Goal: Task Accomplishment & Management: Complete application form

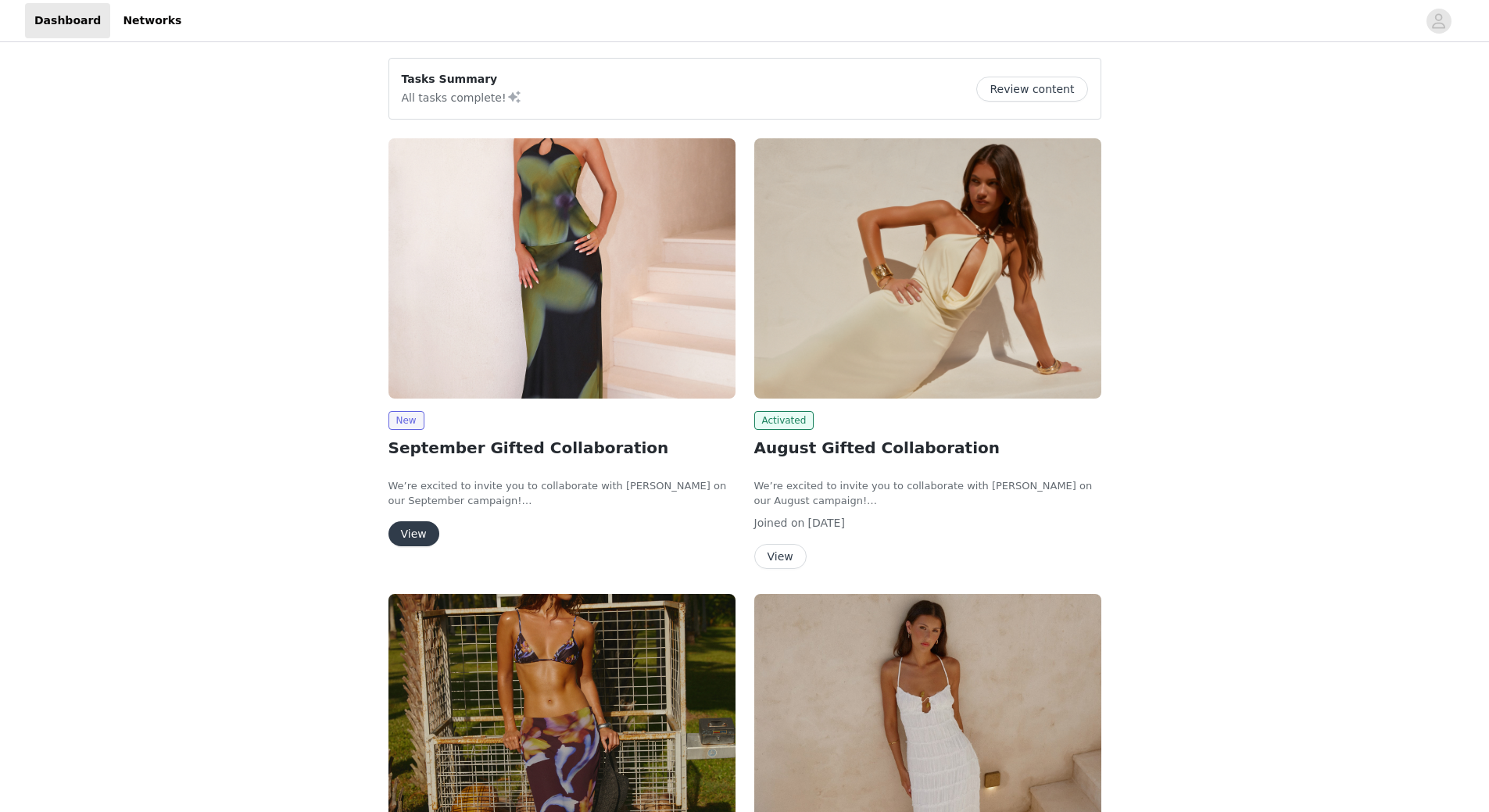
click at [408, 536] on button "View" at bounding box center [413, 533] width 51 height 25
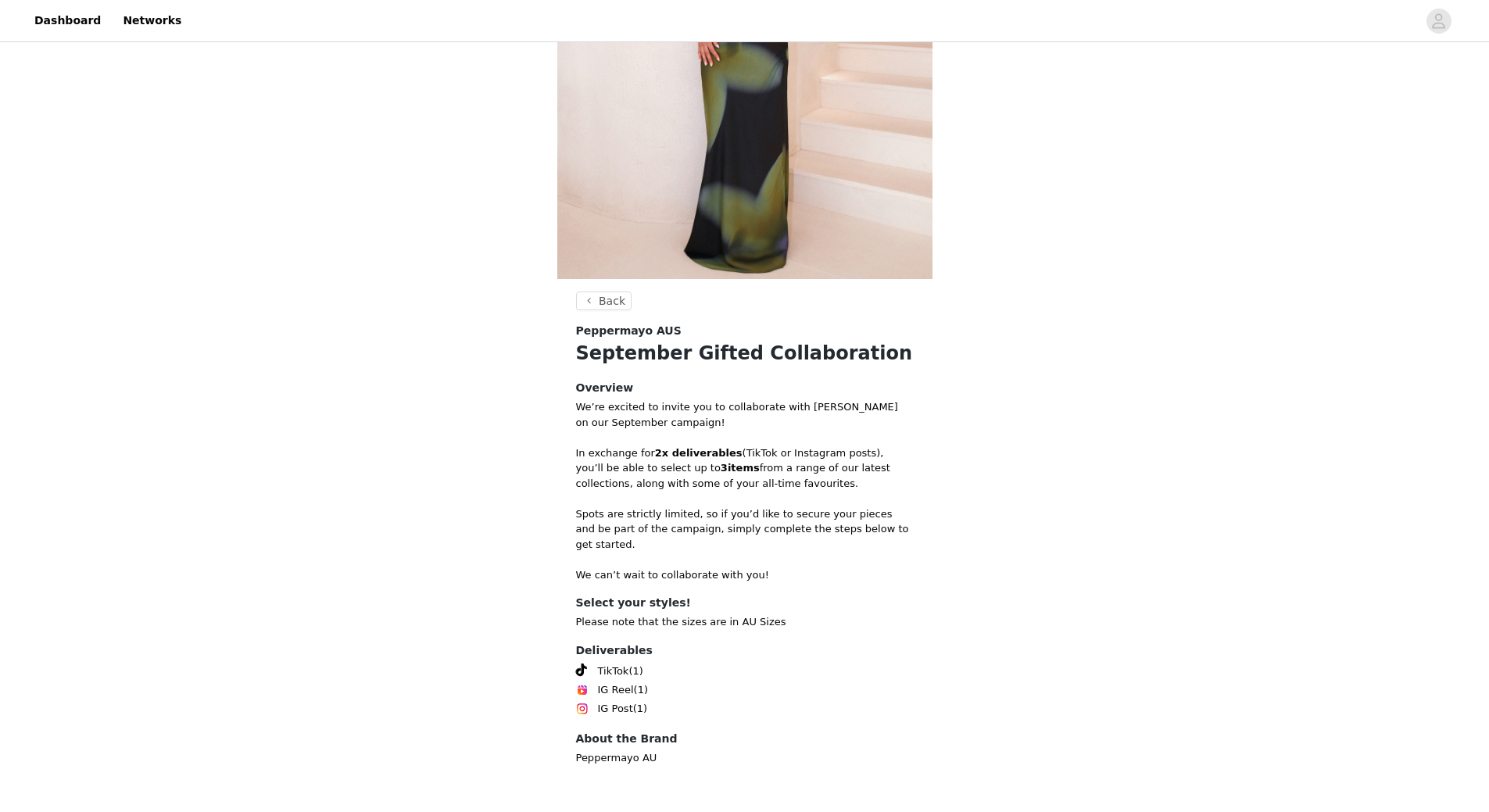
scroll to position [280, 0]
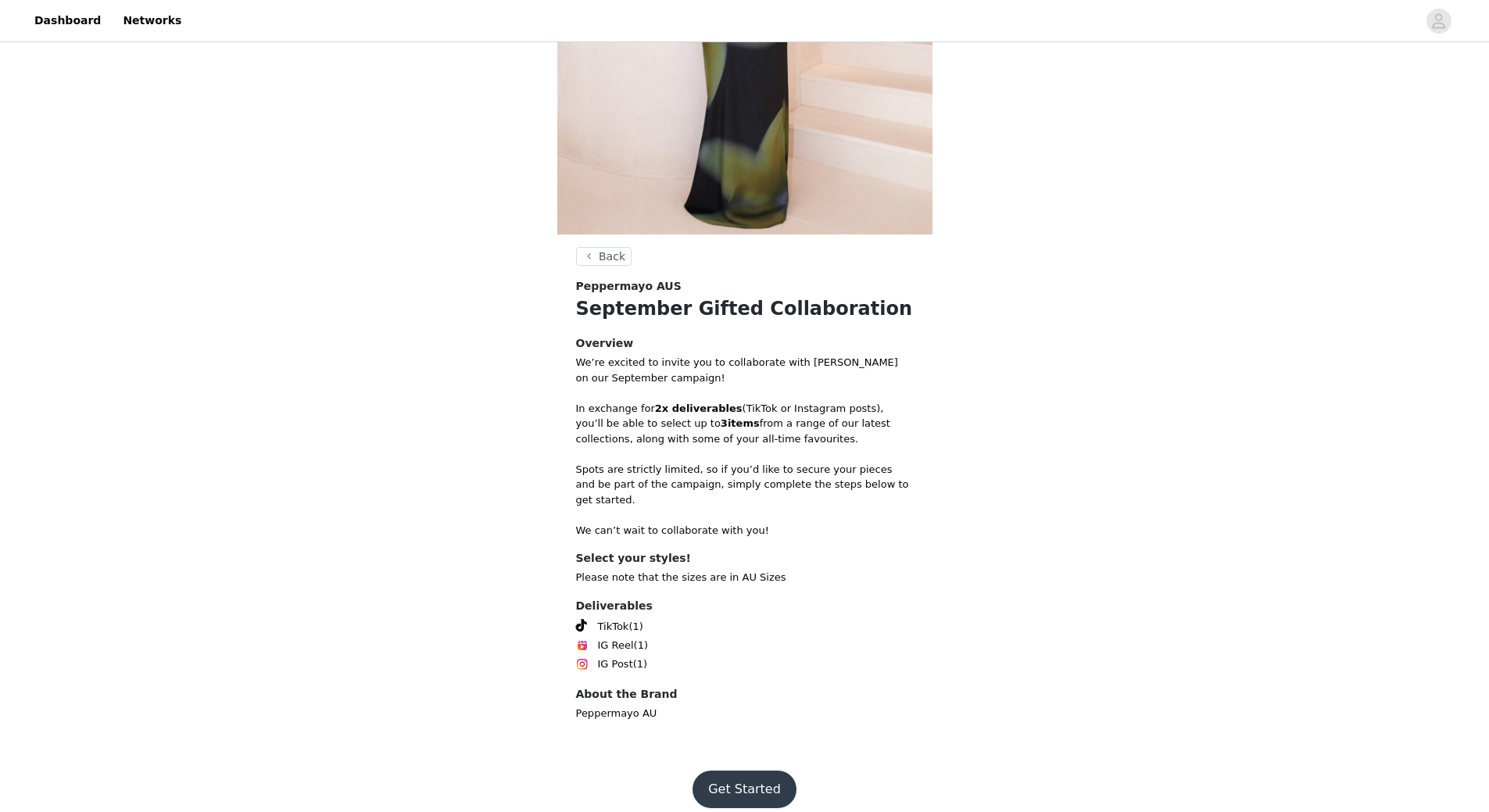
click at [760, 783] on button "Get Started" at bounding box center [745, 789] width 104 height 37
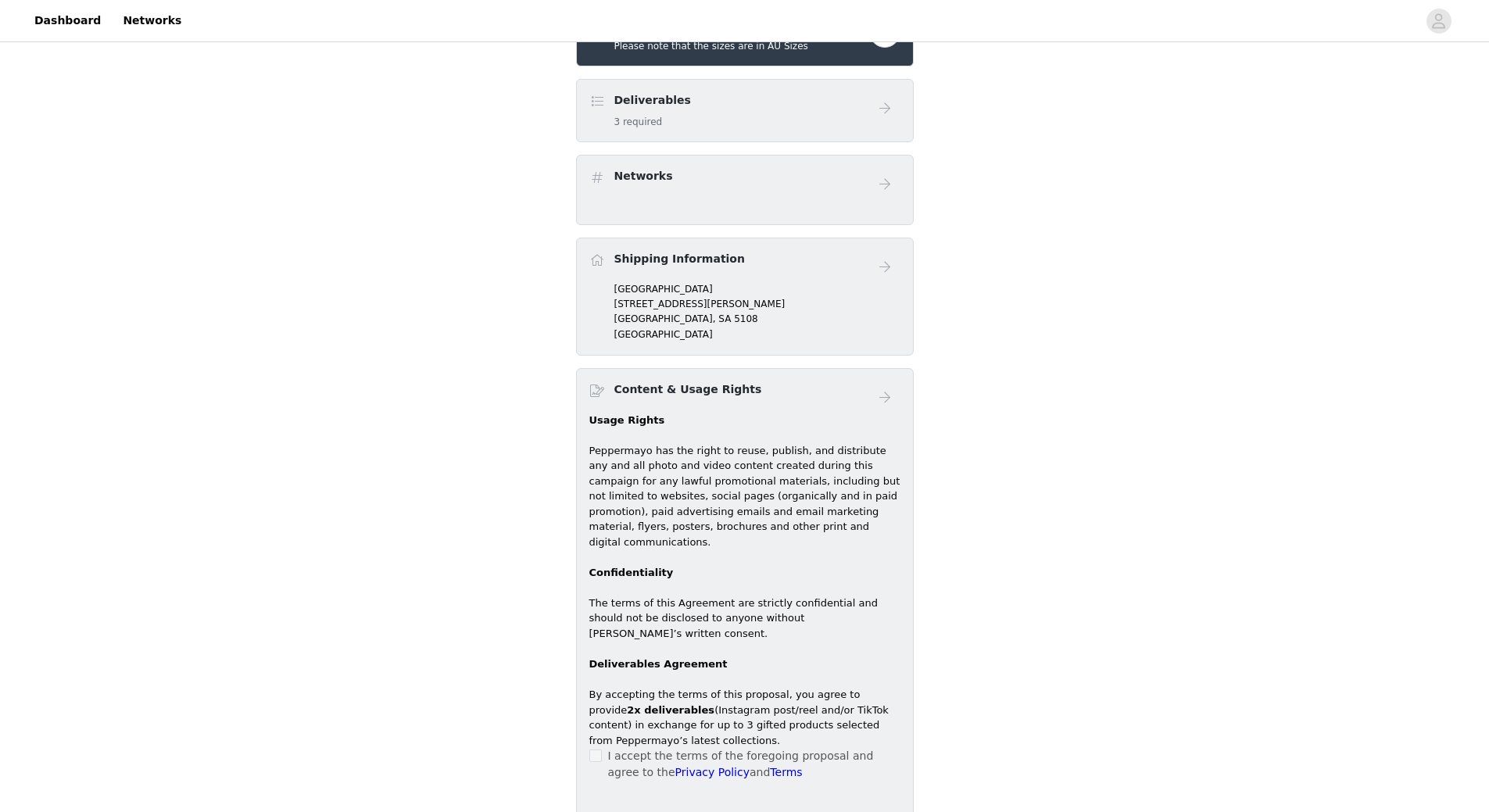
scroll to position [361, 0]
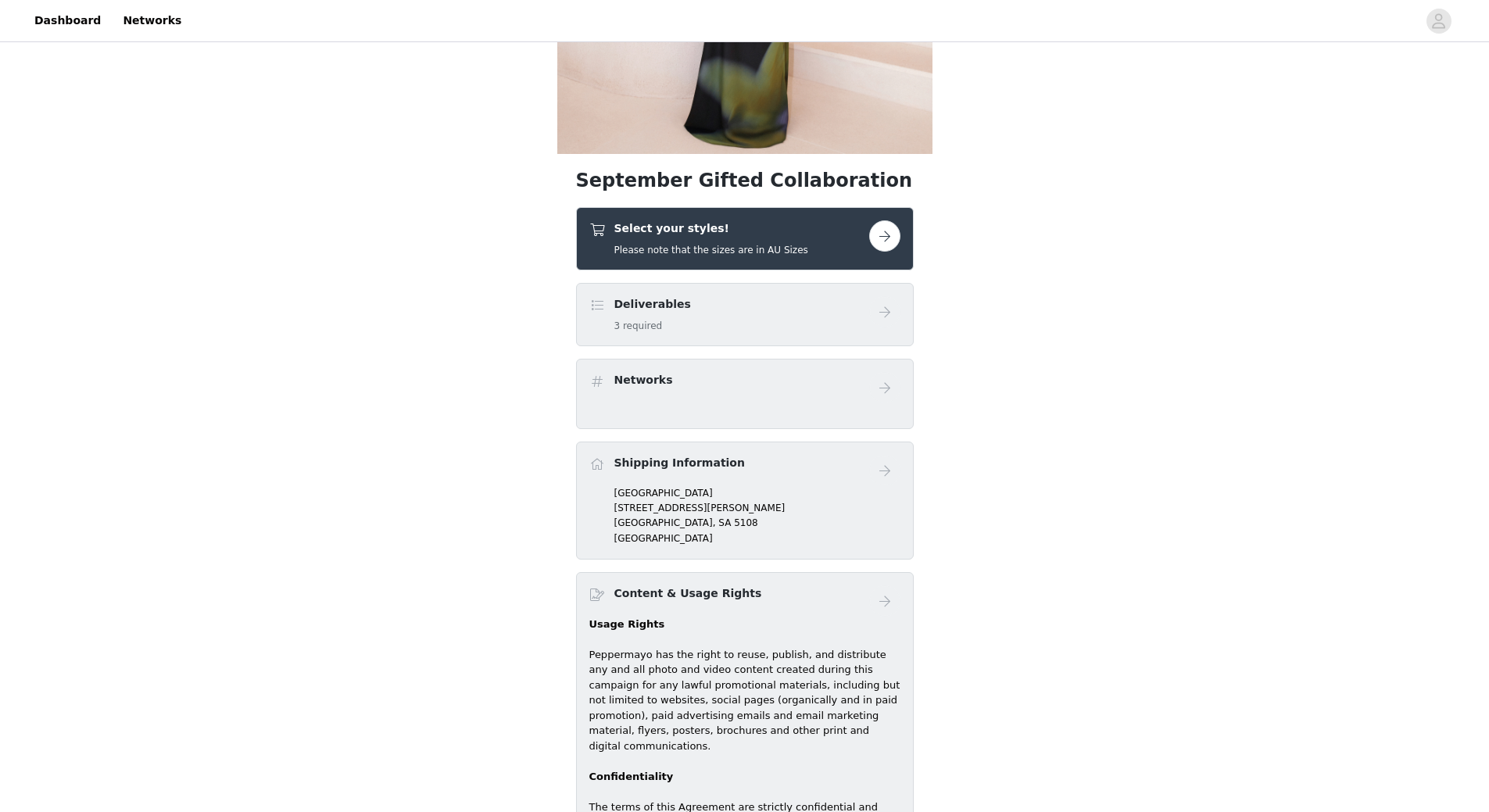
click at [696, 306] on div "Deliverables 3 required" at bounding box center [729, 314] width 280 height 36
click at [881, 238] on button "button" at bounding box center [885, 236] width 32 height 32
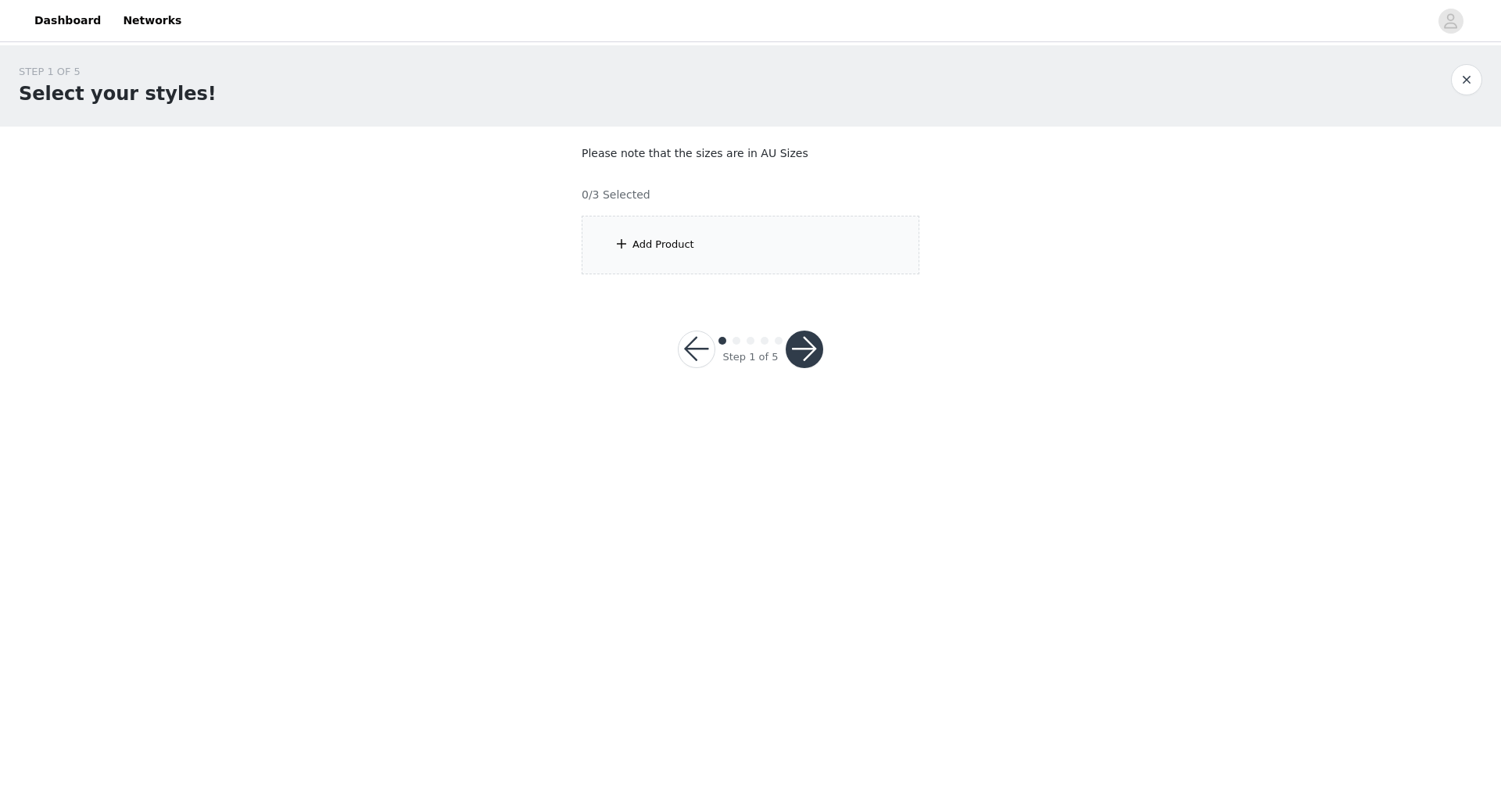
click at [678, 344] on button "button" at bounding box center [696, 349] width 37 height 37
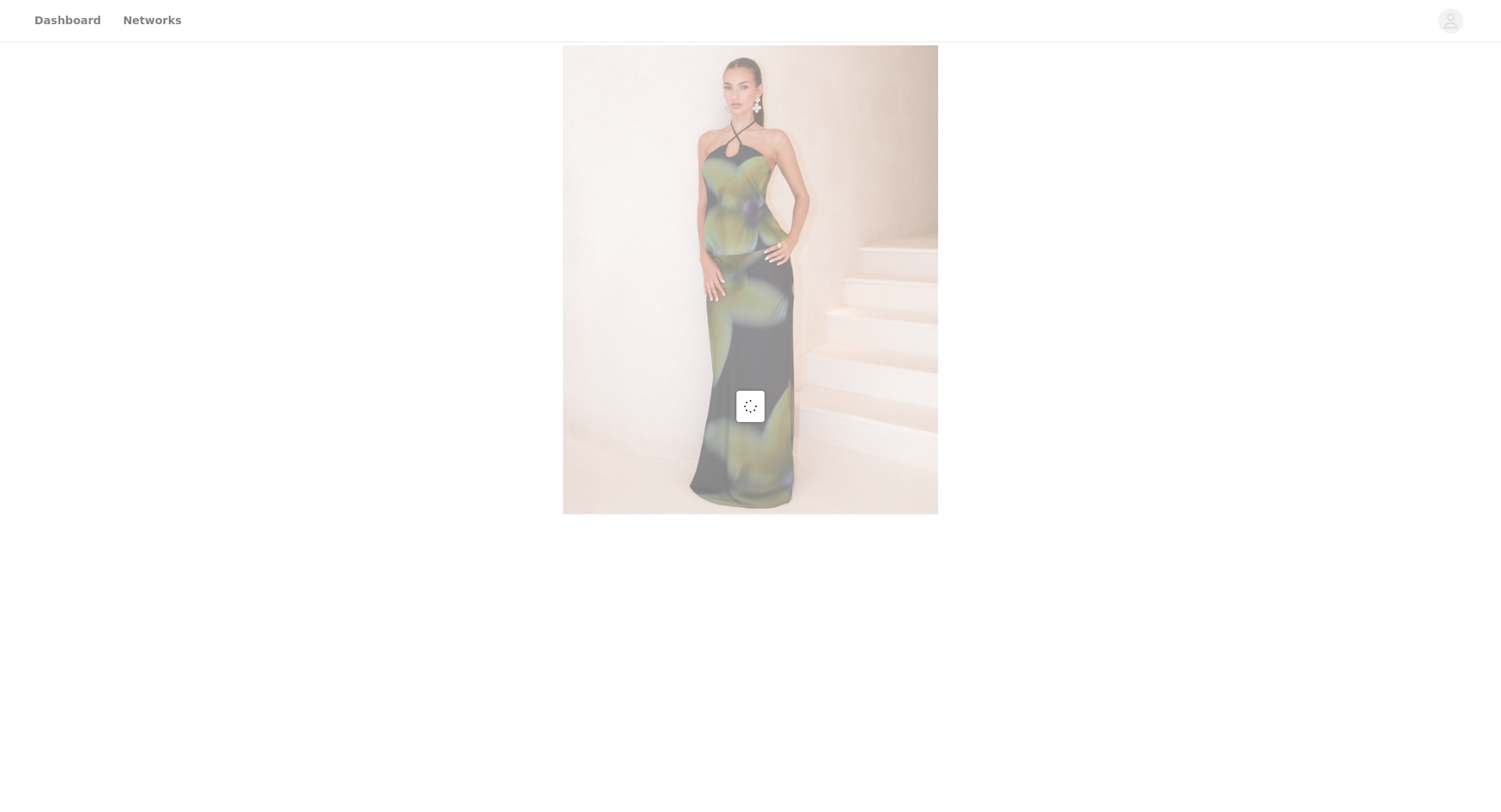
click at [694, 345] on div at bounding box center [750, 406] width 1501 height 812
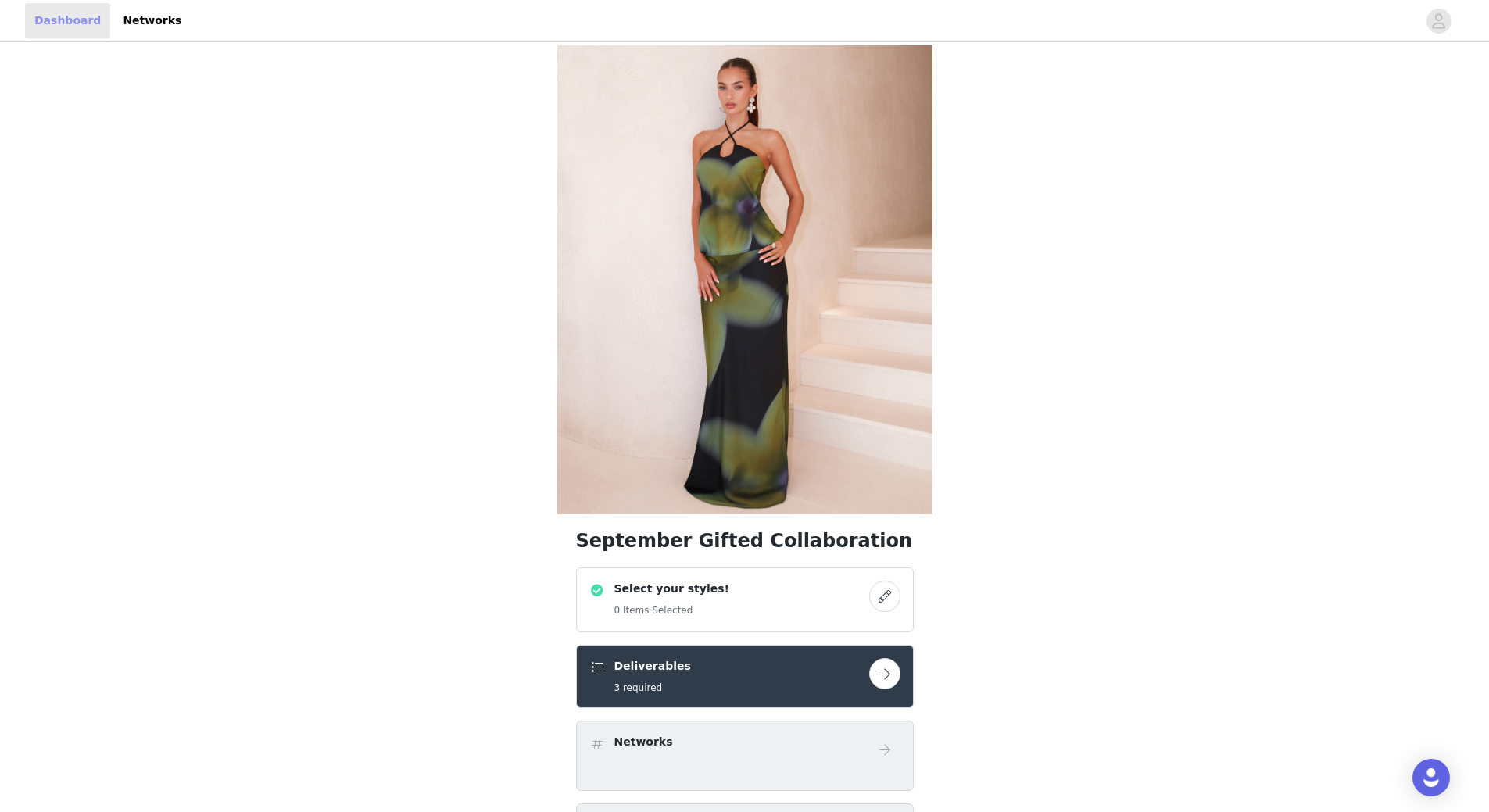
click at [92, 17] on link "Dashboard" at bounding box center [67, 20] width 85 height 35
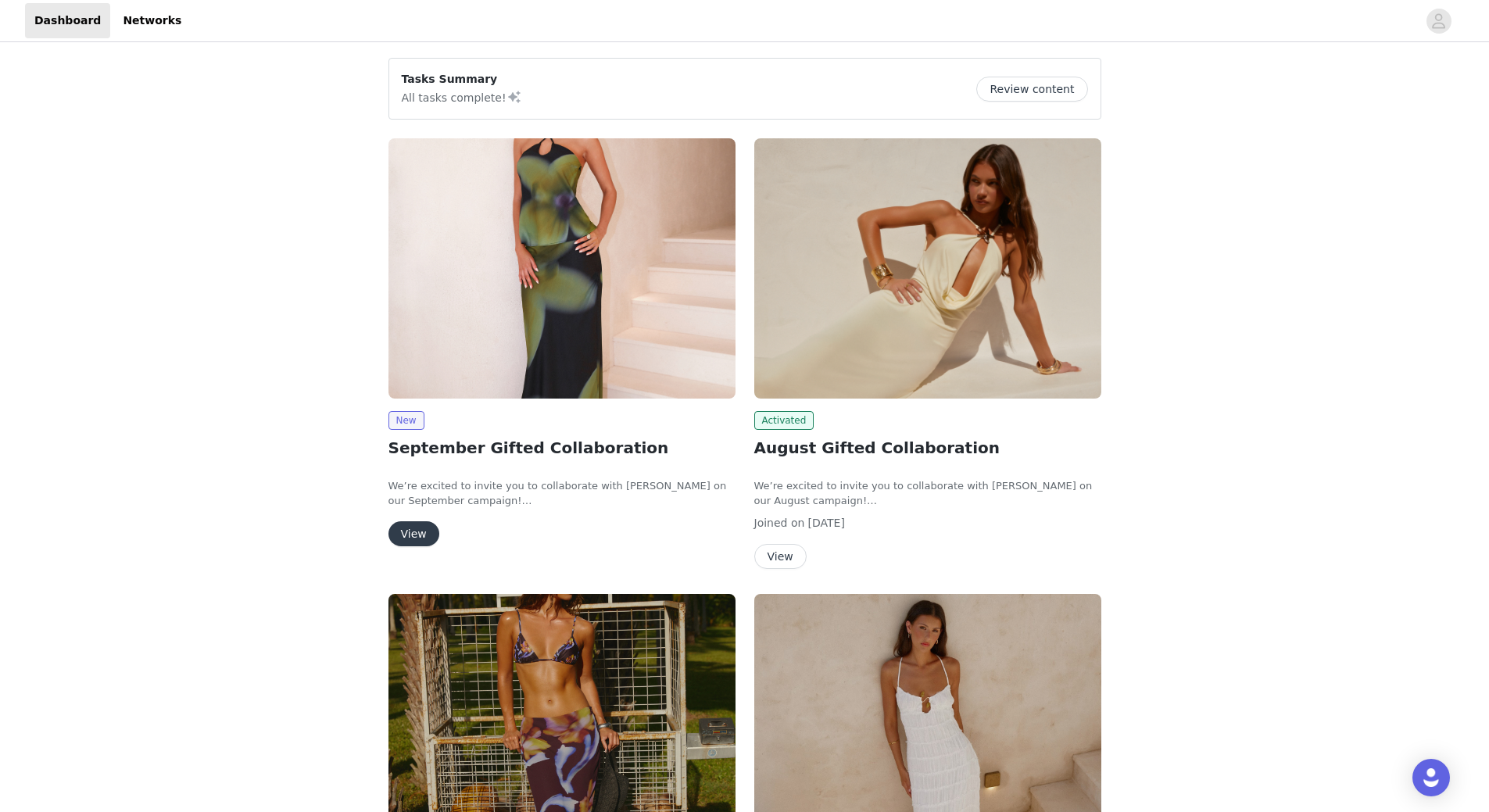
click at [416, 528] on button "View" at bounding box center [413, 533] width 51 height 25
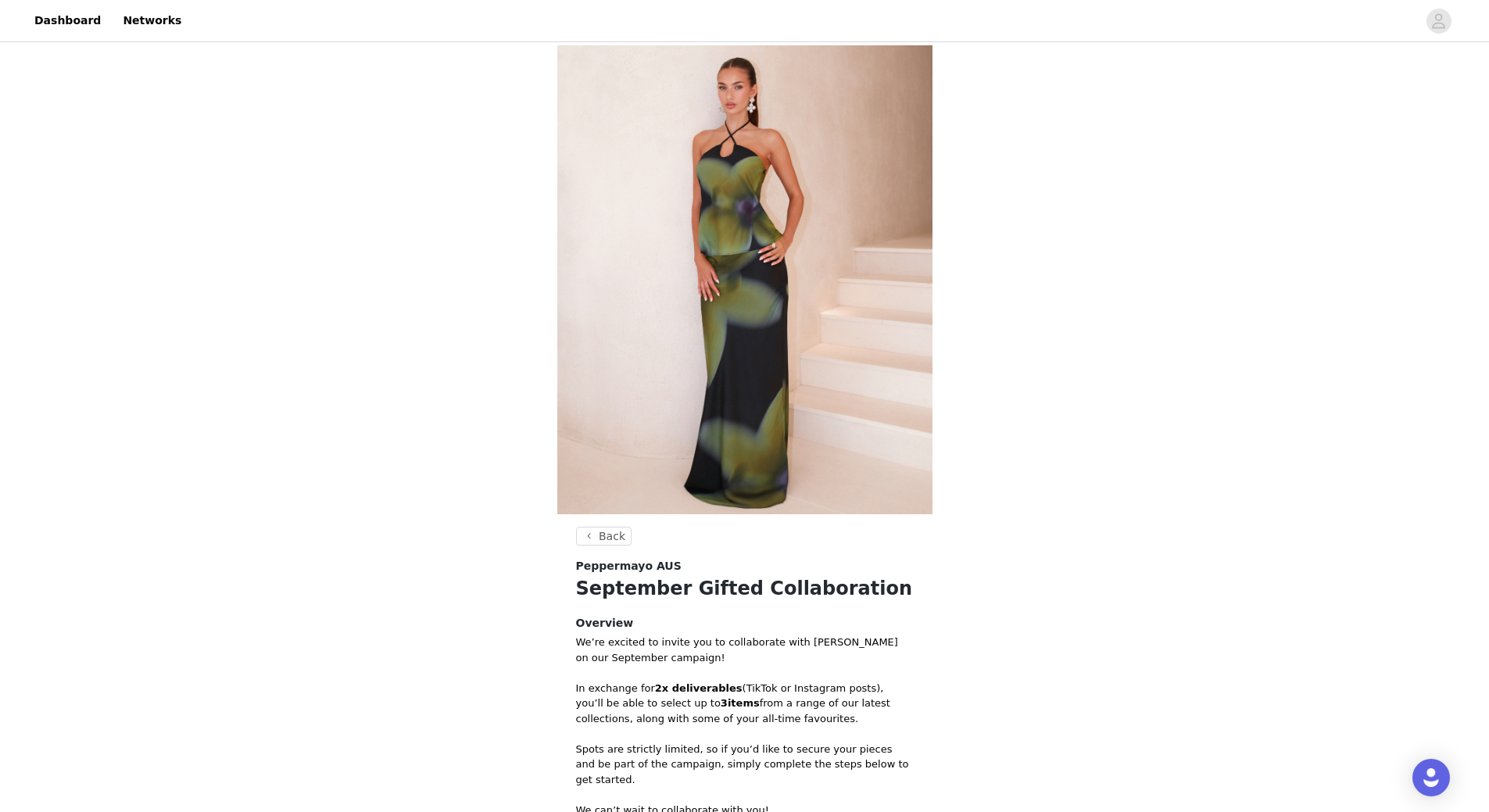
drag, startPoint x: 644, startPoint y: 709, endPoint x: 897, endPoint y: 711, distance: 253.0
type textarea "3 items from a range of our latest collections, along with"
click at [897, 711] on p "In exchange for 2x deliverables (TikTok or Instagram posts), you’ll be able to …" at bounding box center [745, 703] width 338 height 46
drag, startPoint x: 661, startPoint y: 720, endPoint x: 768, endPoint y: 720, distance: 107.0
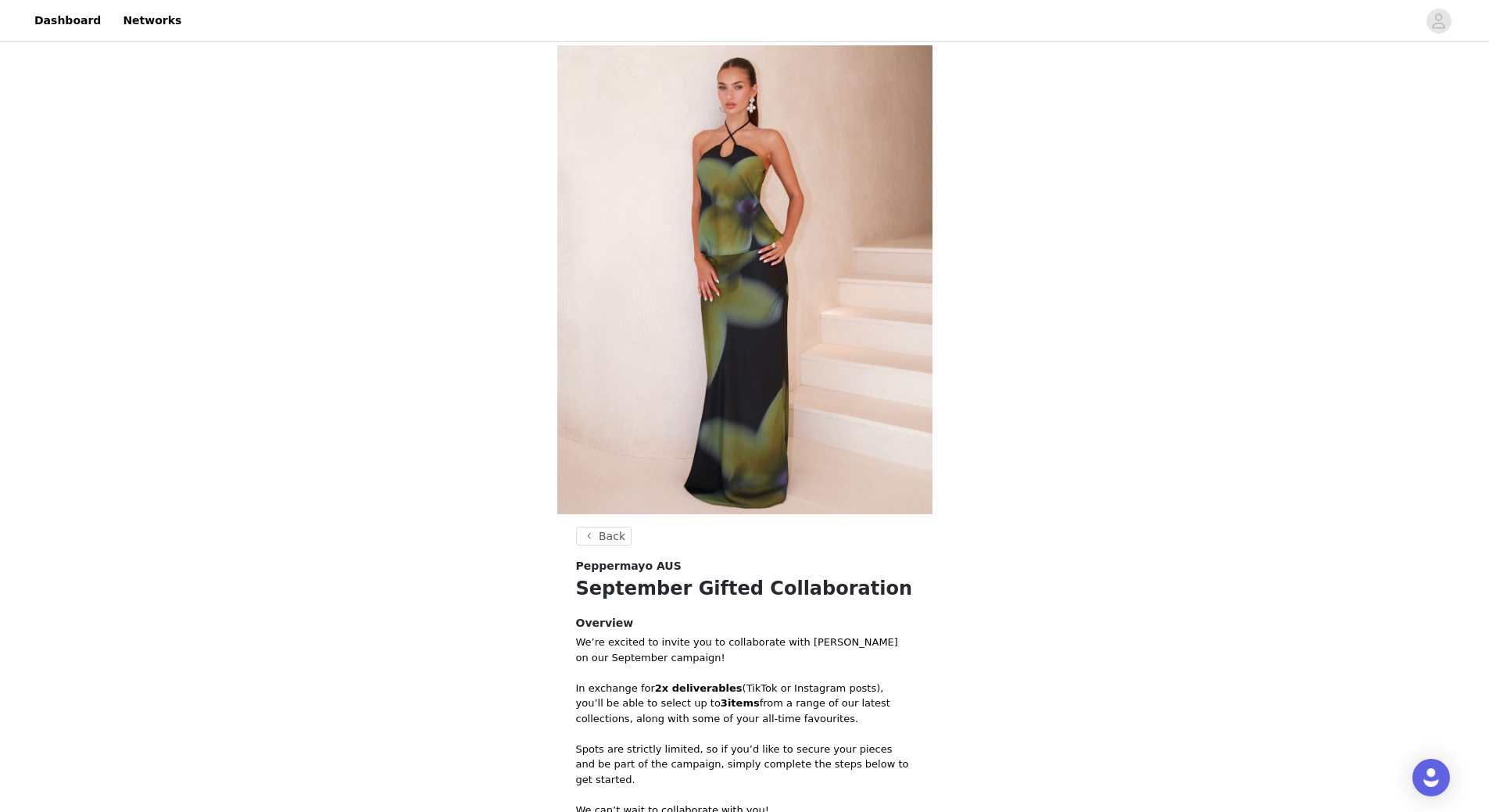
click at [768, 720] on p "In exchange for 2x deliverables (TikTok or Instagram posts), you’ll be able to …" at bounding box center [745, 703] width 338 height 46
drag, startPoint x: 645, startPoint y: 694, endPoint x: 837, endPoint y: 680, distance: 192.5
click at [837, 681] on p "In exchange for 2x deliverables (TikTok or Instagram posts), you’ll be able to …" at bounding box center [745, 703] width 338 height 46
click at [844, 694] on p "In exchange for 2x deliverables (TikTok or Instagram posts), you’ll be able to …" at bounding box center [745, 703] width 338 height 46
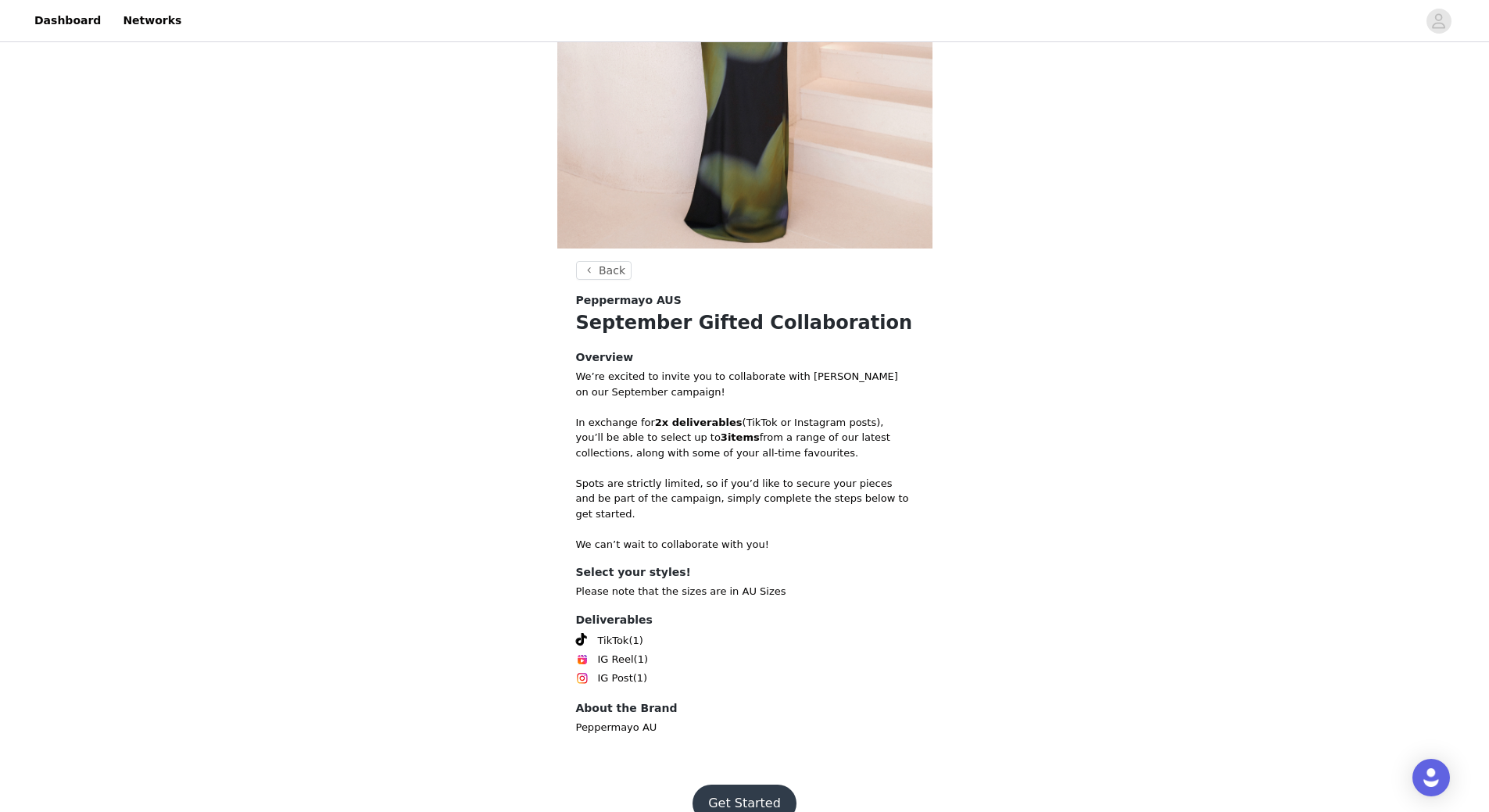
scroll to position [280, 0]
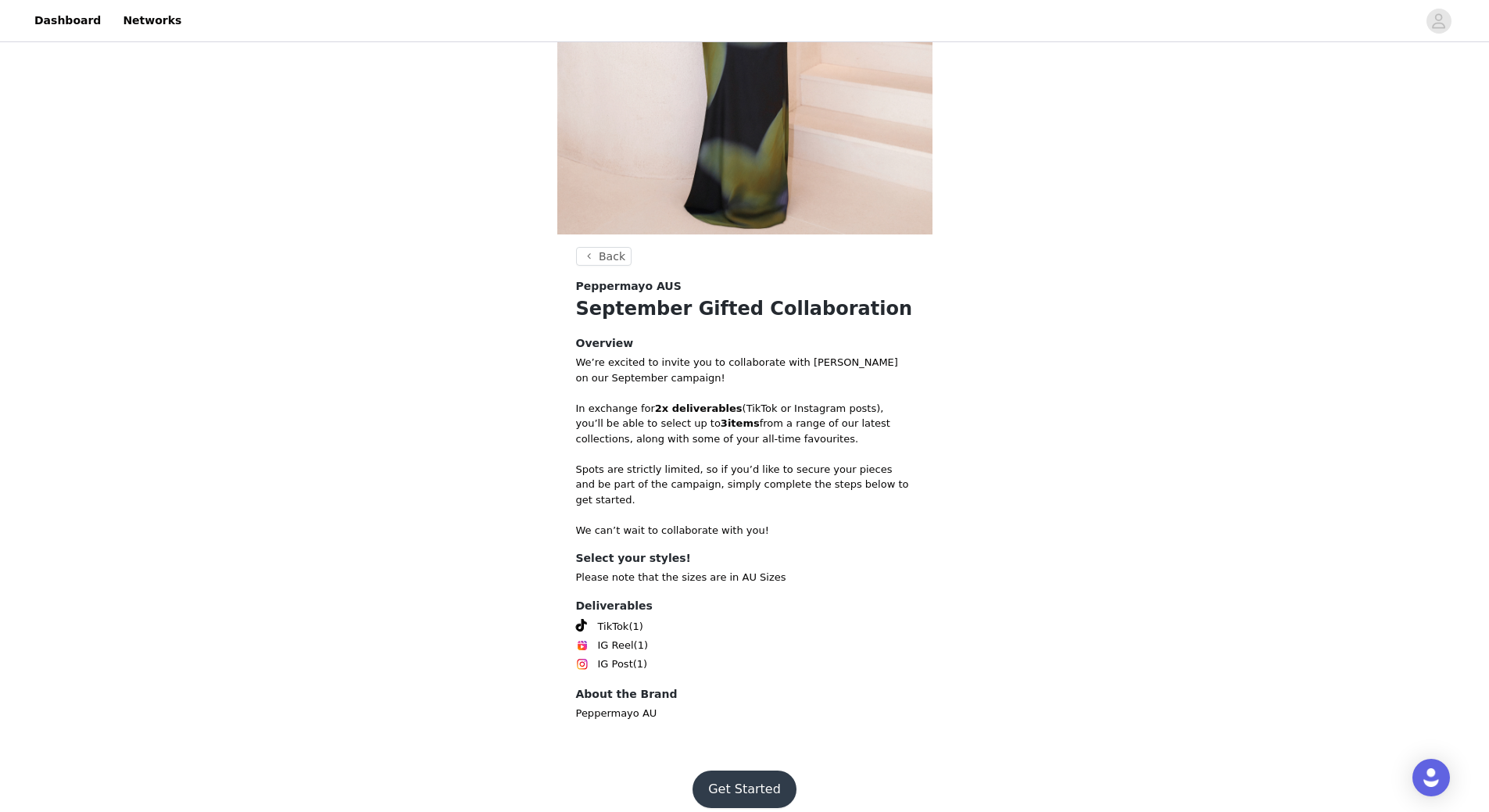
click at [729, 771] on button "Get Started" at bounding box center [745, 789] width 104 height 37
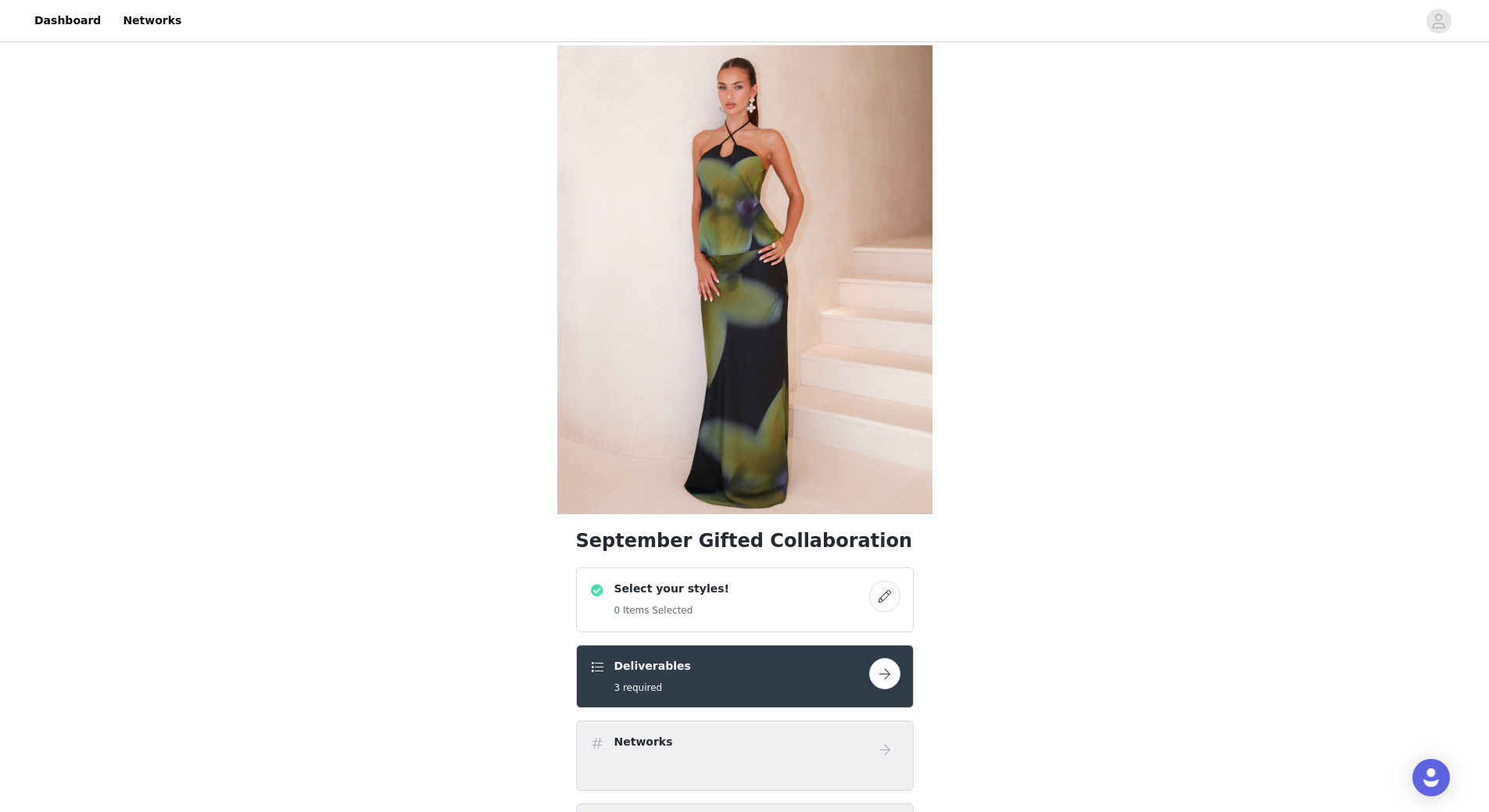
click at [888, 592] on button "button" at bounding box center [885, 596] width 32 height 32
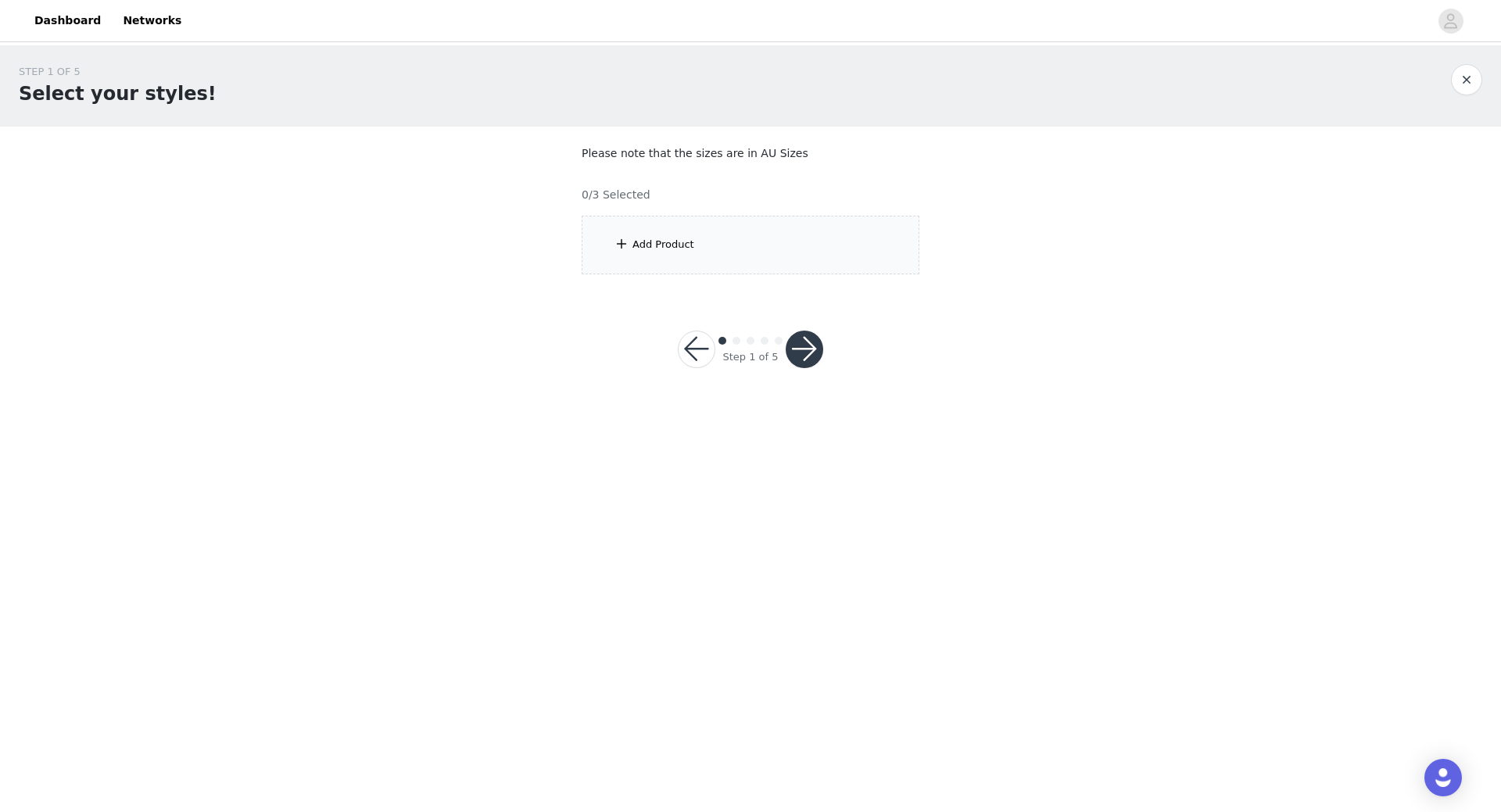
click at [750, 255] on div "Add Product" at bounding box center [750, 245] width 338 height 58
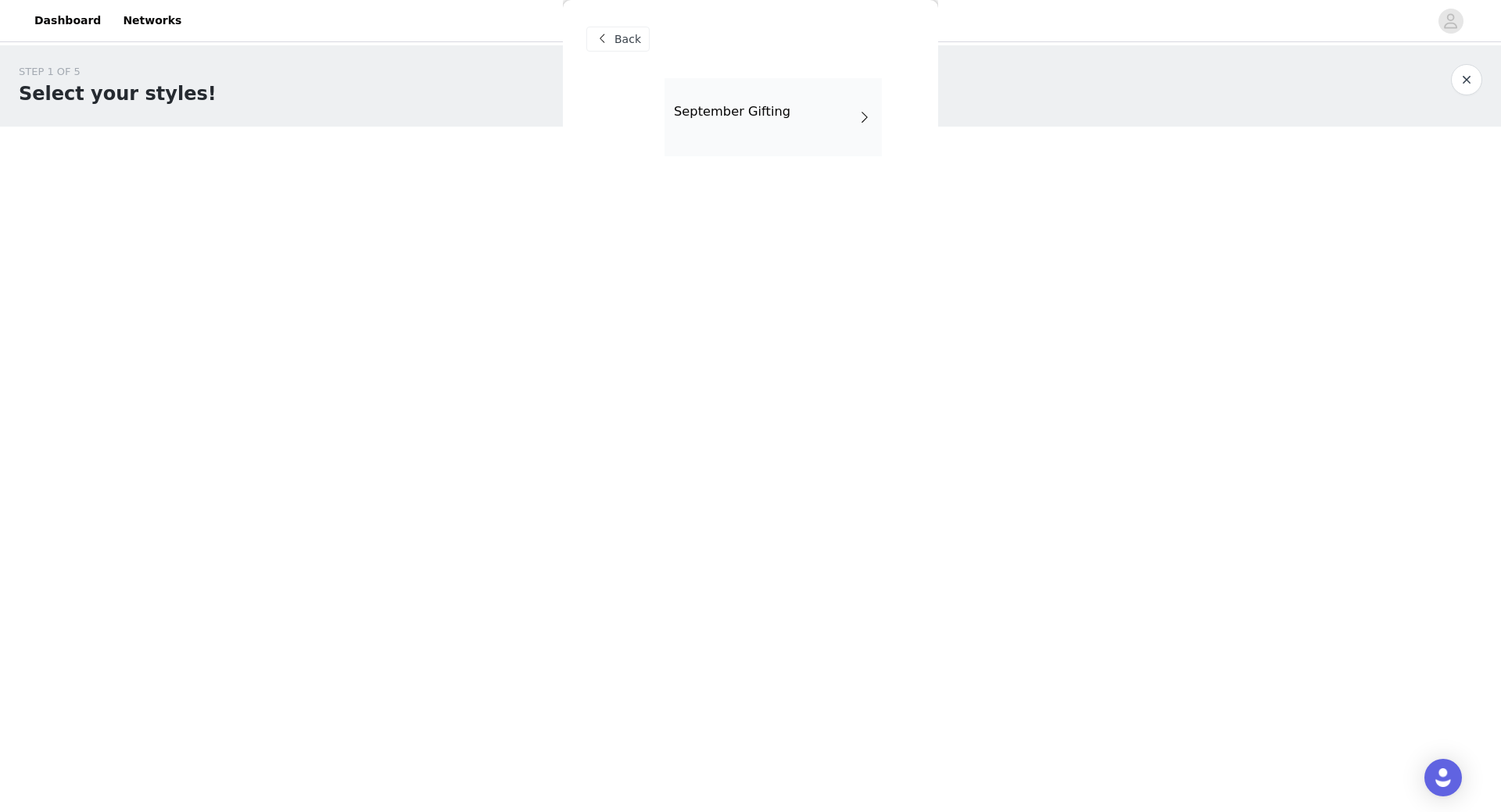
click at [757, 153] on div "September Gifting" at bounding box center [773, 117] width 217 height 78
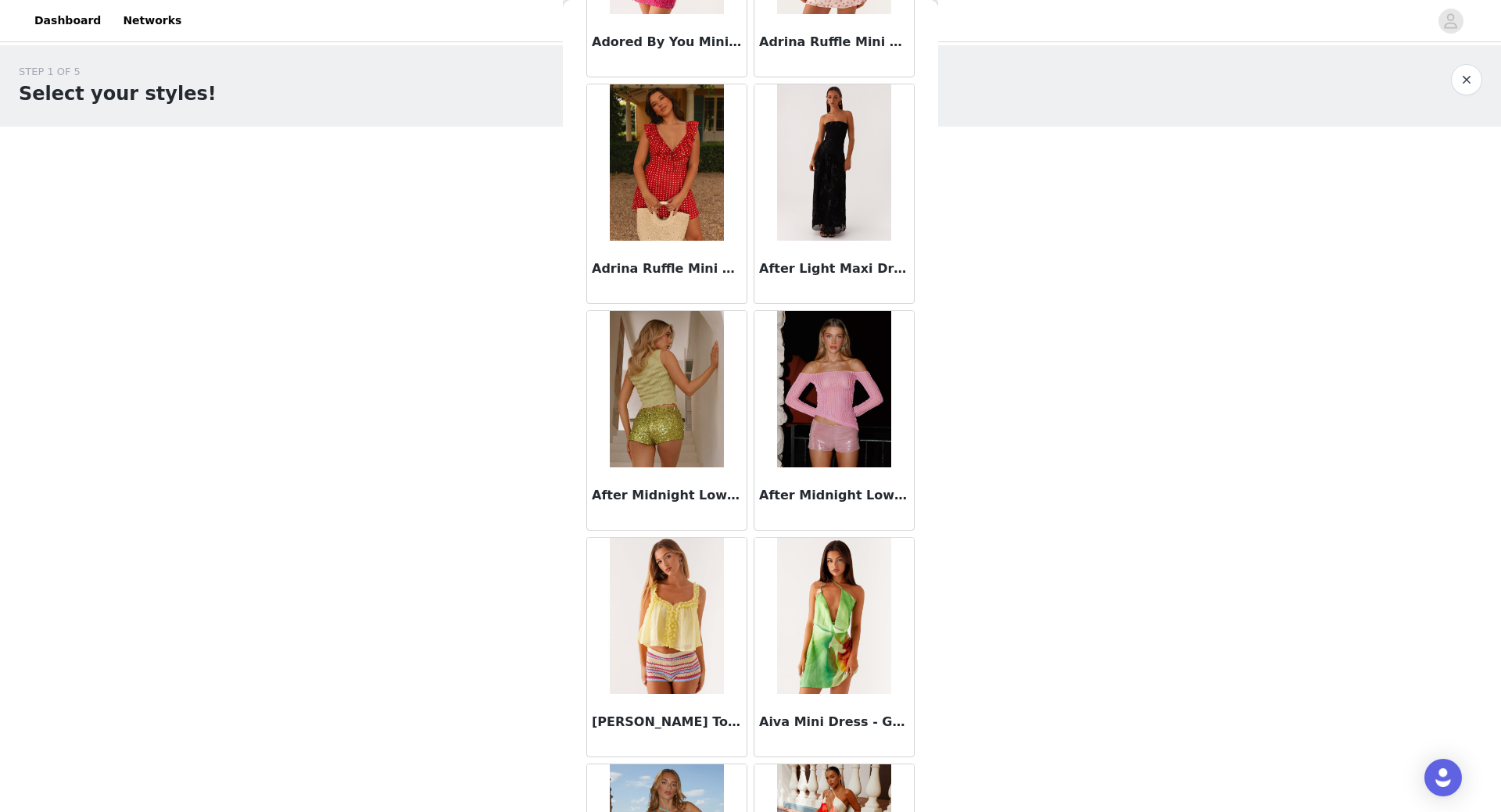
scroll to position [469, 0]
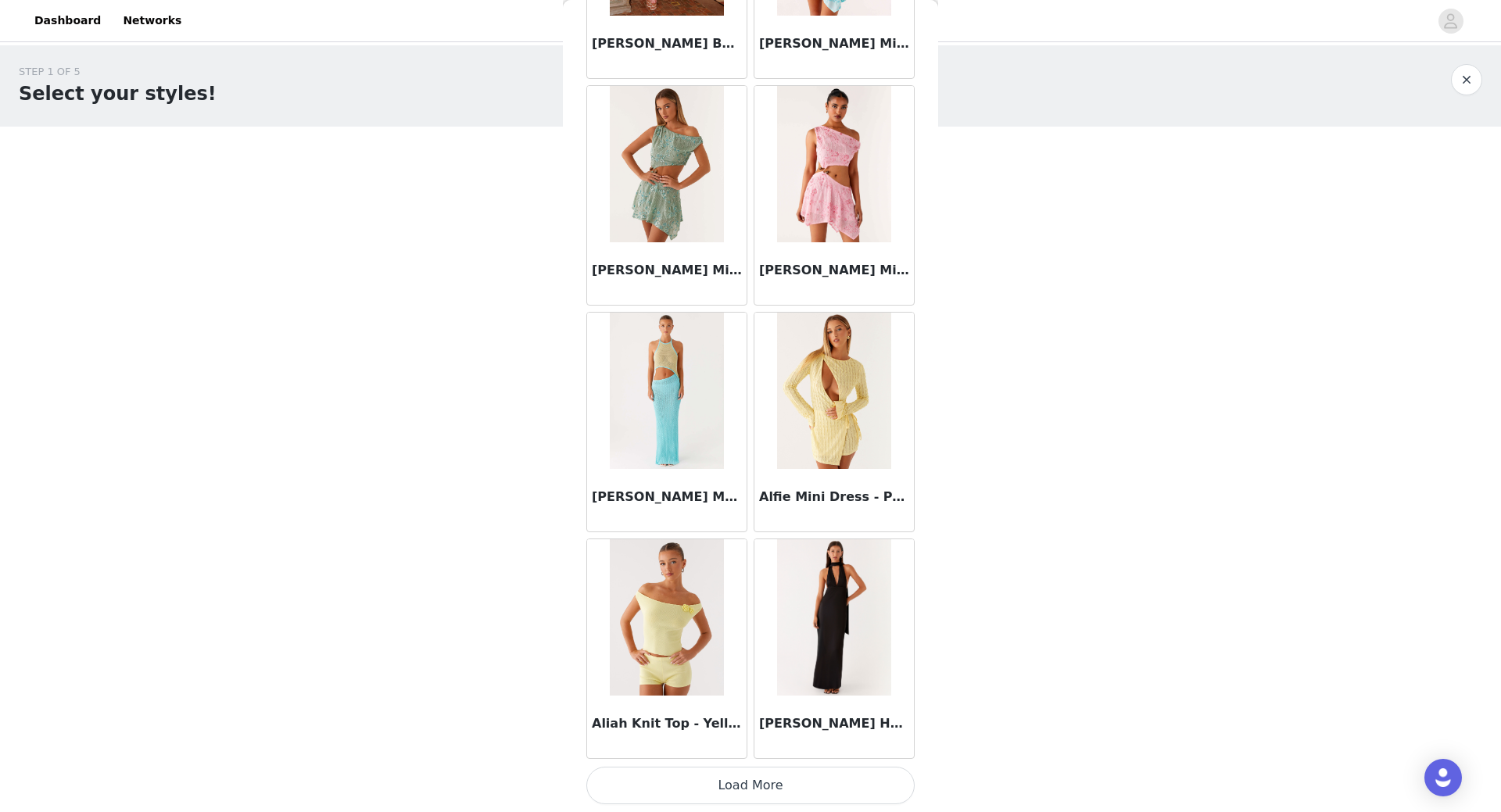
click at [752, 778] on button "Load More" at bounding box center [750, 785] width 328 height 37
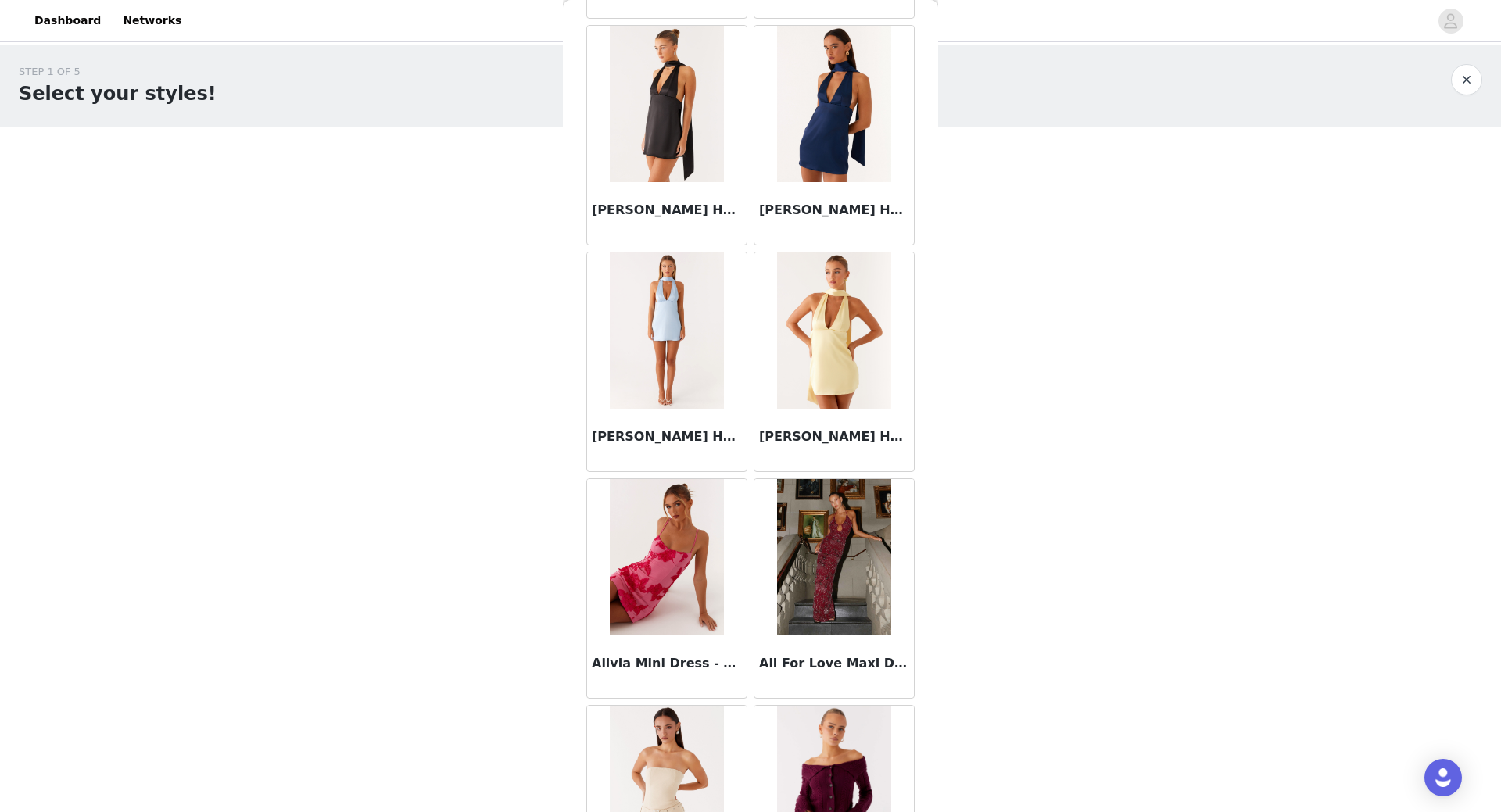
scroll to position [2596, 0]
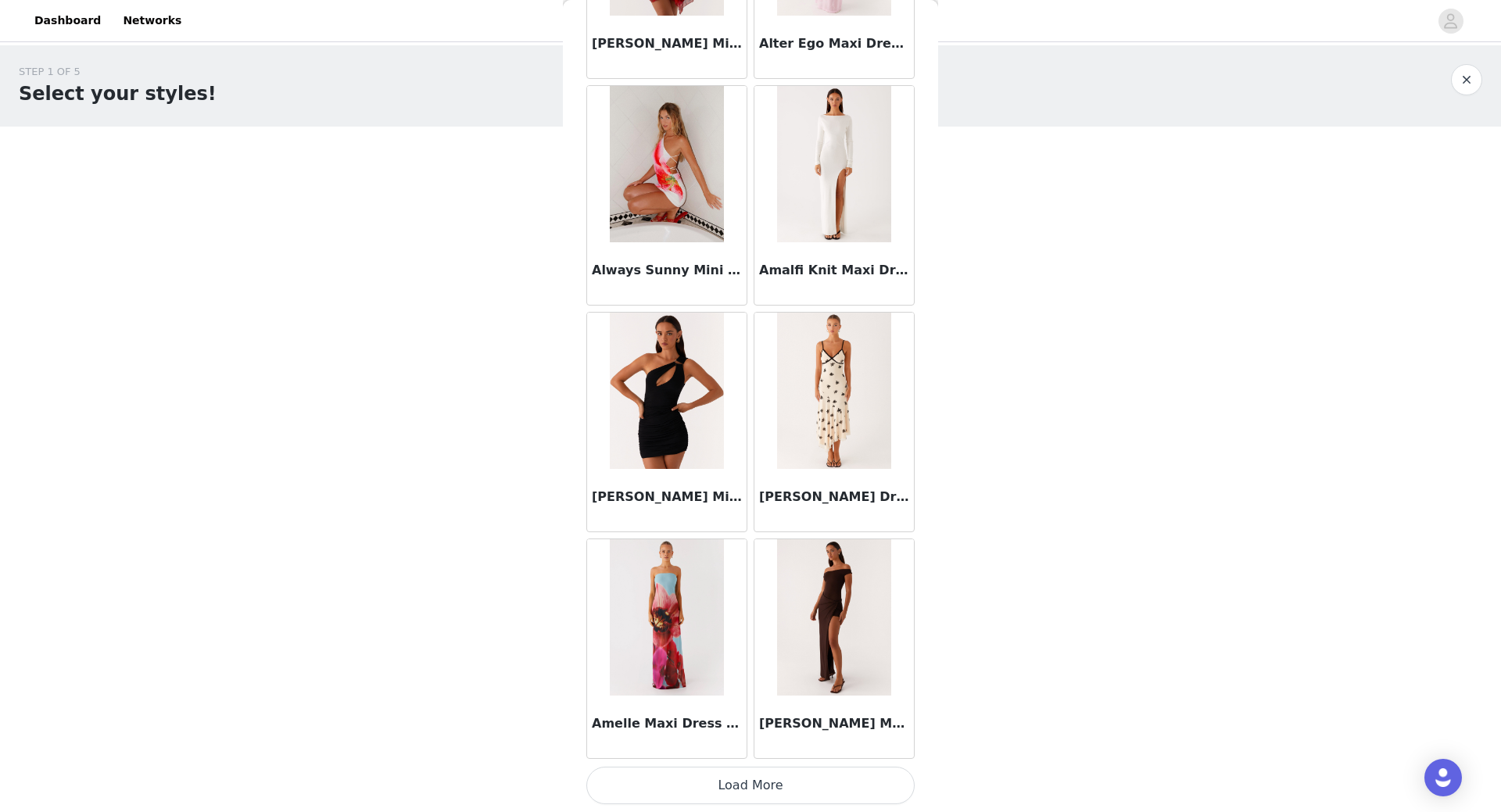
click at [767, 775] on button "Load More" at bounding box center [750, 785] width 328 height 37
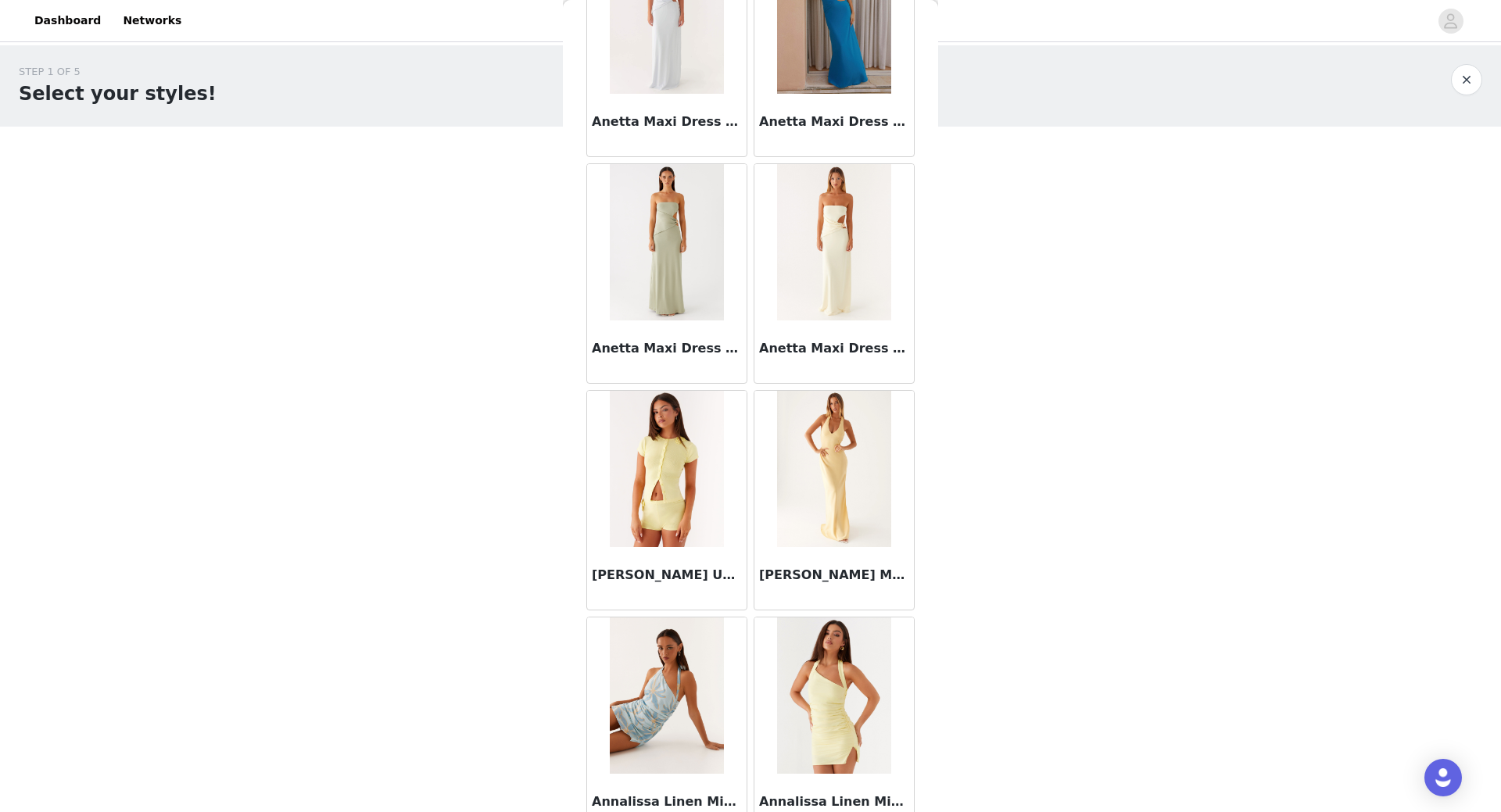
scroll to position [6113, 0]
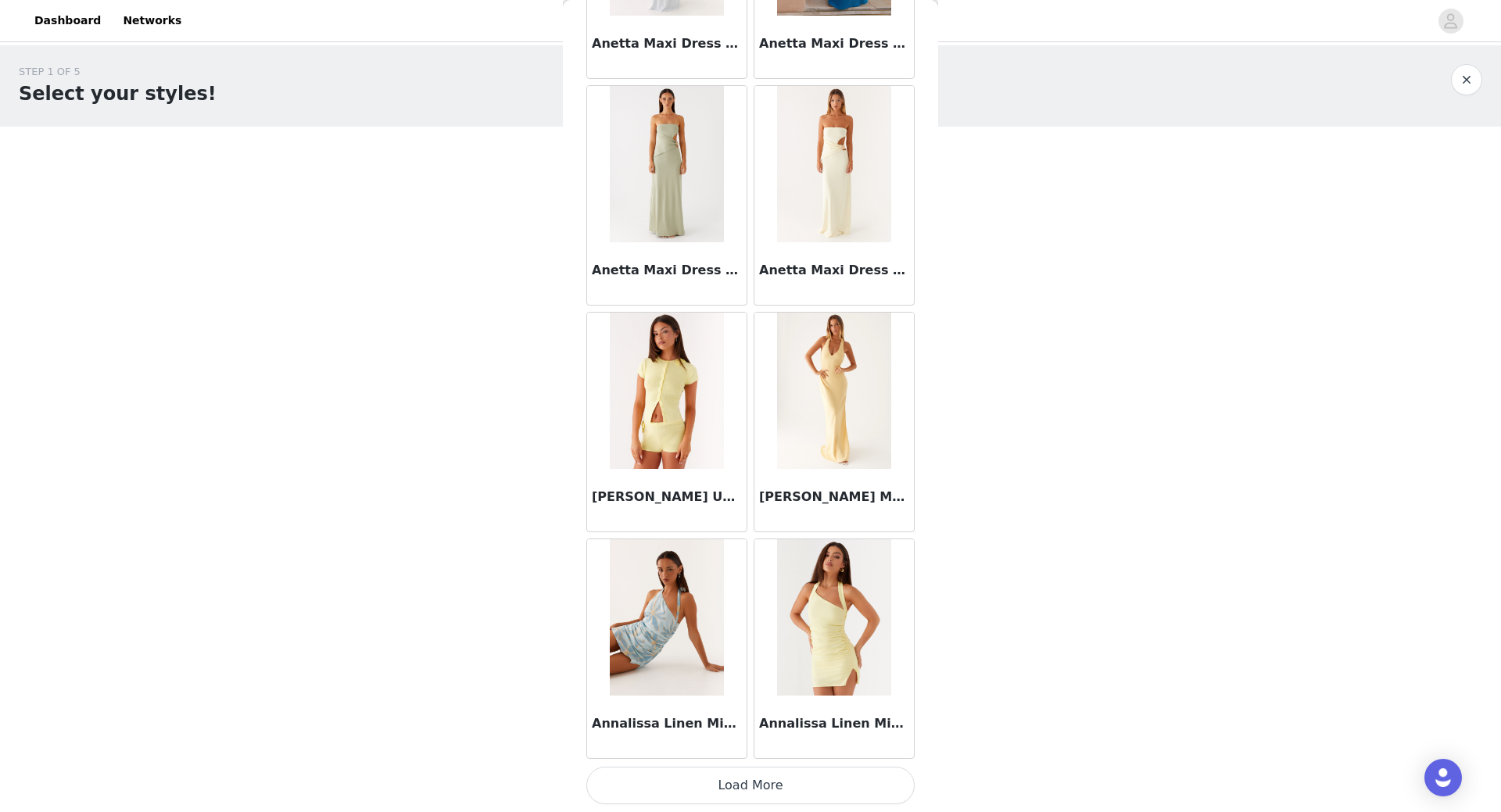
click at [793, 784] on button "Load More" at bounding box center [750, 785] width 328 height 37
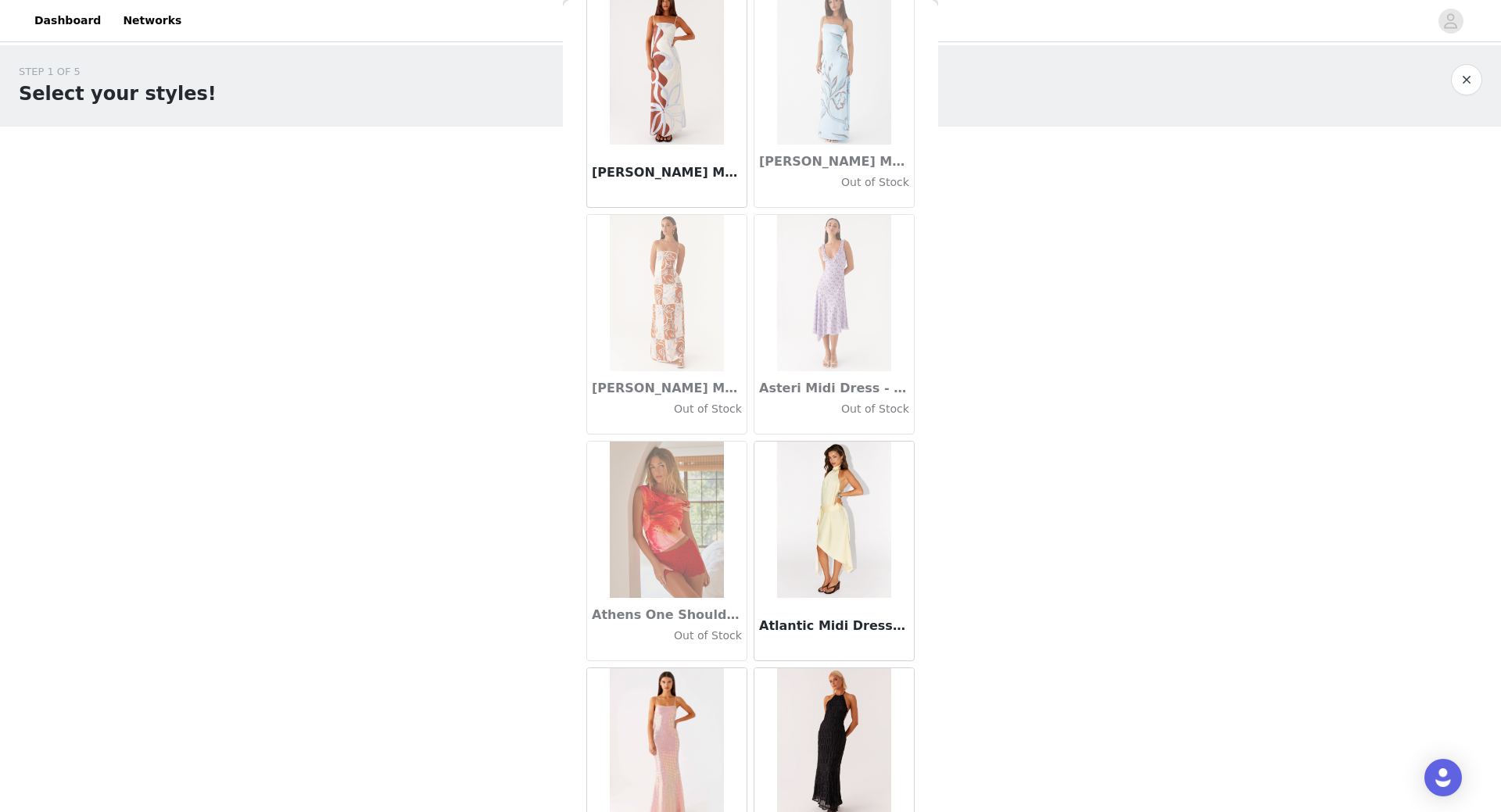
scroll to position [8379, 0]
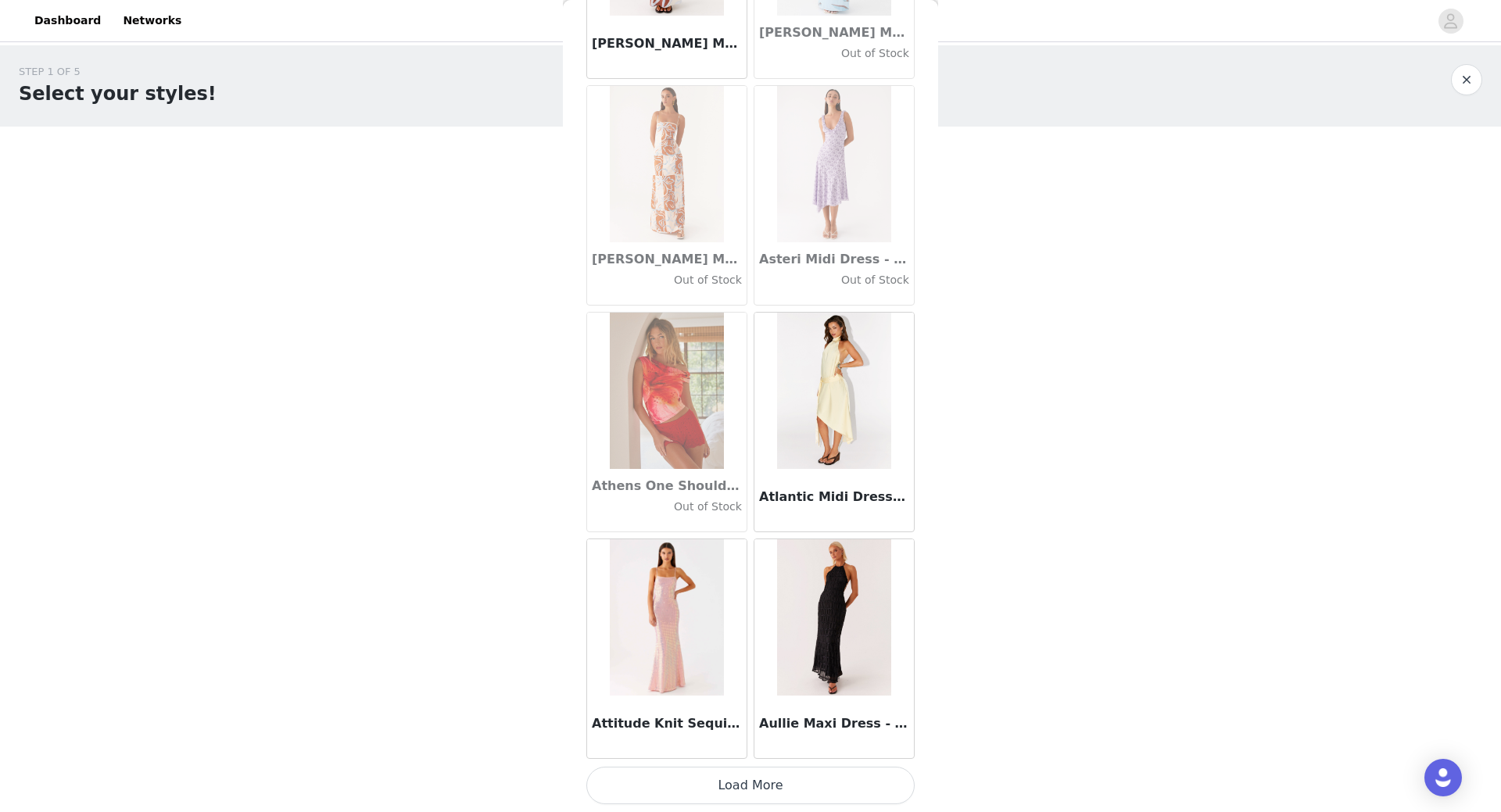
click at [742, 787] on button "Load More" at bounding box center [750, 785] width 328 height 37
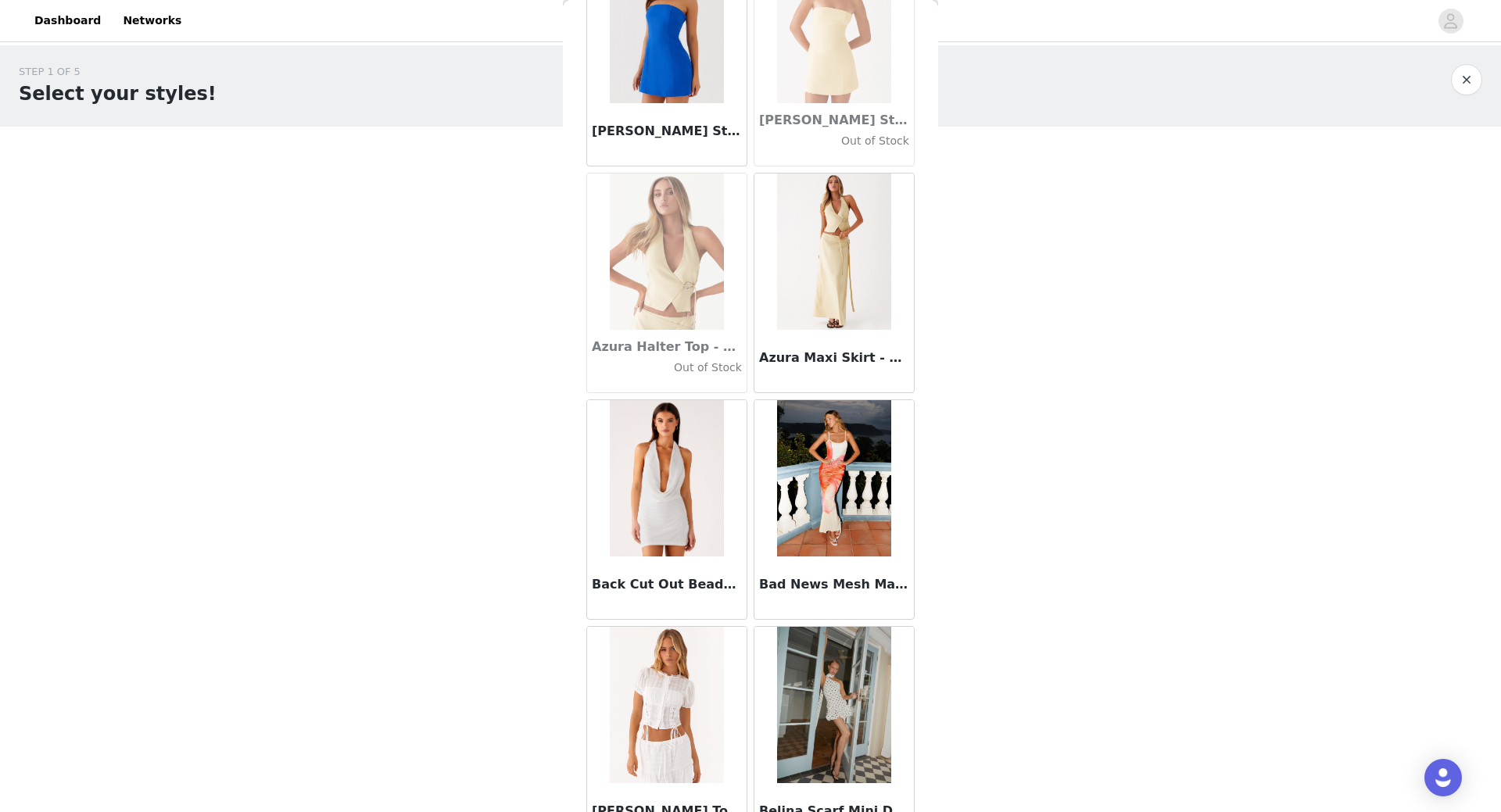
scroll to position [10647, 0]
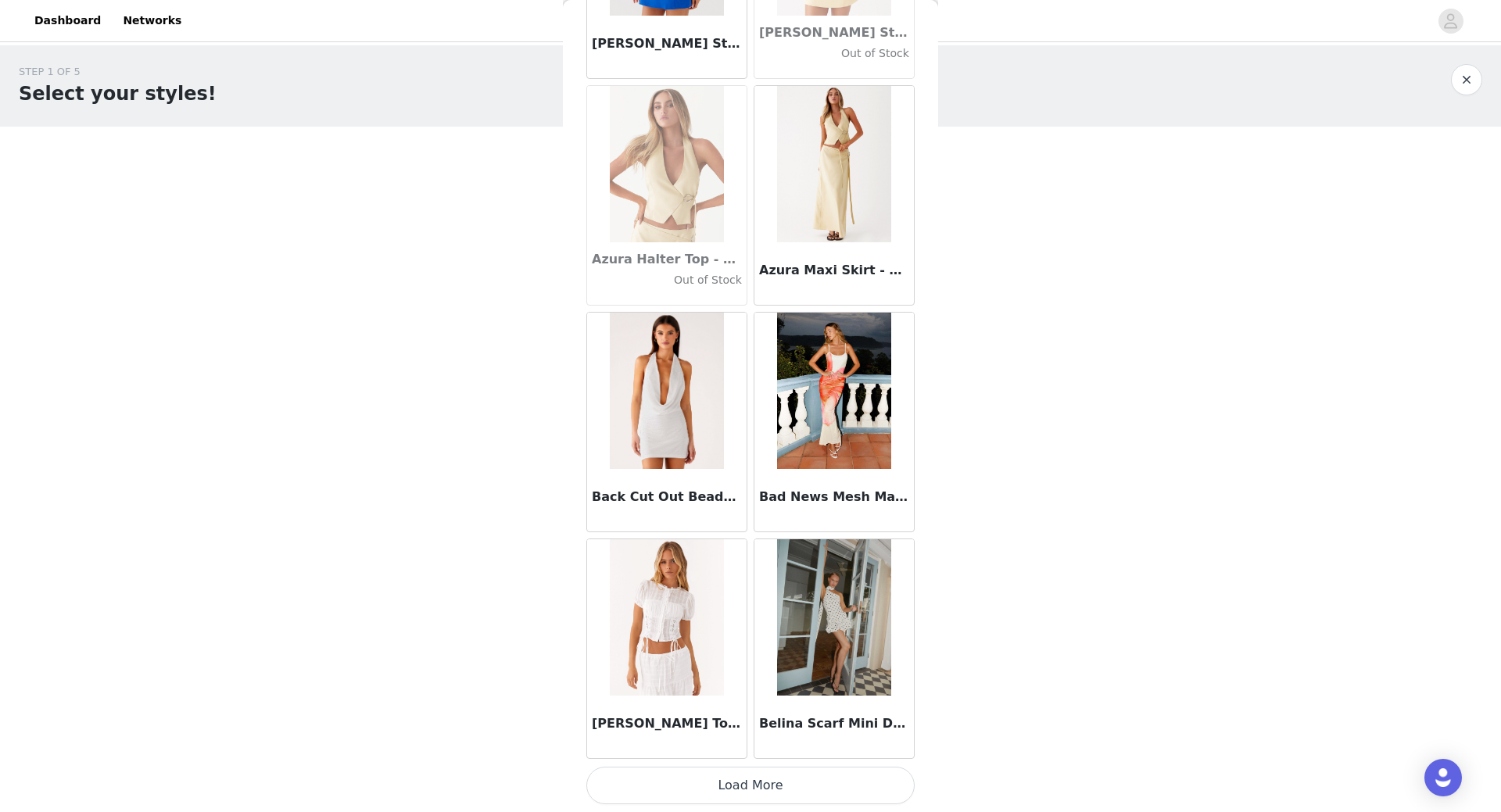
click at [766, 796] on button "Load More" at bounding box center [750, 785] width 328 height 37
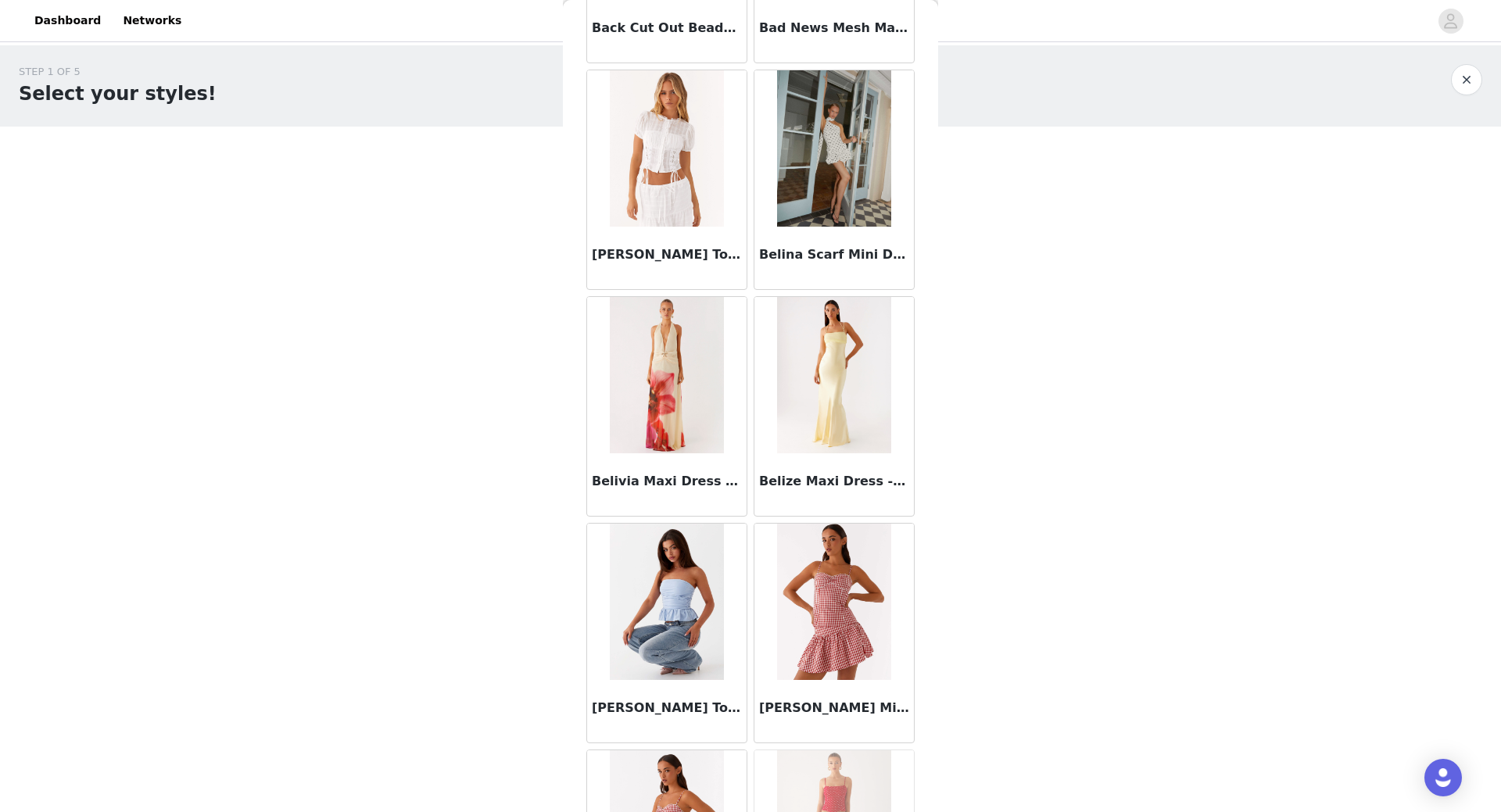
scroll to position [10959, 0]
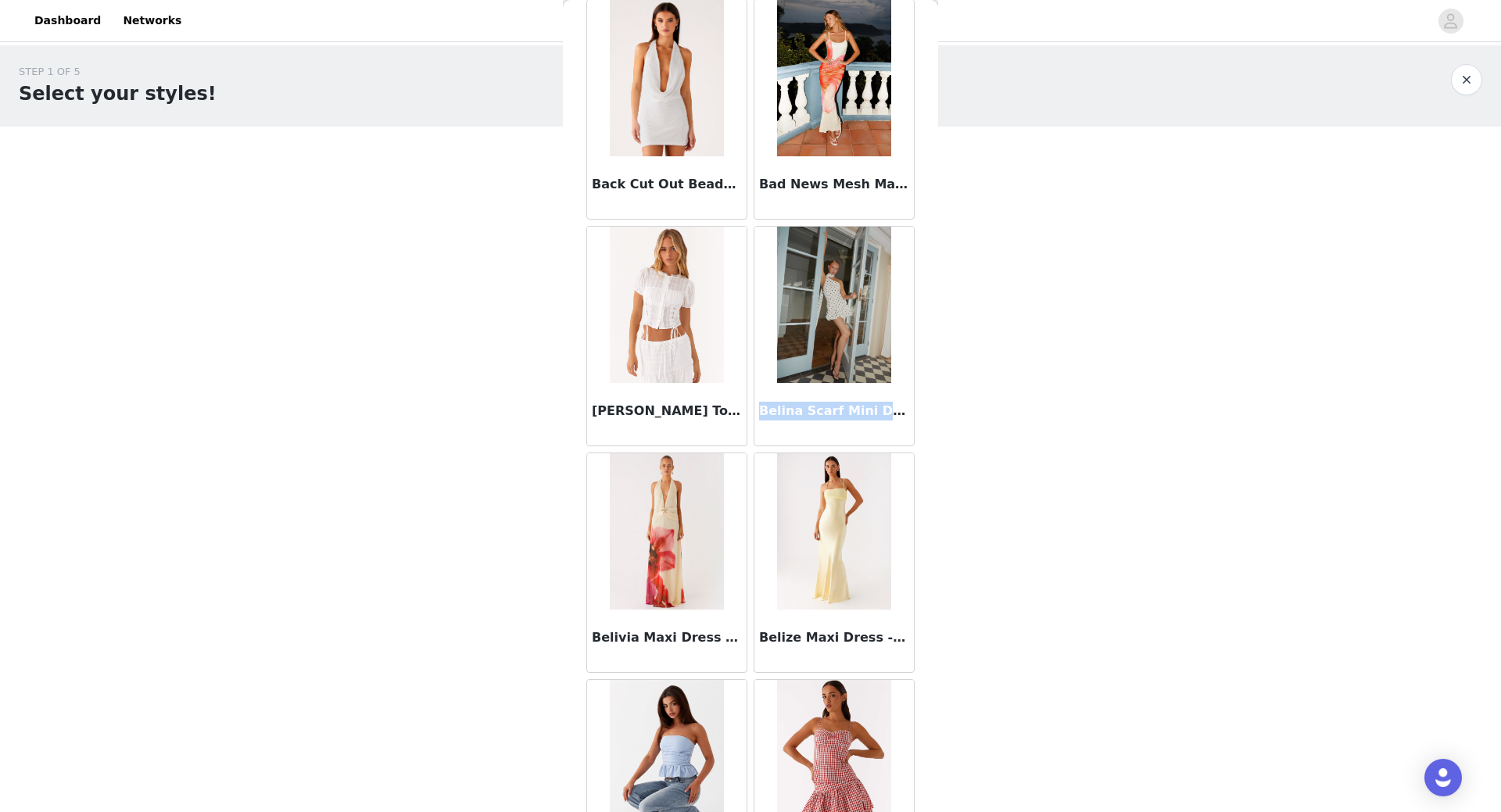
drag, startPoint x: 754, startPoint y: 416, endPoint x: 883, endPoint y: 410, distance: 129.1
click at [883, 410] on h3 "Belina Scarf Mini Dress - White Polkadot" at bounding box center [834, 411] width 150 height 19
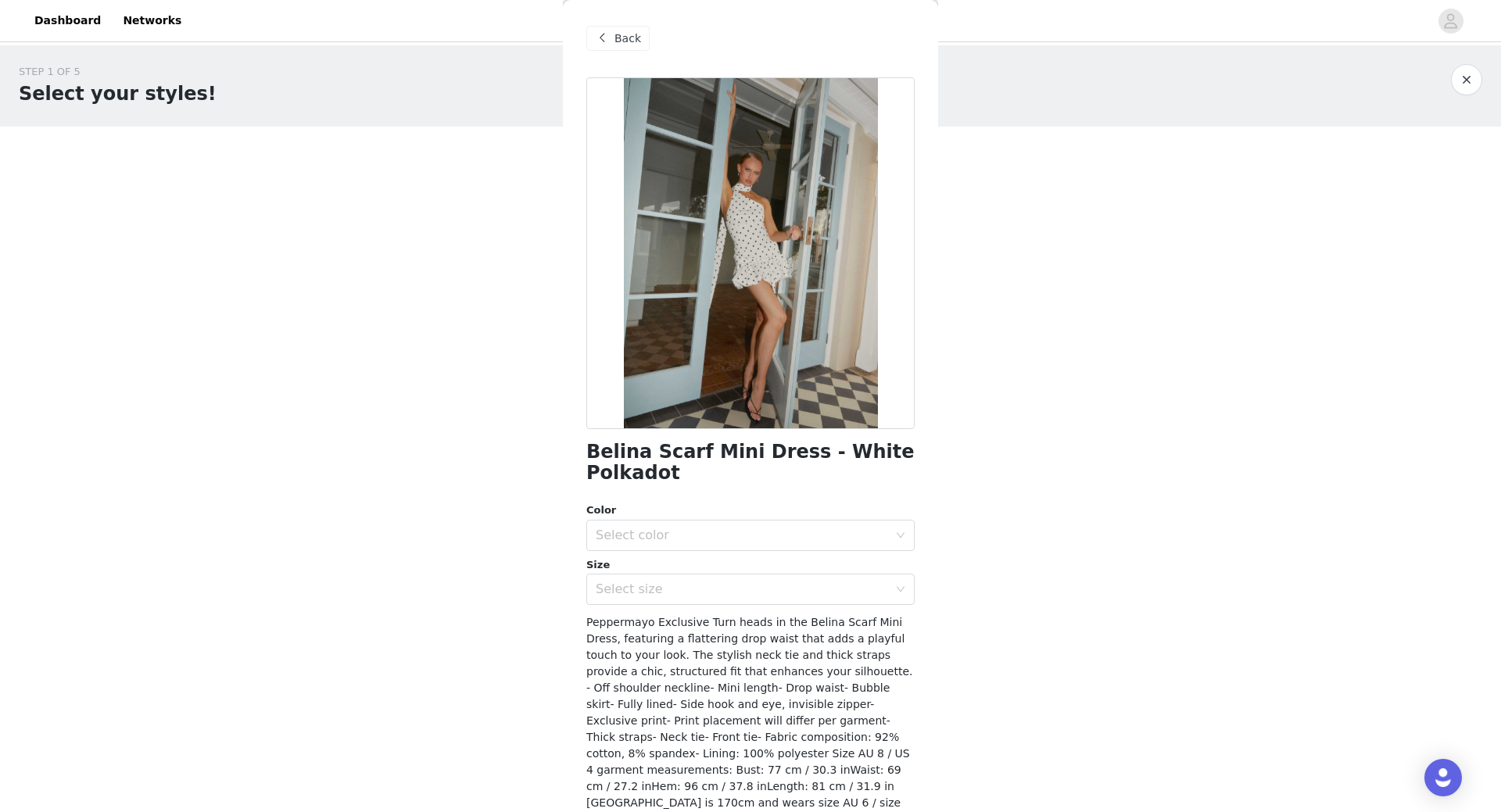
scroll to position [0, 0]
click at [597, 42] on span at bounding box center [601, 39] width 19 height 19
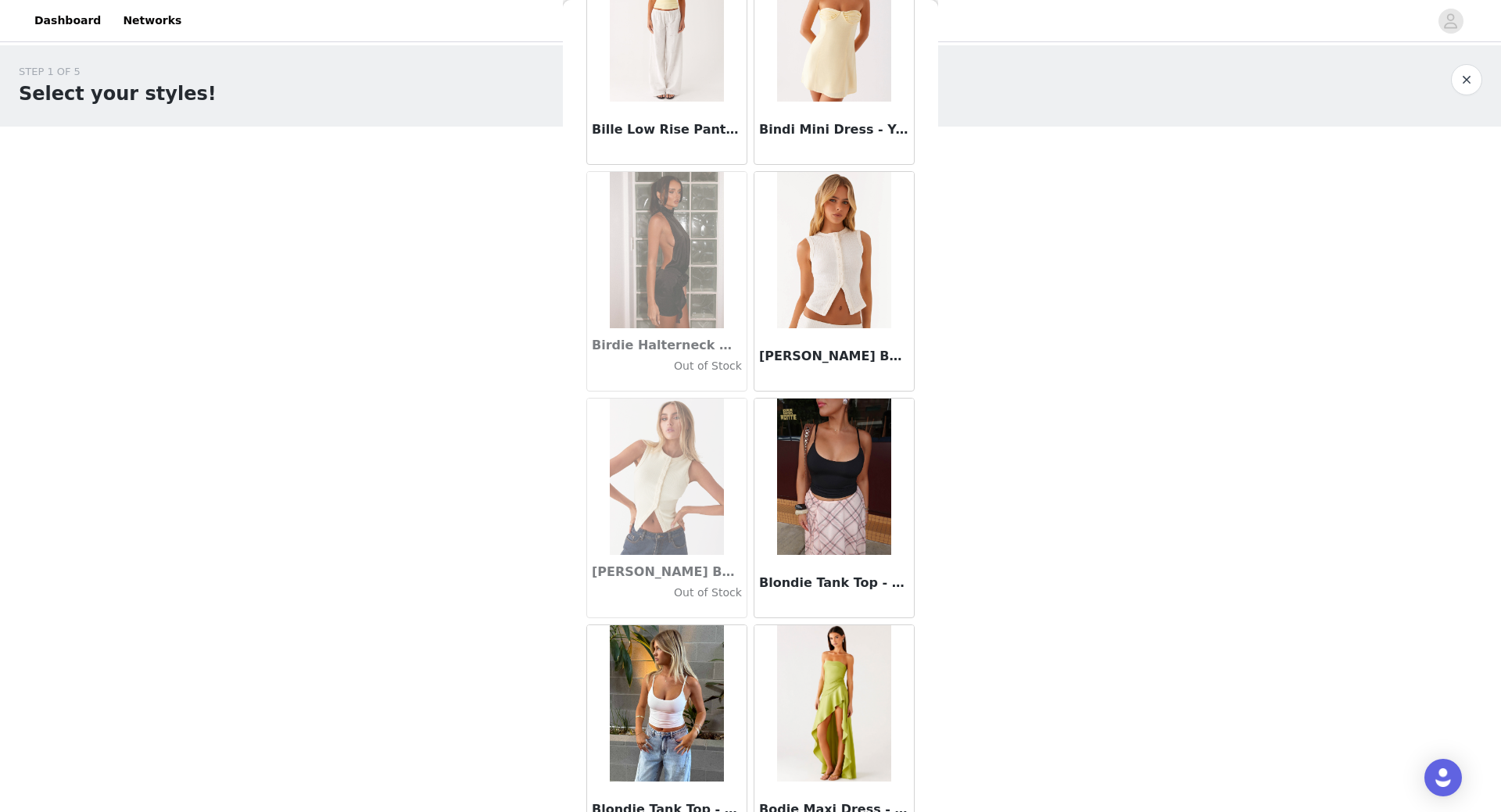
scroll to position [12678, 0]
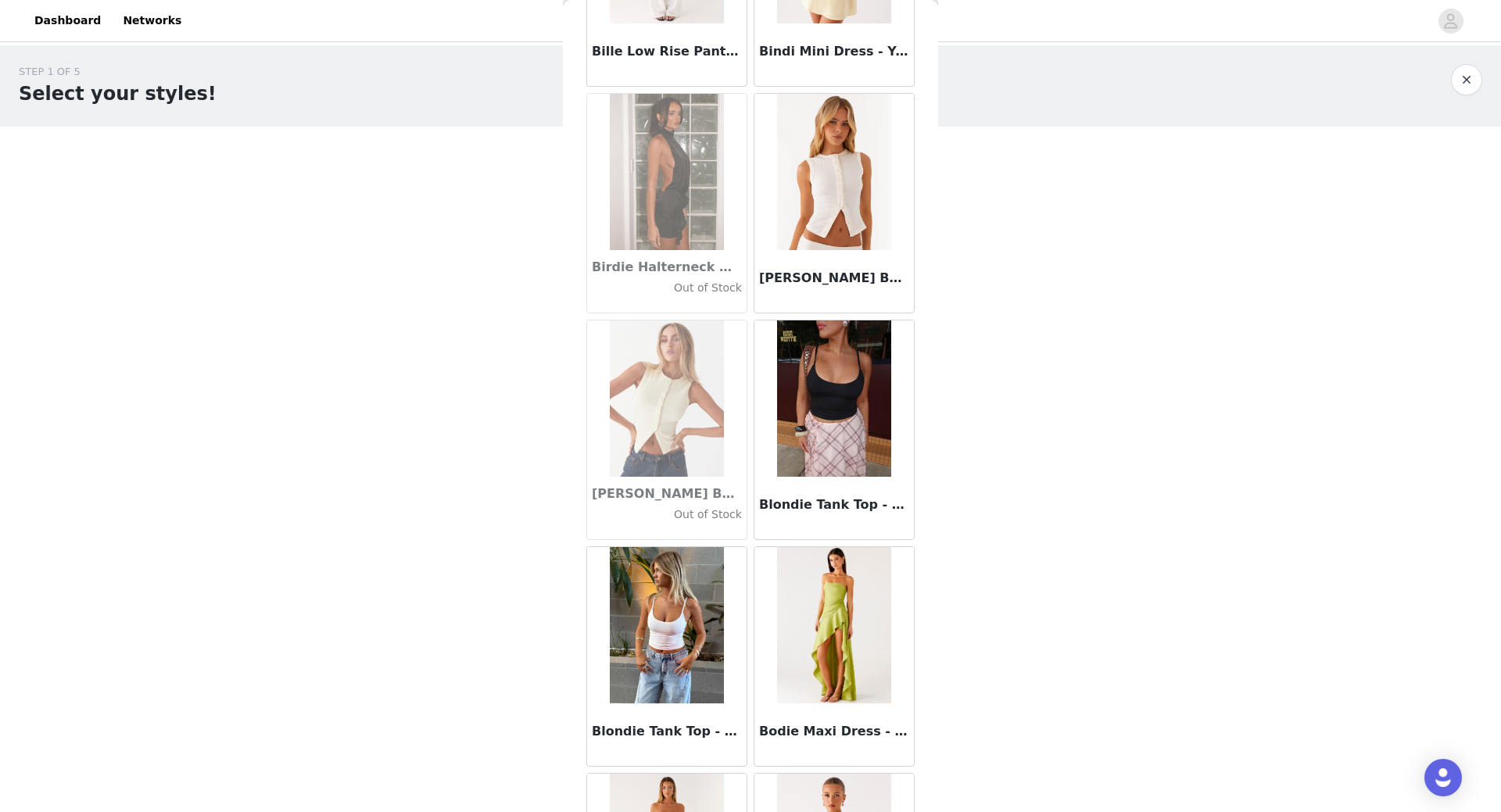
click at [683, 641] on img at bounding box center [666, 625] width 113 height 156
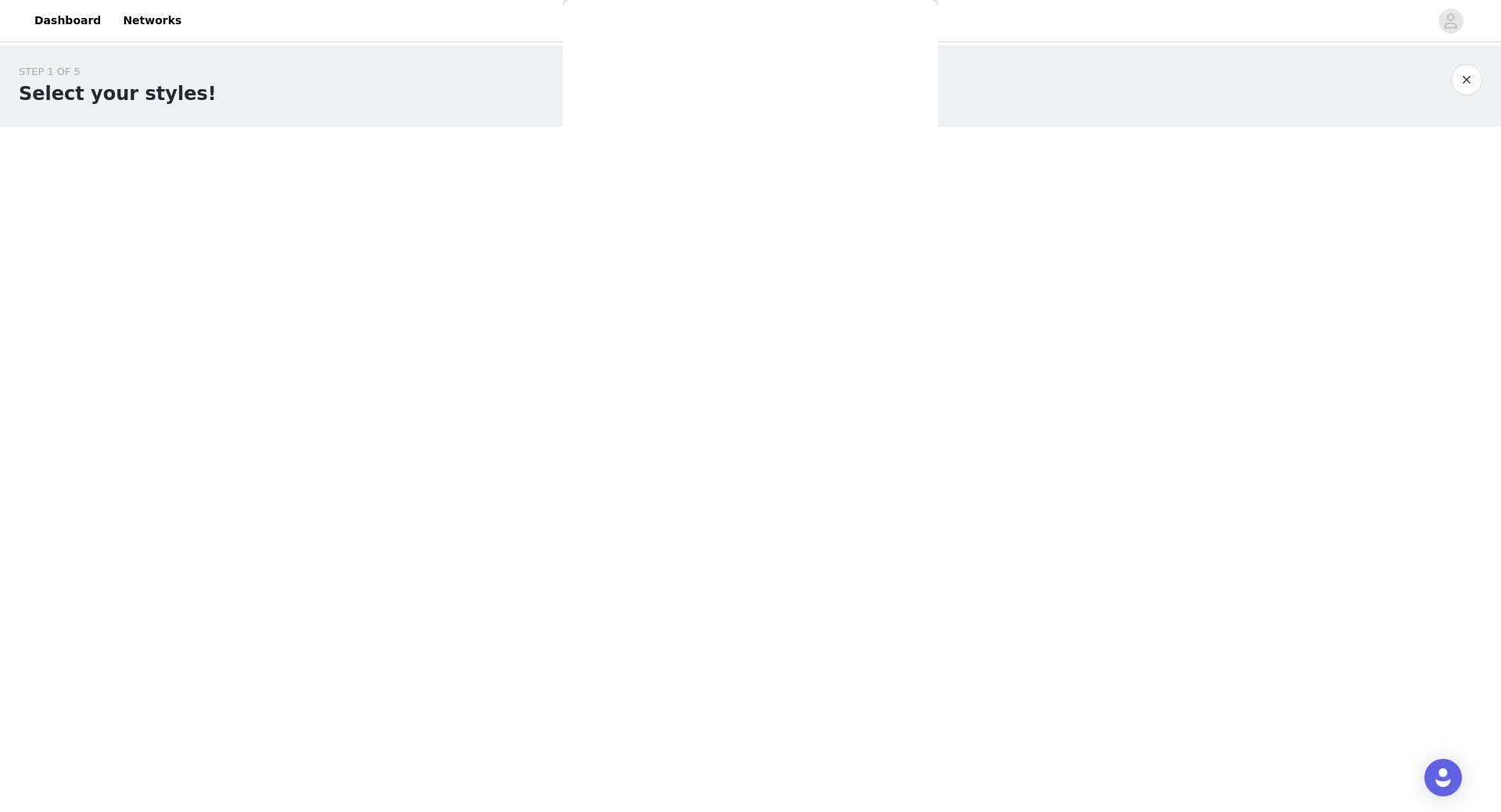
scroll to position [0, 0]
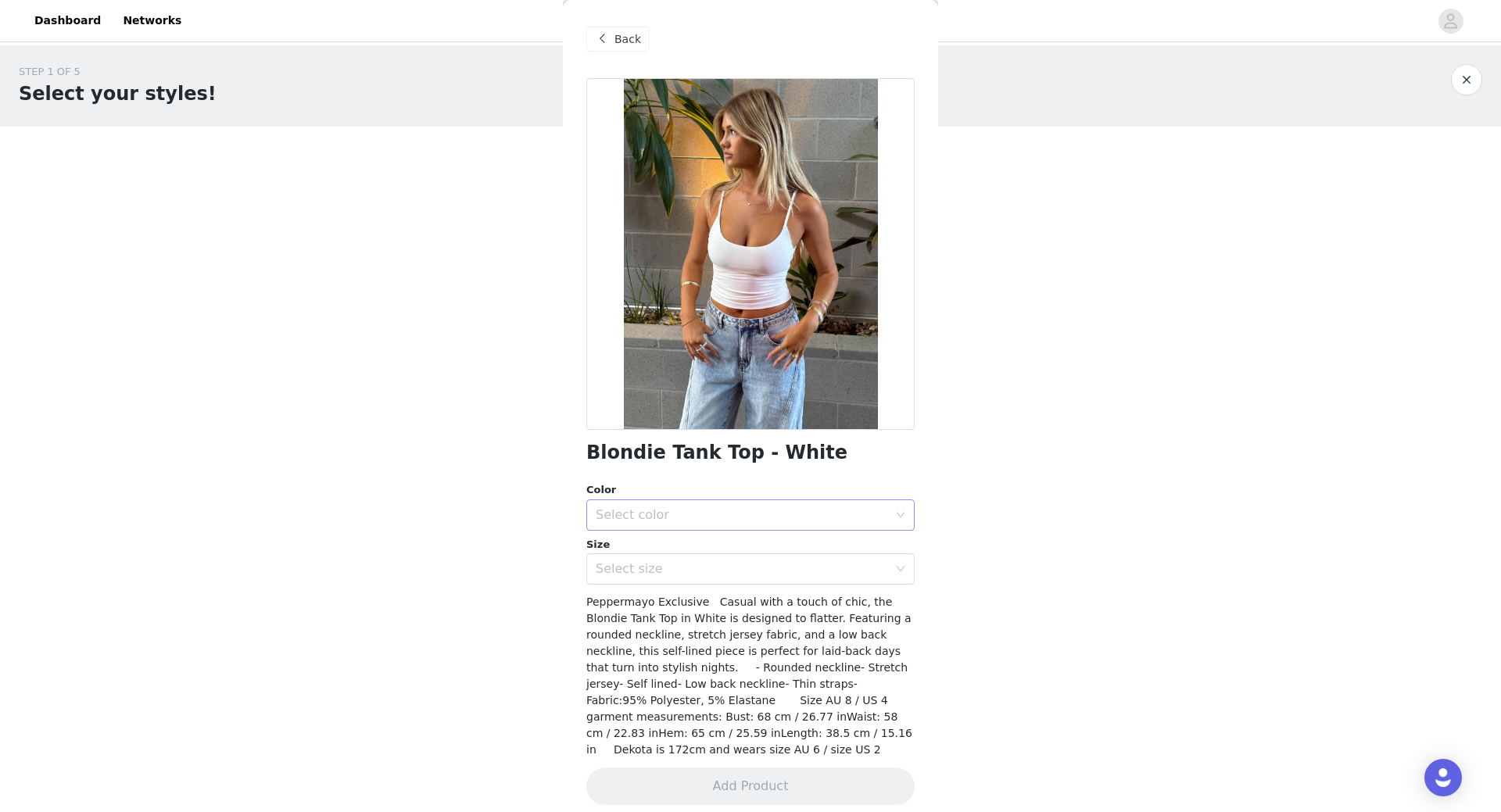
click at [701, 519] on div "Select color" at bounding box center [742, 515] width 293 height 15
click at [699, 548] on li "White" at bounding box center [750, 549] width 328 height 25
click at [643, 581] on div "Select size" at bounding box center [745, 569] width 299 height 30
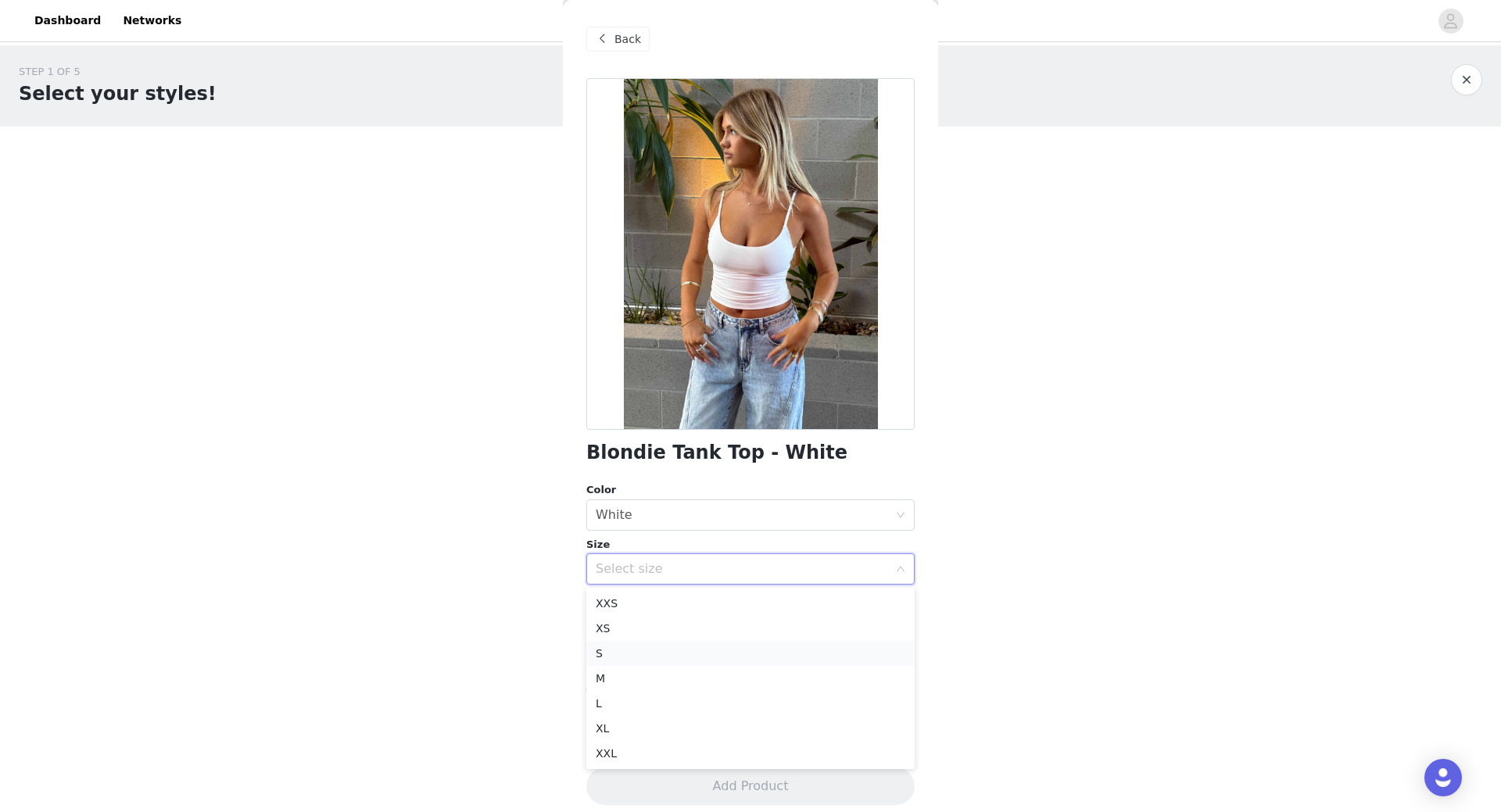
click at [646, 647] on ul "XXS XS S M L XL XXL" at bounding box center [750, 678] width 328 height 182
click at [614, 651] on li "S" at bounding box center [750, 653] width 328 height 25
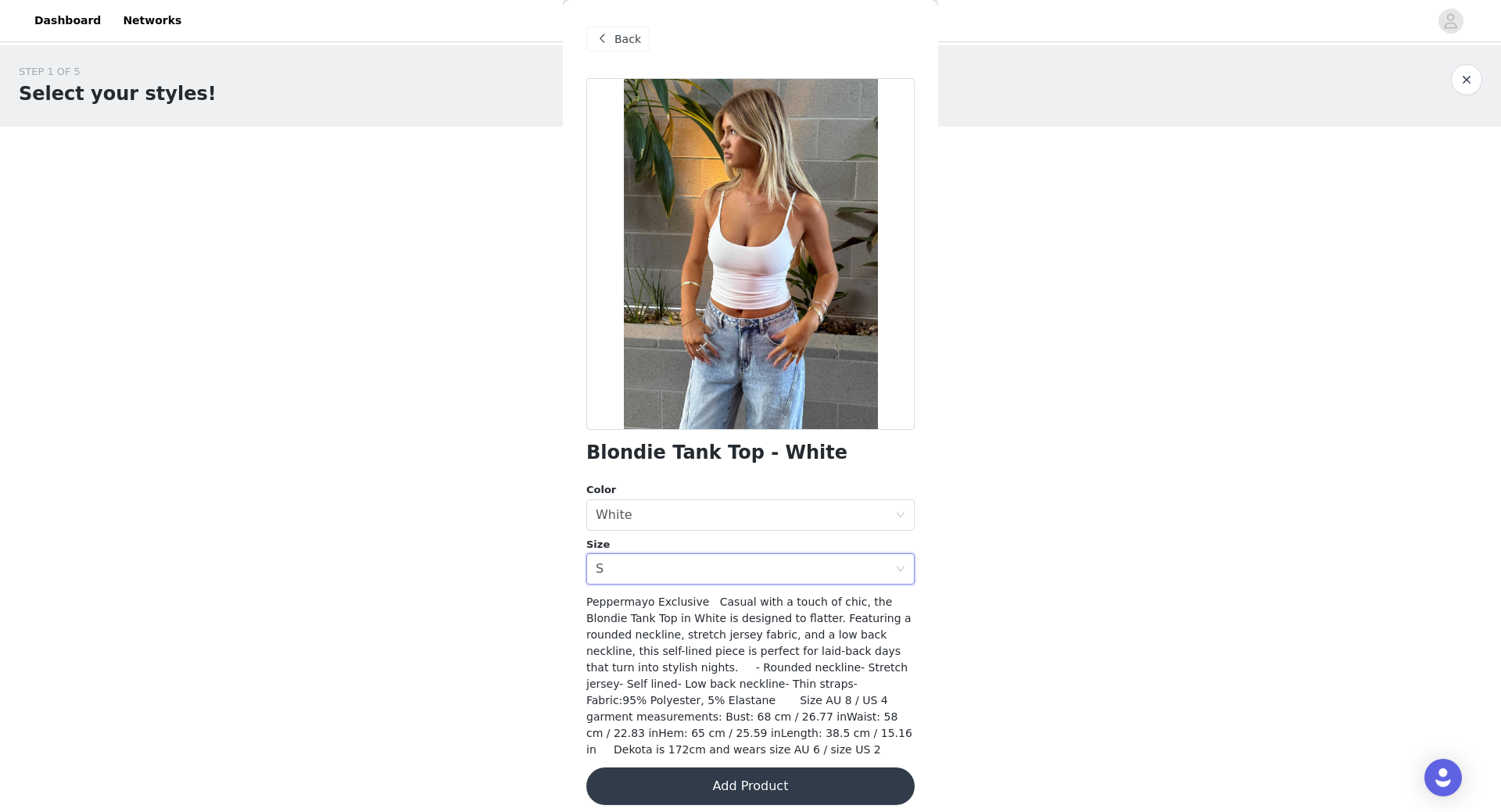
click at [716, 767] on button "Add Product" at bounding box center [750, 786] width 328 height 37
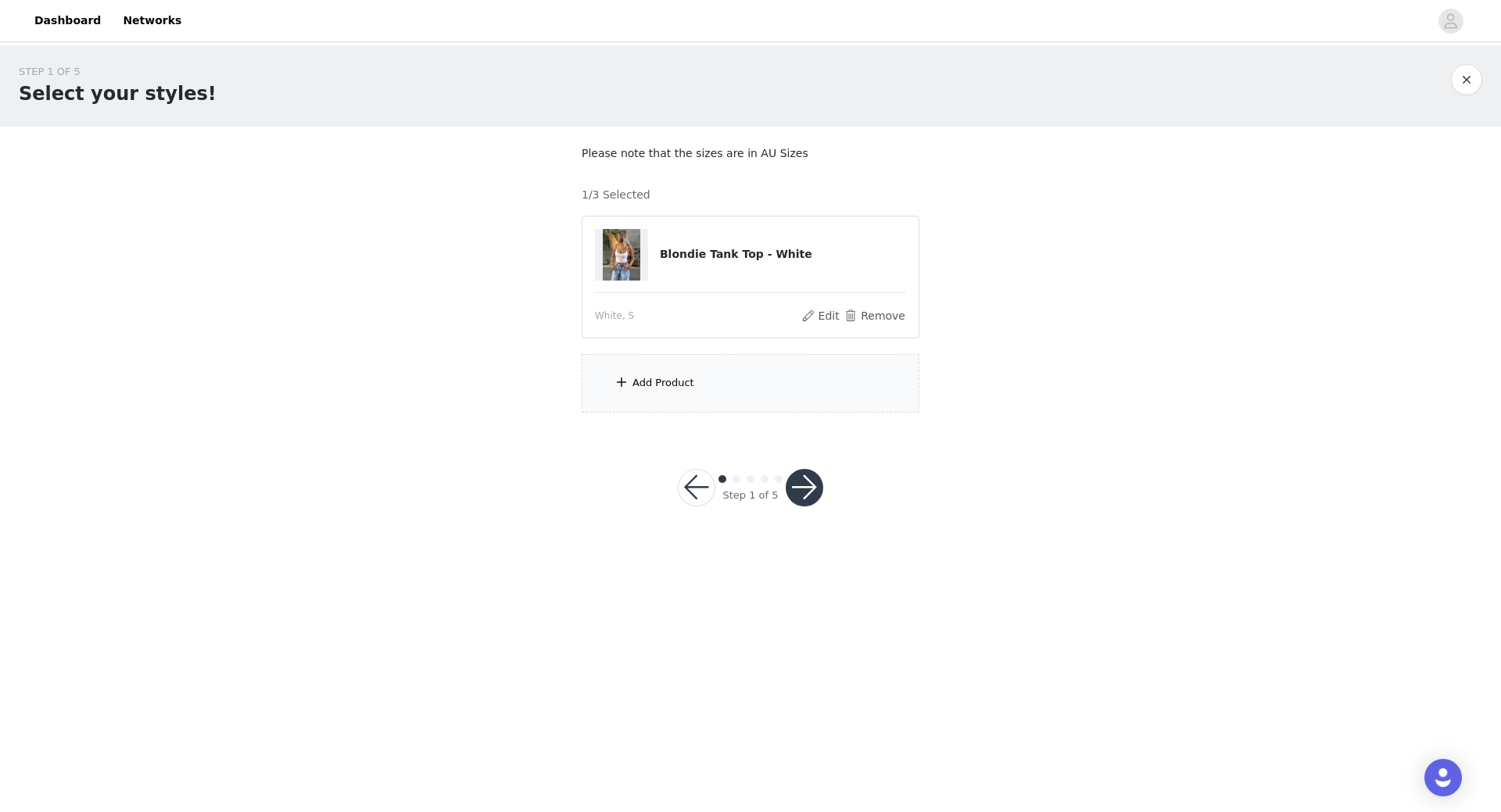
click at [755, 400] on div "Add Product" at bounding box center [750, 383] width 338 height 58
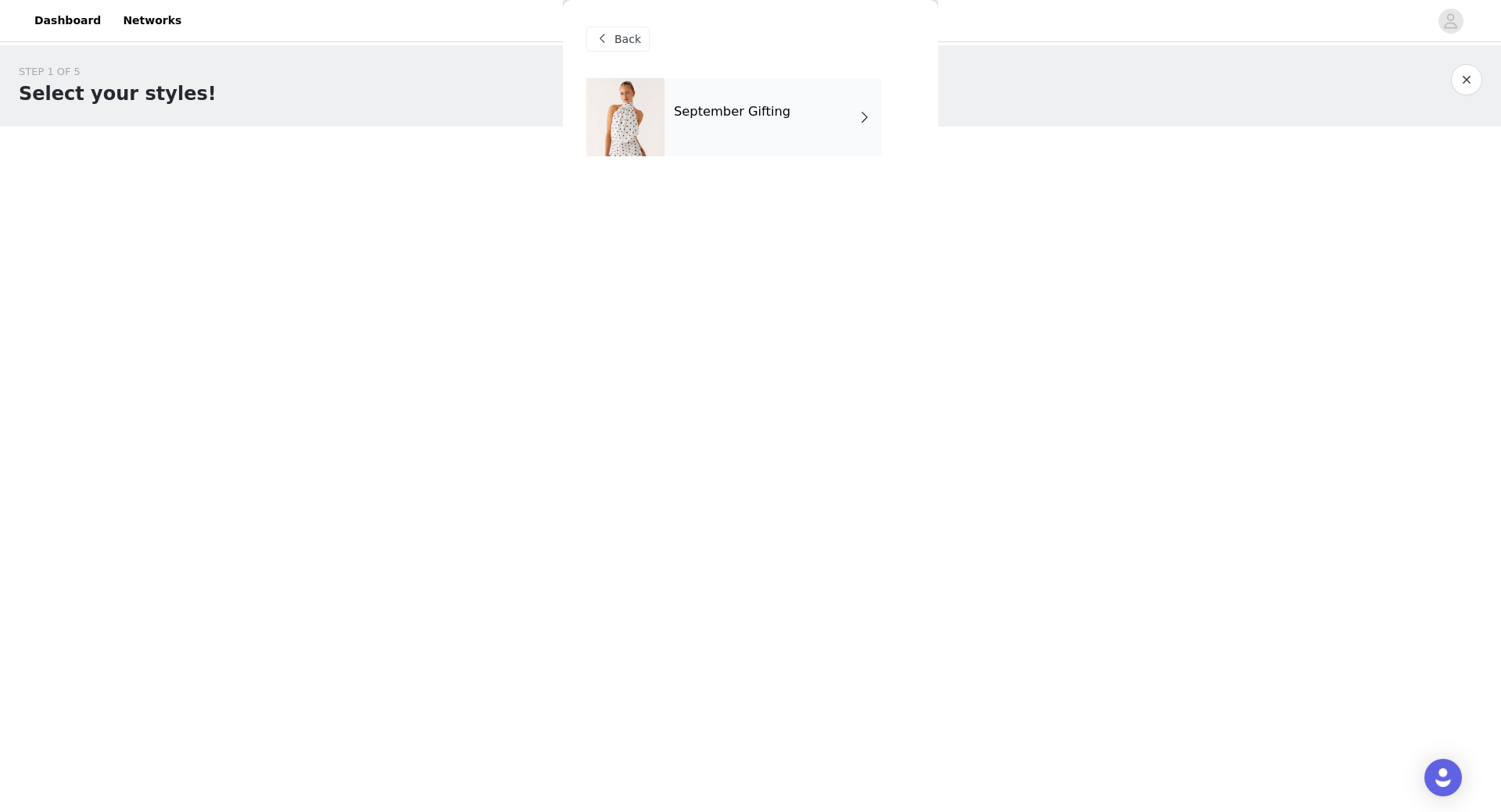
click at [709, 127] on div "September Gifting" at bounding box center [773, 117] width 217 height 78
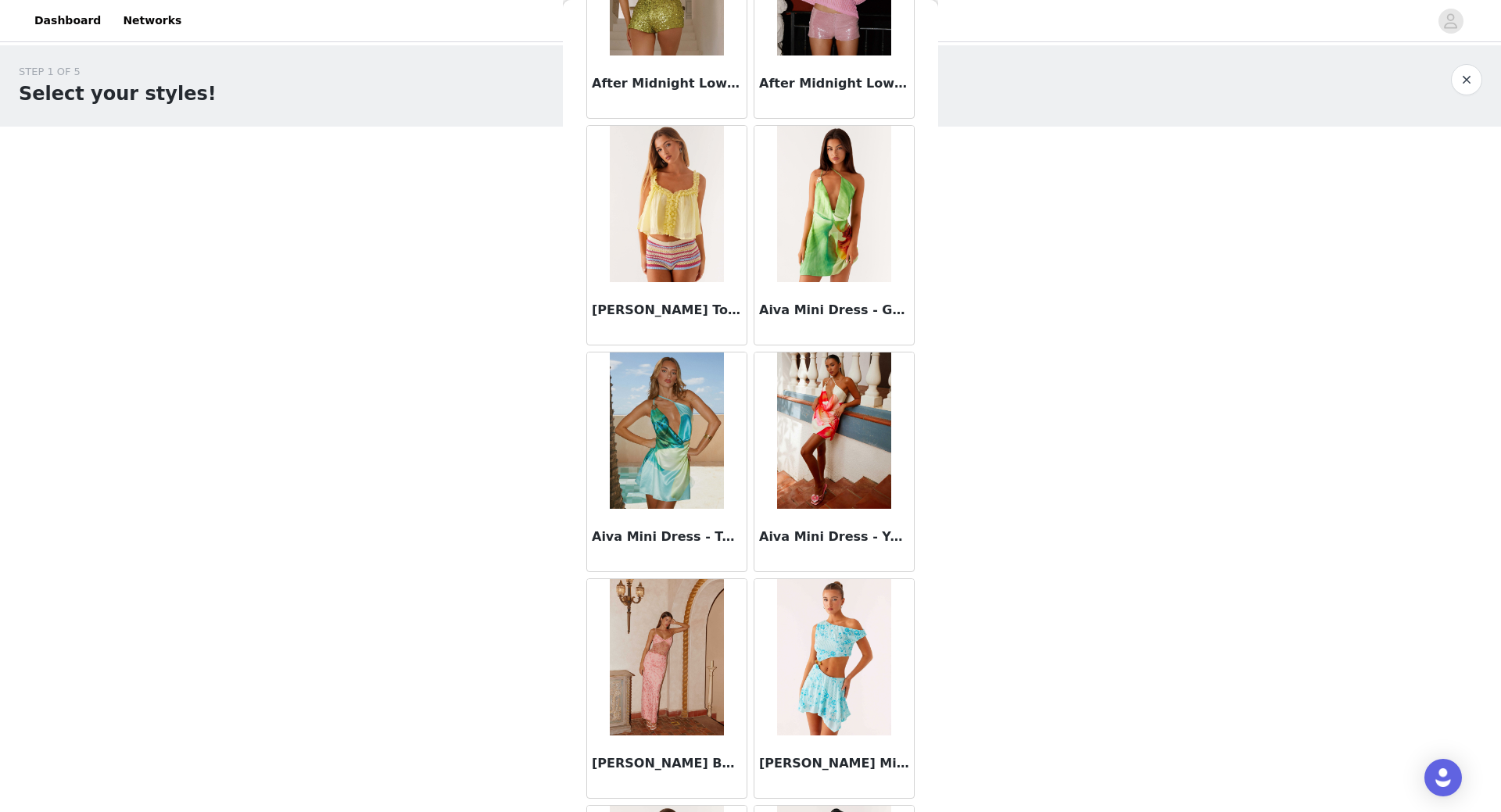
scroll to position [1579, 0]
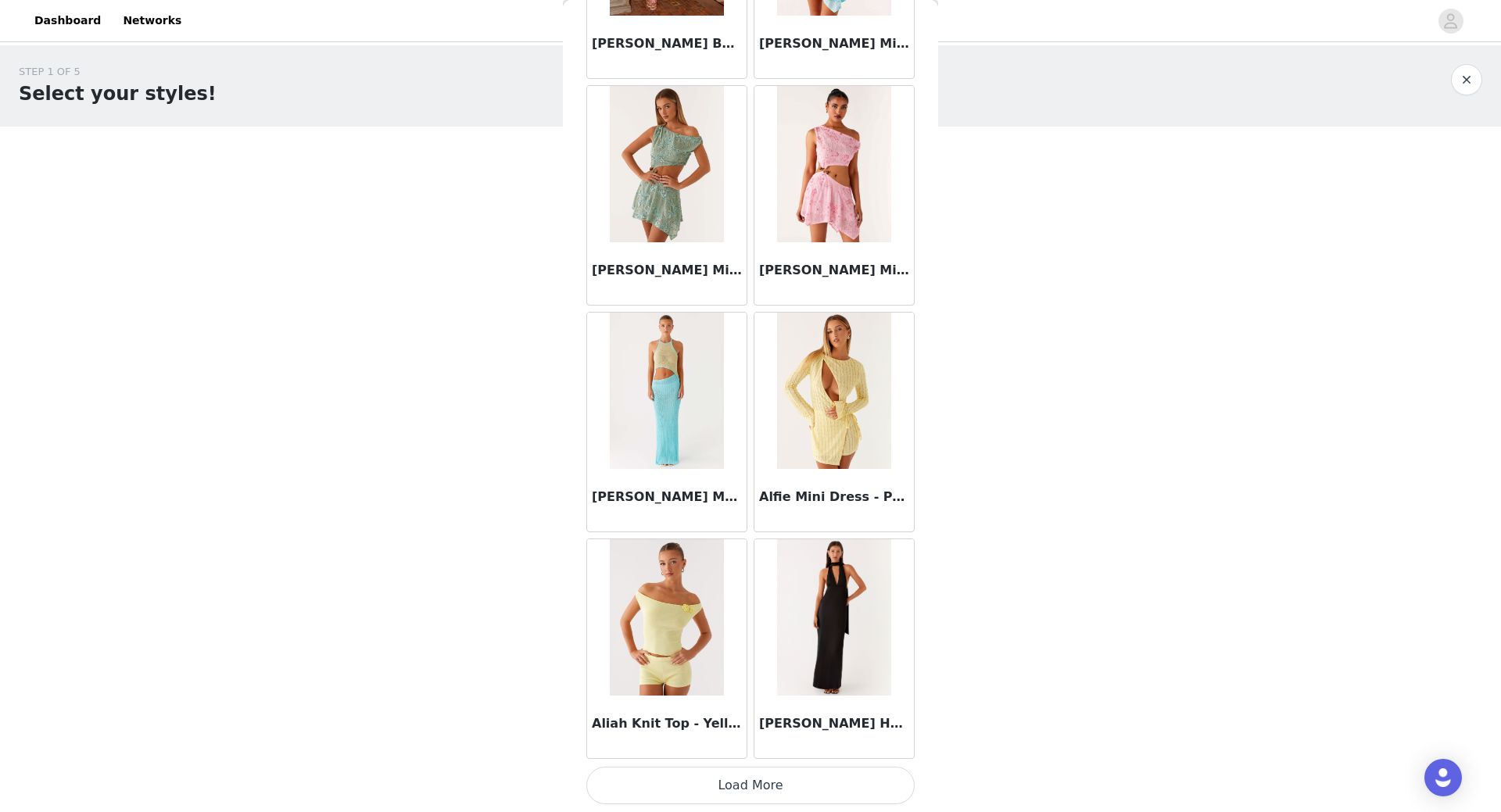
click at [746, 793] on button "Load More" at bounding box center [750, 785] width 328 height 37
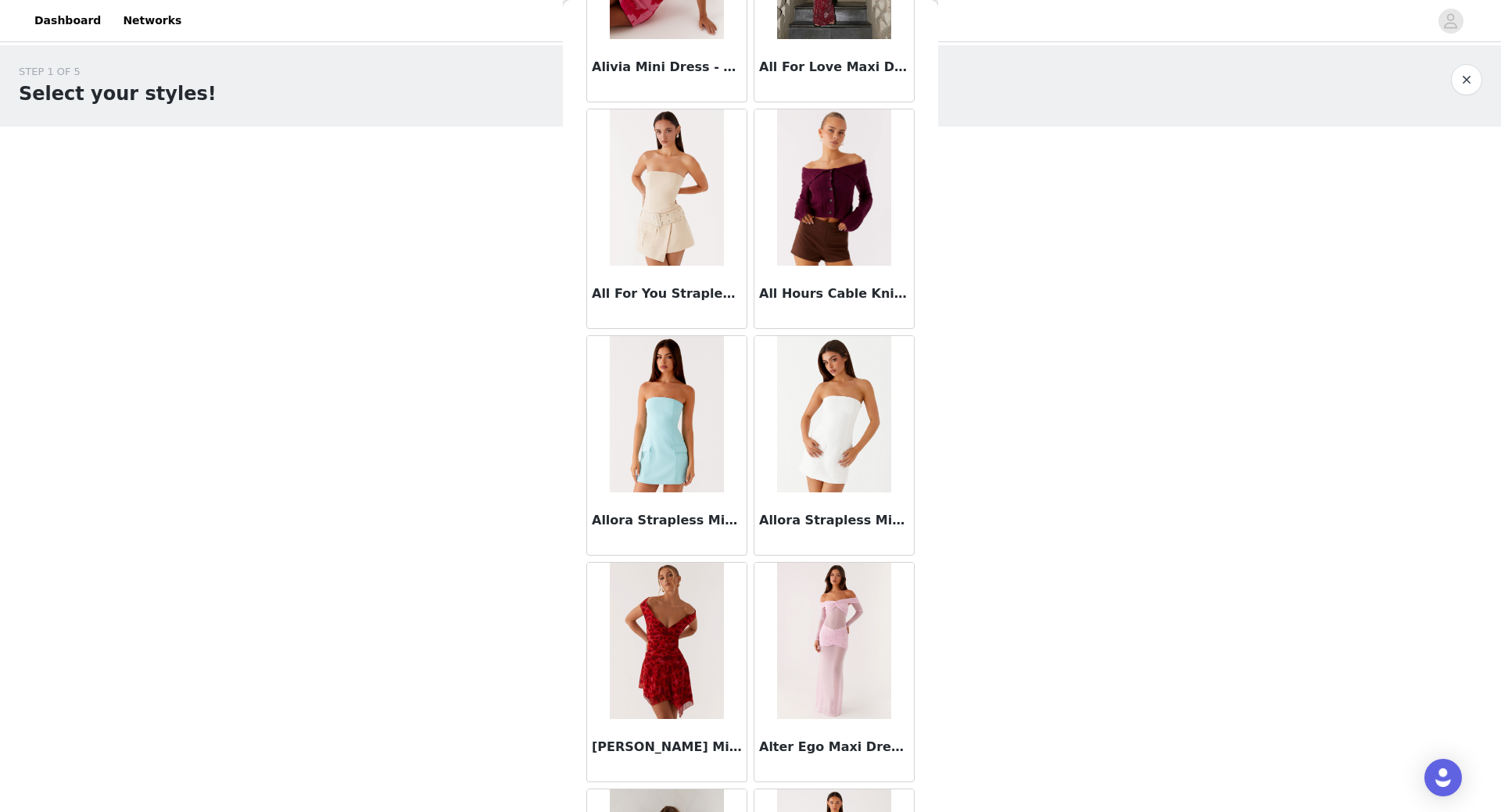
scroll to position [3846, 0]
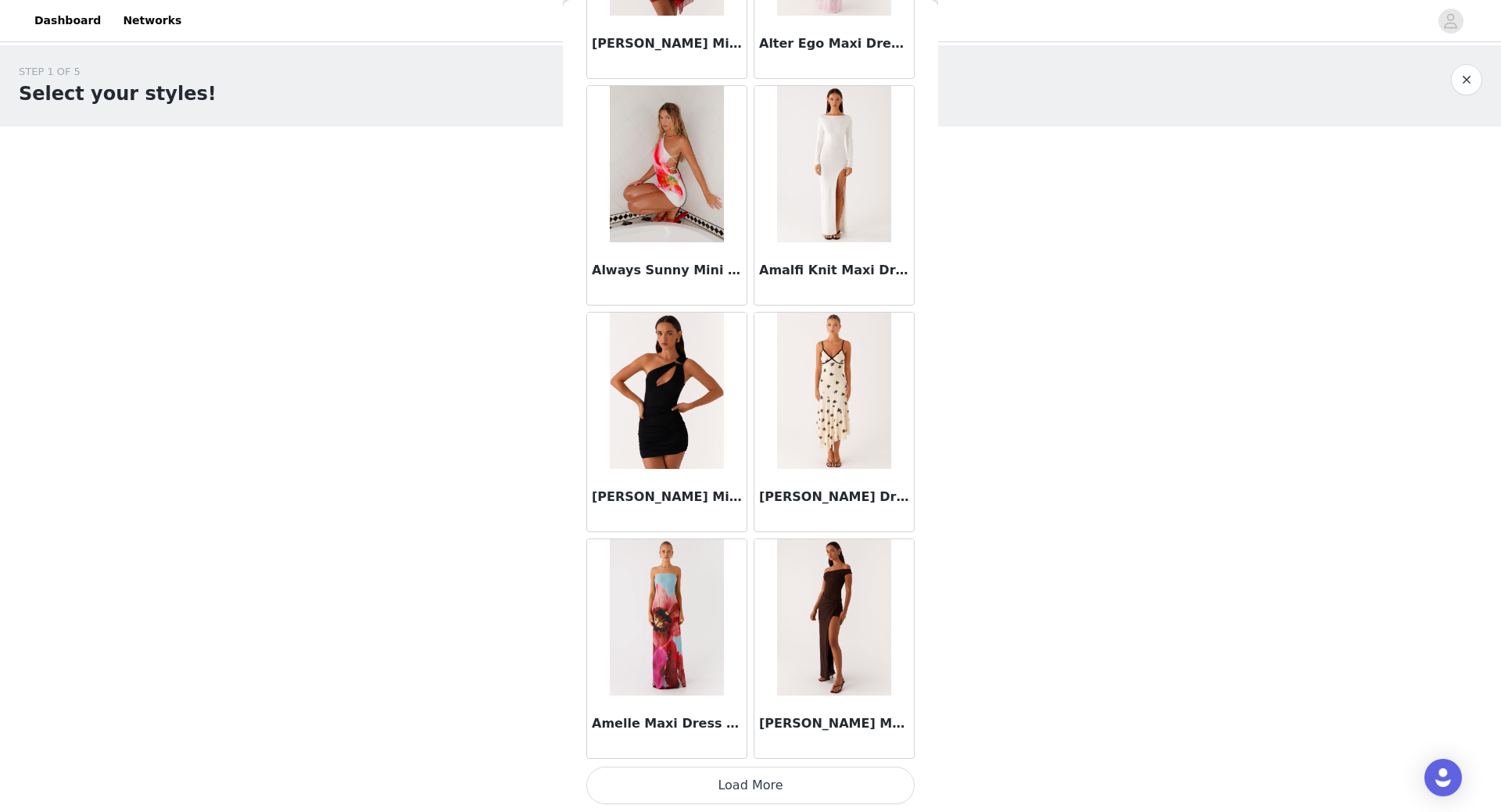
click at [739, 793] on button "Load More" at bounding box center [750, 785] width 328 height 37
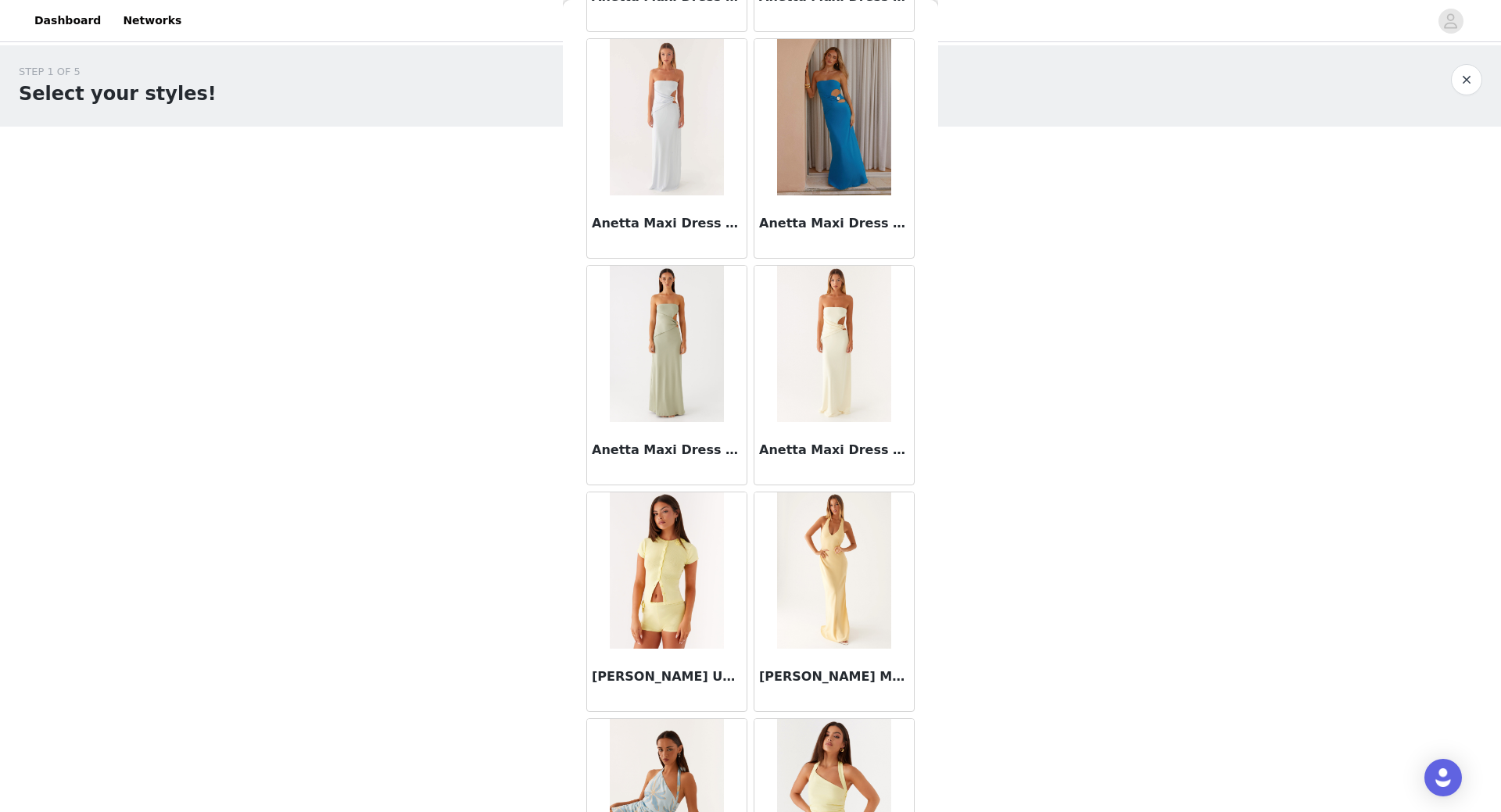
scroll to position [6113, 0]
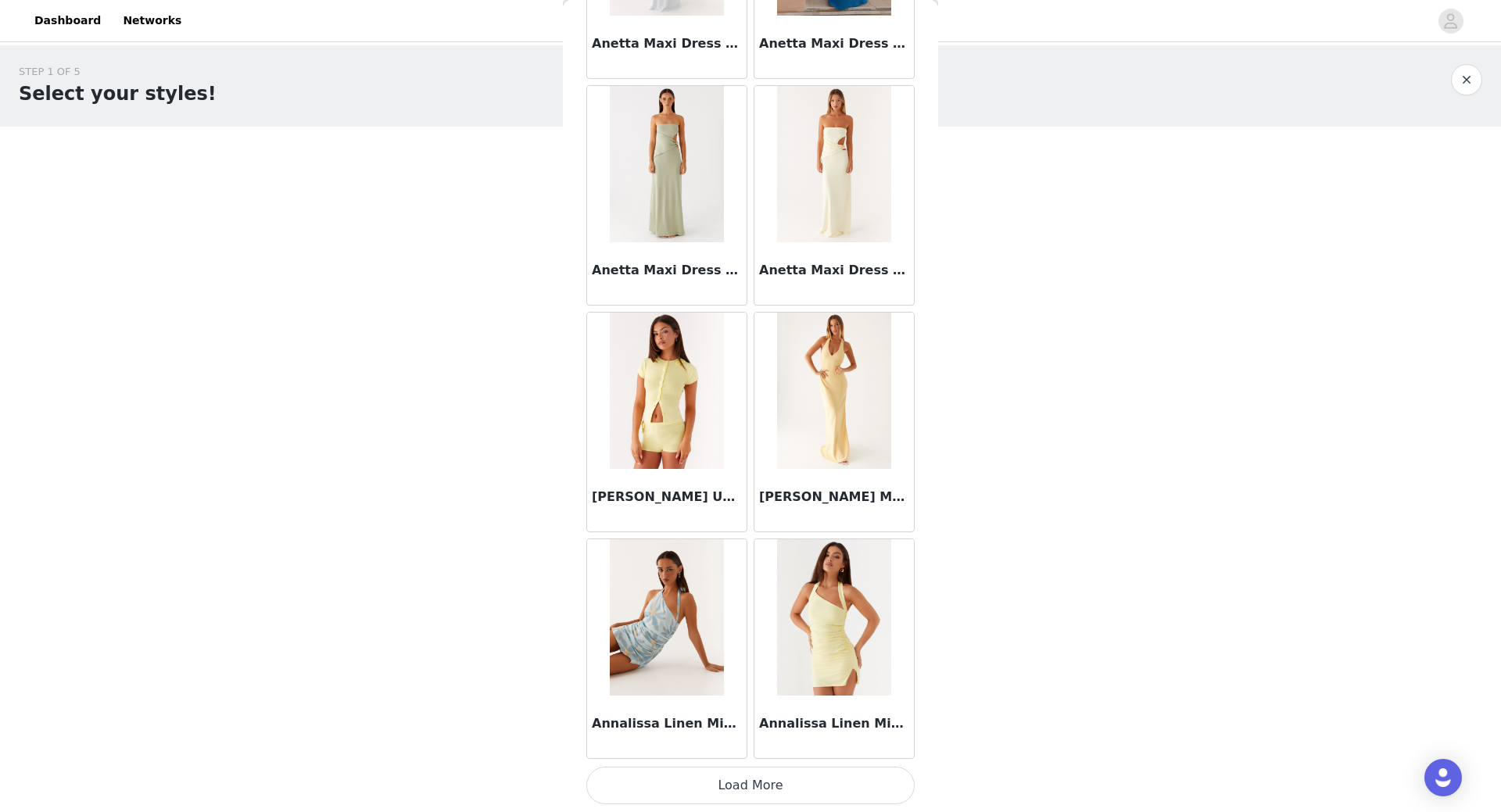
drag, startPoint x: 732, startPoint y: 792, endPoint x: 740, endPoint y: 756, distance: 36.9
click at [731, 792] on button "Load More" at bounding box center [750, 785] width 328 height 37
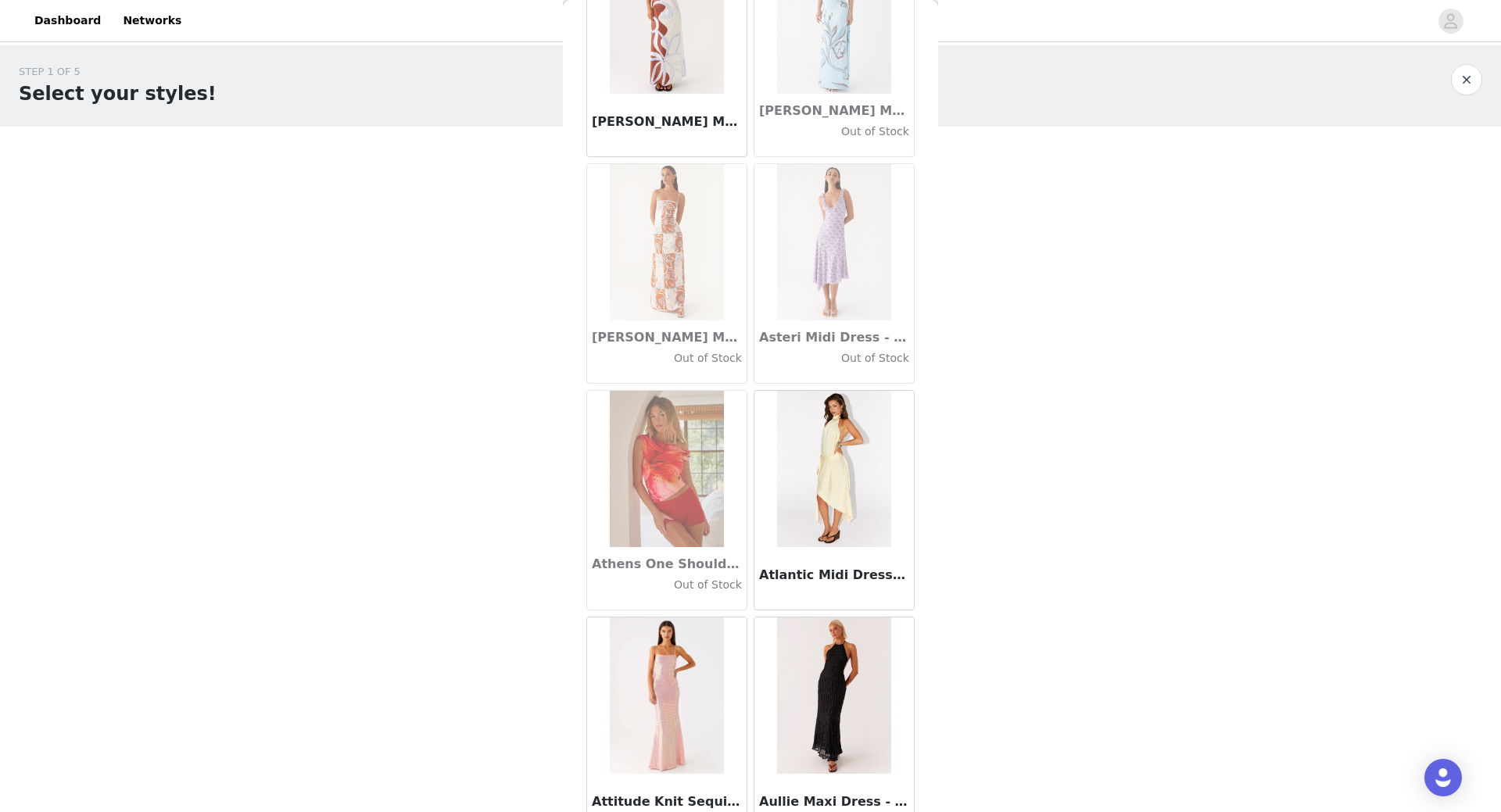
scroll to position [8379, 0]
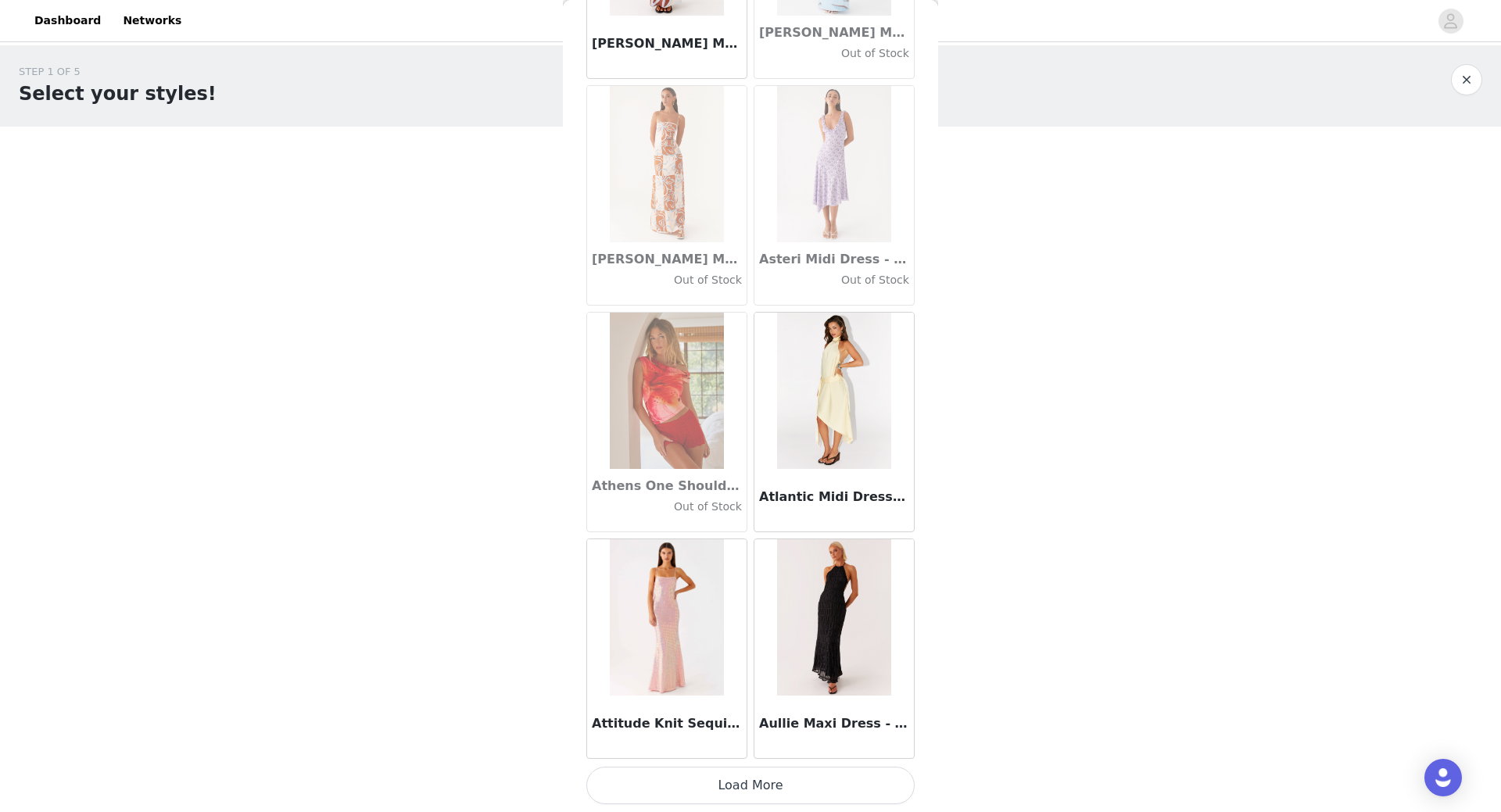
click at [757, 797] on button "Load More" at bounding box center [750, 785] width 328 height 37
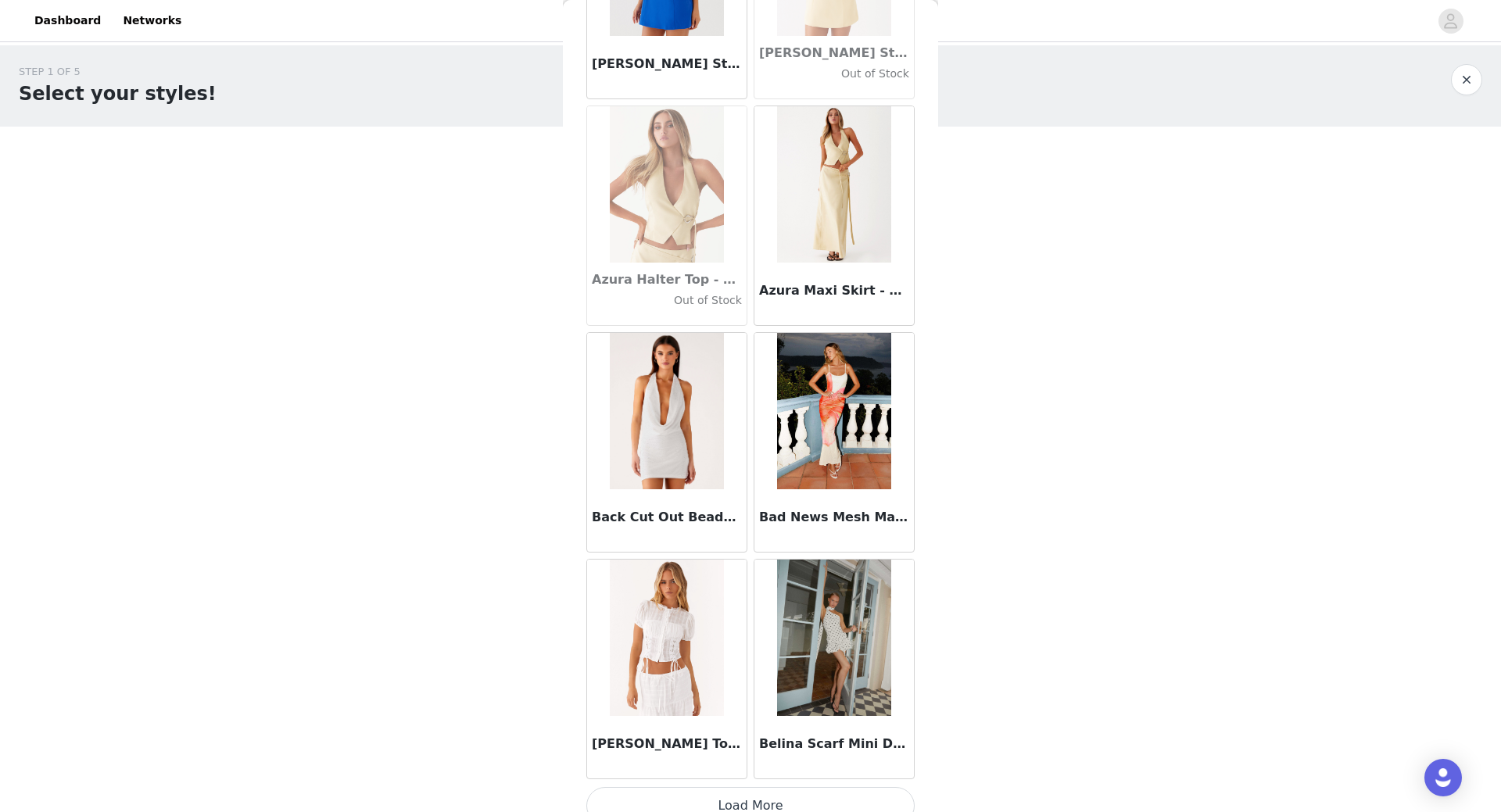
scroll to position [10647, 0]
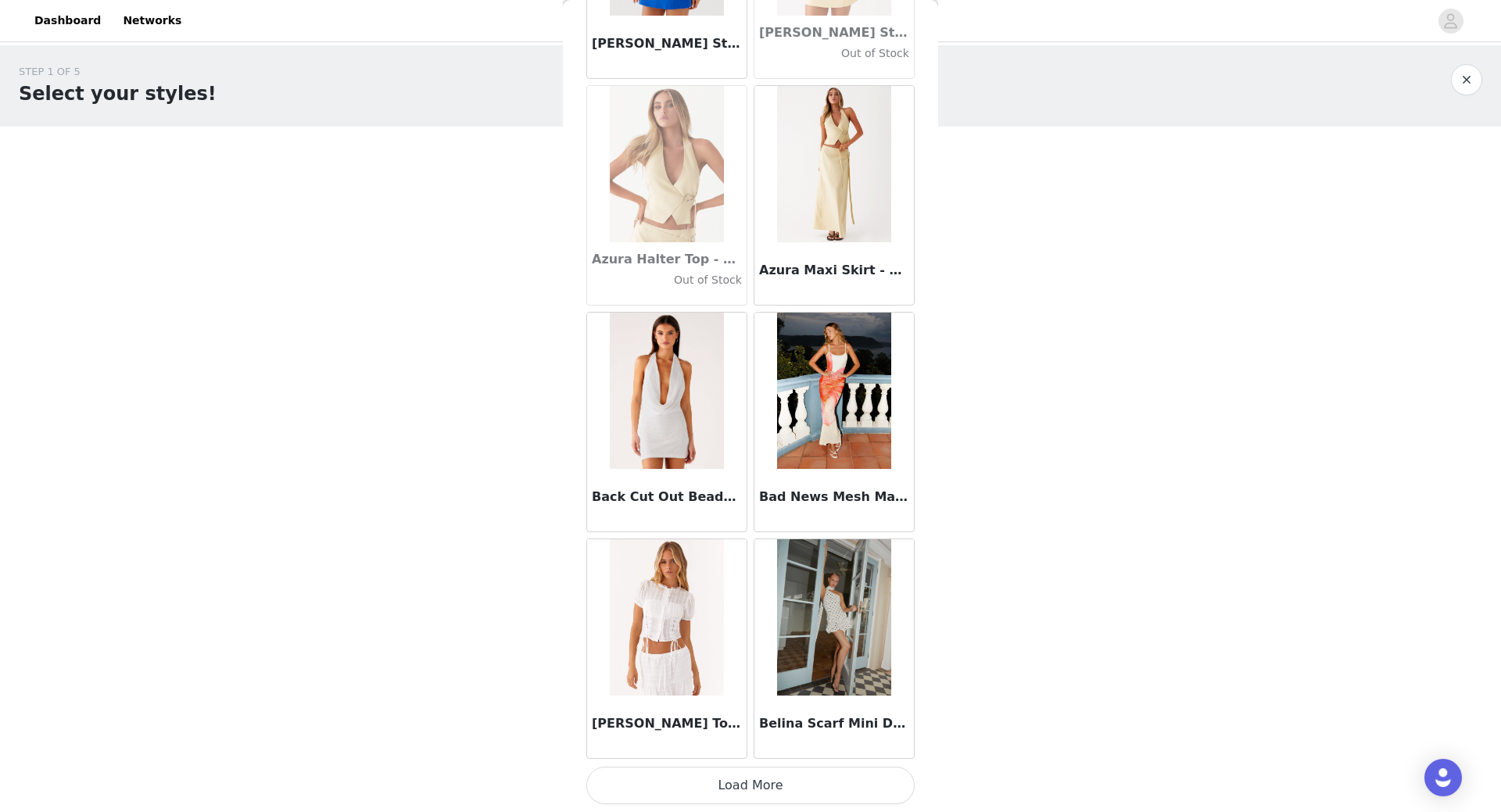
click at [755, 789] on button "Load More" at bounding box center [750, 785] width 328 height 37
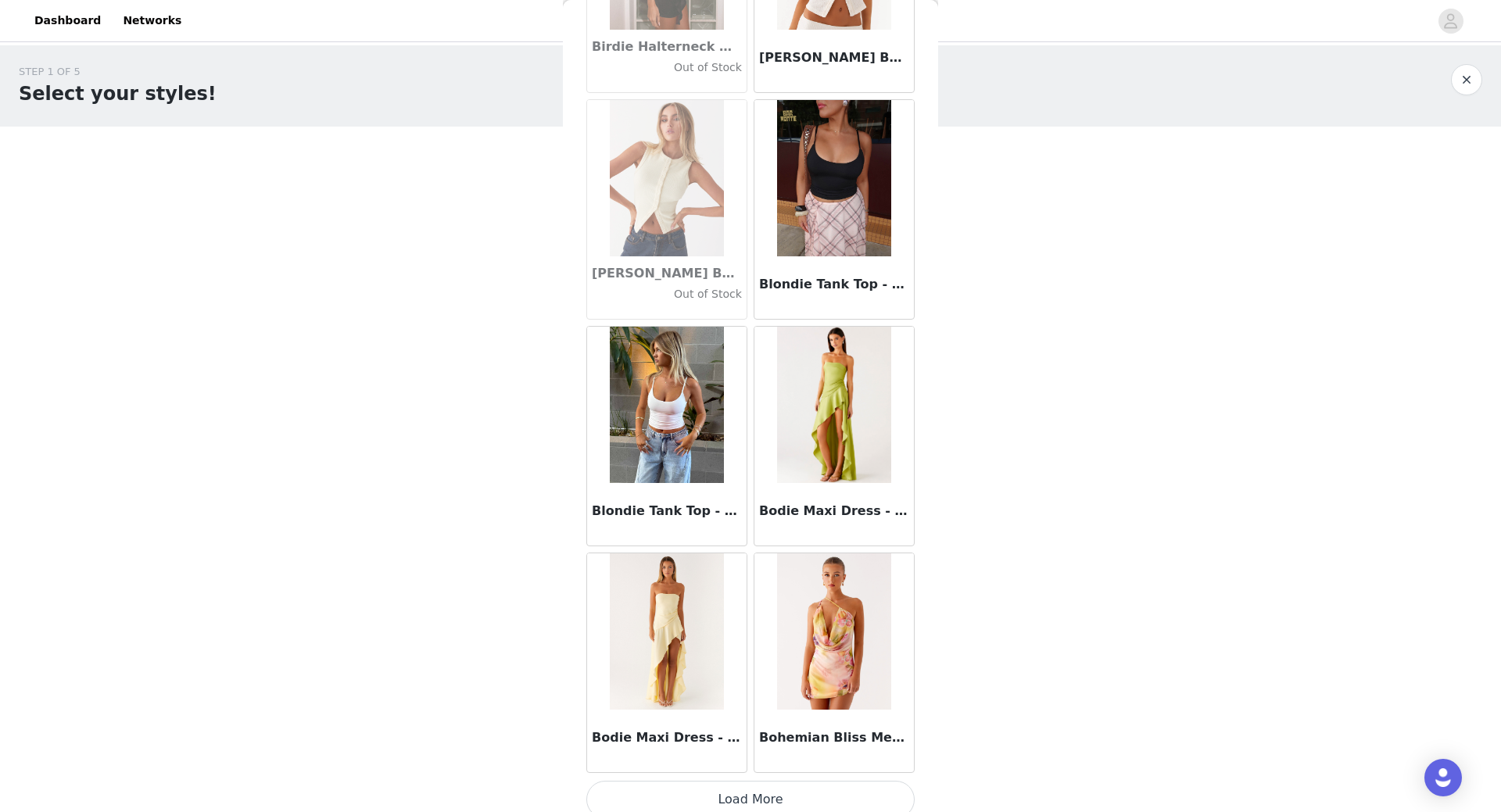
scroll to position [12913, 0]
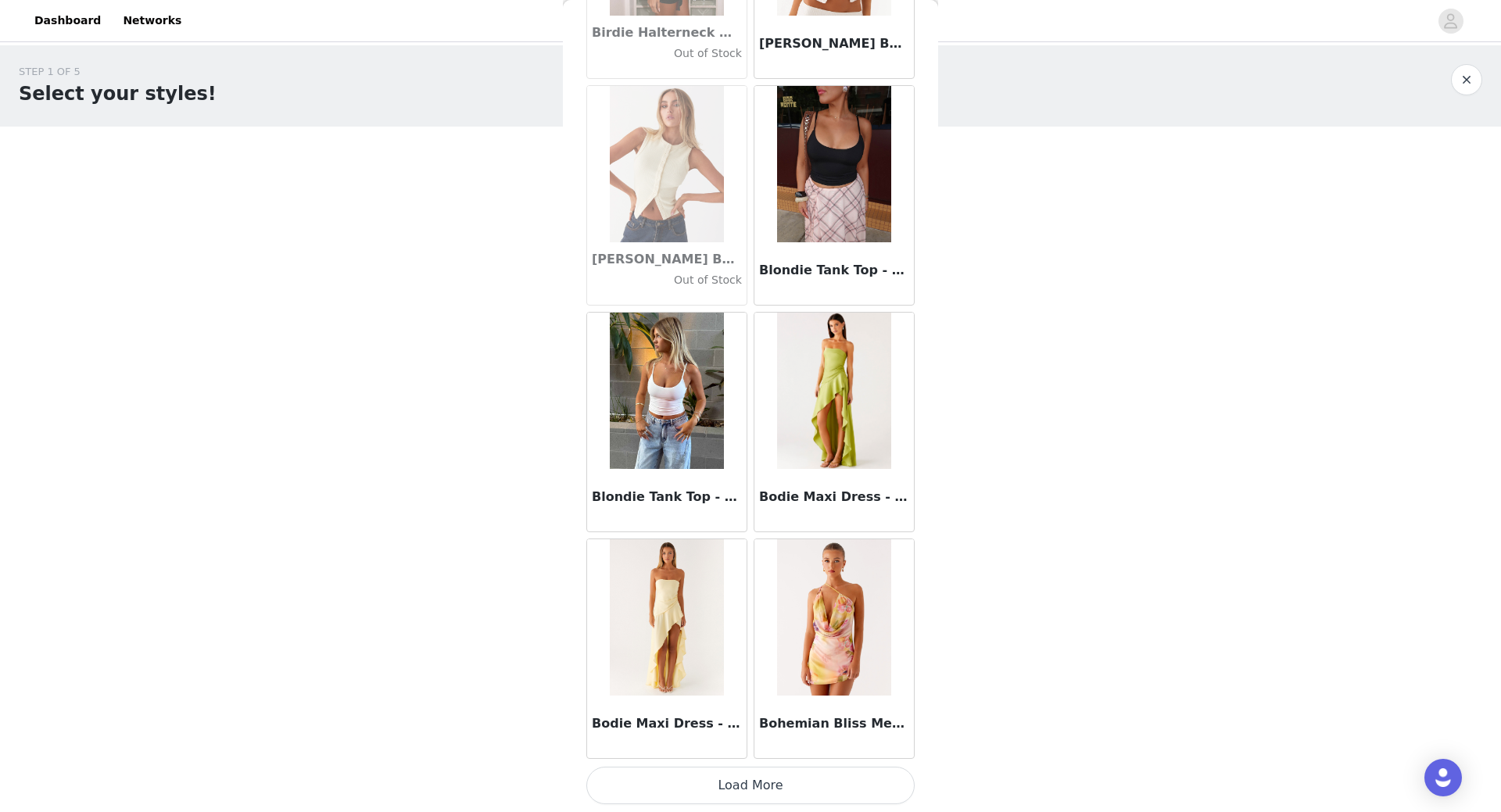
click at [765, 804] on button "Load More" at bounding box center [750, 785] width 328 height 37
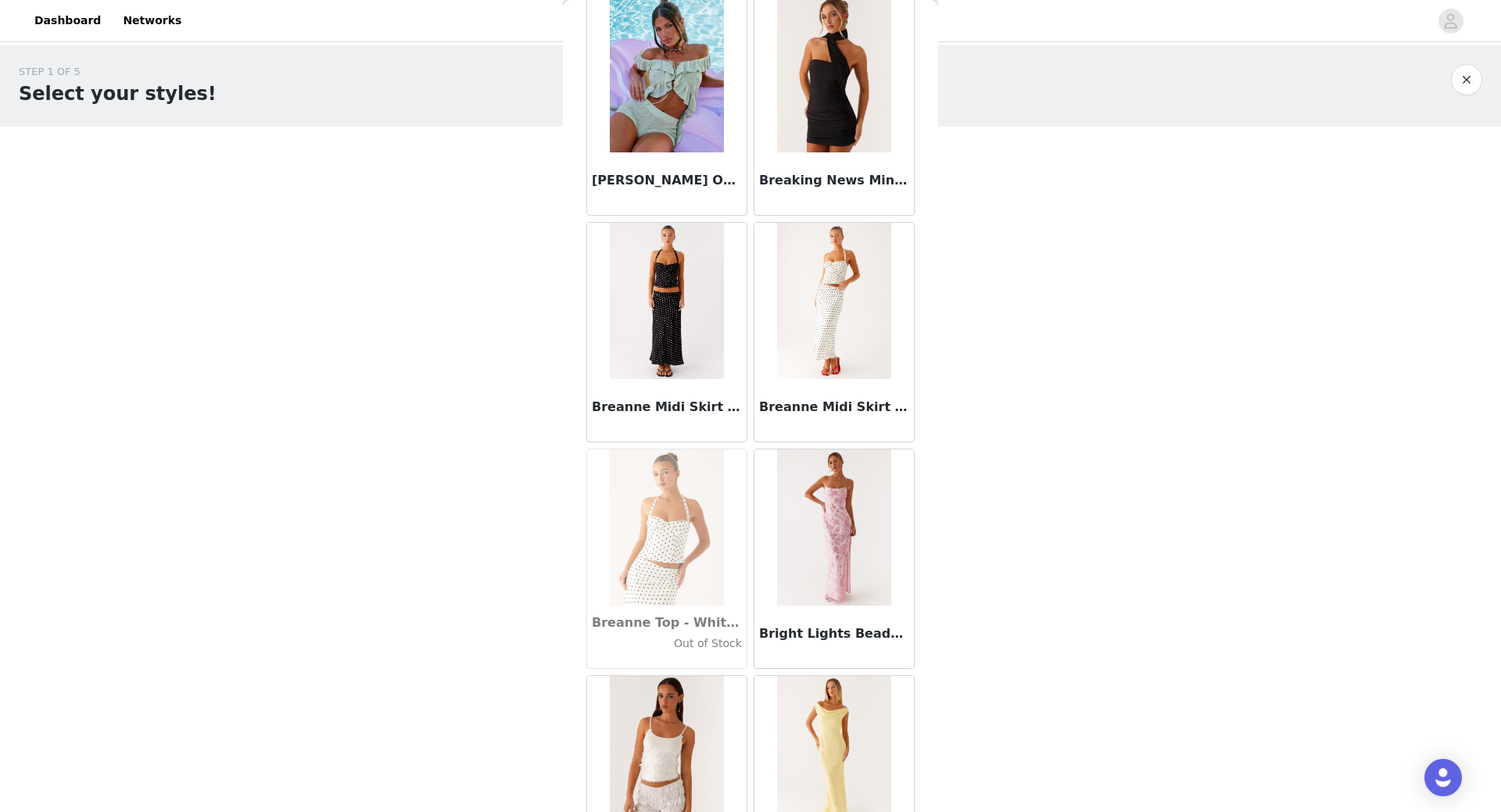
scroll to position [13929, 0]
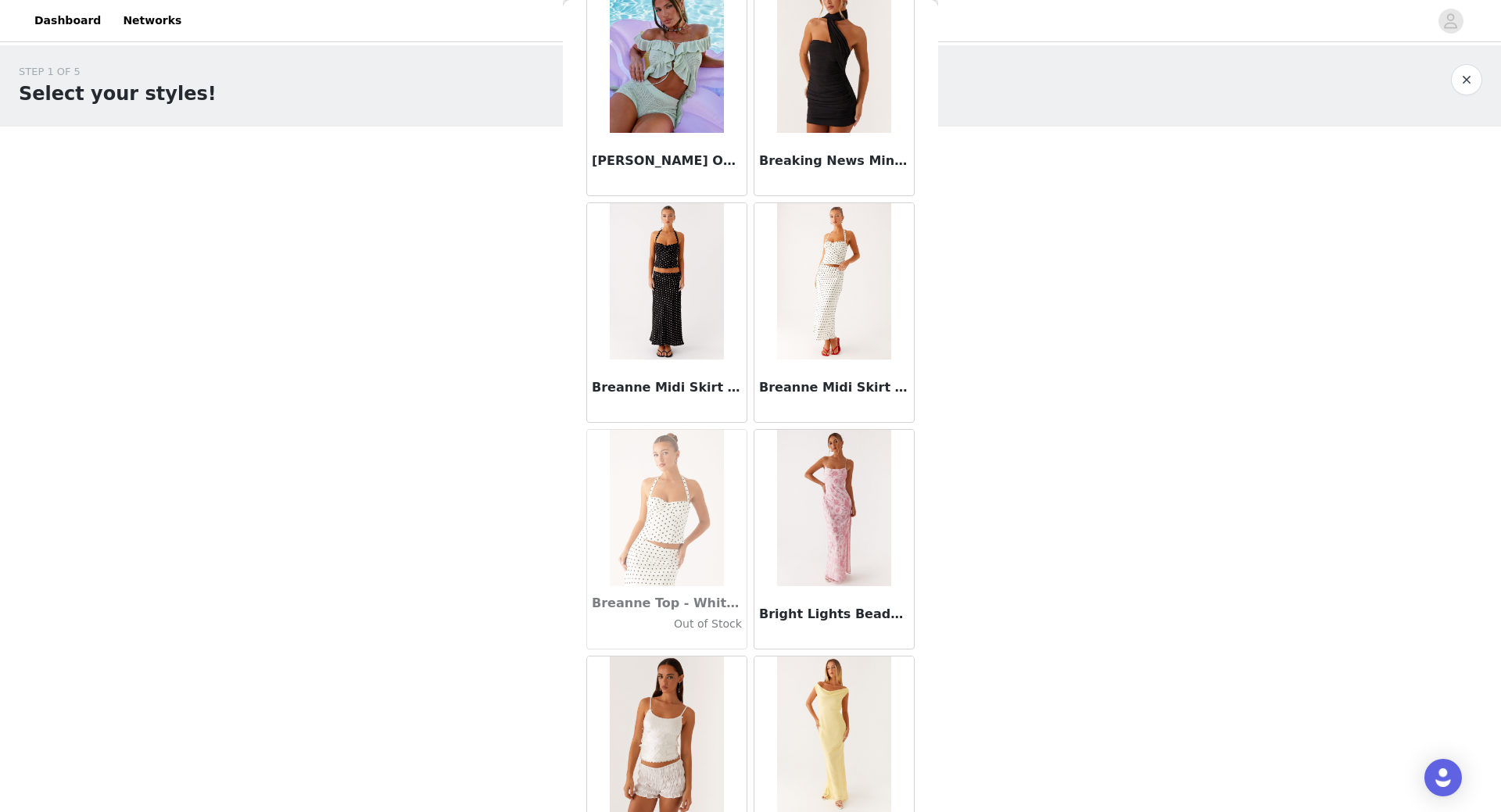
click at [824, 378] on div "Breanne Midi Skirt - White Polka Dot" at bounding box center [834, 391] width 160 height 62
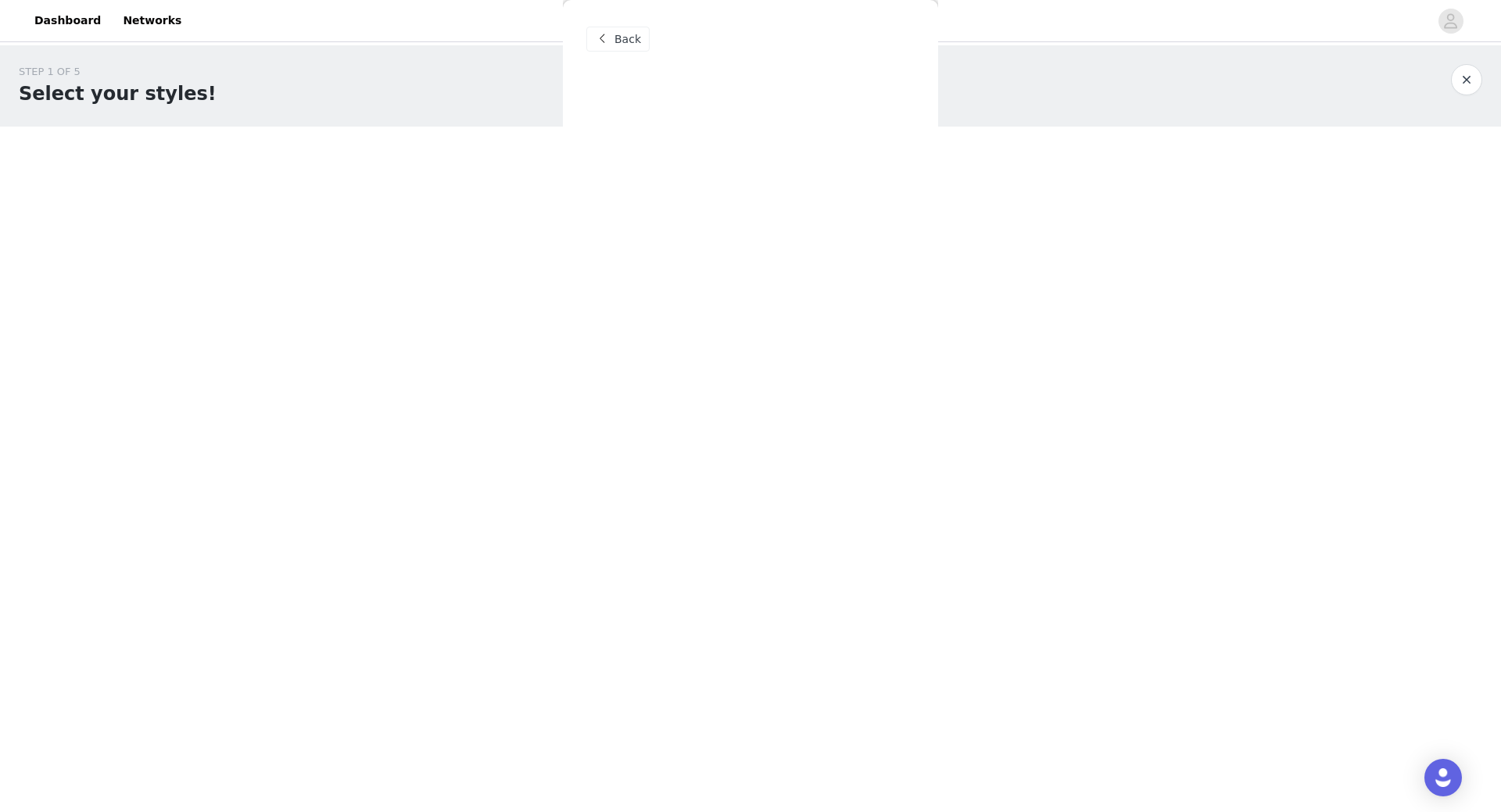
scroll to position [0, 0]
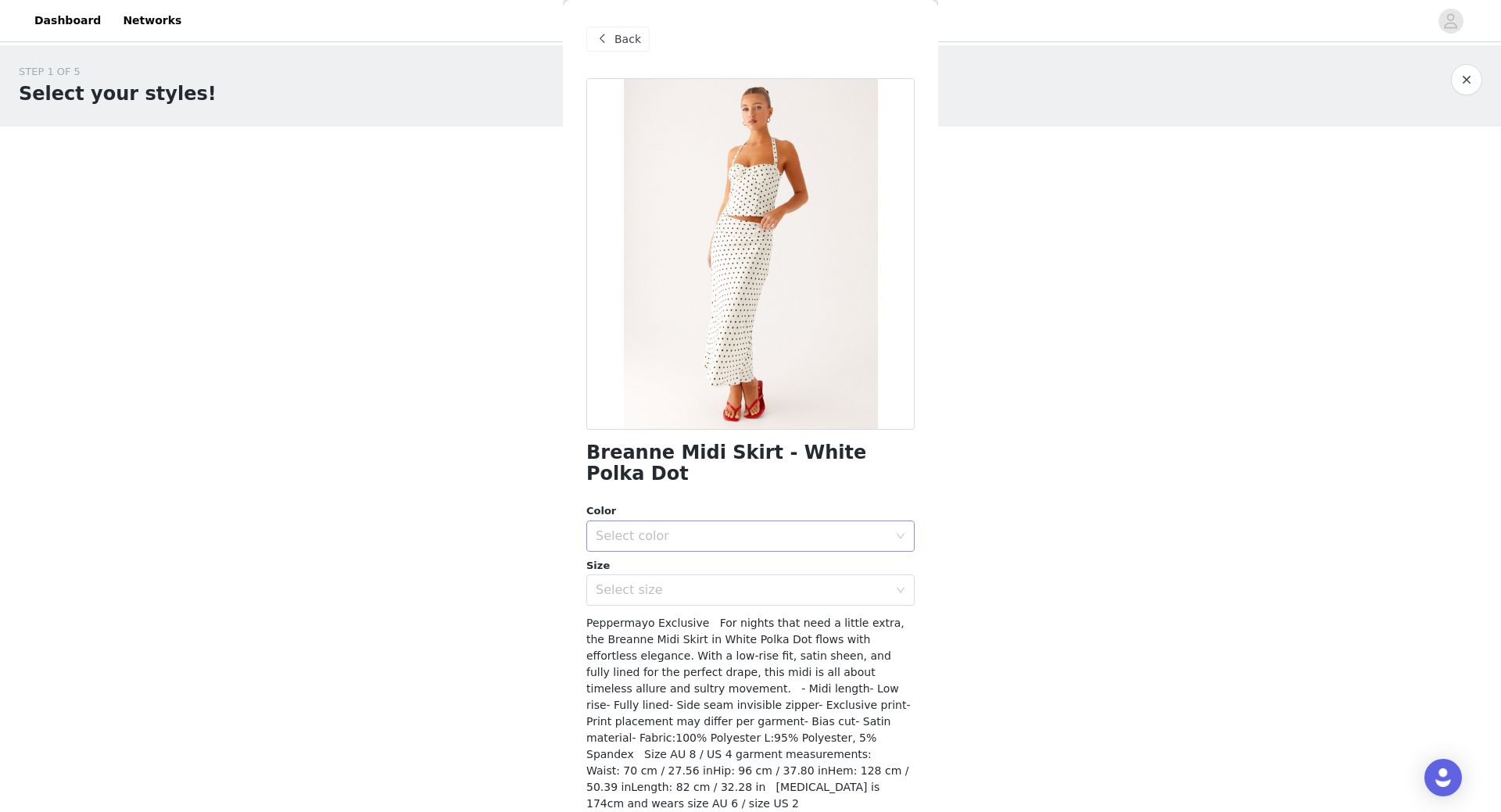
click at [696, 528] on div "Select color" at bounding box center [742, 536] width 293 height 15
click at [676, 553] on li "White Polka Dot" at bounding box center [744, 549] width 317 height 25
click at [676, 579] on div "Select size" at bounding box center [745, 590] width 299 height 30
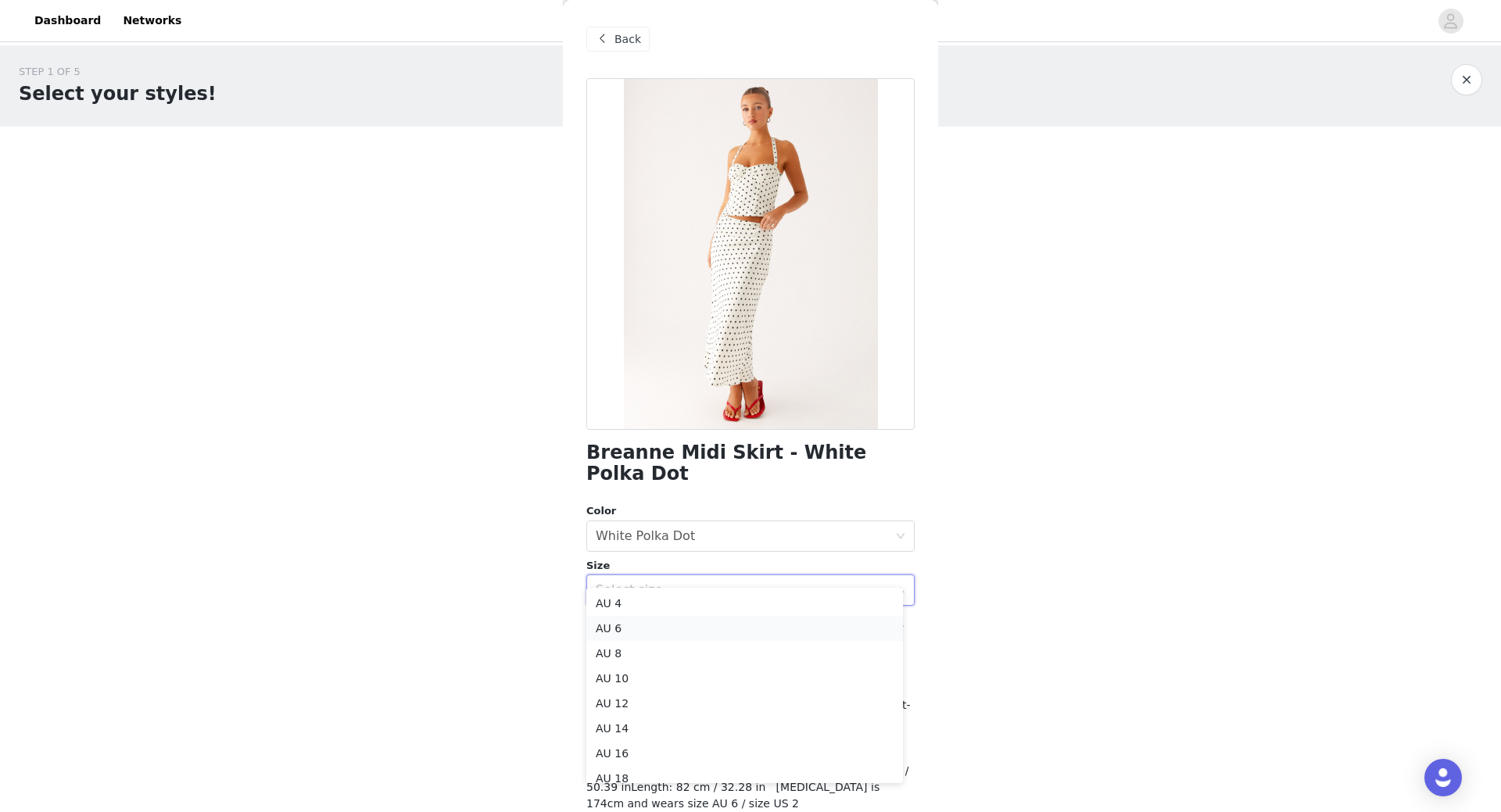
click at [667, 627] on li "AU 6" at bounding box center [744, 628] width 317 height 25
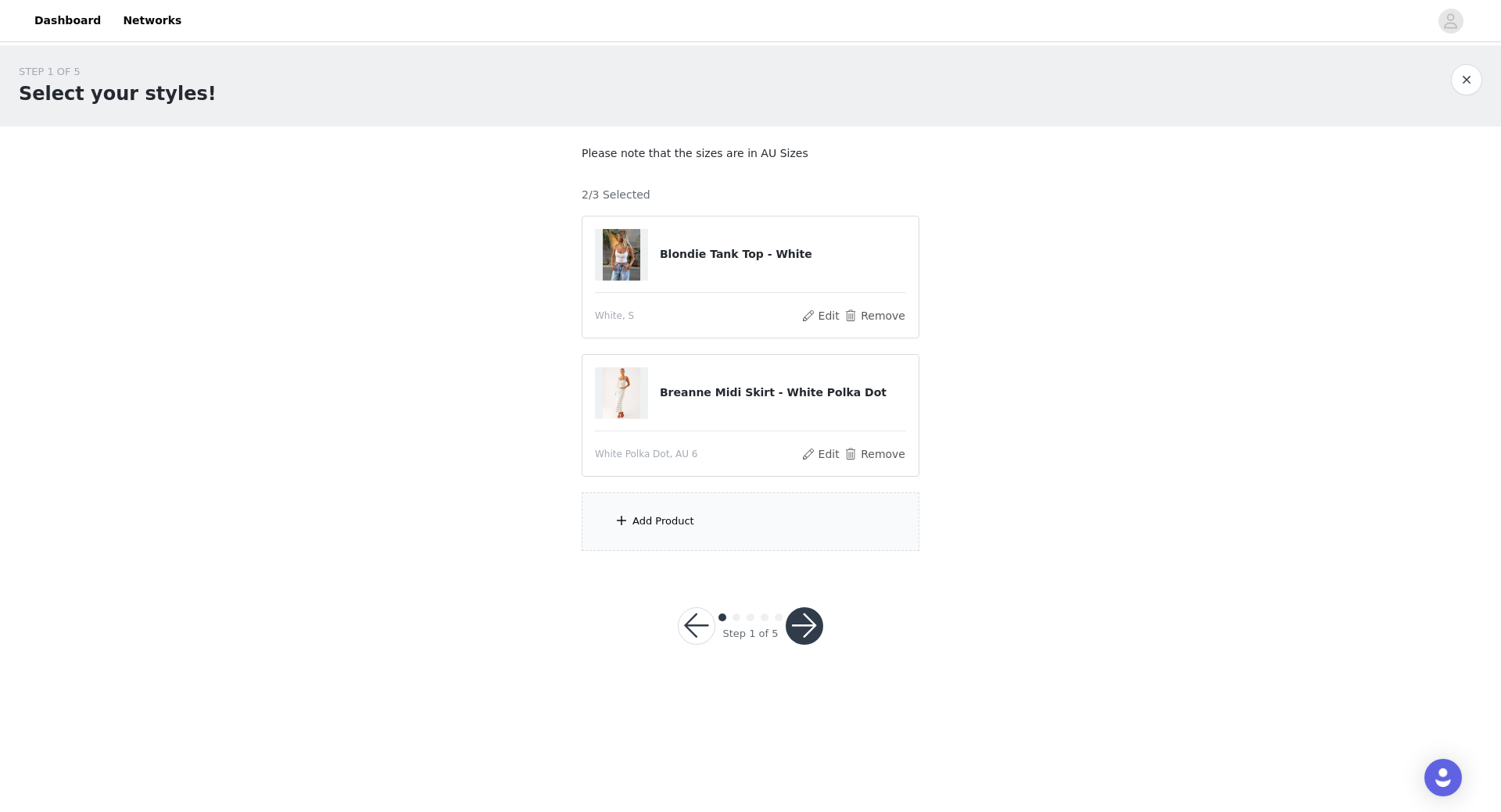
click at [824, 507] on div "Add Product" at bounding box center [750, 522] width 338 height 58
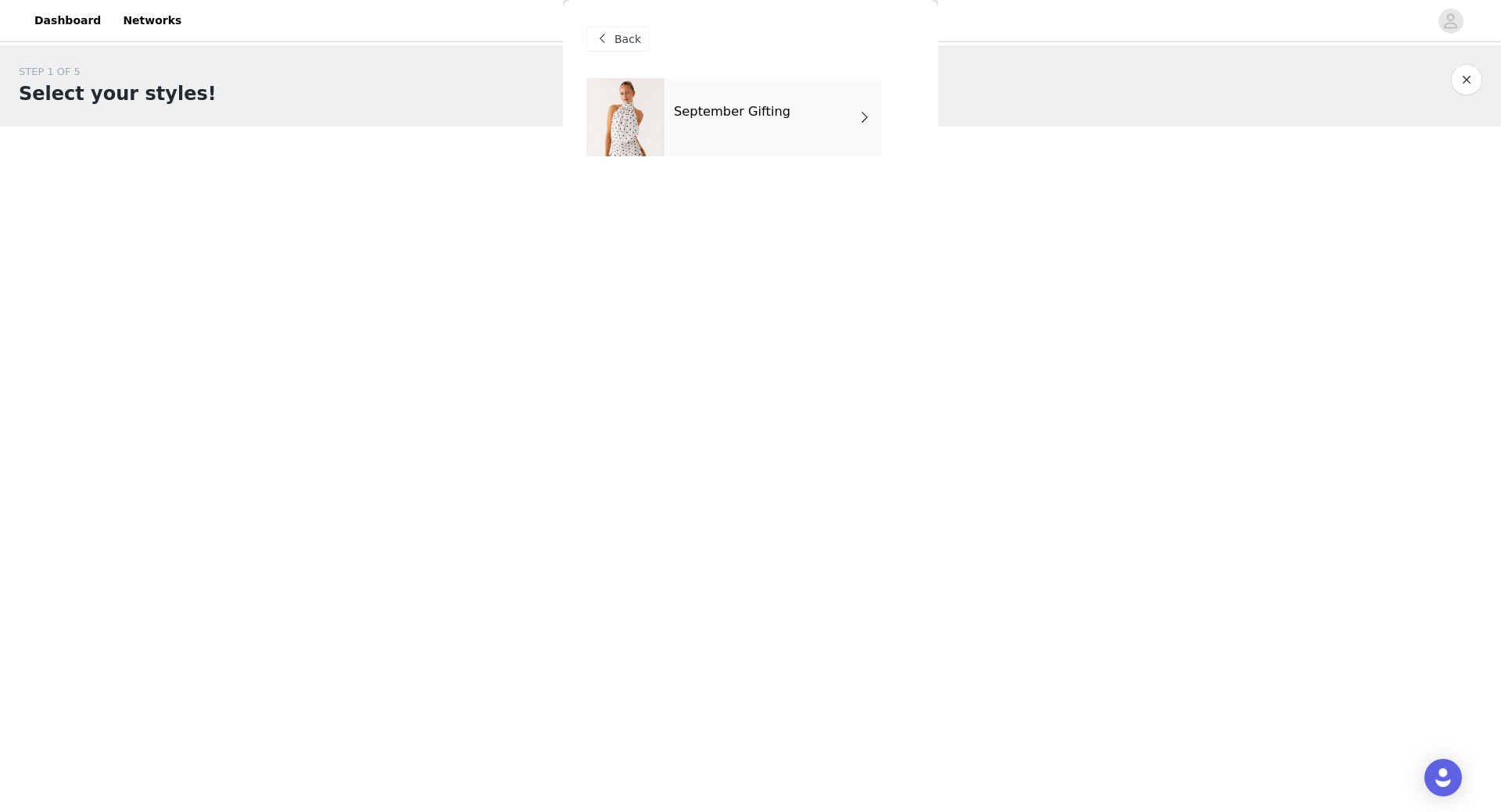
click at [727, 109] on h4 "September Gifting" at bounding box center [732, 111] width 117 height 14
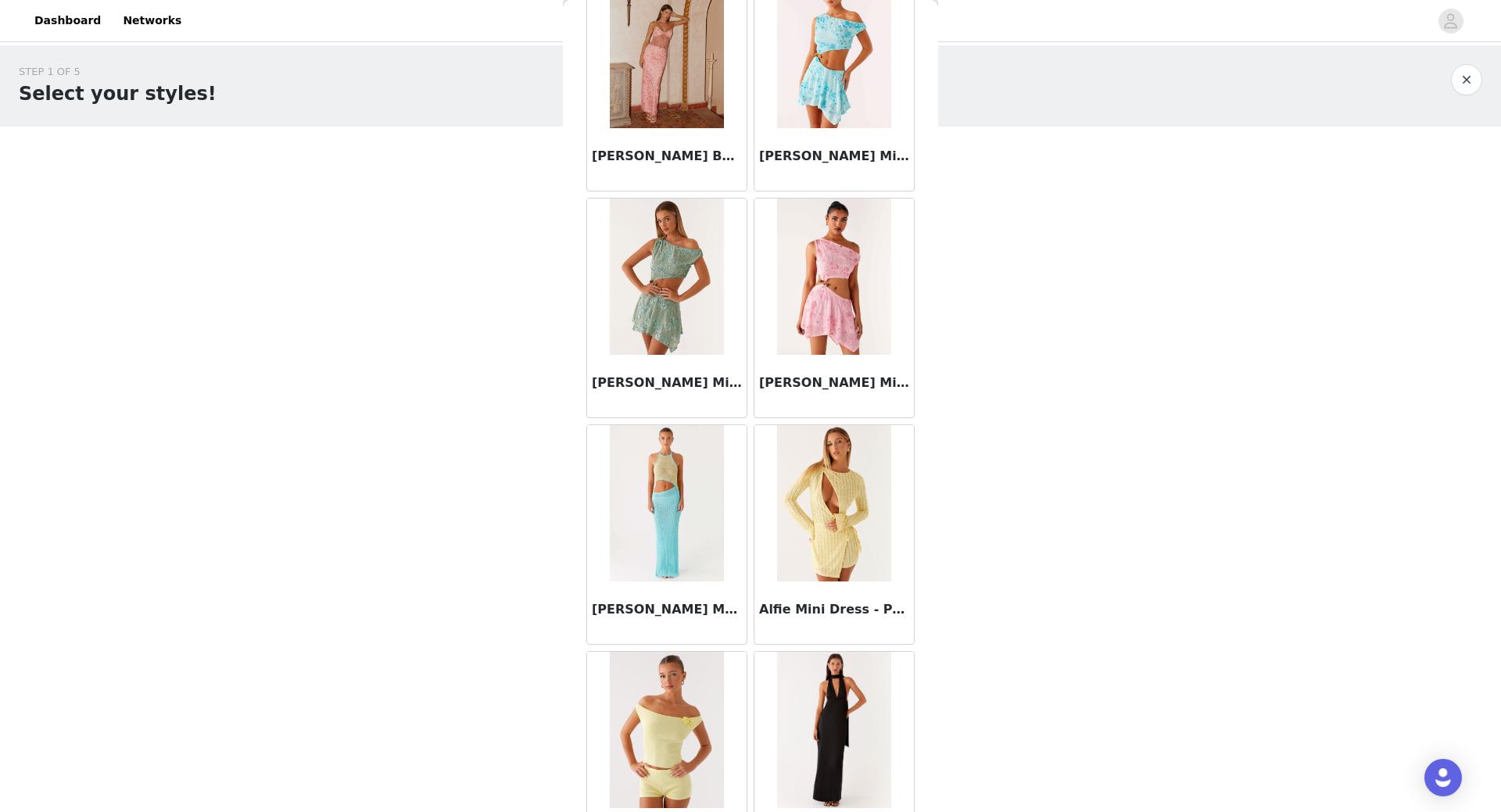
scroll to position [1579, 0]
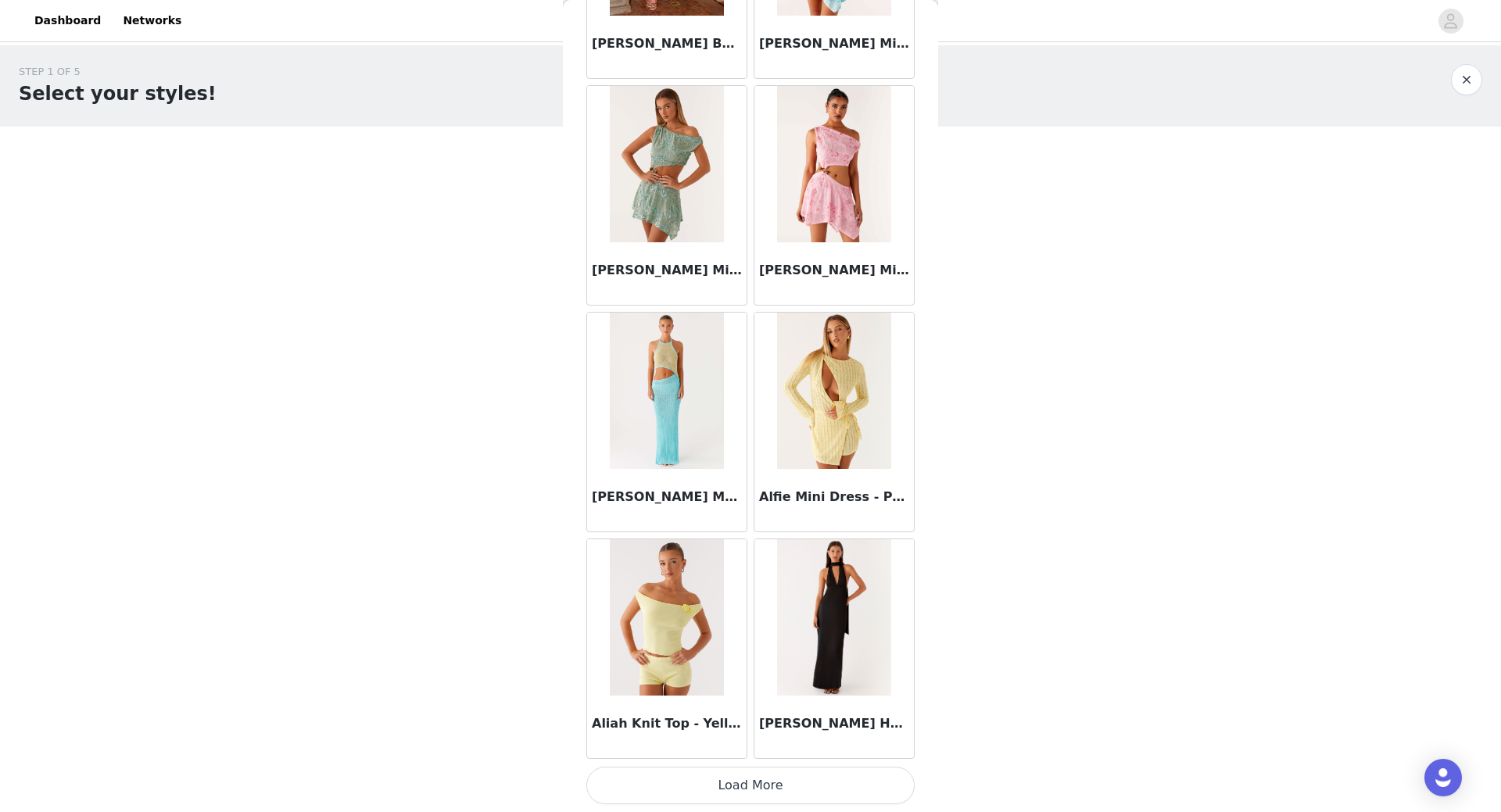
click at [750, 797] on button "Load More" at bounding box center [750, 785] width 328 height 37
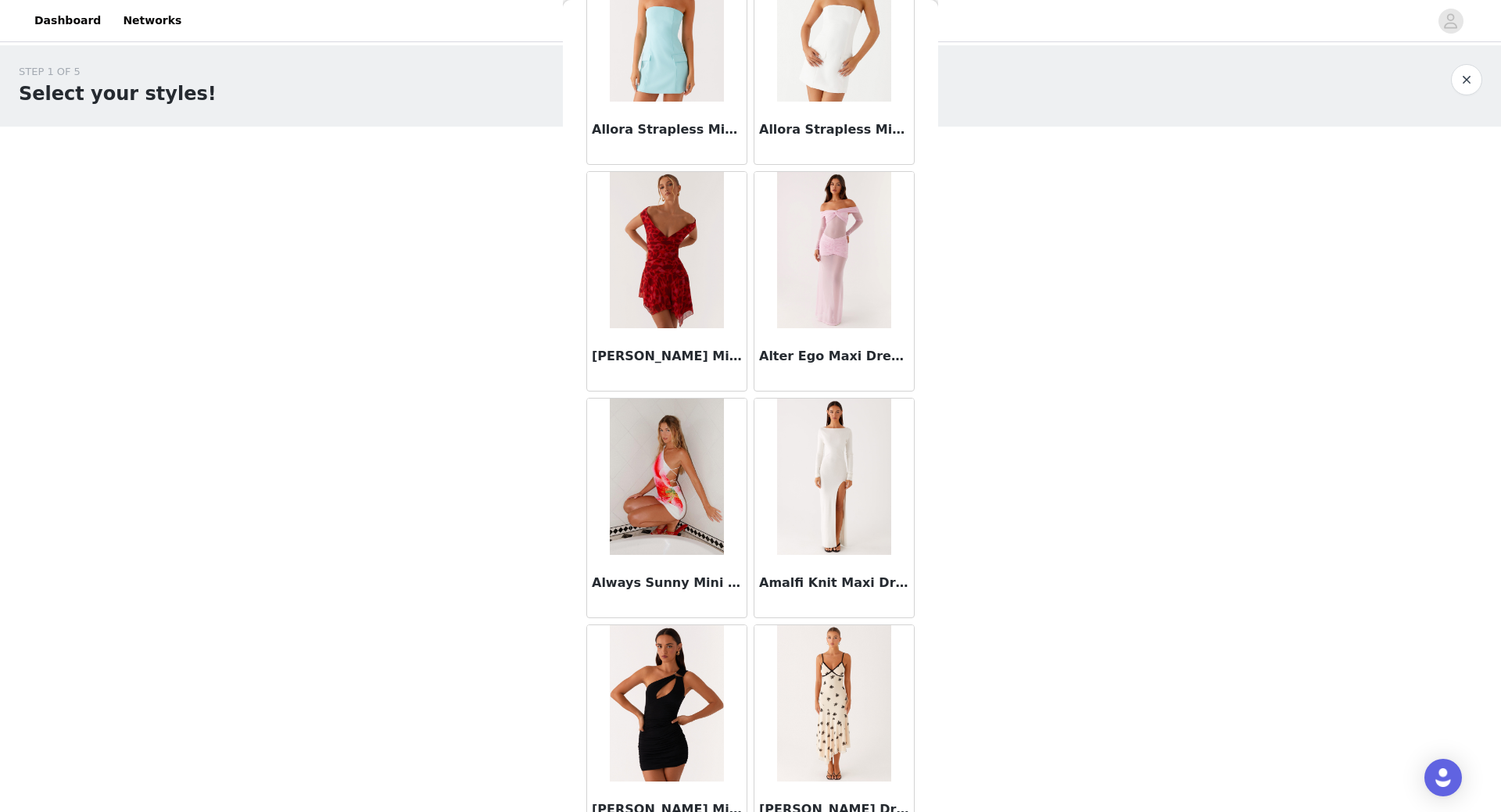
scroll to position [3846, 0]
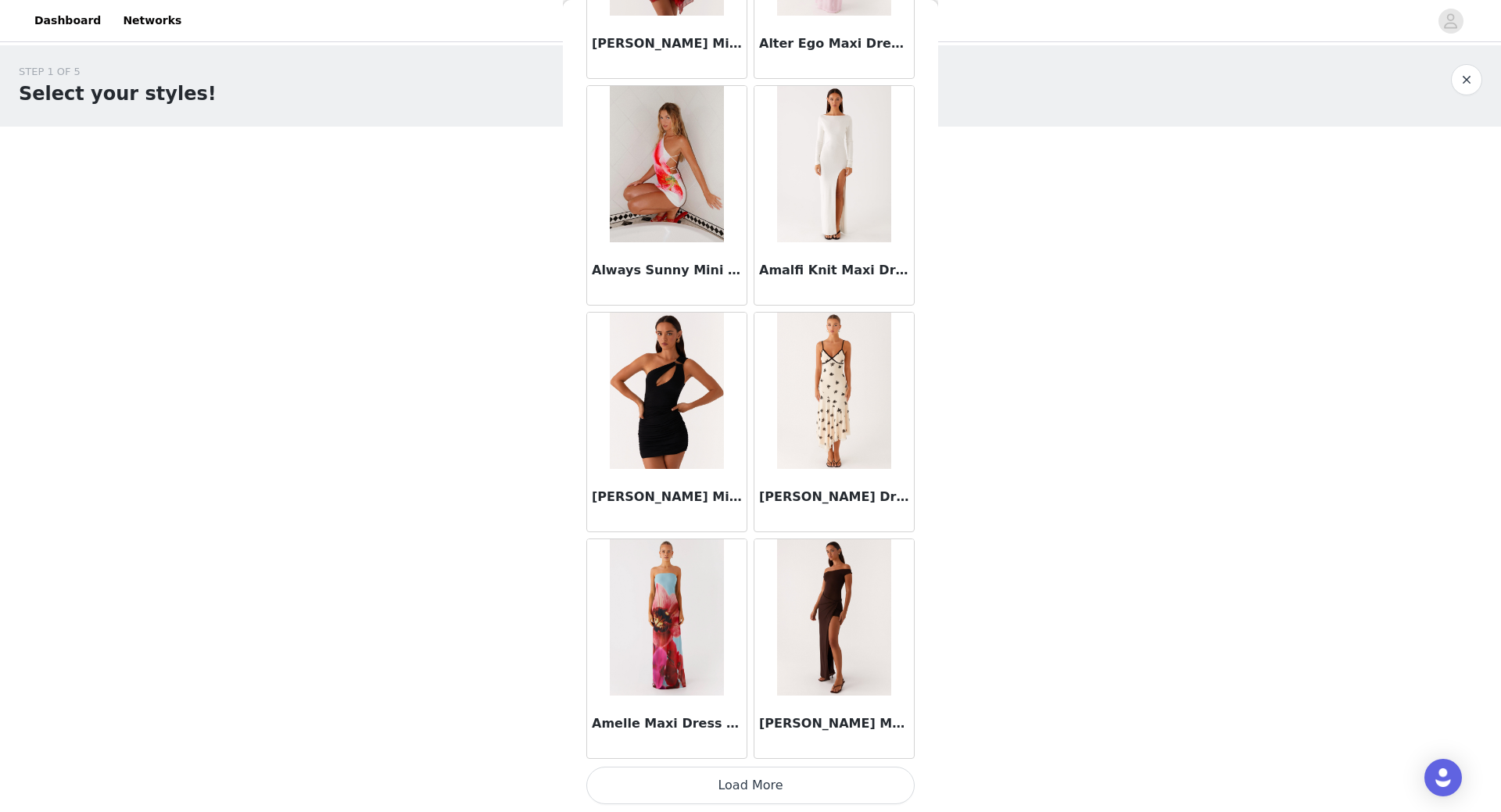
click at [731, 784] on button "Load More" at bounding box center [750, 785] width 328 height 37
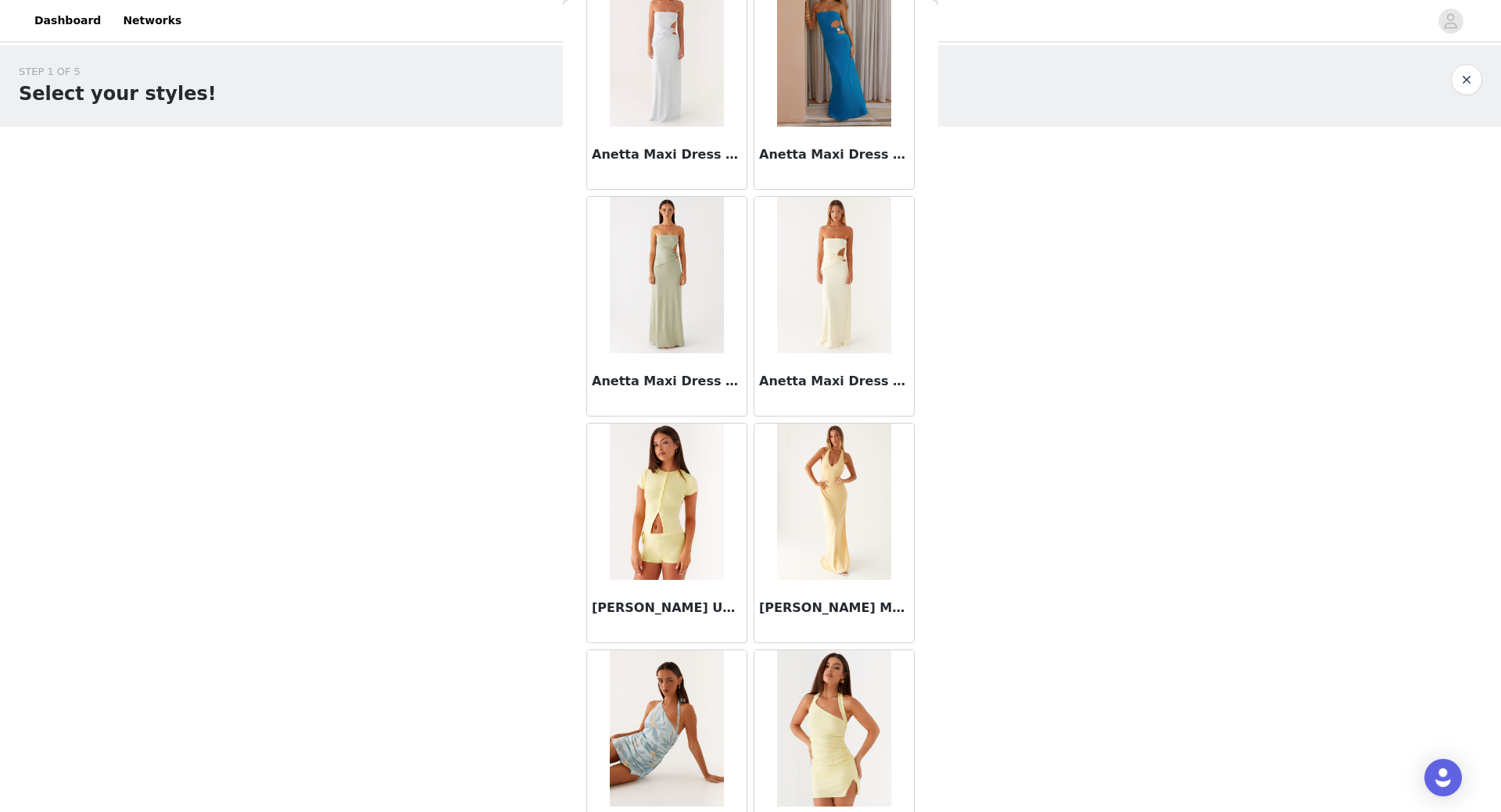
scroll to position [6113, 0]
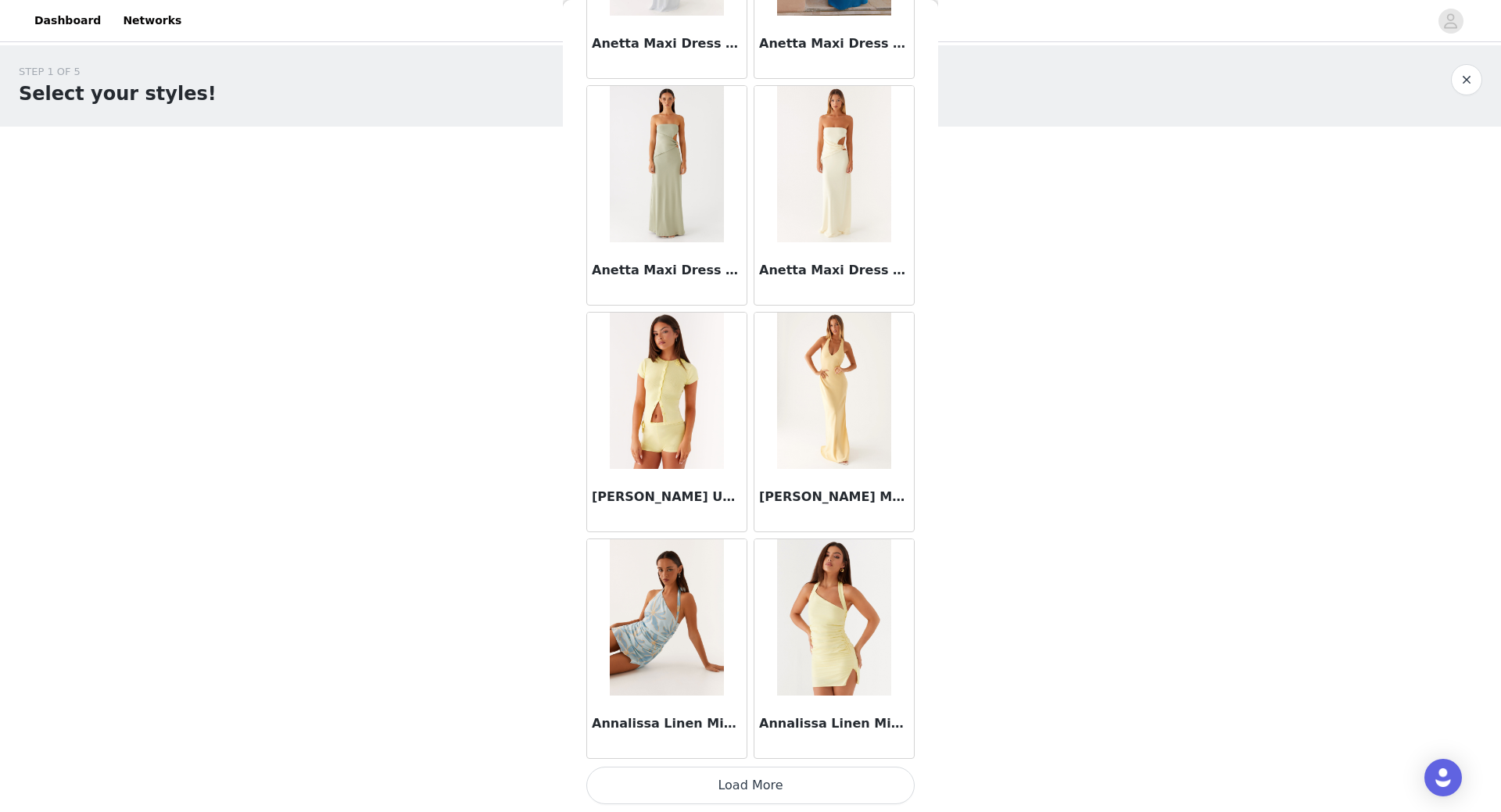
click at [726, 787] on button "Load More" at bounding box center [750, 785] width 328 height 37
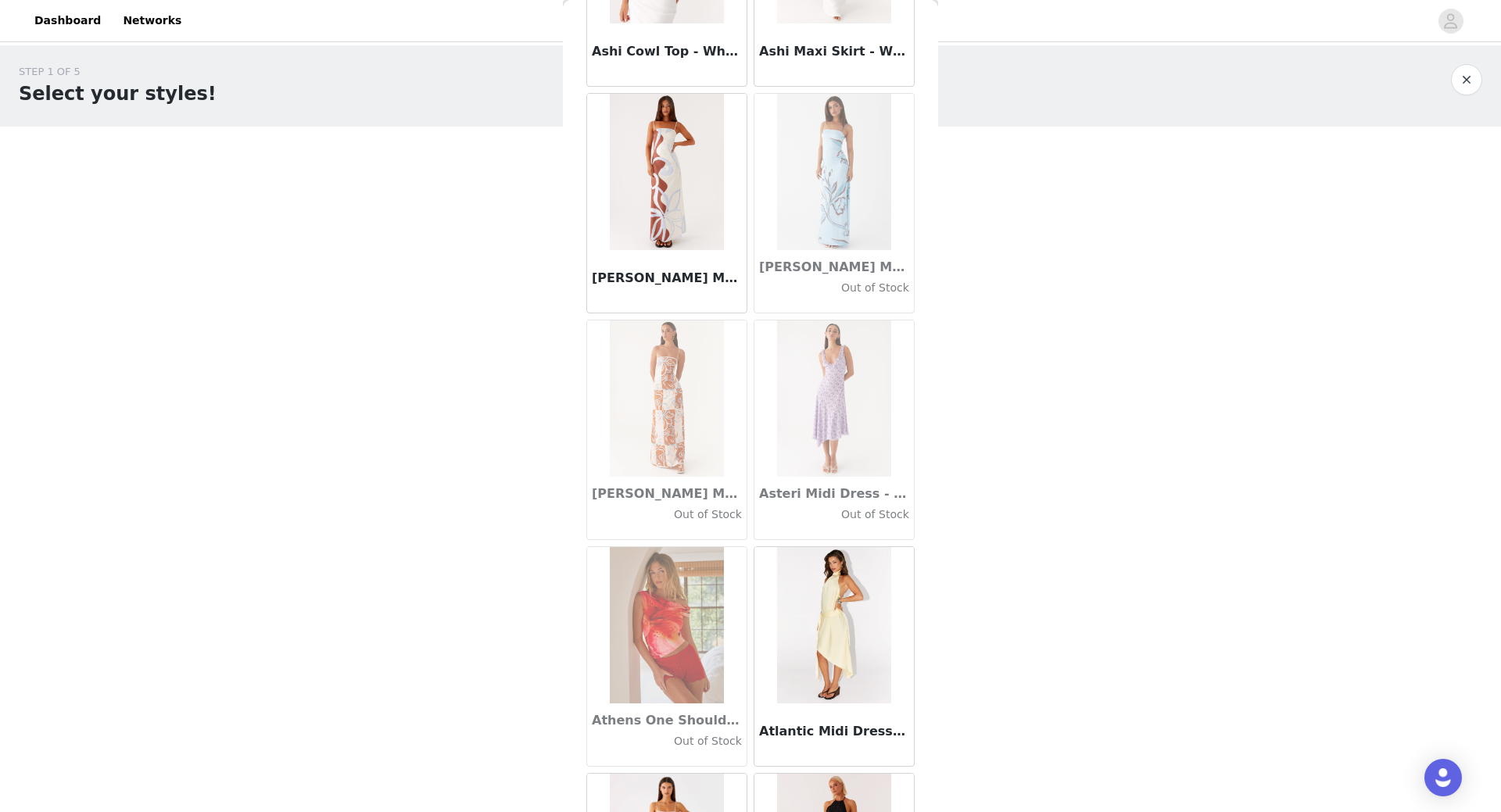
scroll to position [8379, 0]
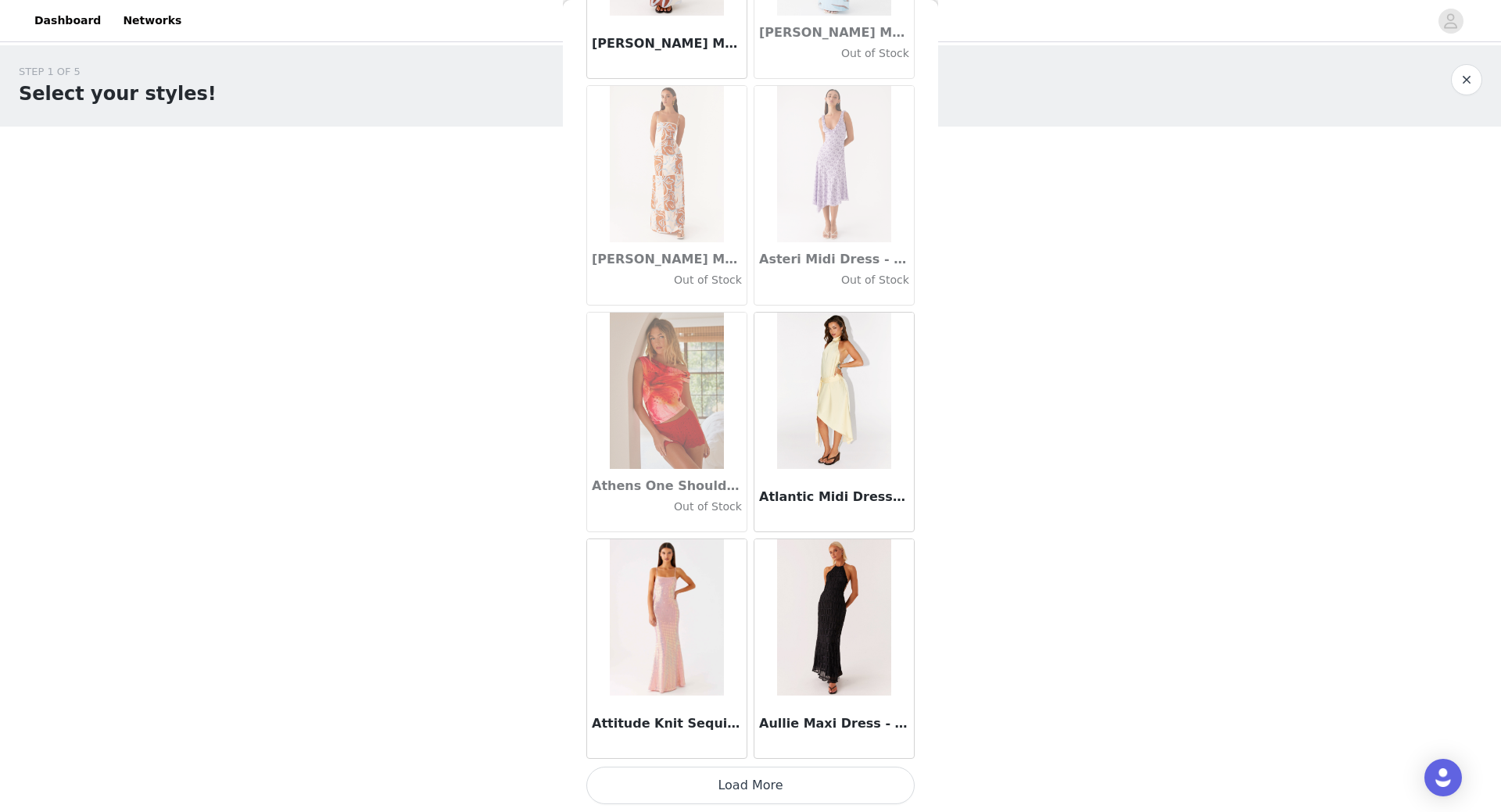
click at [768, 804] on button "Load More" at bounding box center [750, 785] width 328 height 37
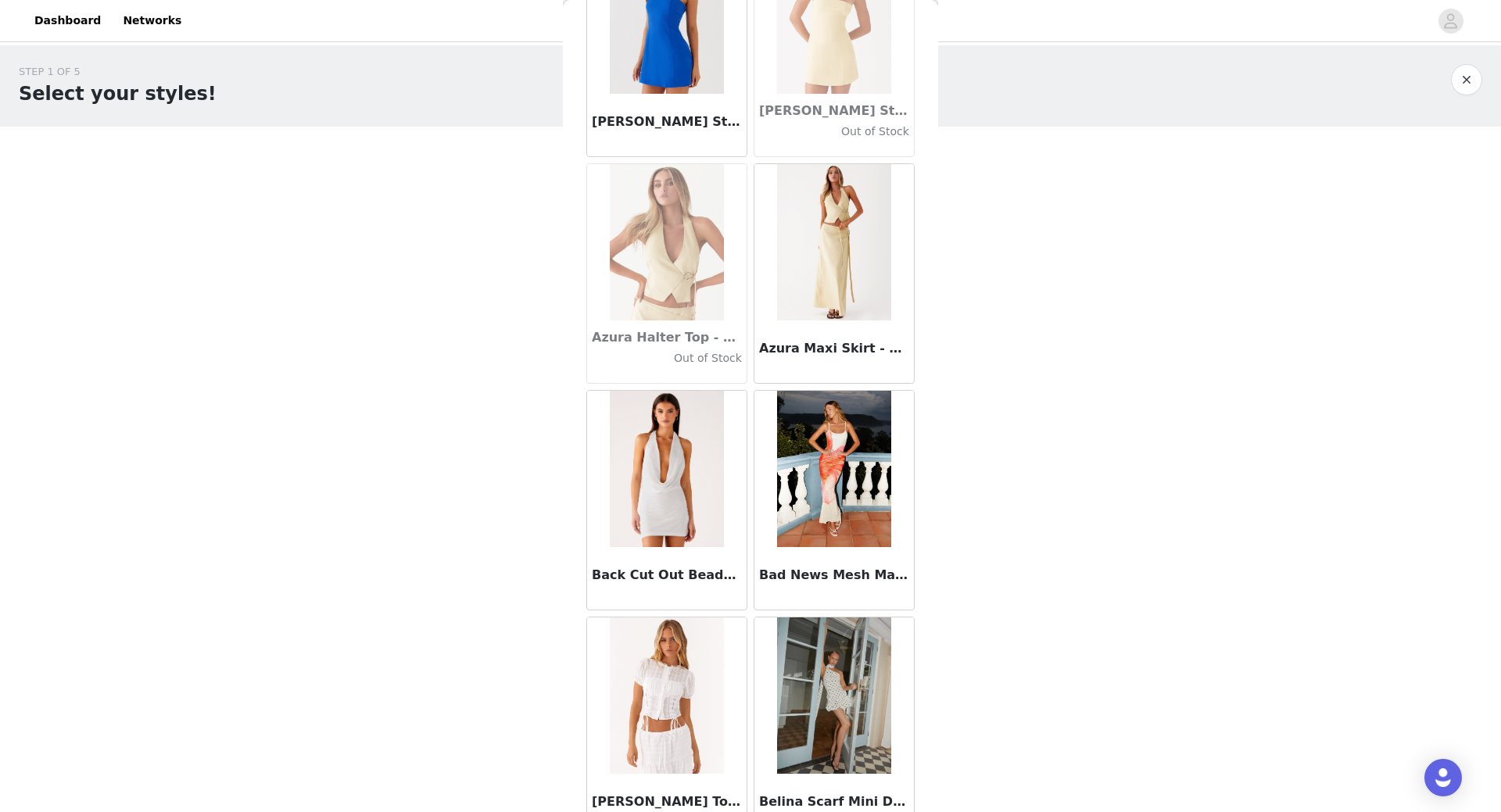
scroll to position [10647, 0]
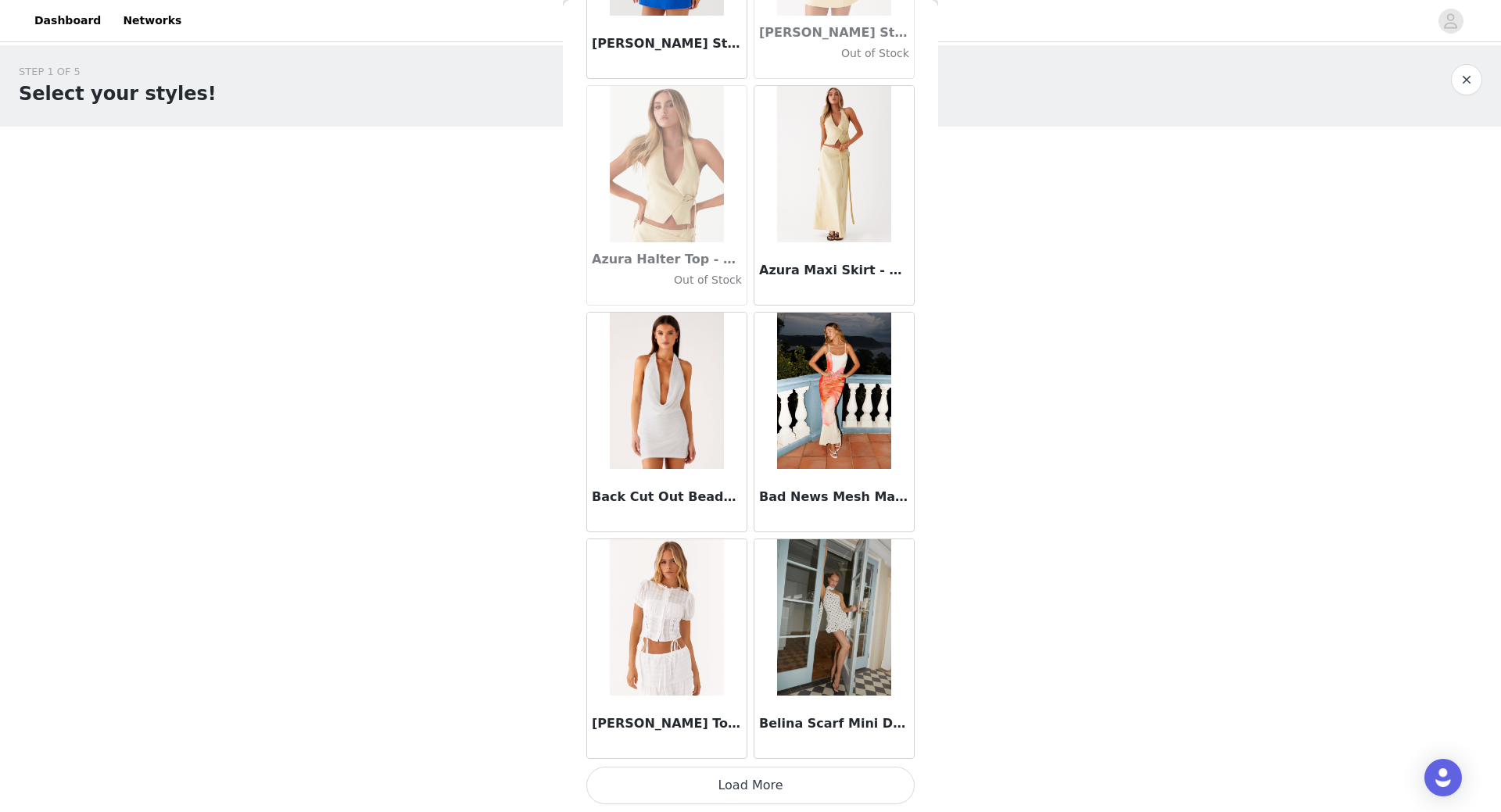
click at [742, 793] on button "Load More" at bounding box center [750, 785] width 328 height 37
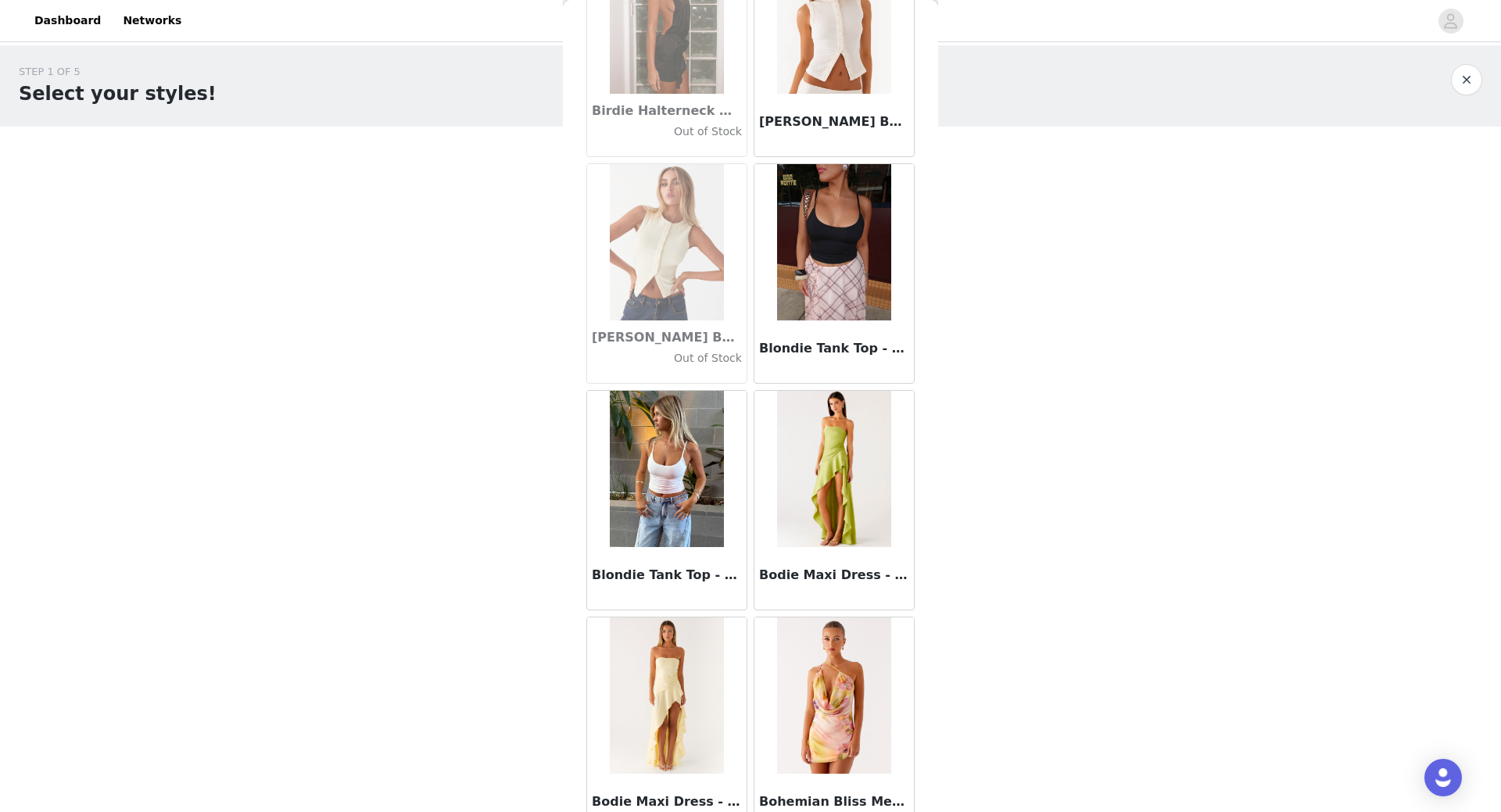
scroll to position [12913, 0]
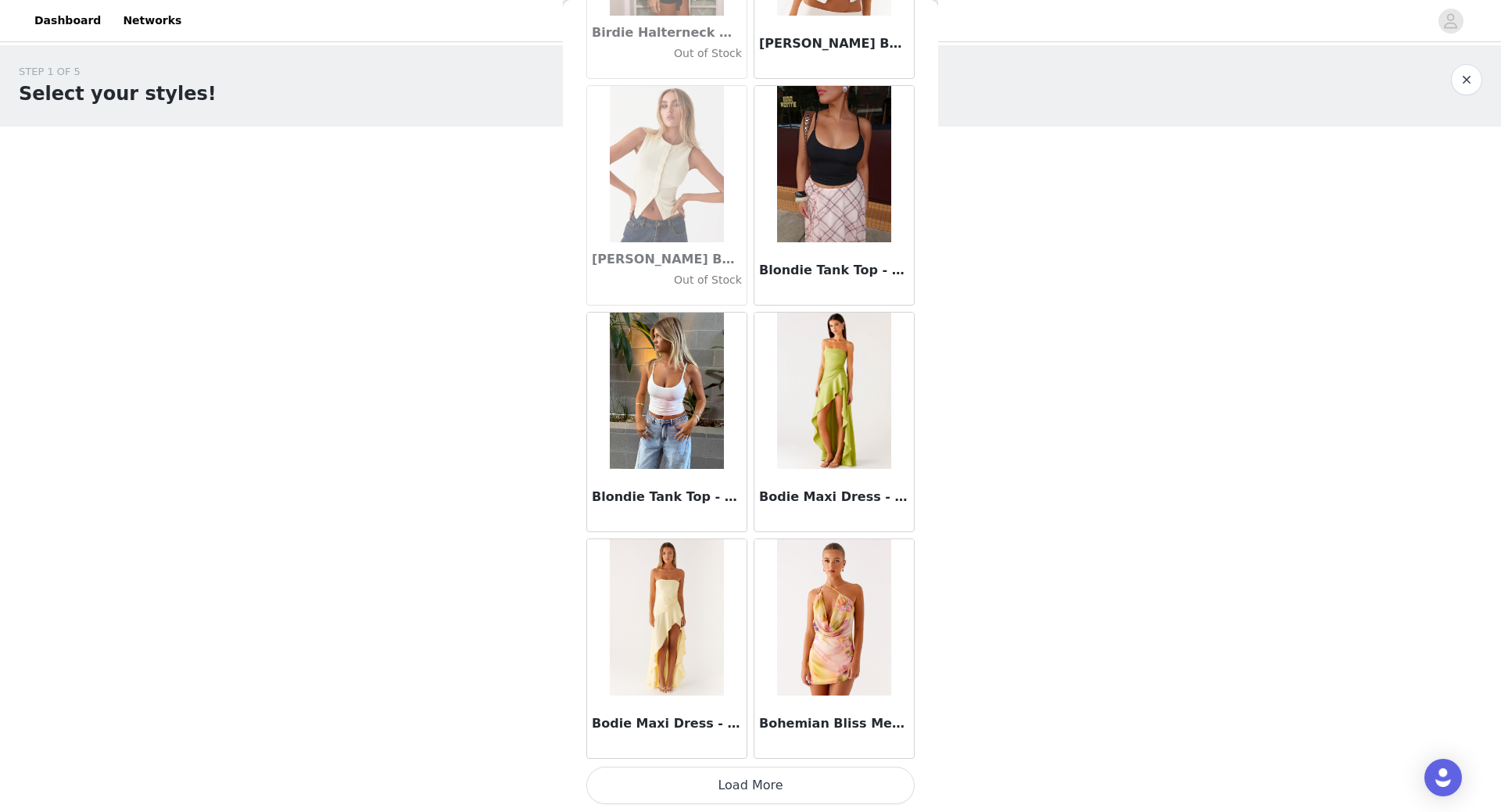
click at [795, 788] on button "Load More" at bounding box center [750, 785] width 328 height 37
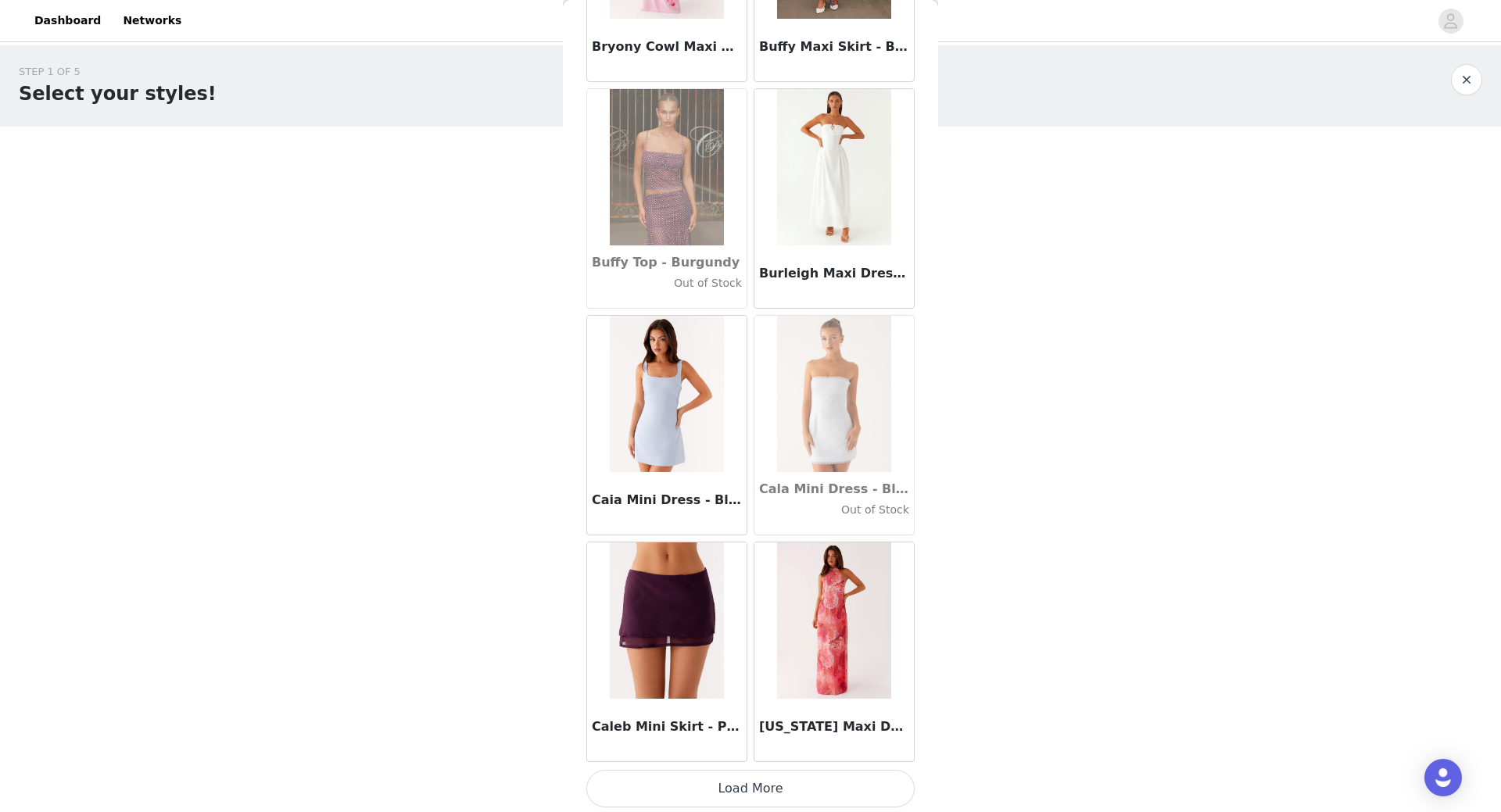
scroll to position [15180, 0]
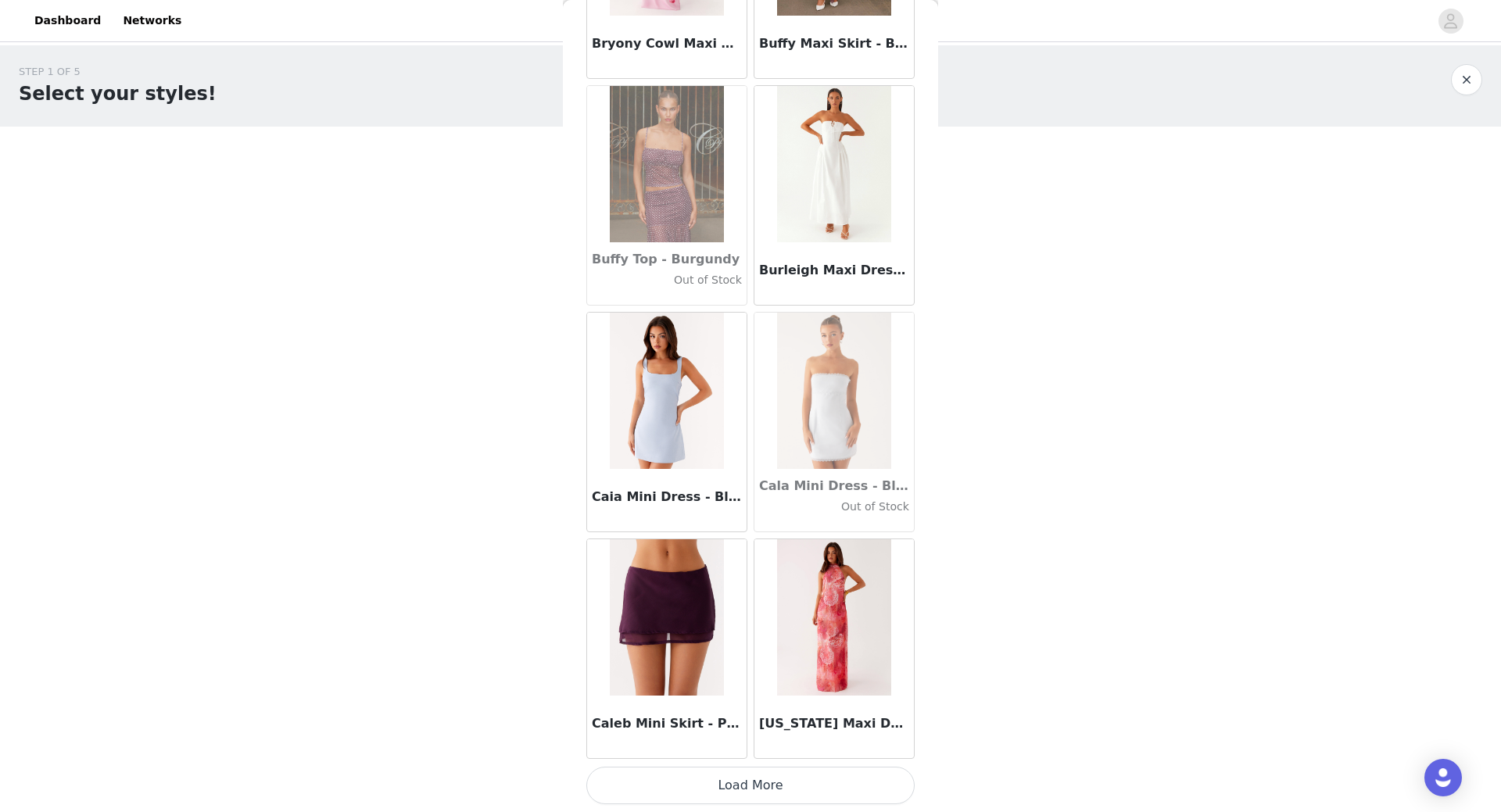
click at [764, 793] on button "Load More" at bounding box center [750, 785] width 328 height 37
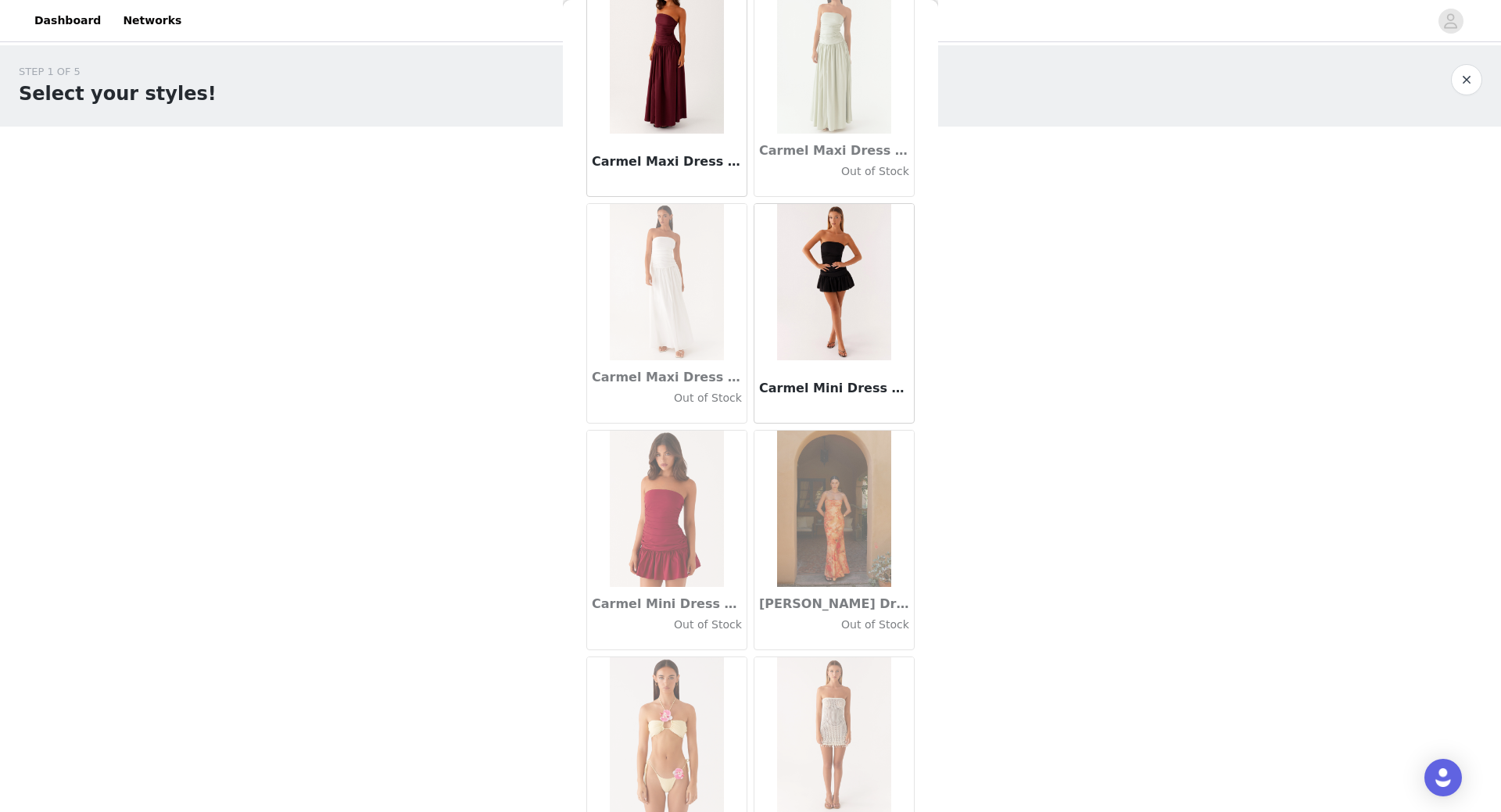
scroll to position [17447, 0]
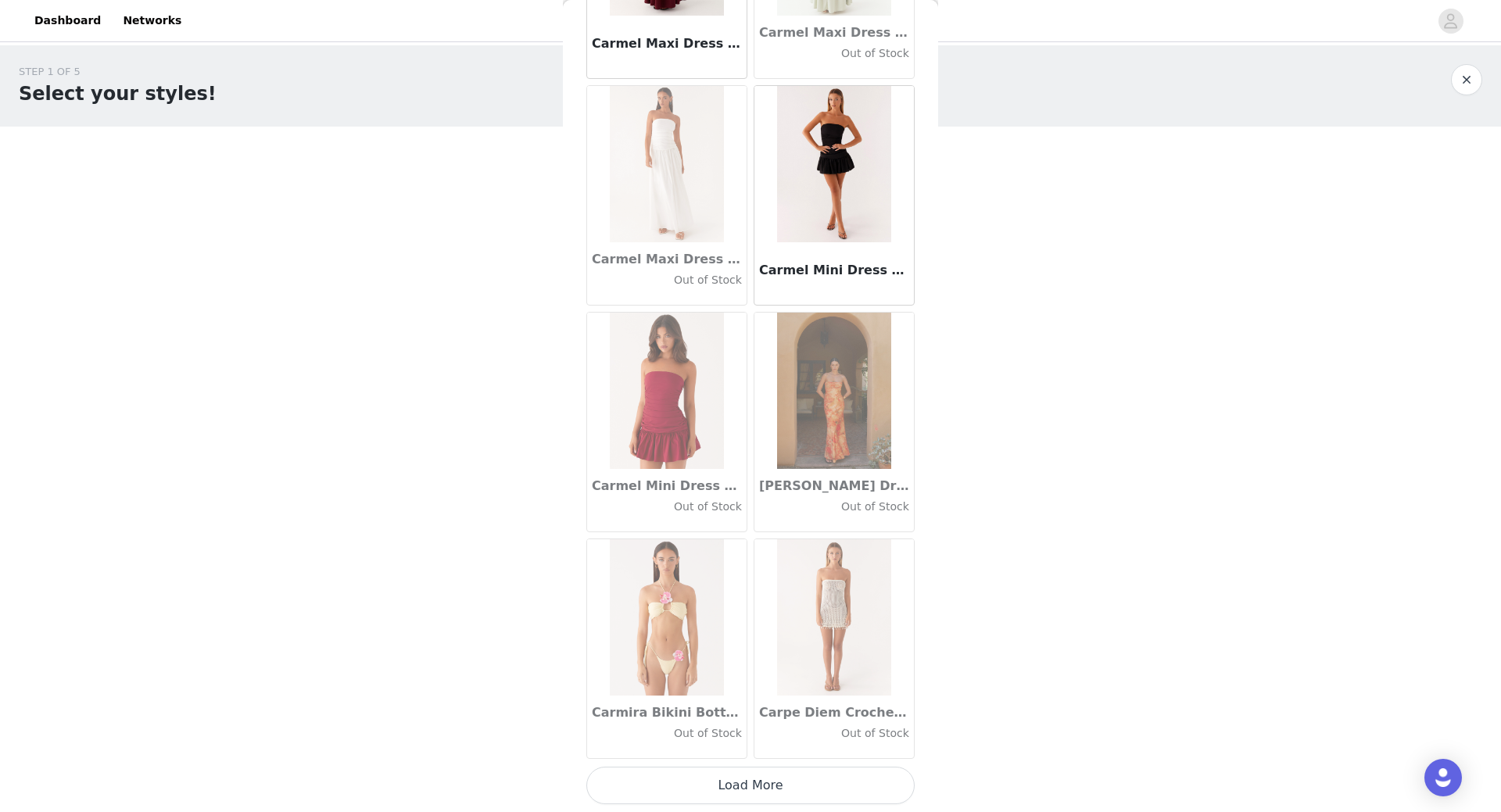
click at [768, 781] on button "Load More" at bounding box center [750, 785] width 328 height 37
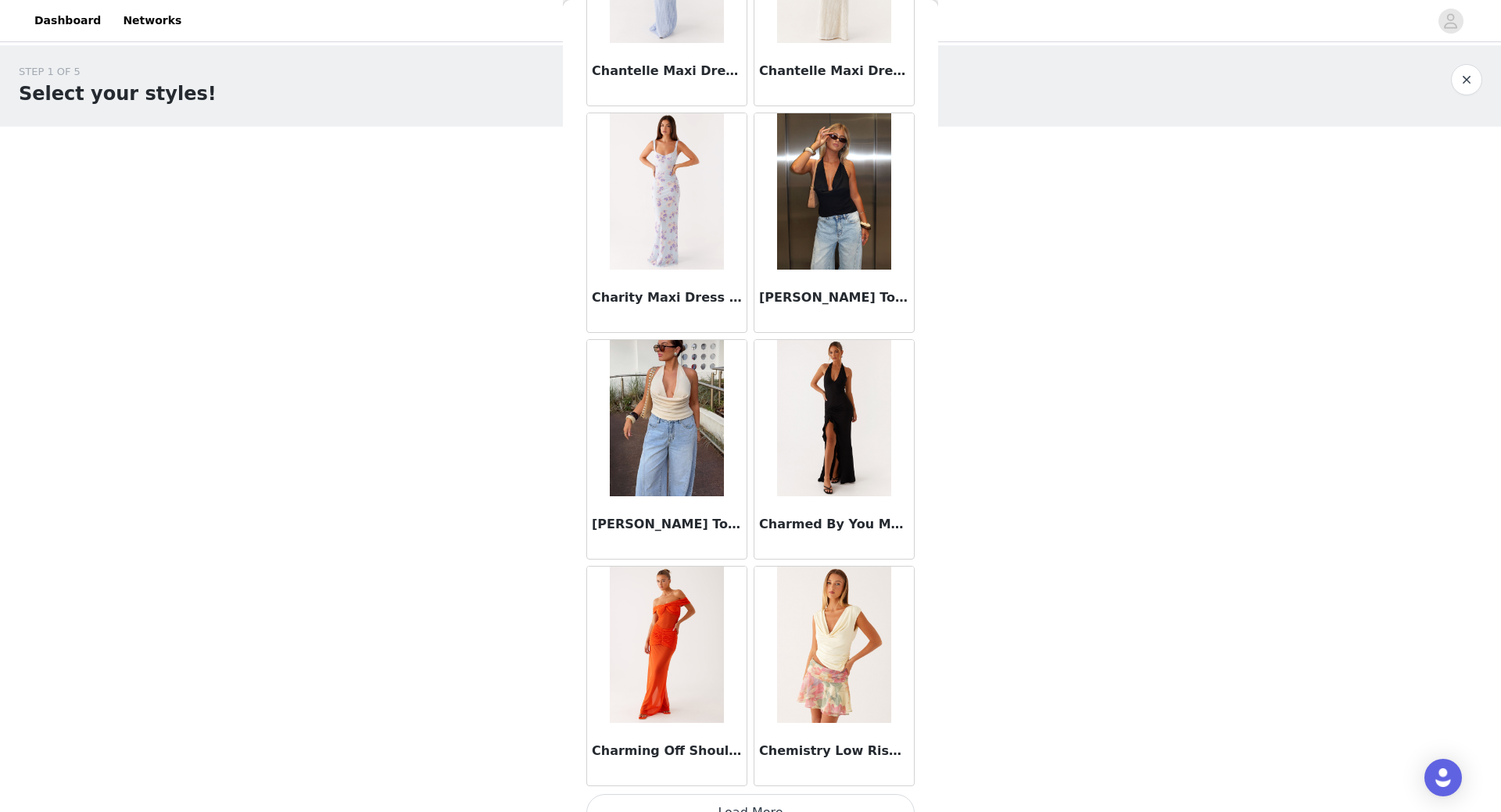
scroll to position [19713, 0]
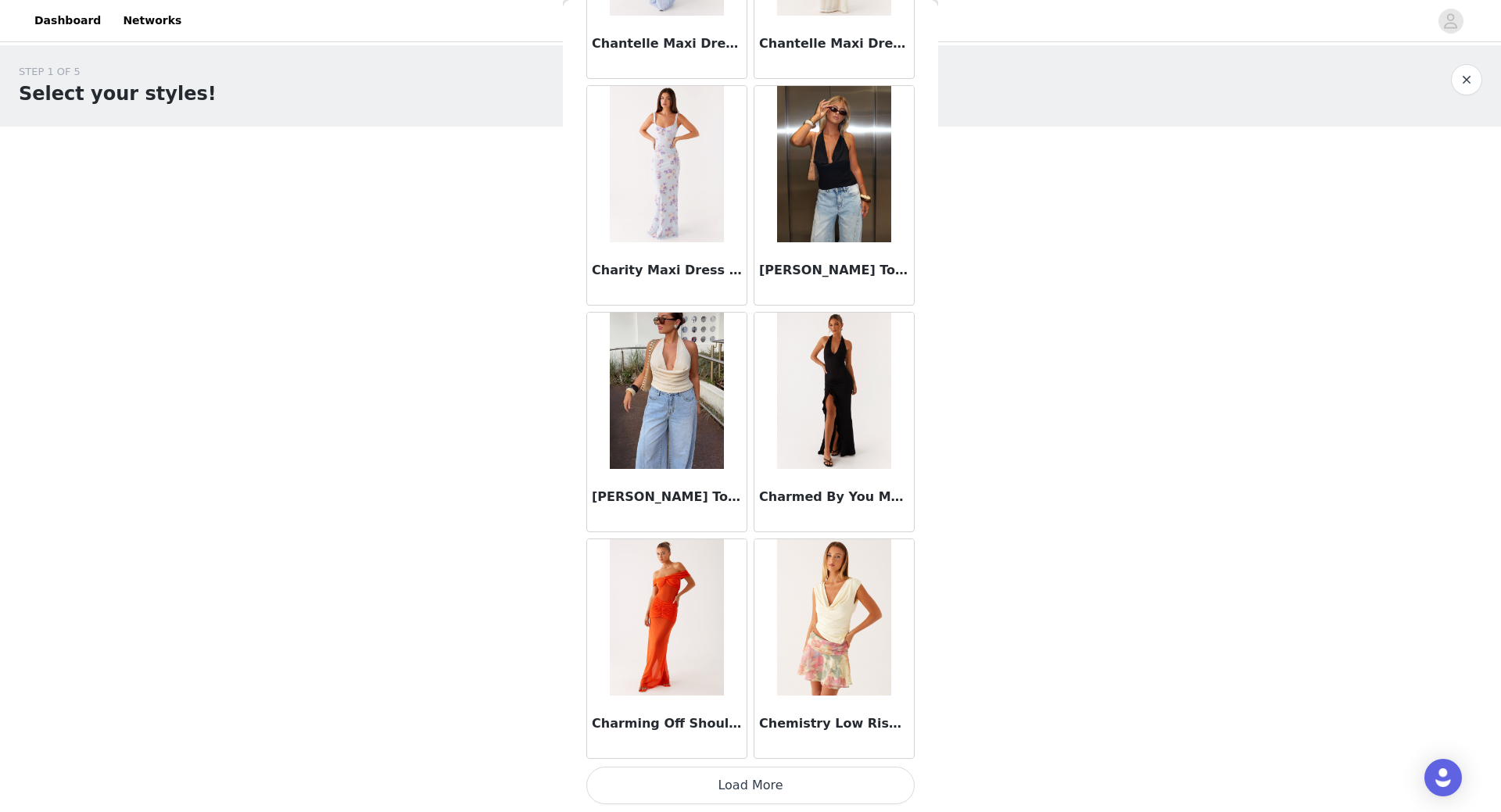
click at [749, 793] on button "Load More" at bounding box center [750, 785] width 328 height 37
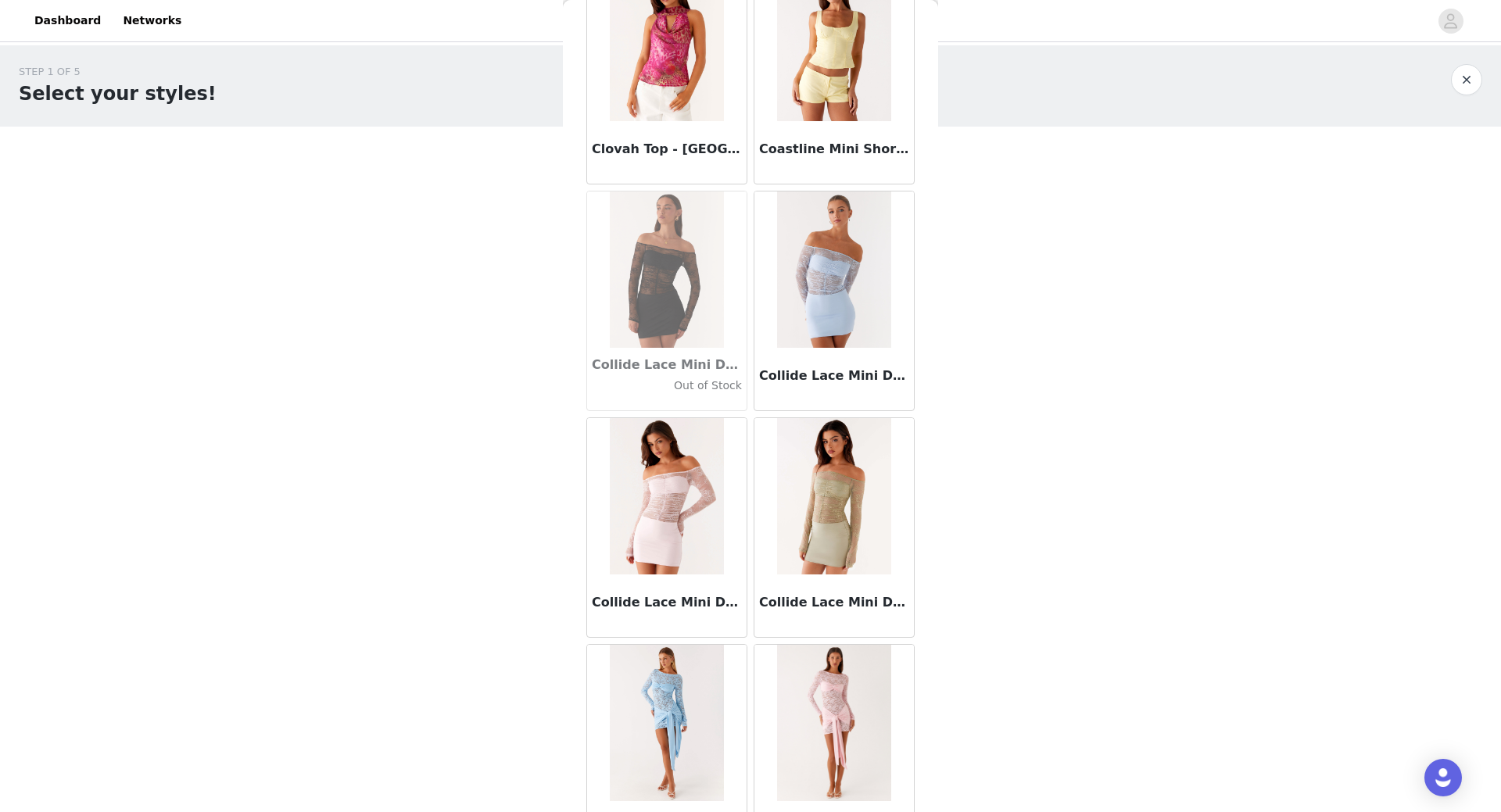
scroll to position [21980, 0]
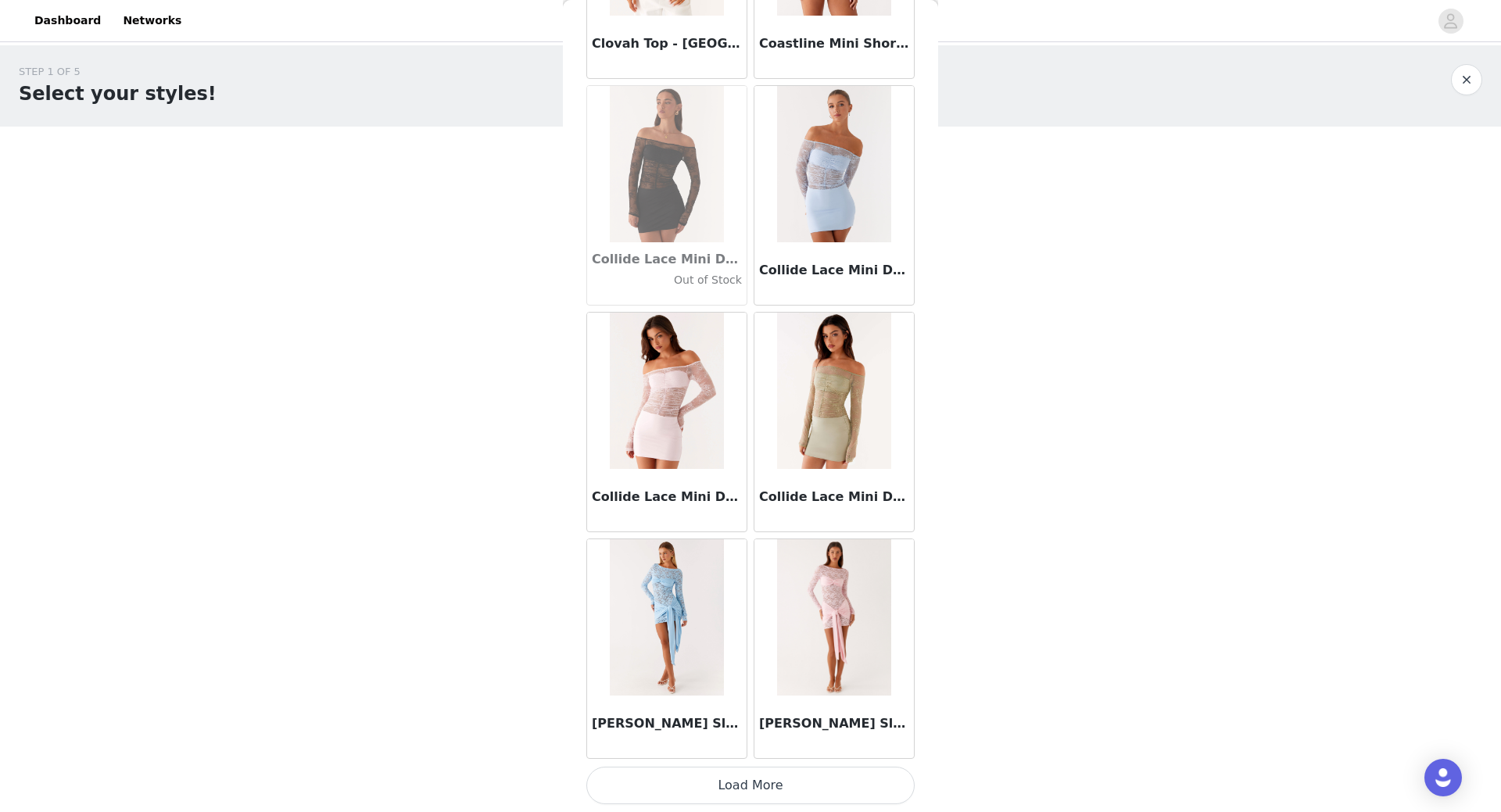
click at [756, 798] on button "Load More" at bounding box center [750, 785] width 328 height 37
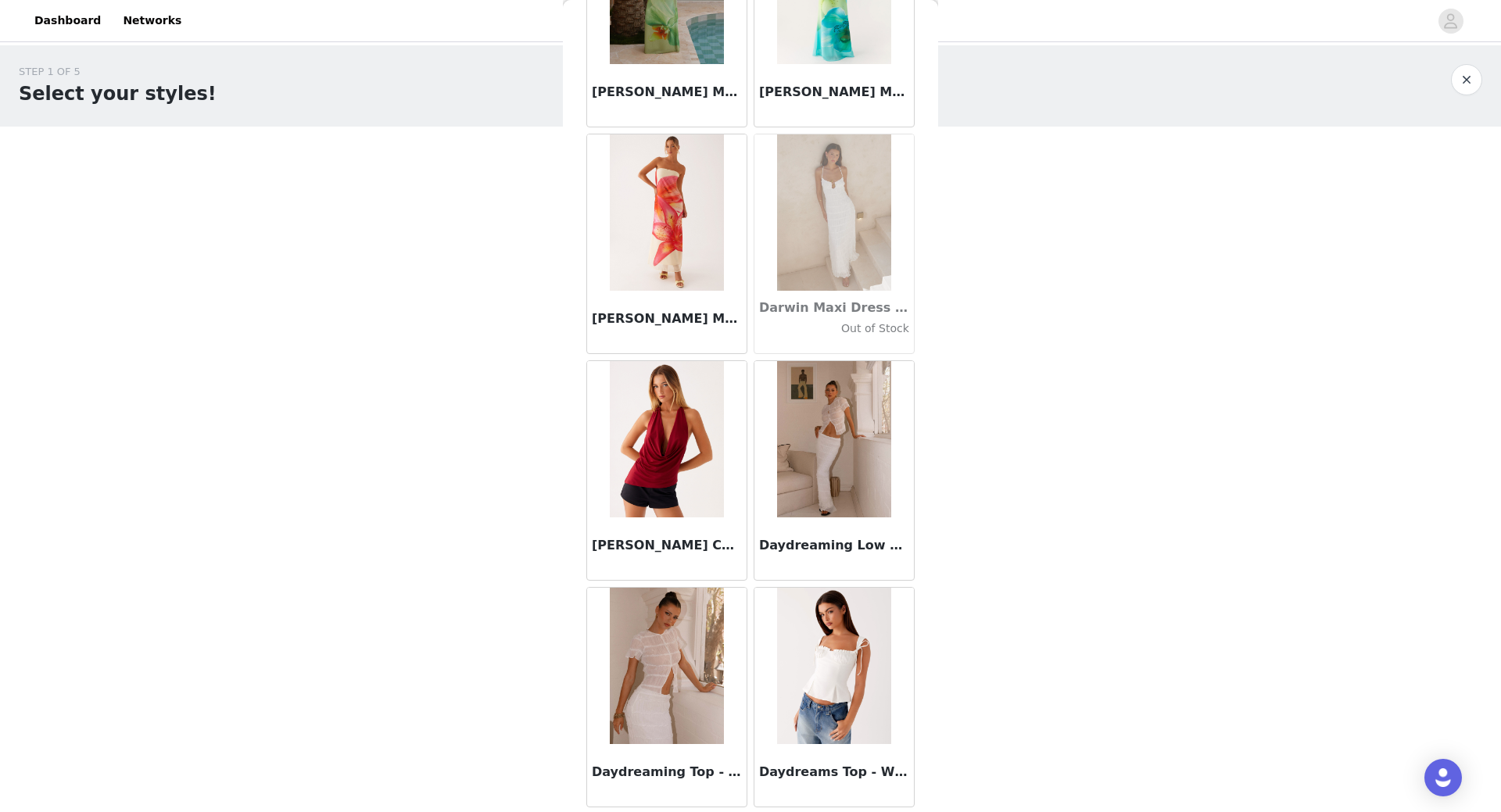
scroll to position [24247, 0]
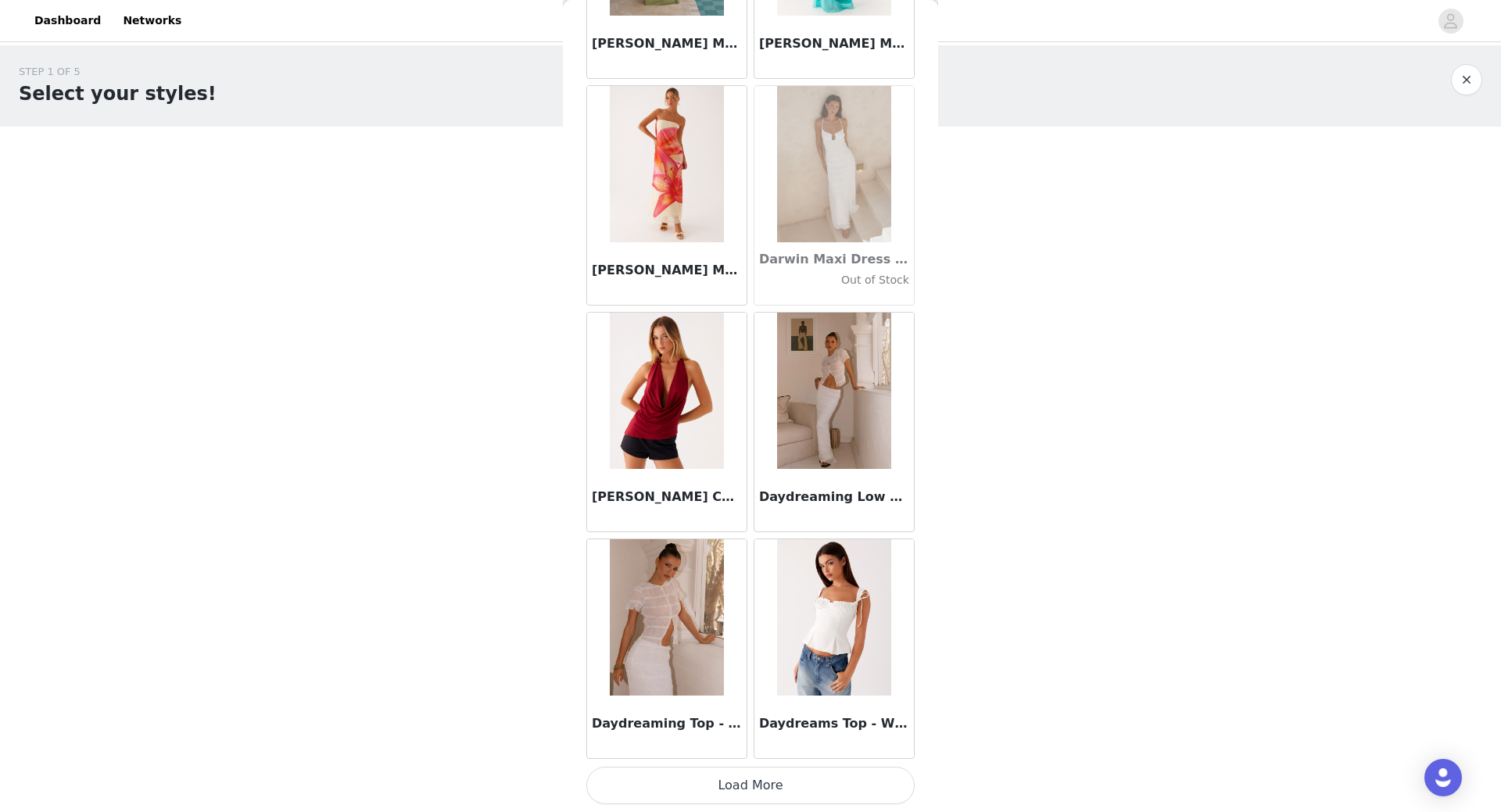
click at [806, 793] on button "Load More" at bounding box center [750, 785] width 328 height 37
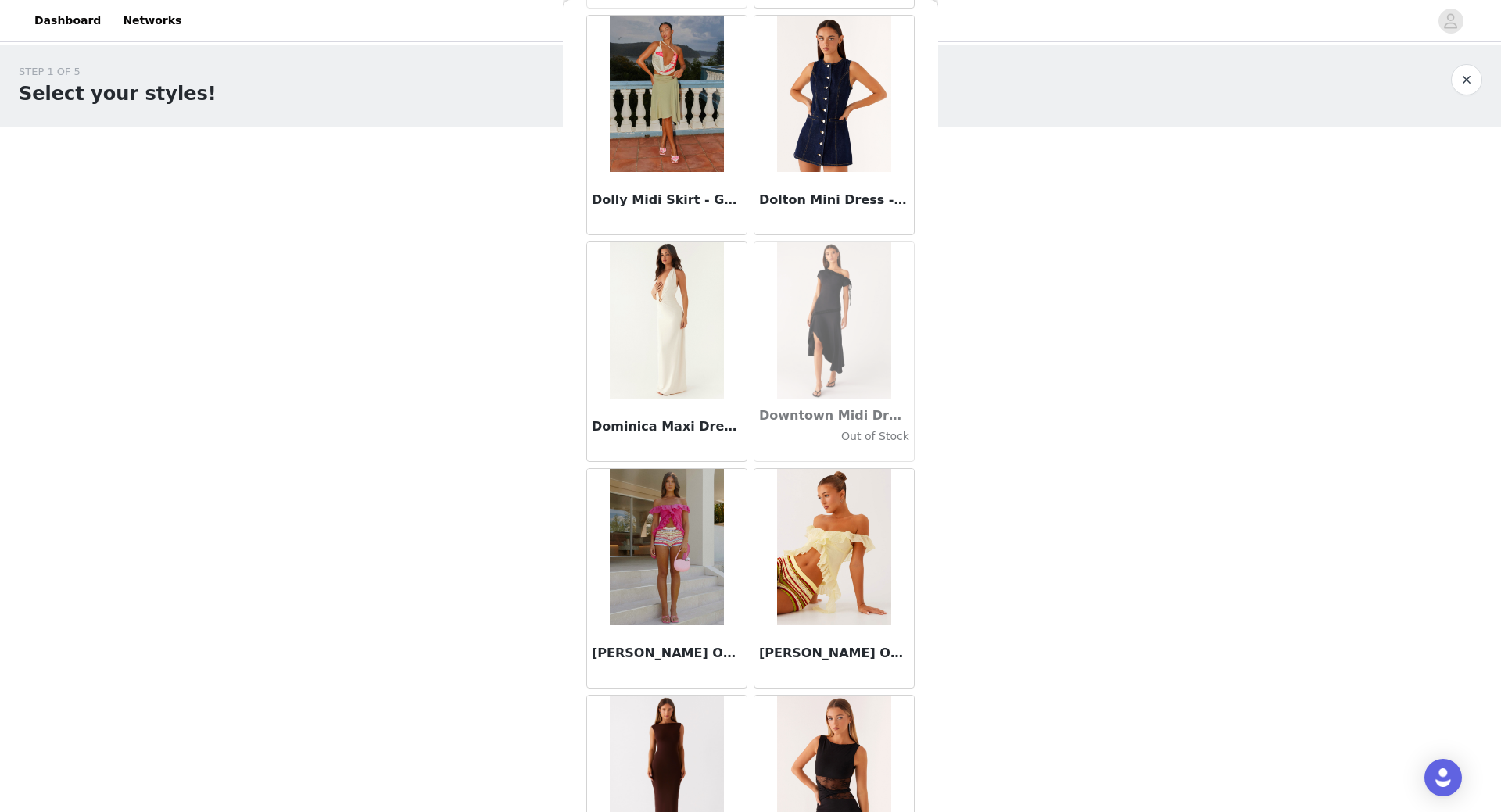
scroll to position [26513, 0]
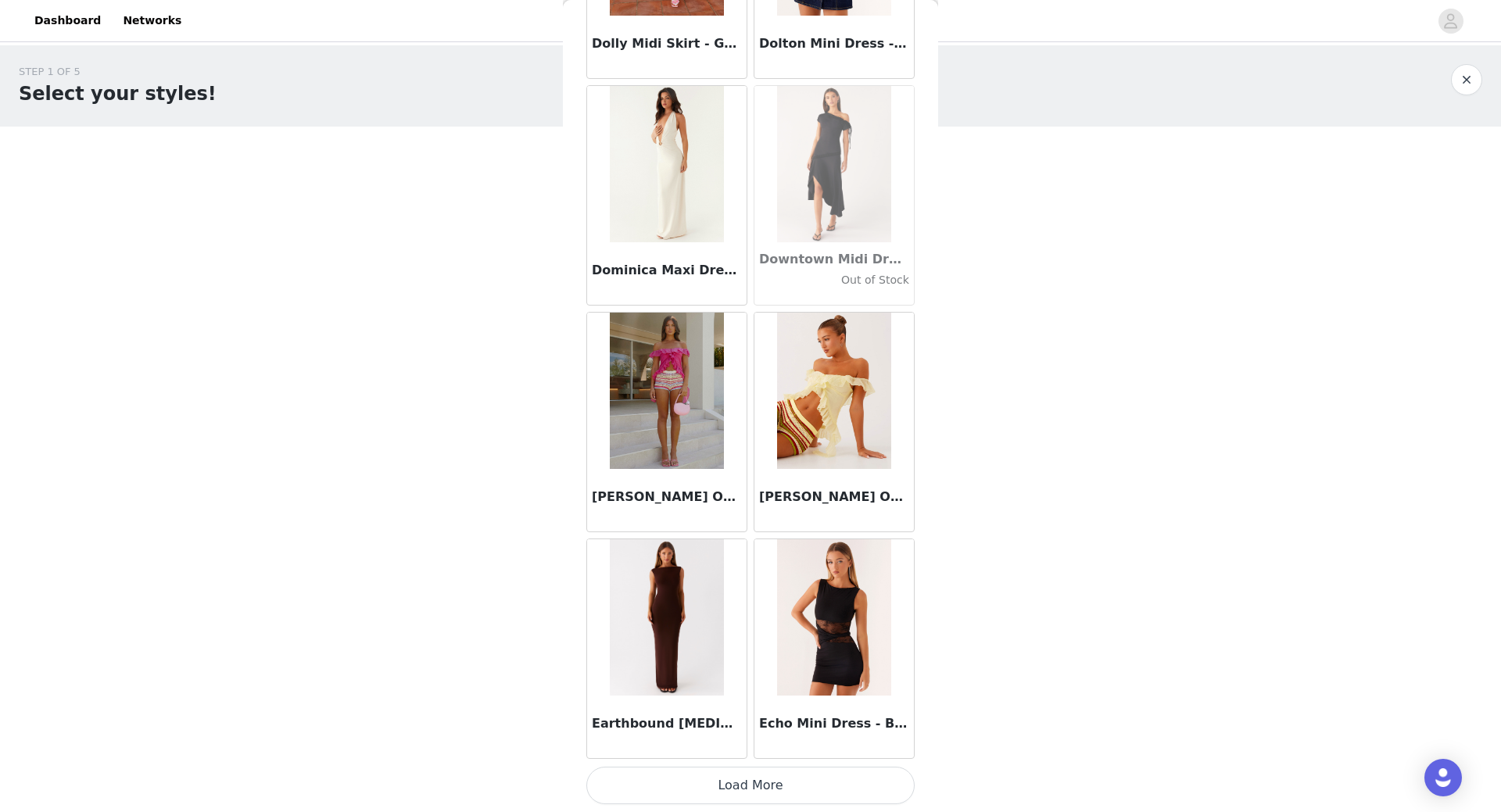
click at [755, 784] on button "Load More" at bounding box center [750, 785] width 328 height 37
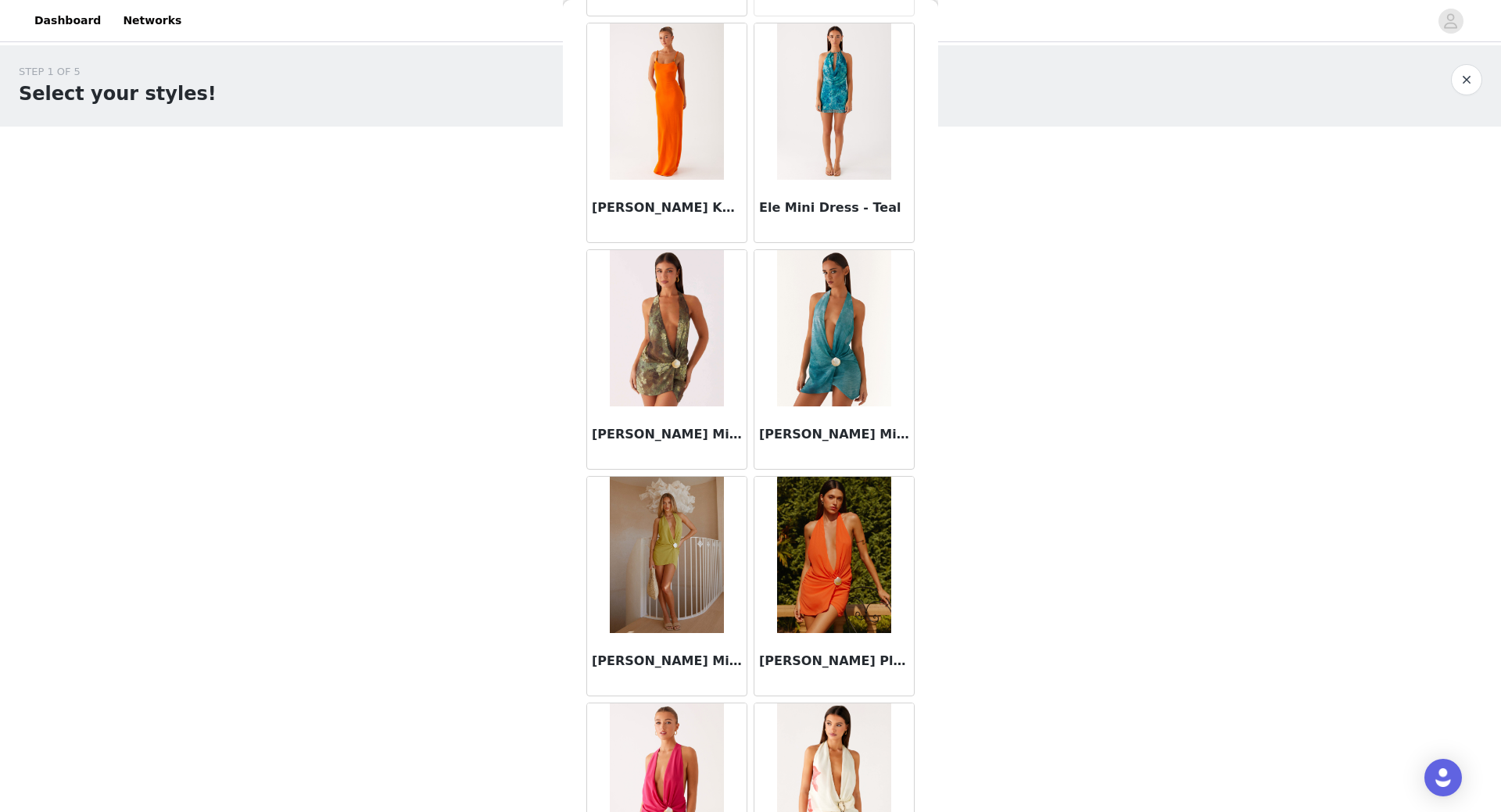
scroll to position [28780, 0]
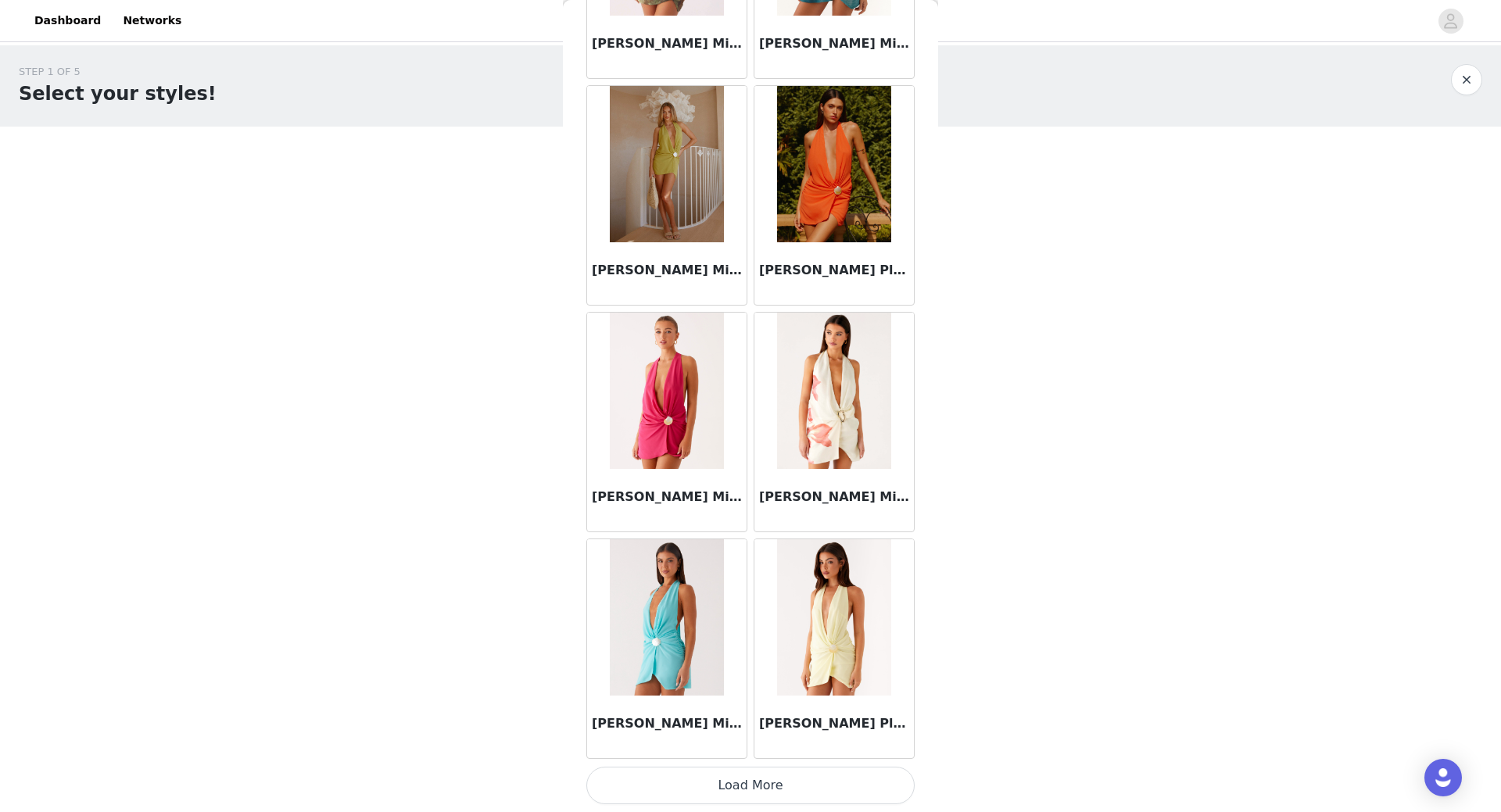
click at [727, 792] on button "Load More" at bounding box center [750, 785] width 328 height 37
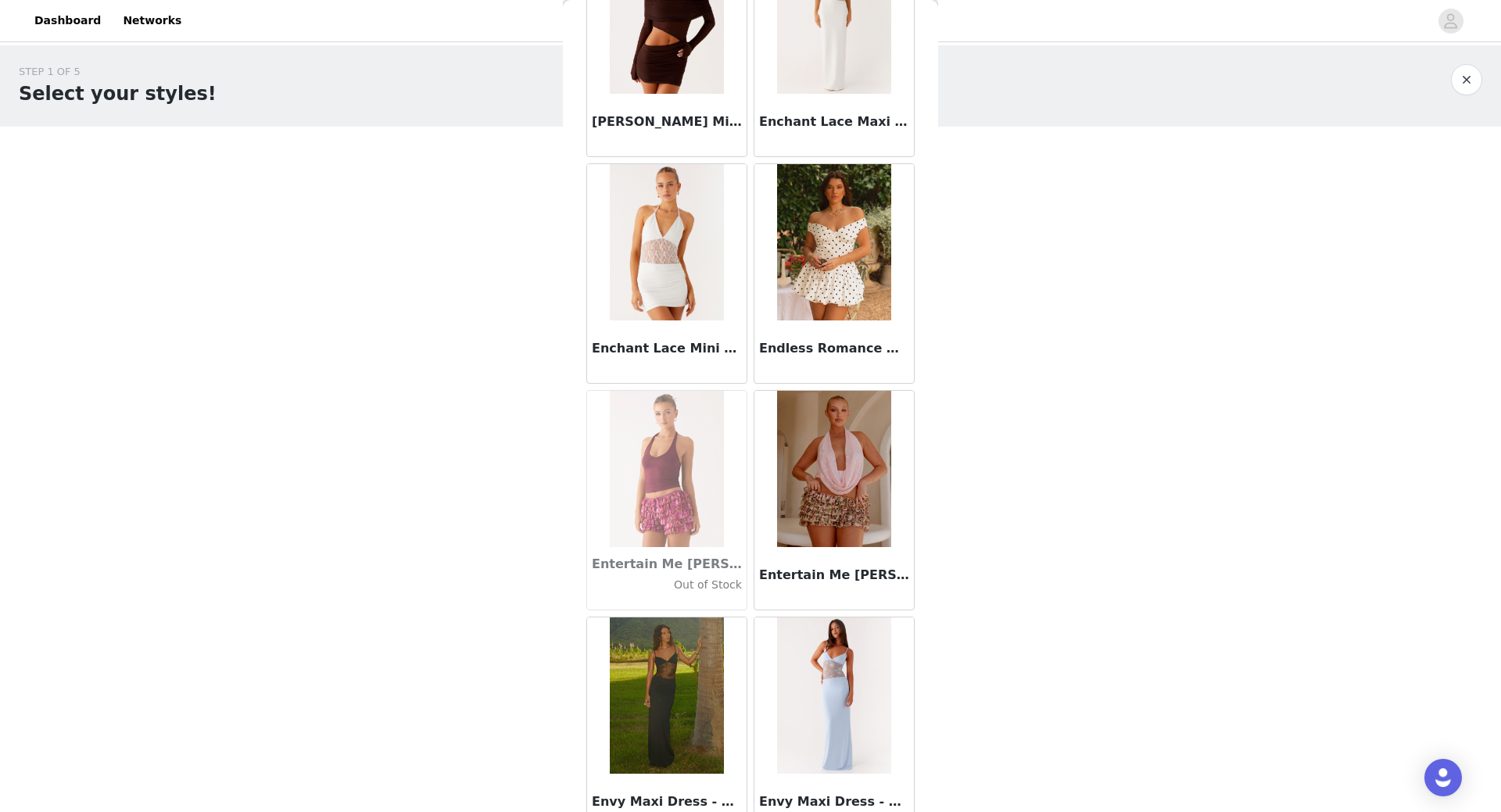
scroll to position [31046, 0]
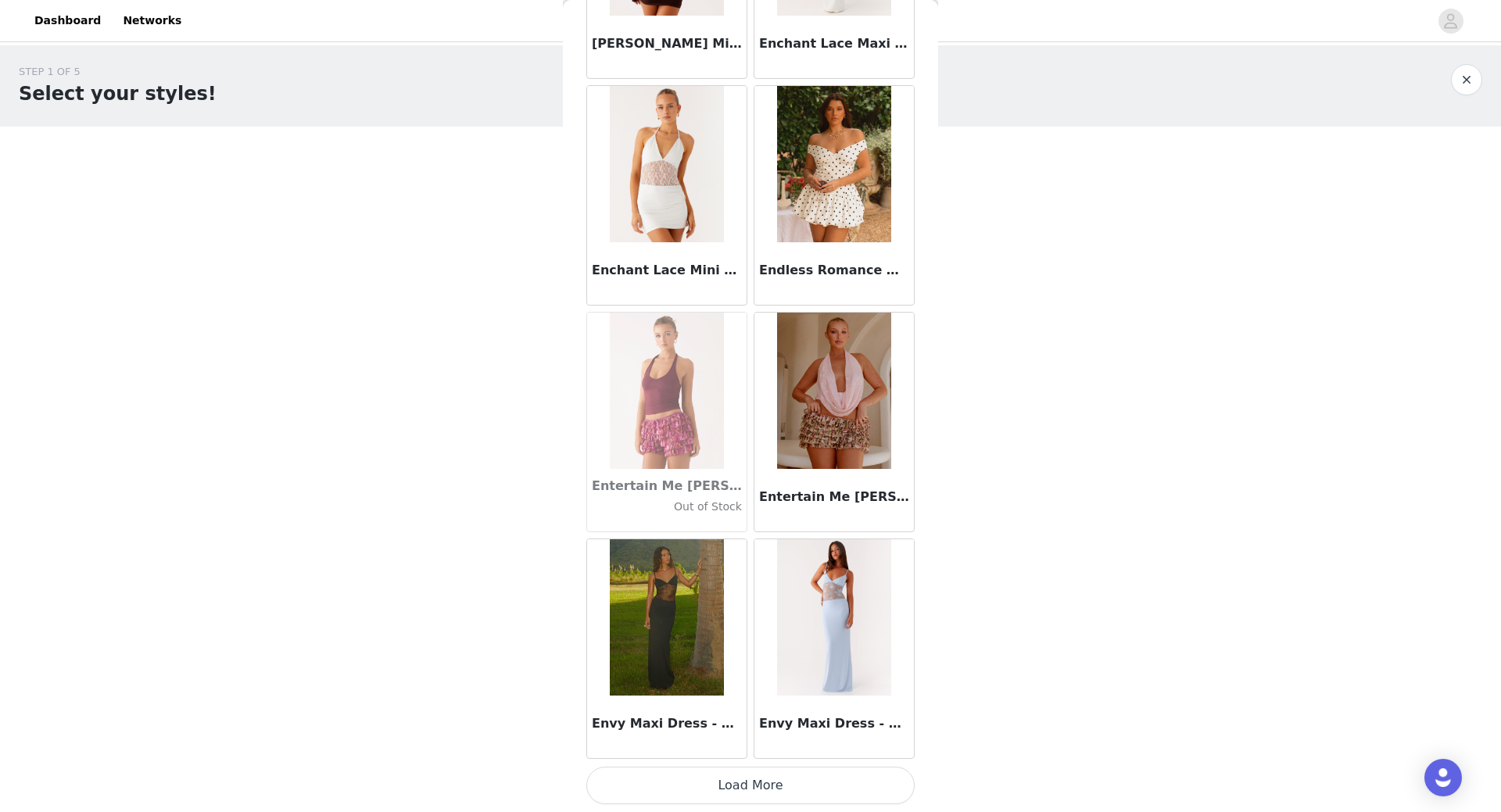
click at [768, 792] on button "Load More" at bounding box center [750, 785] width 328 height 37
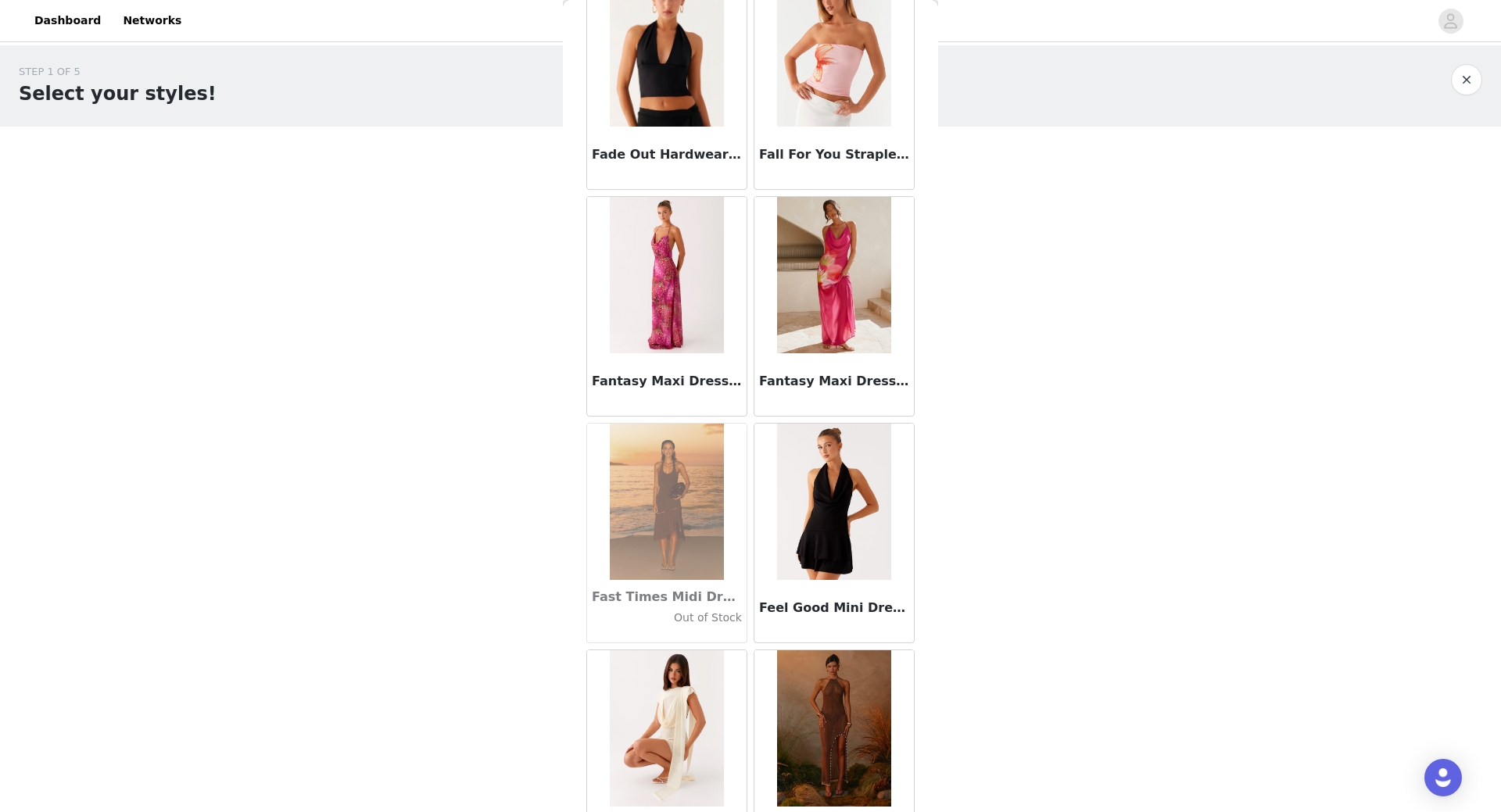
scroll to position [33313, 0]
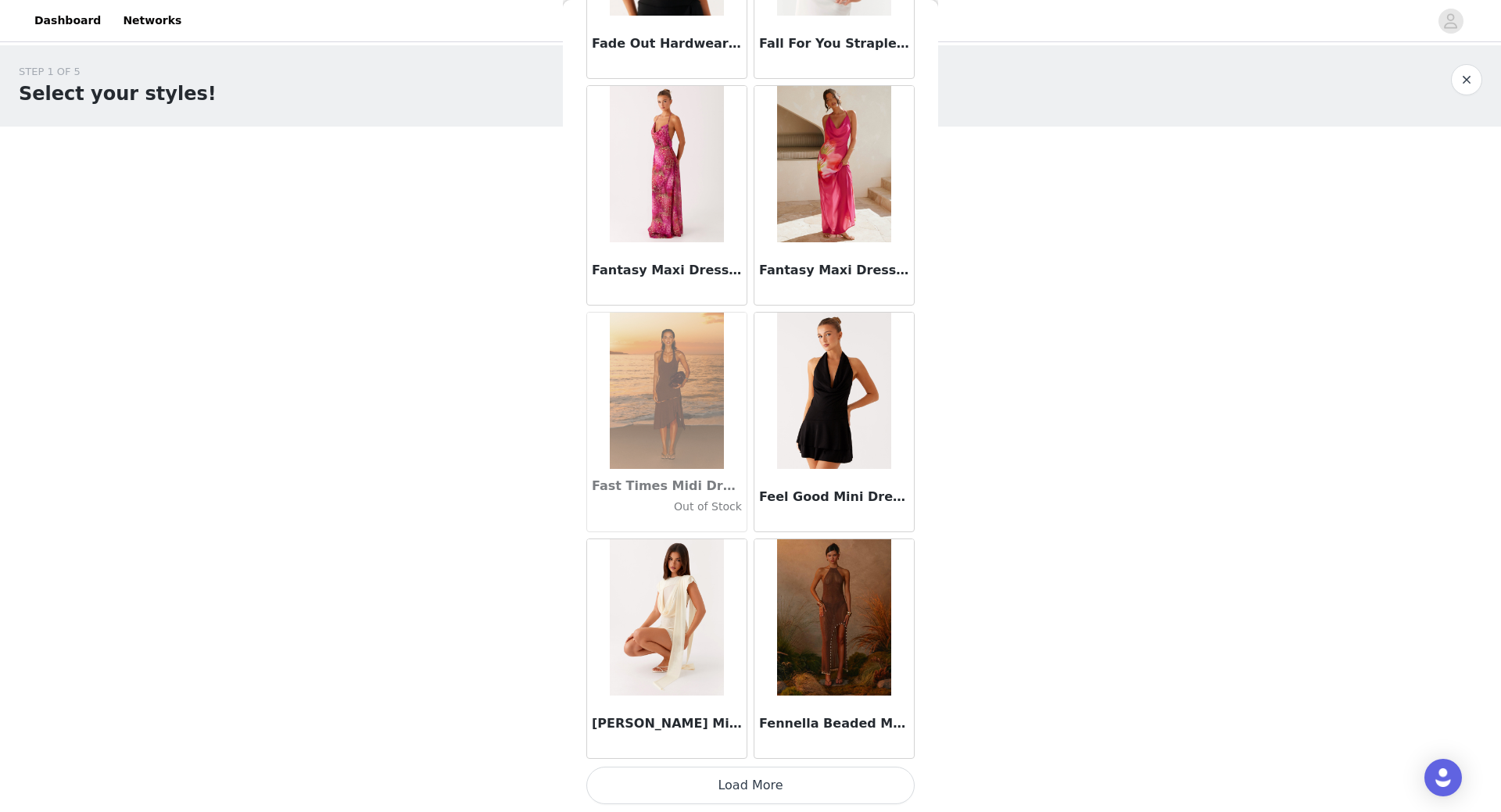
click at [793, 797] on button "Load More" at bounding box center [750, 785] width 328 height 37
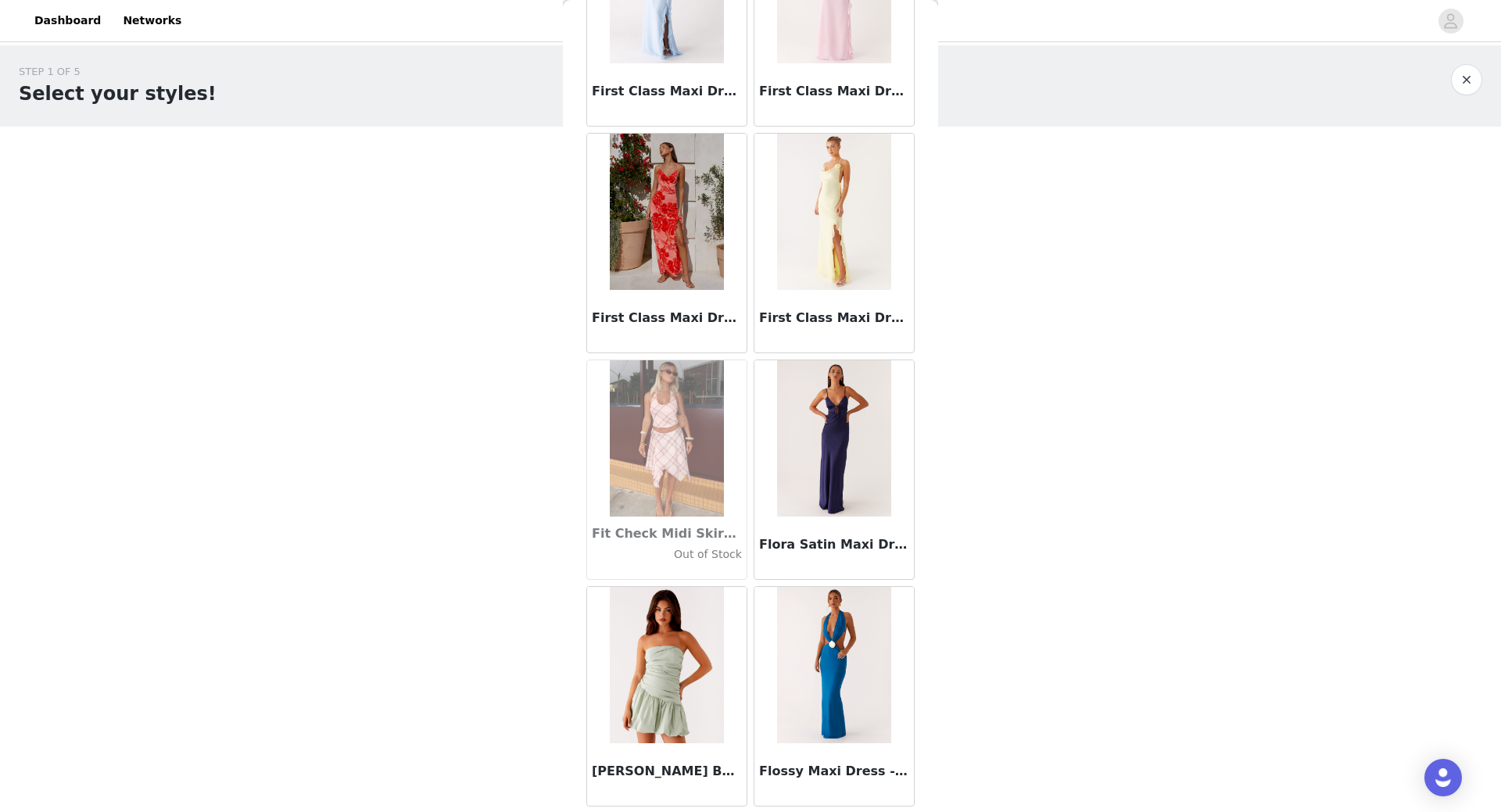
scroll to position [35580, 0]
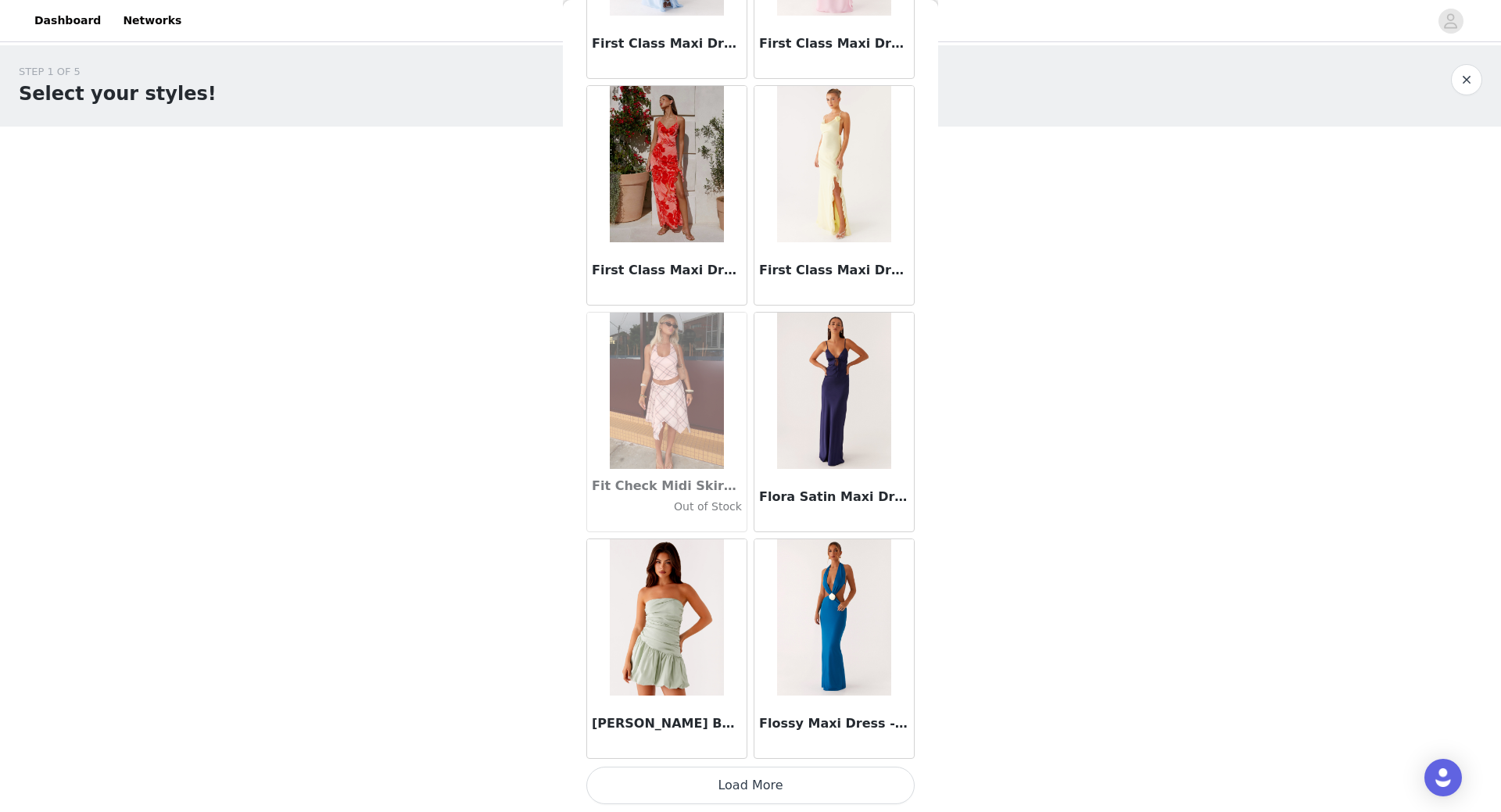
click at [765, 786] on button "Load More" at bounding box center [750, 785] width 328 height 37
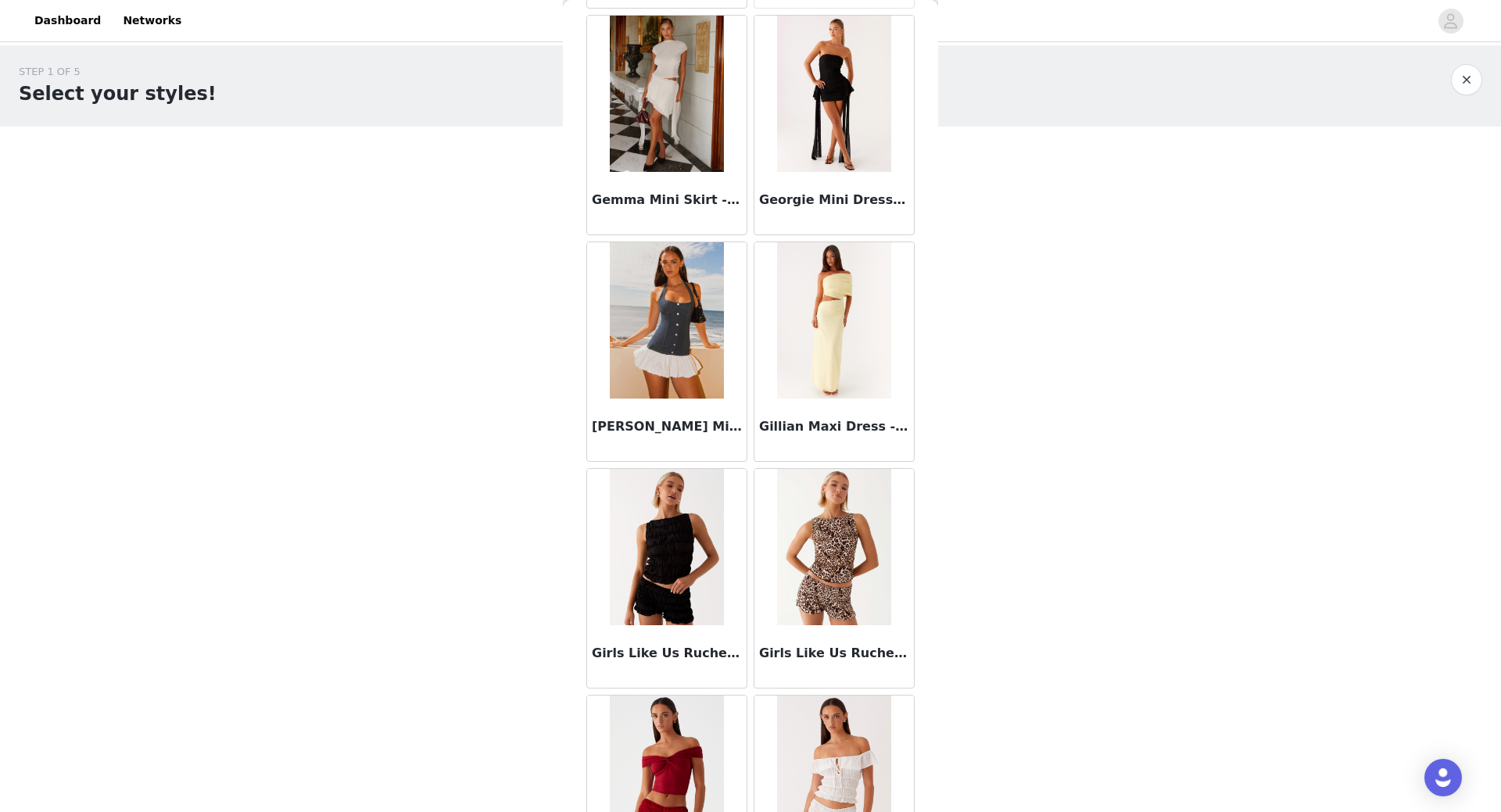
scroll to position [37846, 0]
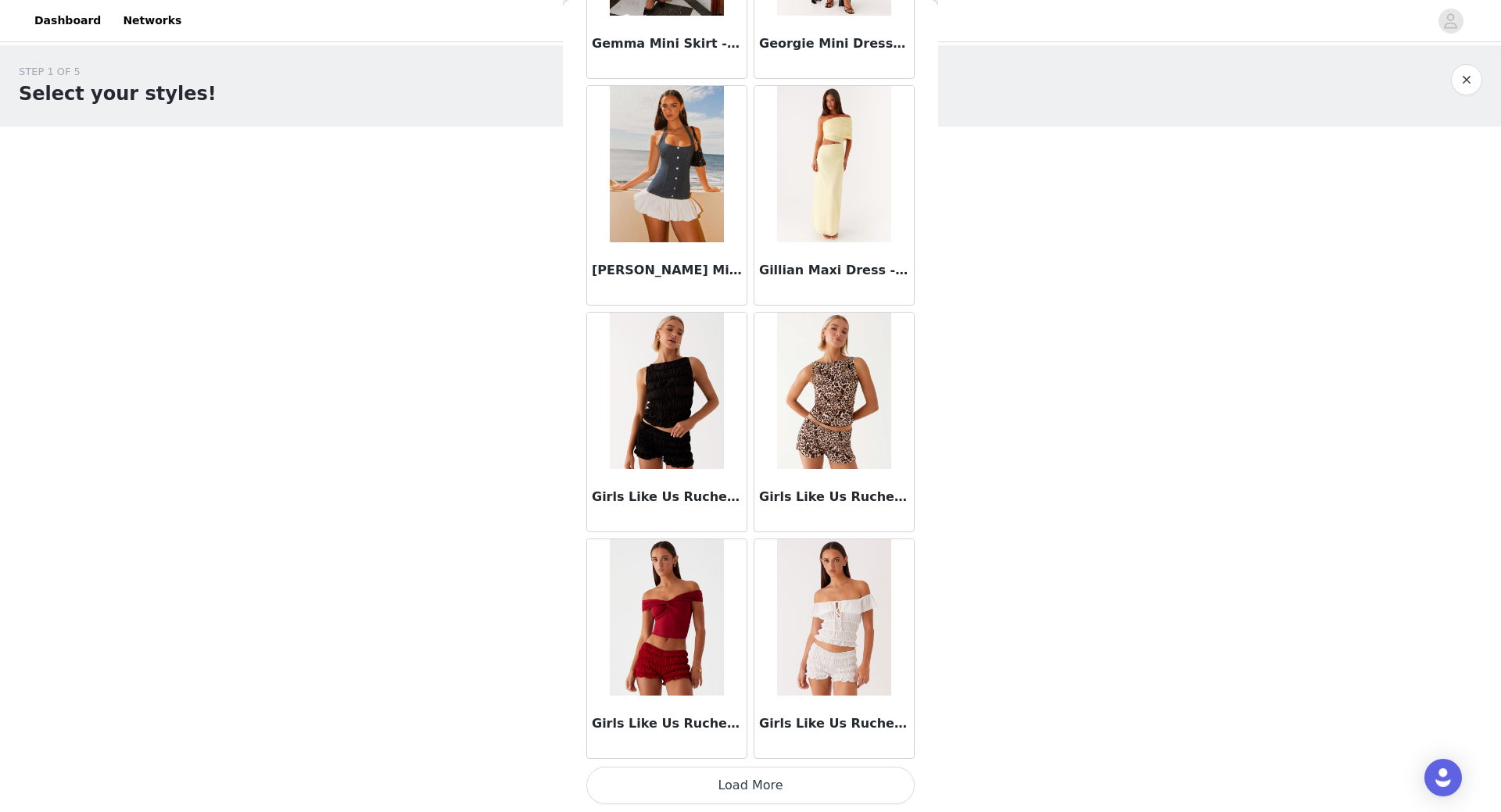
click at [768, 780] on button "Load More" at bounding box center [750, 785] width 328 height 37
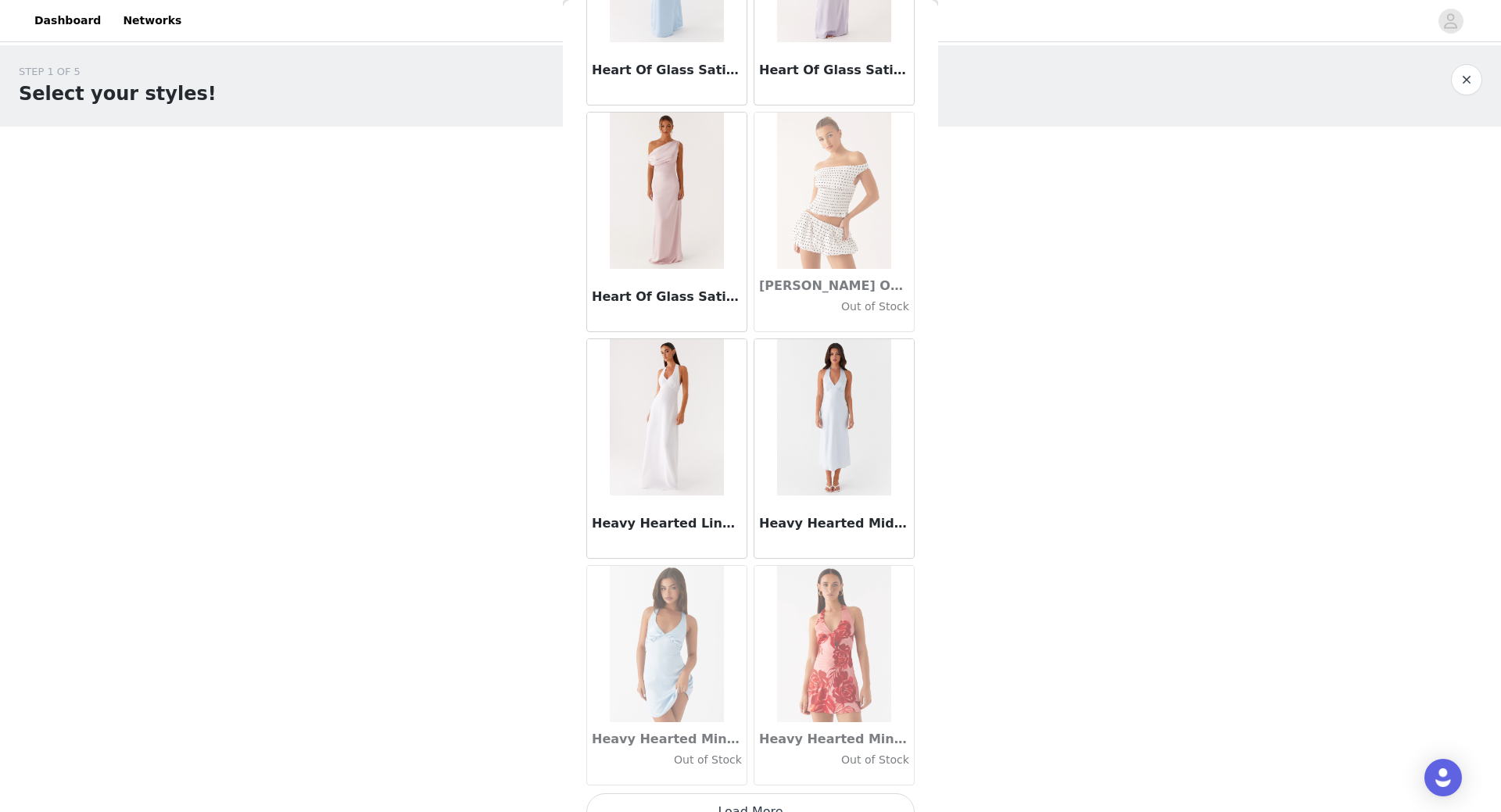
scroll to position [40113, 0]
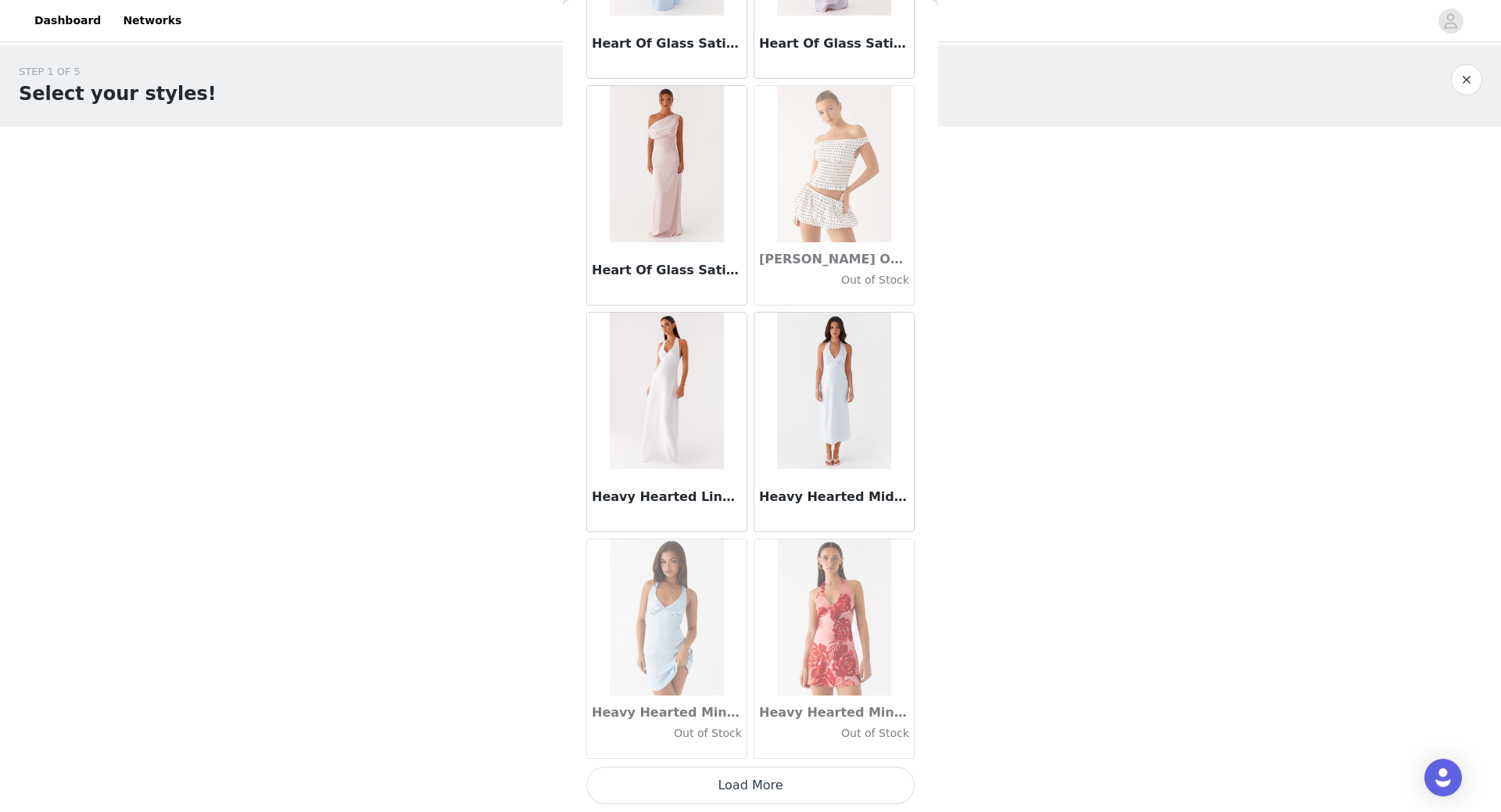
click at [742, 785] on button "Load More" at bounding box center [750, 785] width 328 height 37
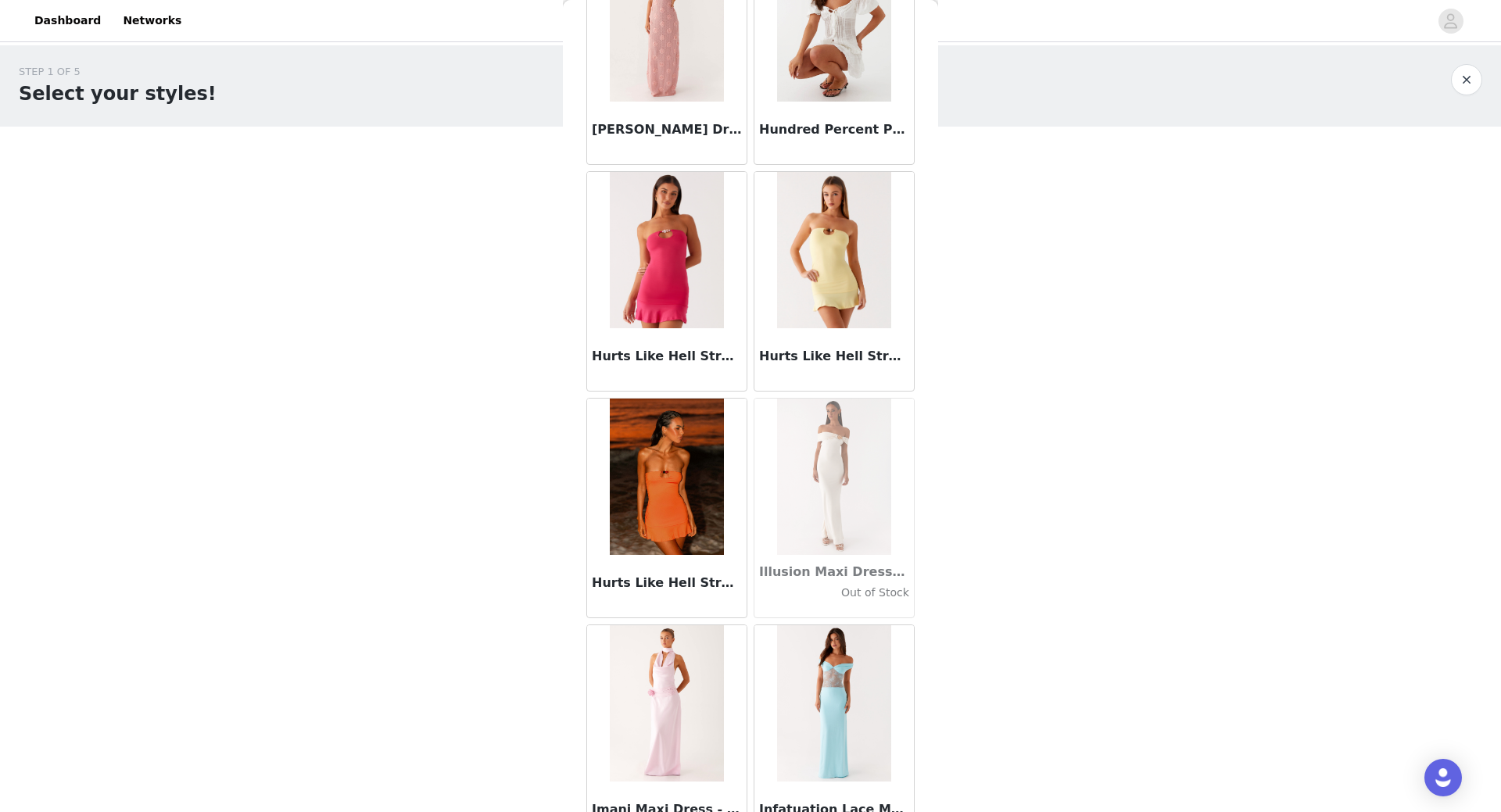
scroll to position [42380, 0]
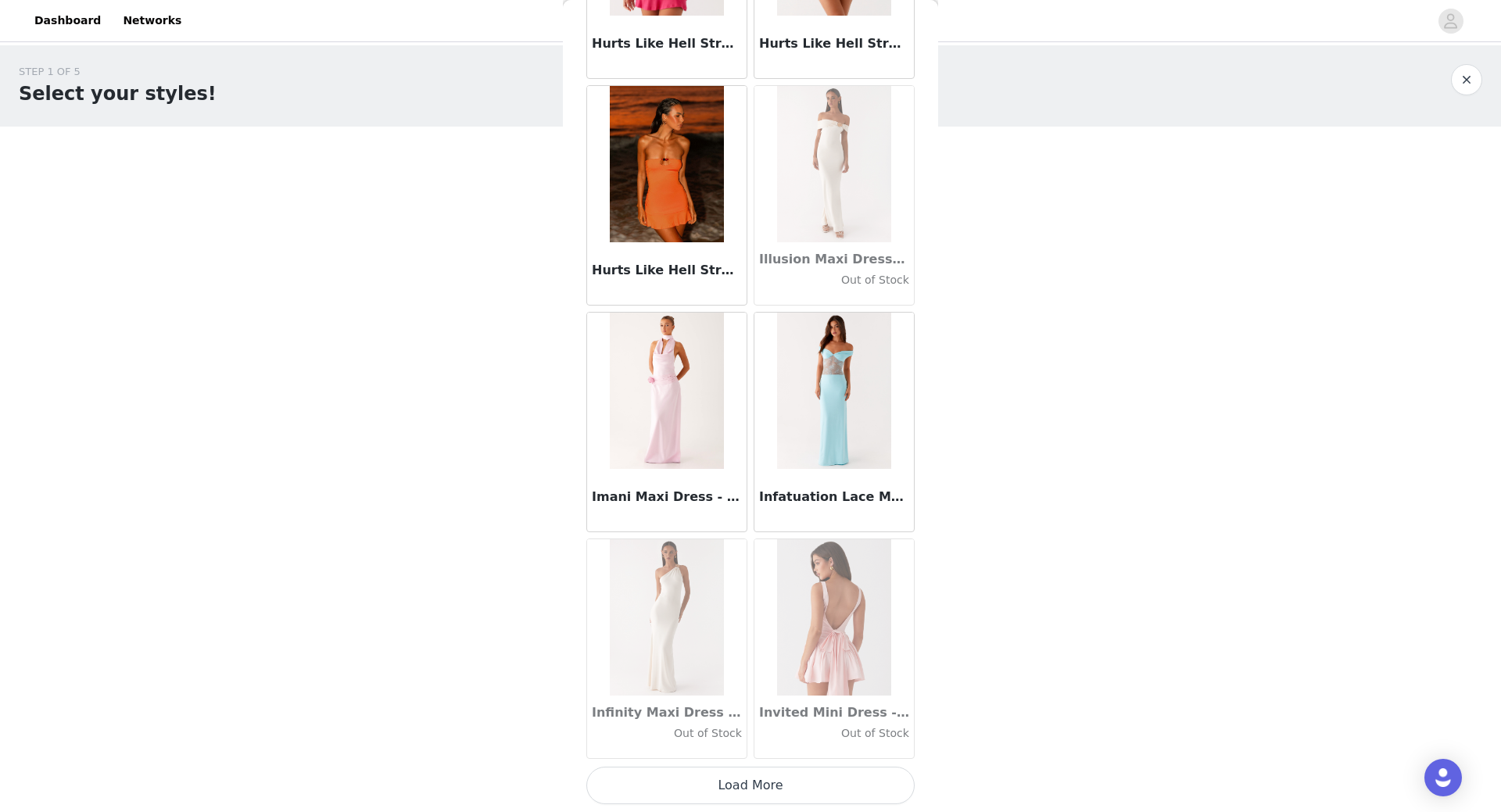
click at [740, 791] on button "Load More" at bounding box center [750, 785] width 328 height 37
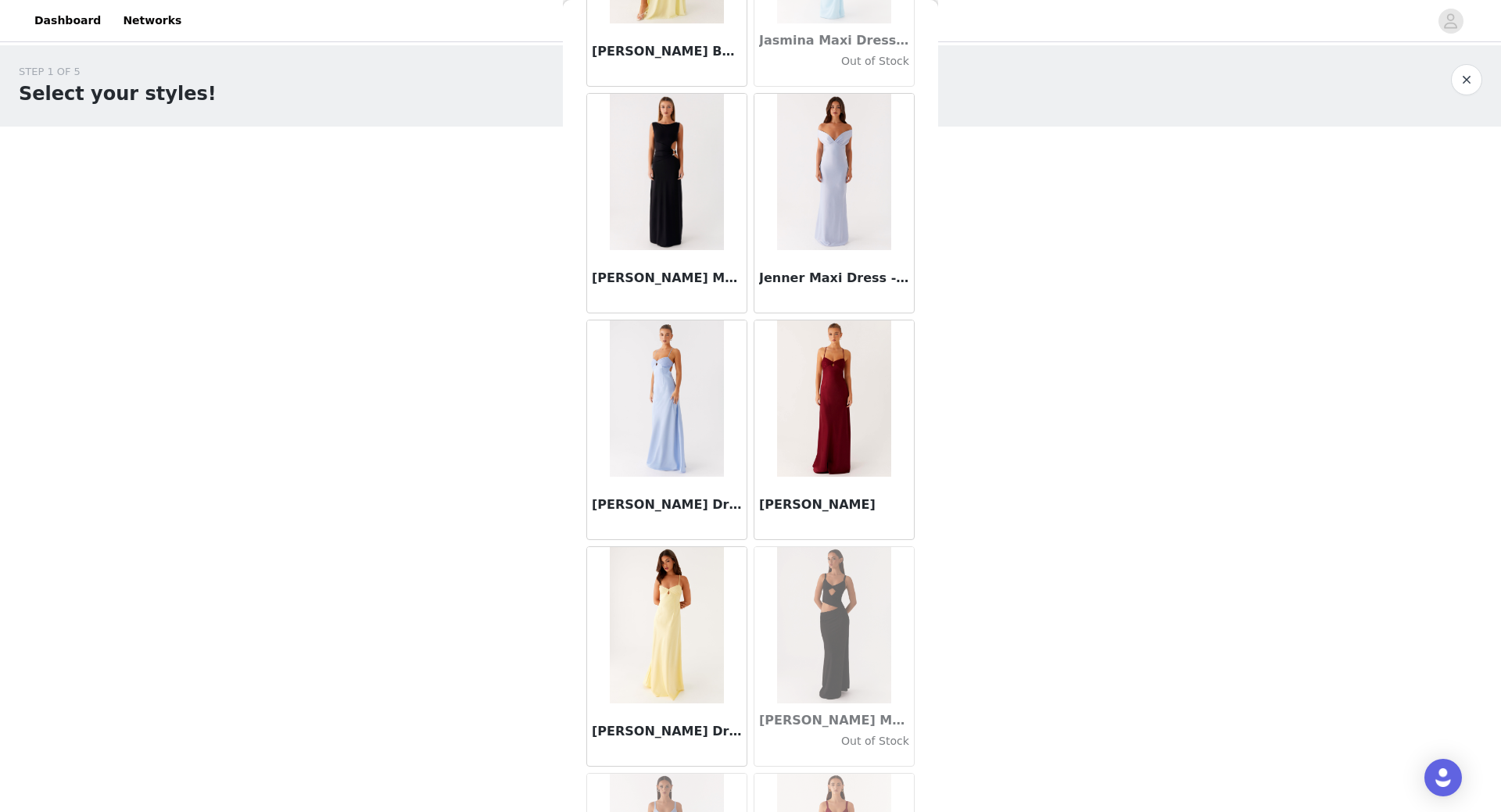
scroll to position [44647, 0]
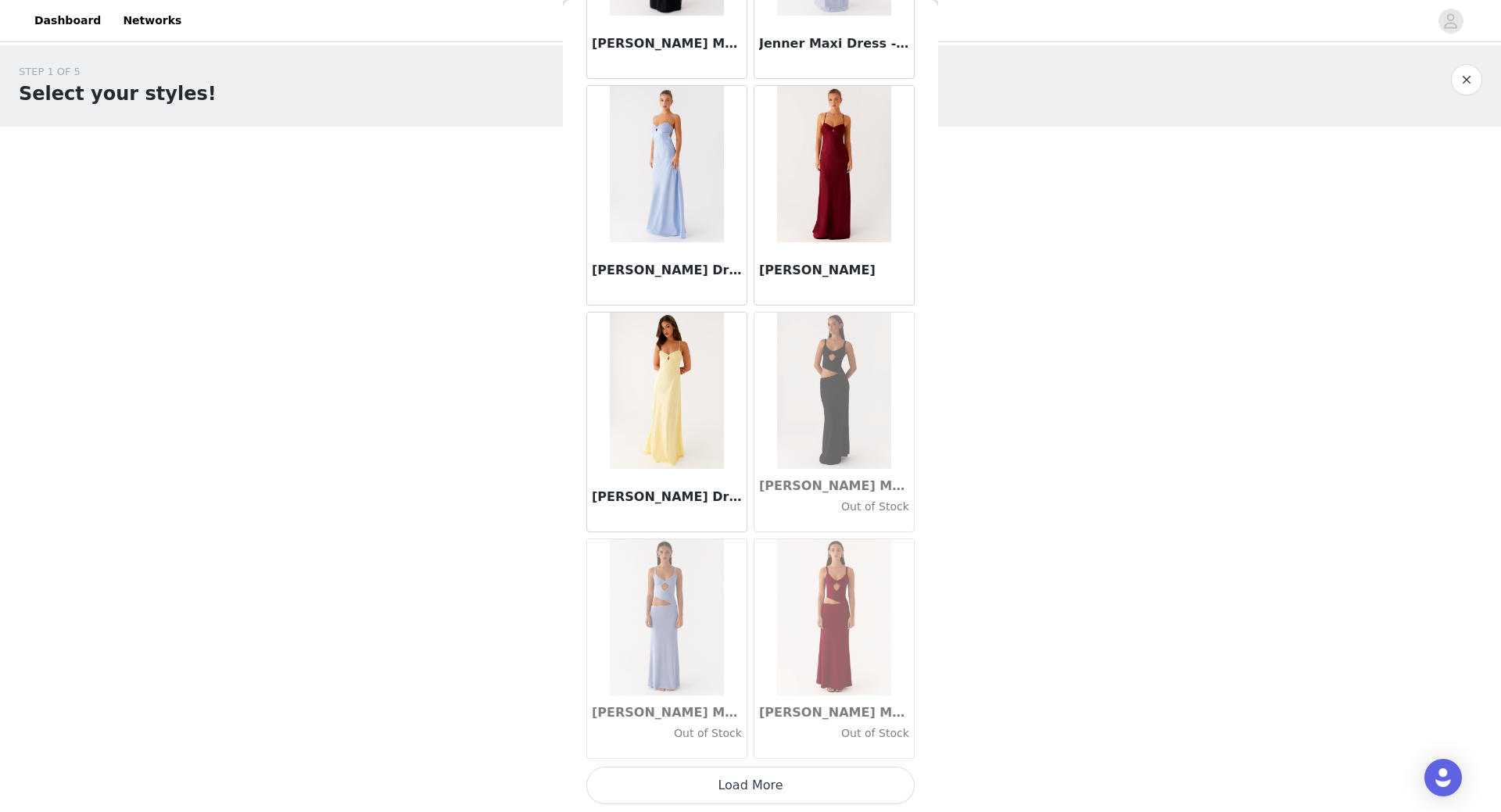
click at [743, 794] on button "Load More" at bounding box center [750, 785] width 328 height 37
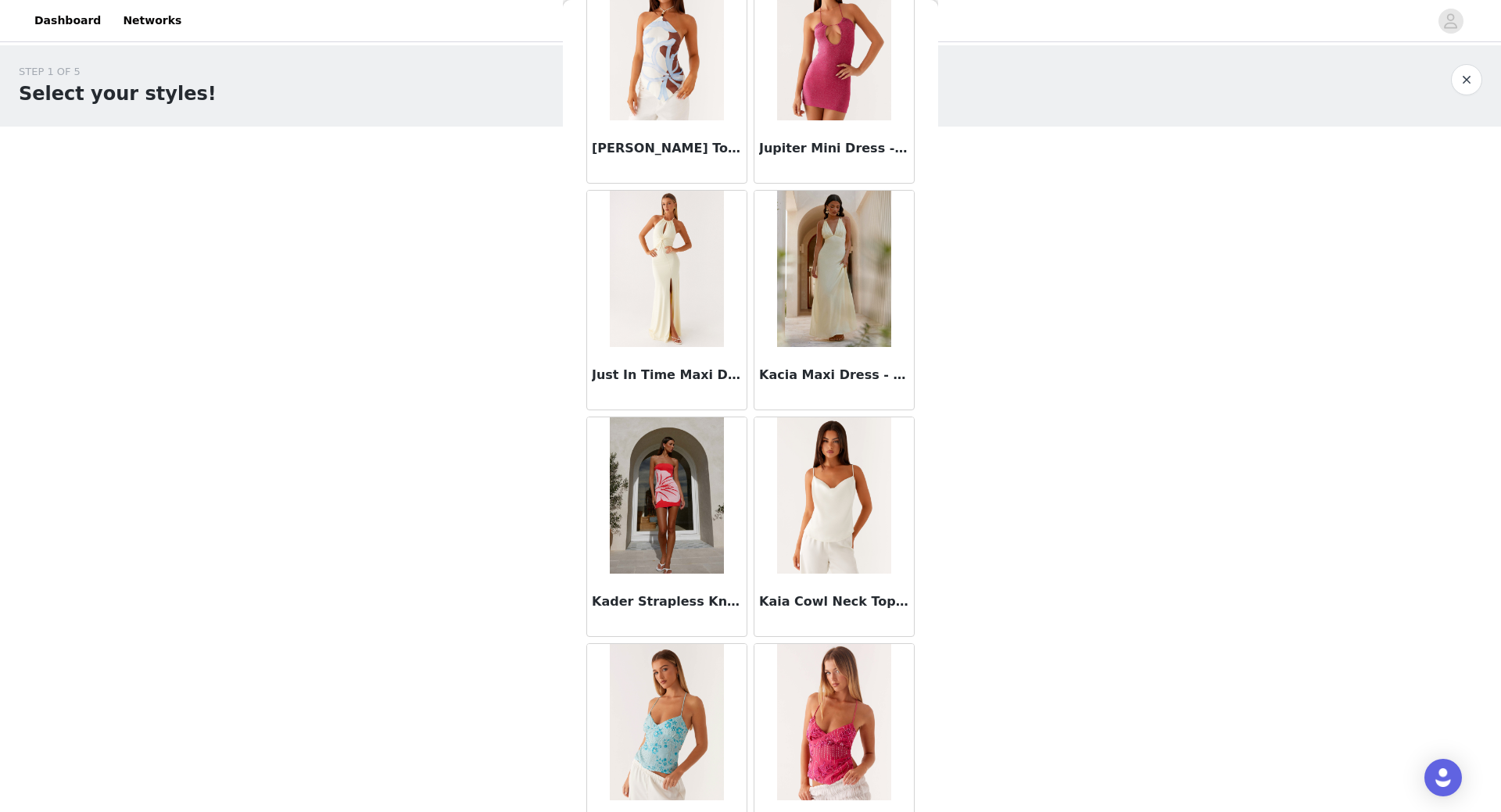
scroll to position [46914, 0]
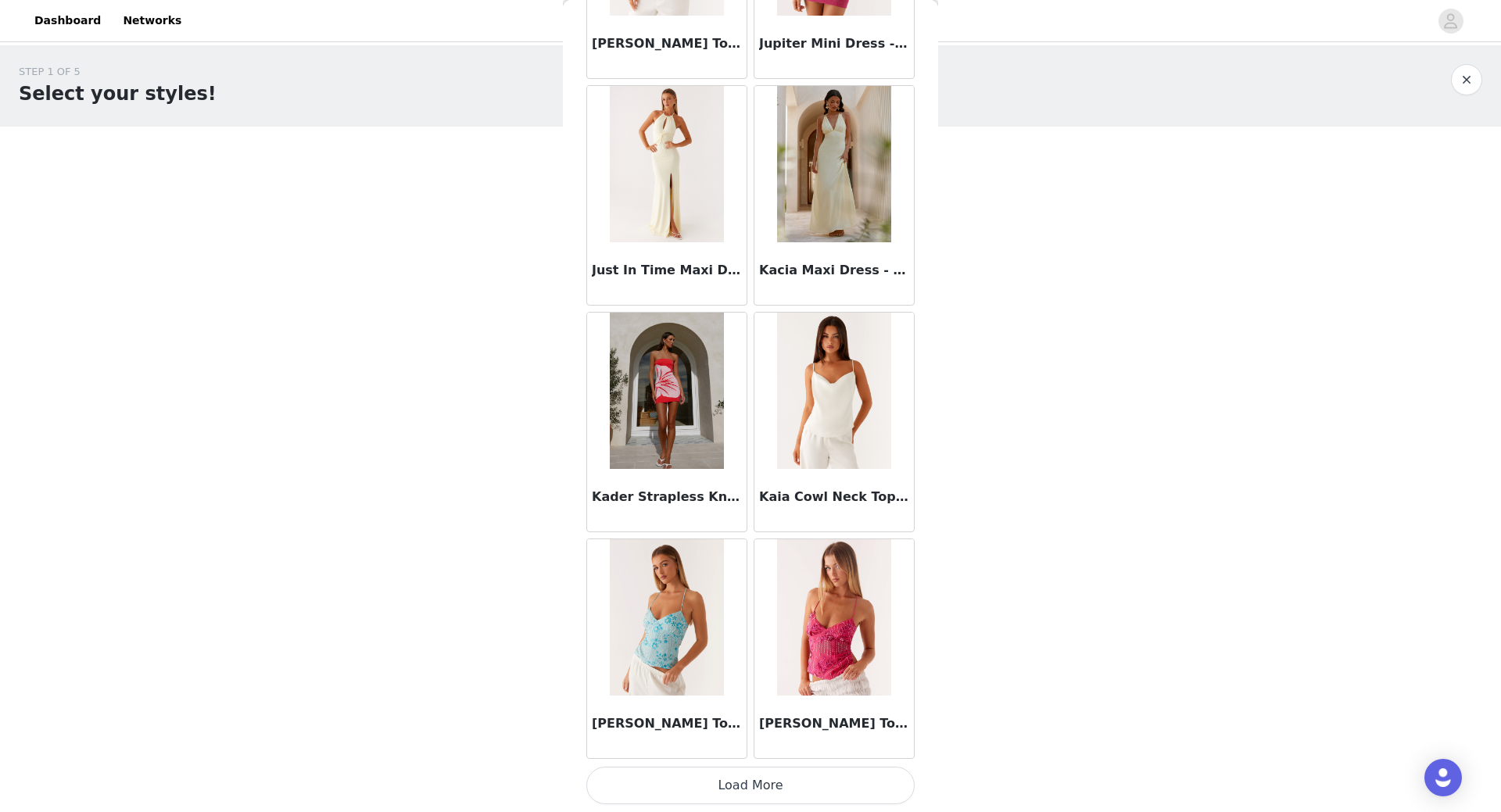
click at [751, 788] on button "Load More" at bounding box center [750, 785] width 328 height 37
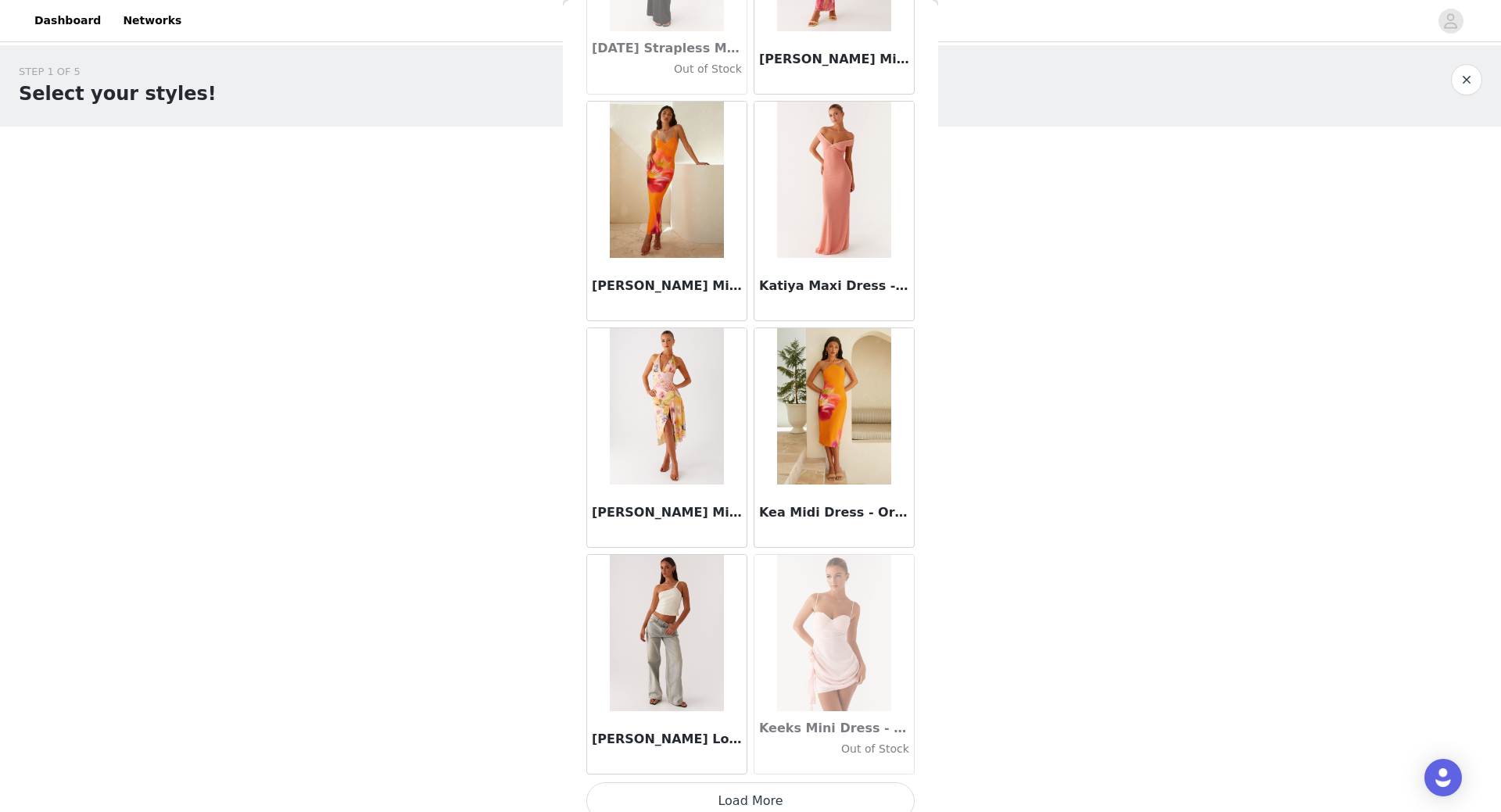
scroll to position [49180, 0]
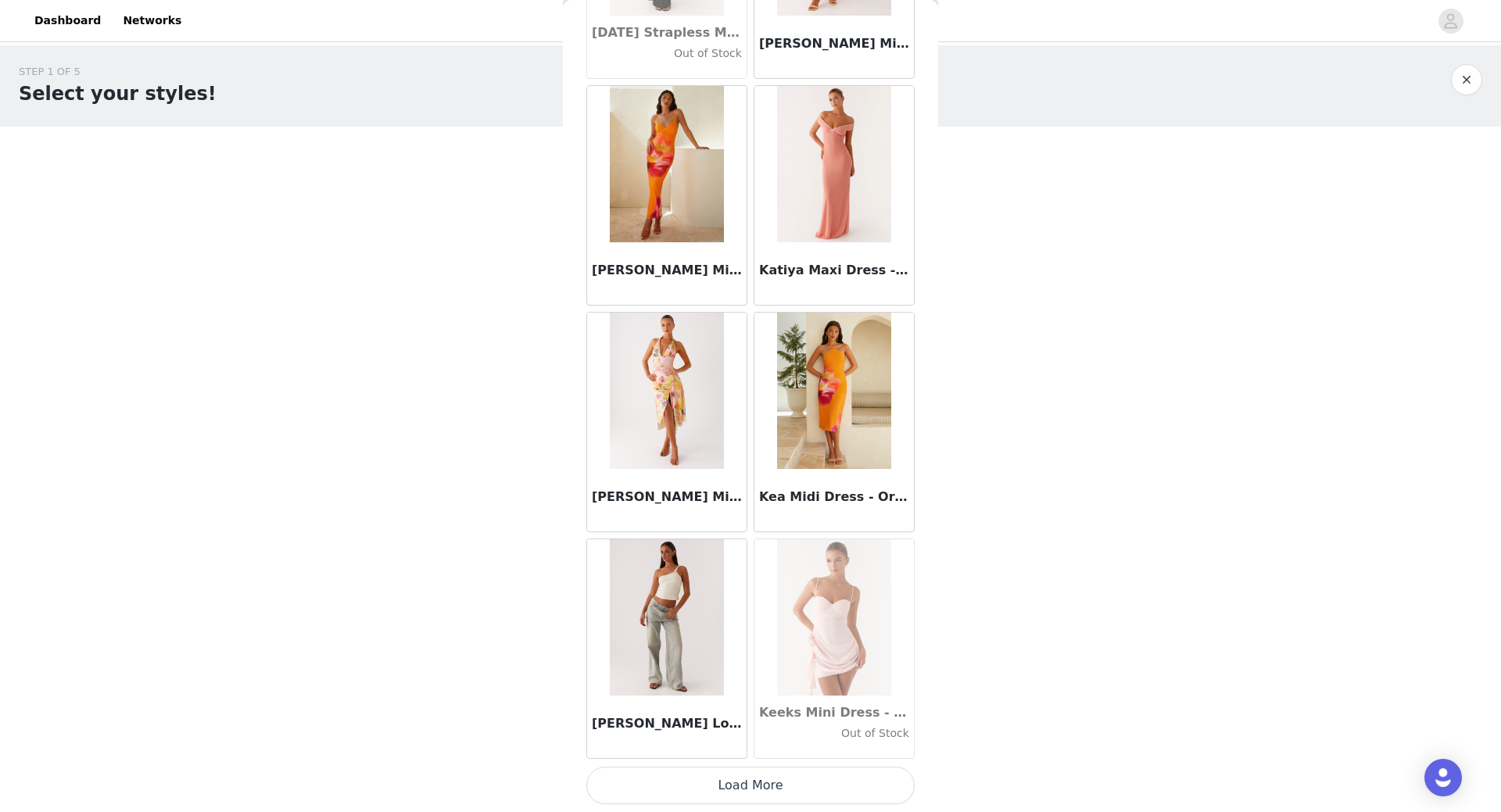
click at [768, 785] on button "Load More" at bounding box center [750, 785] width 328 height 37
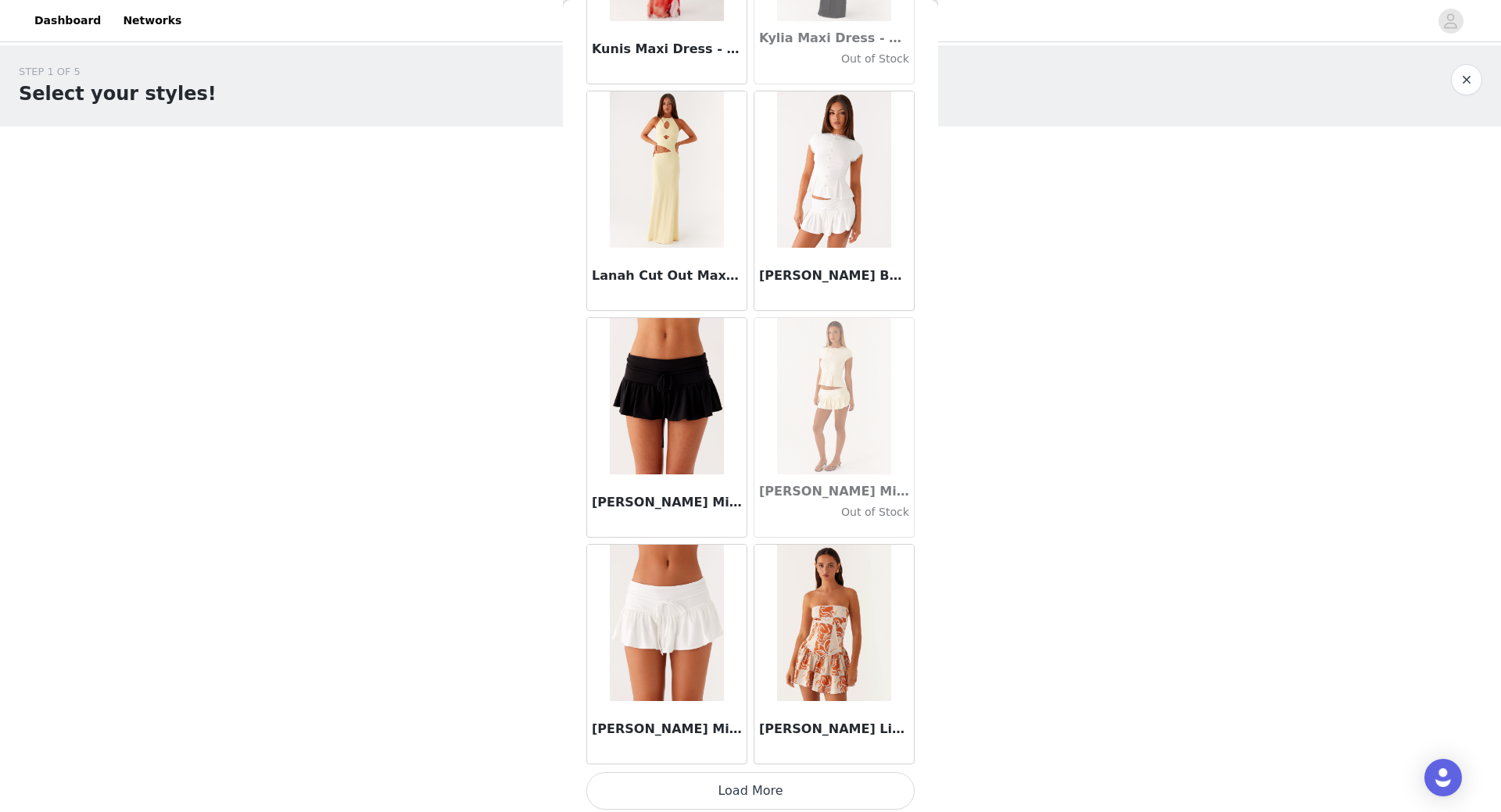
scroll to position [51447, 0]
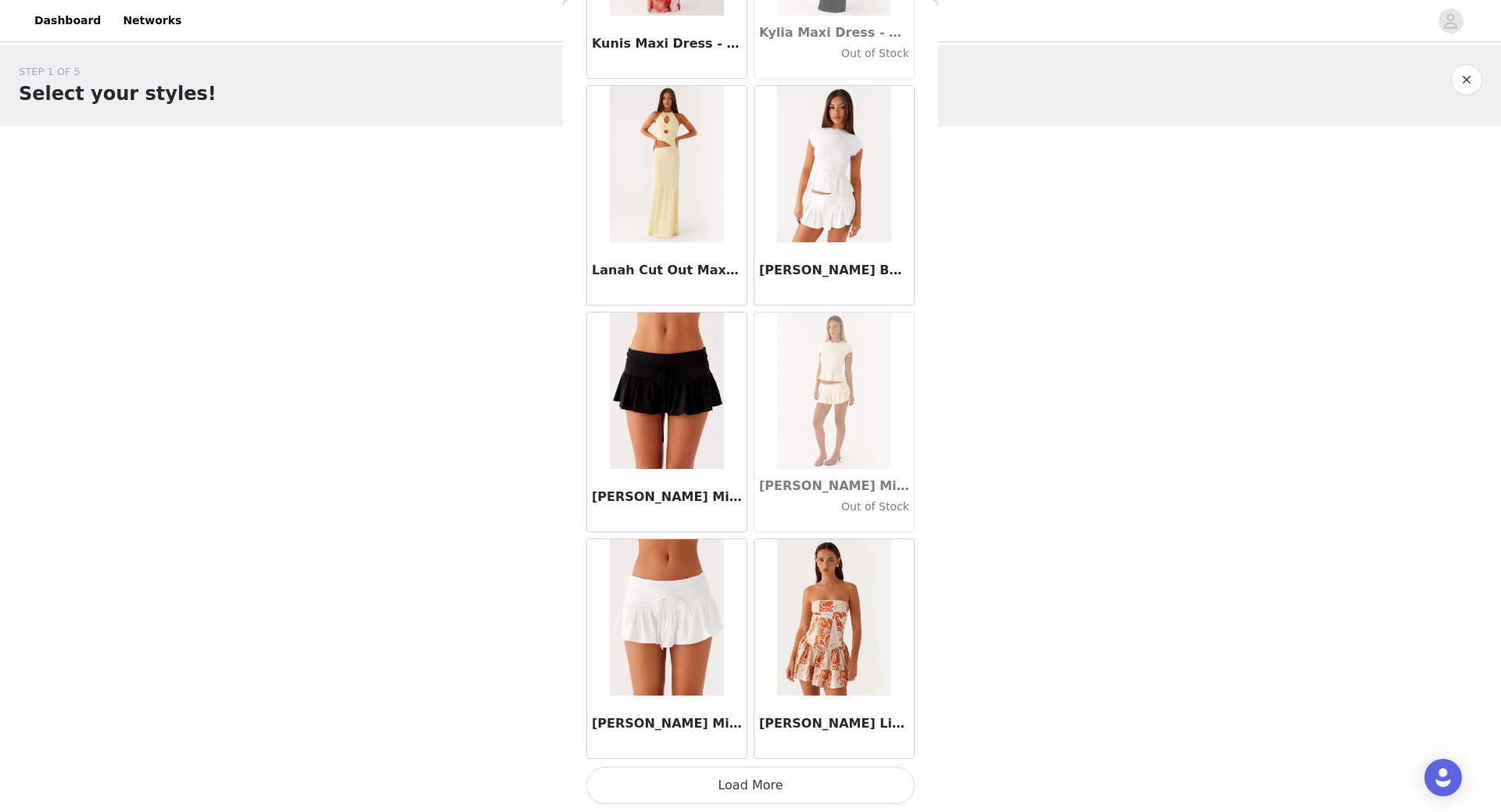
click at [750, 791] on button "Load More" at bounding box center [750, 785] width 328 height 37
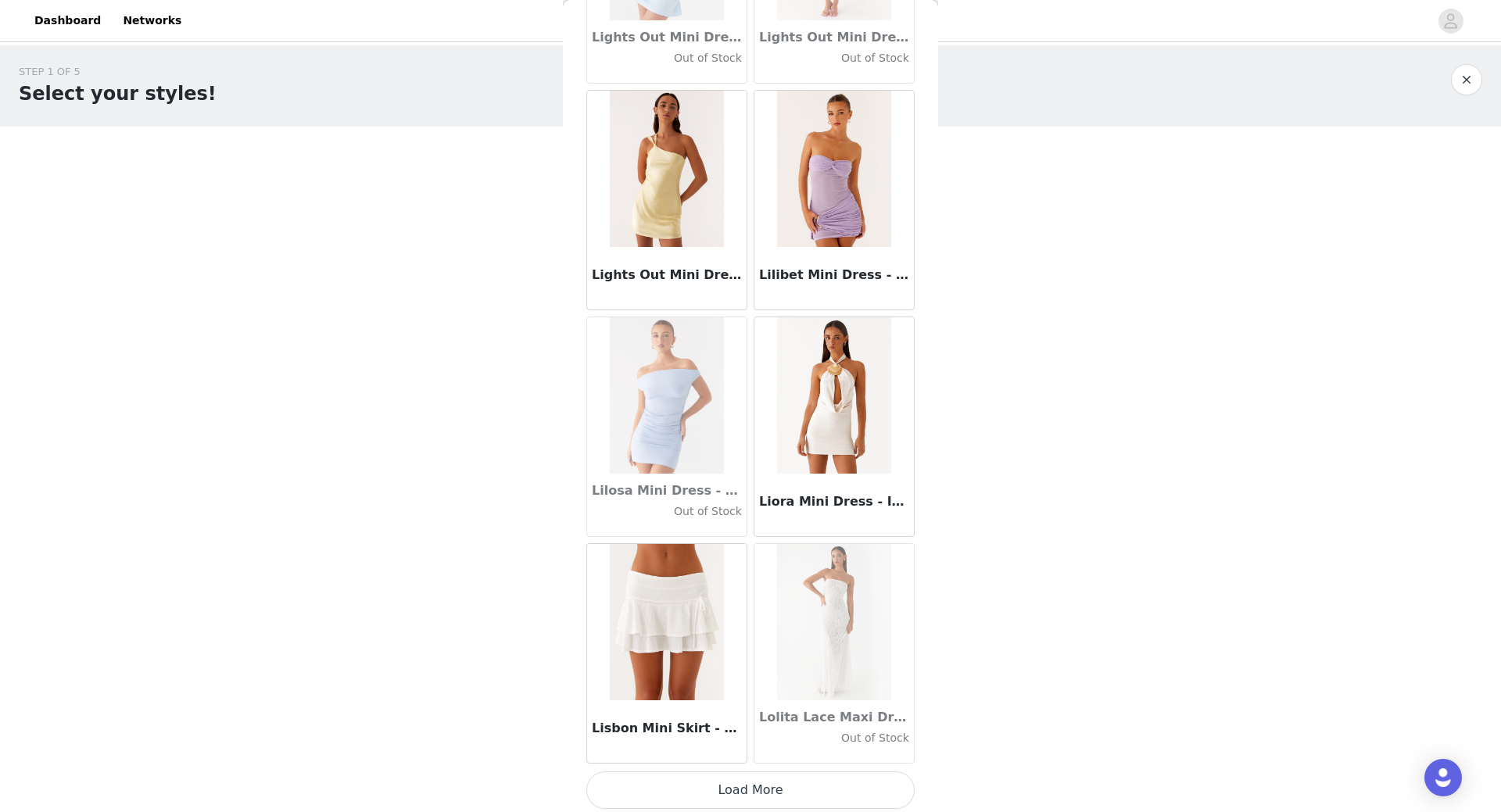
scroll to position [53714, 0]
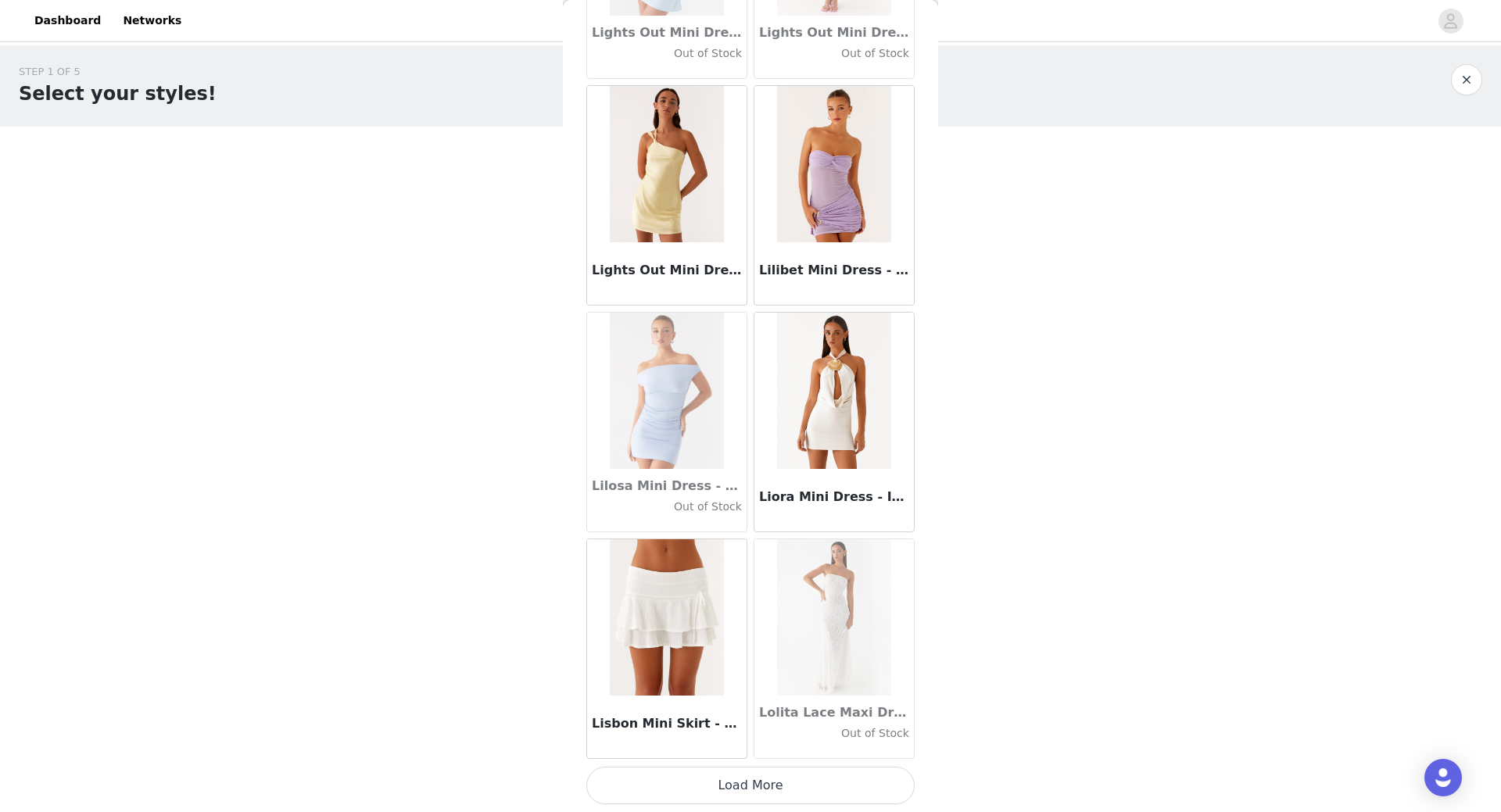
click at [738, 786] on button "Load More" at bounding box center [750, 785] width 328 height 37
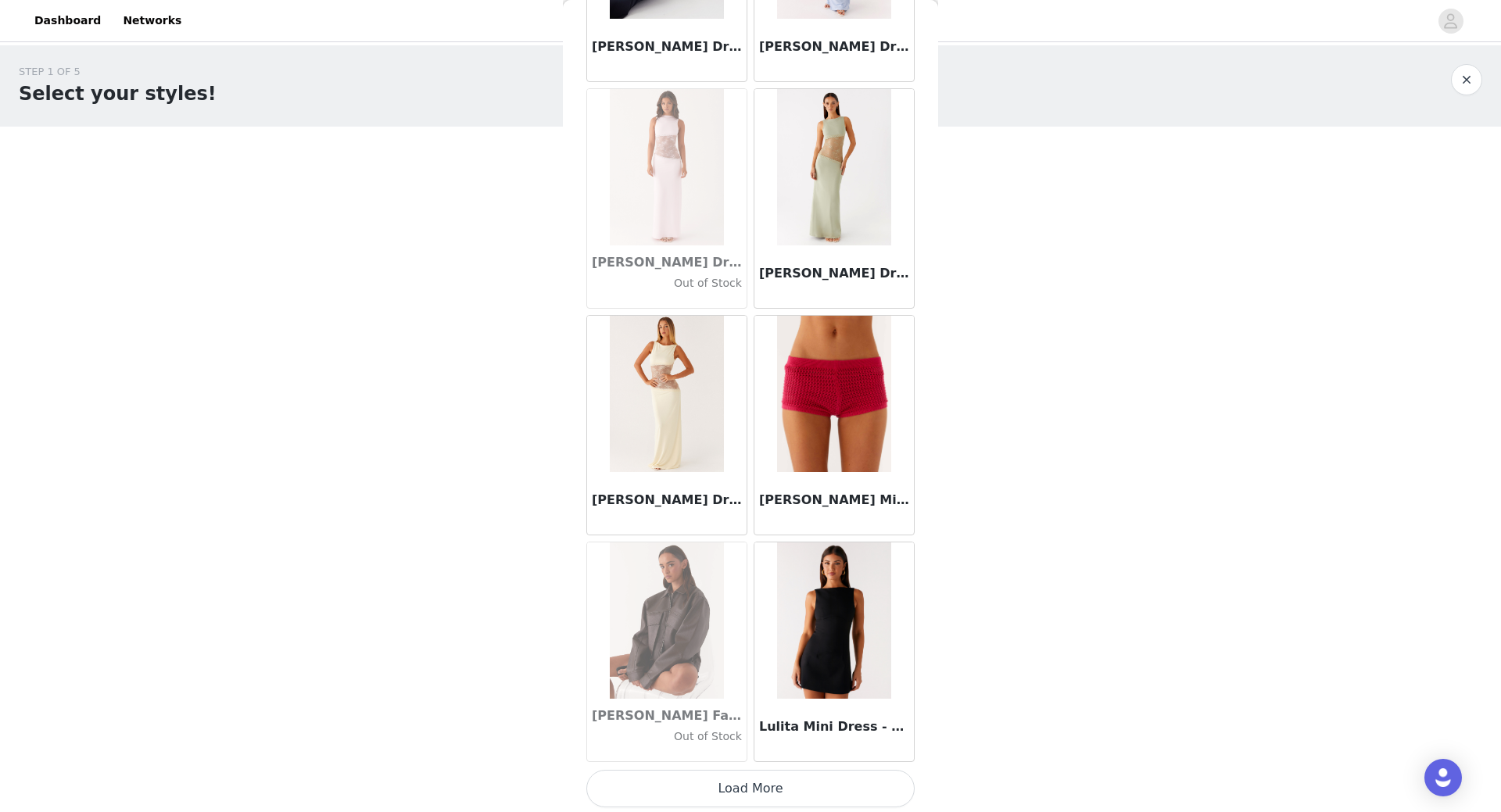
scroll to position [55980, 0]
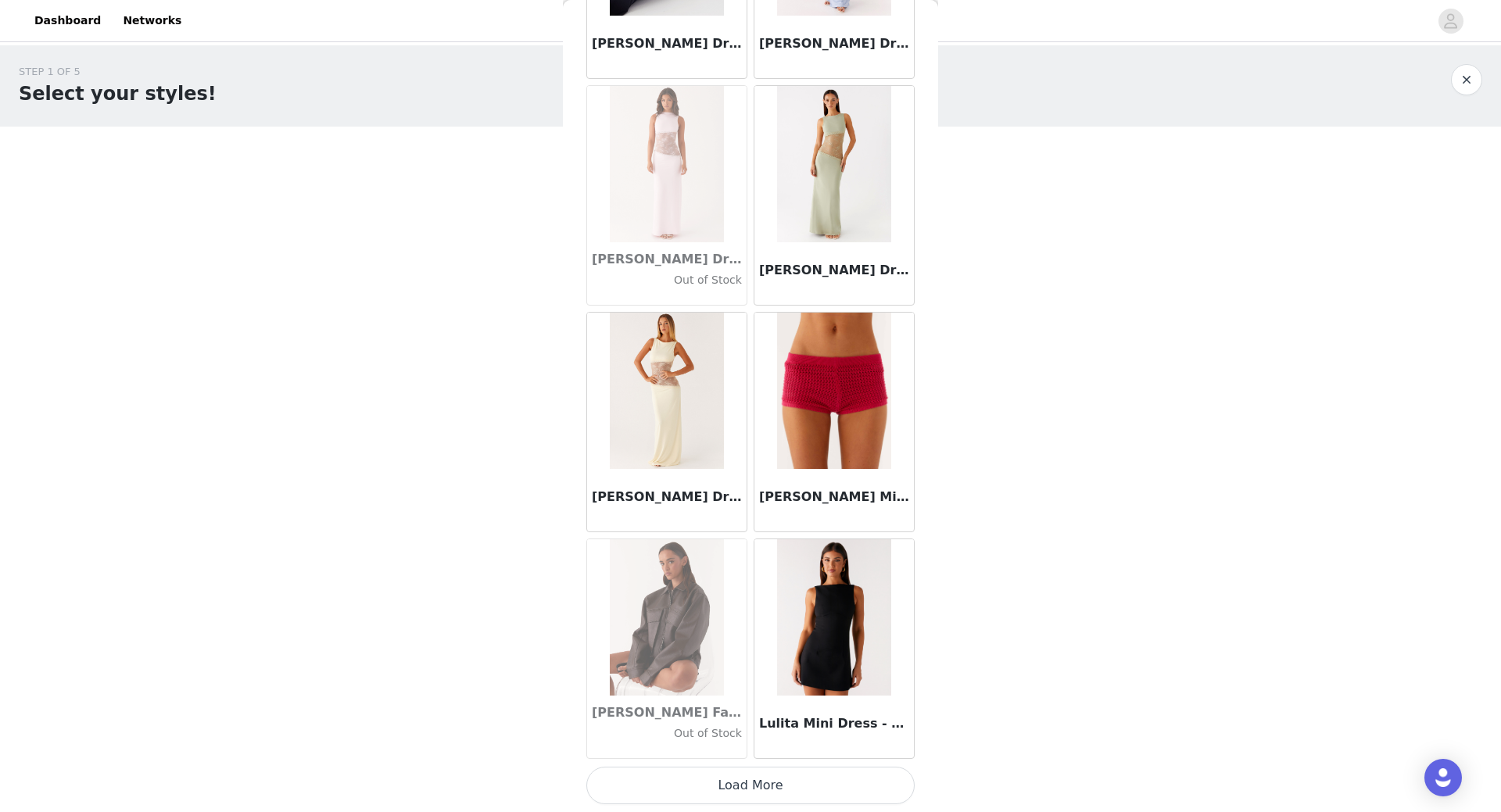
click at [742, 788] on button "Load More" at bounding box center [750, 785] width 328 height 37
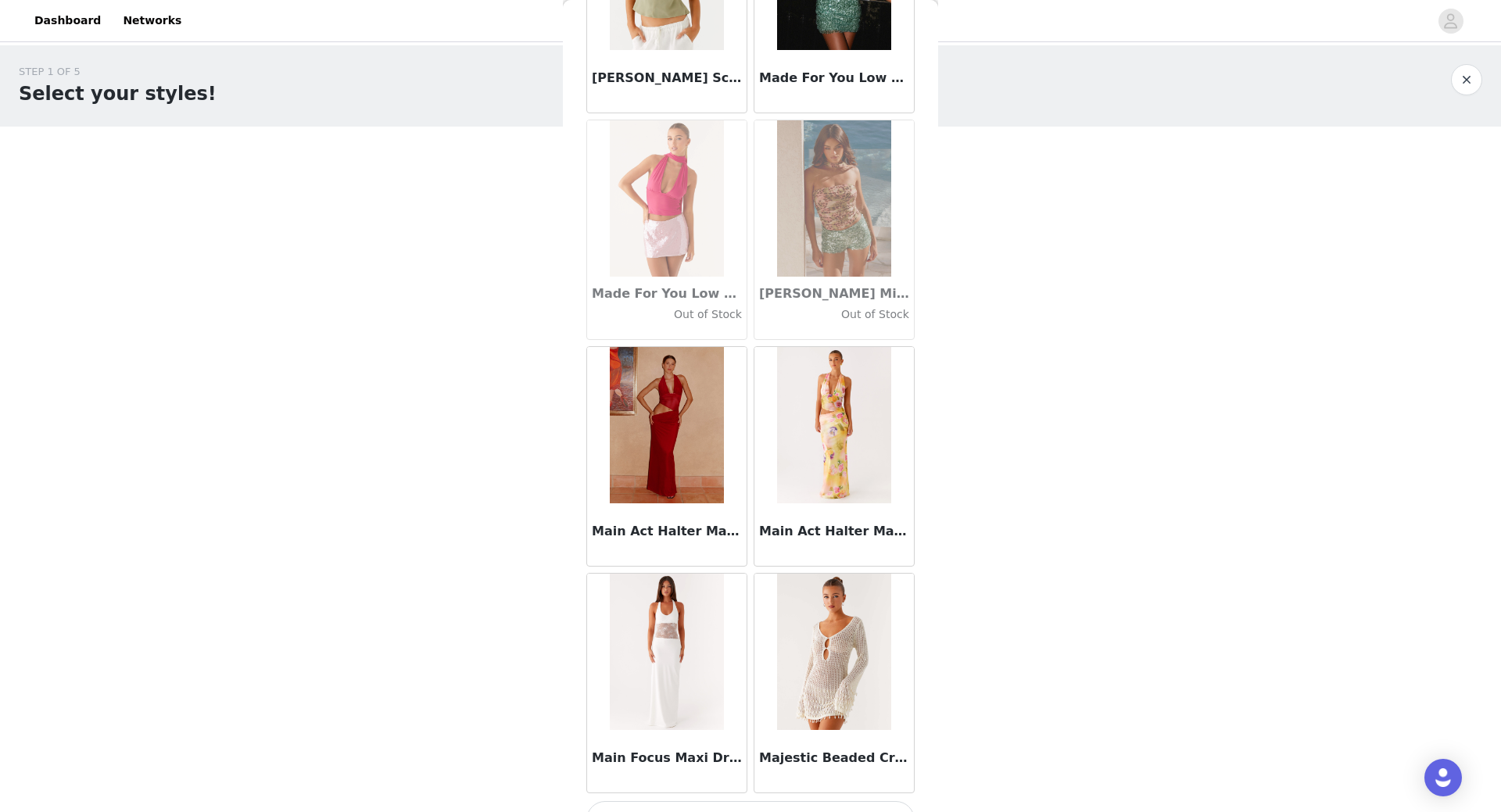
scroll to position [58247, 0]
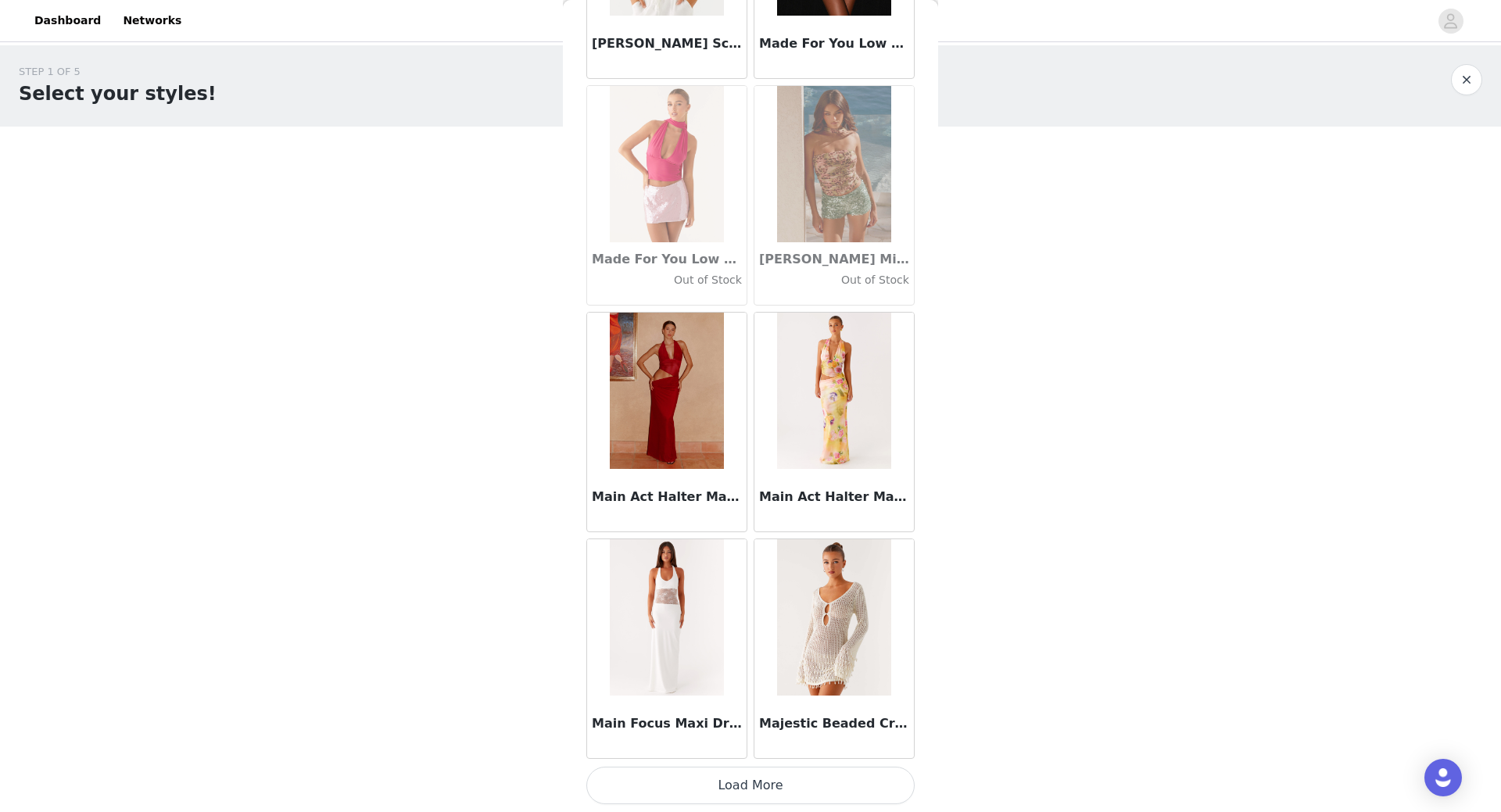
click at [769, 788] on button "Load More" at bounding box center [750, 785] width 328 height 37
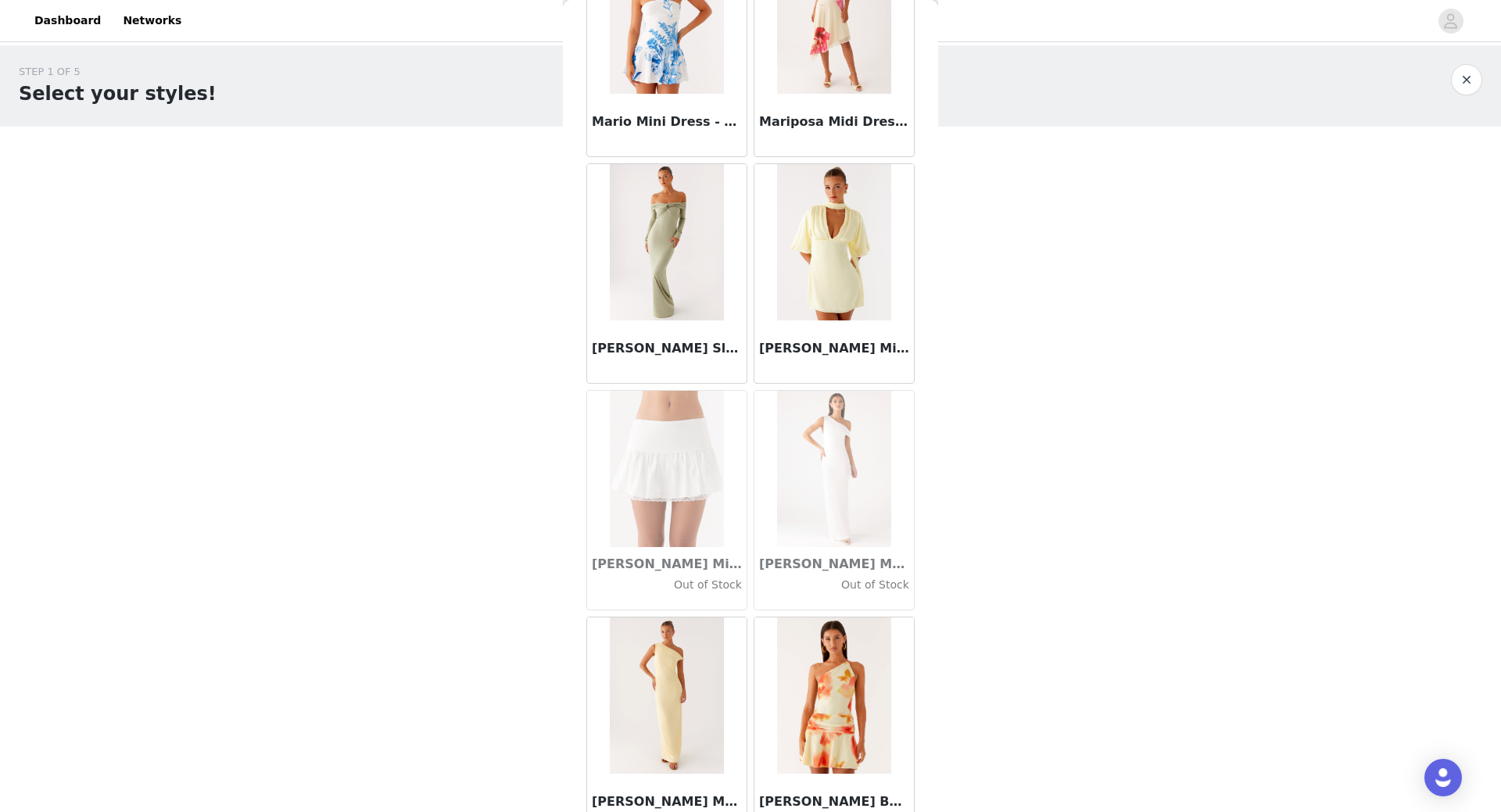
scroll to position [60513, 0]
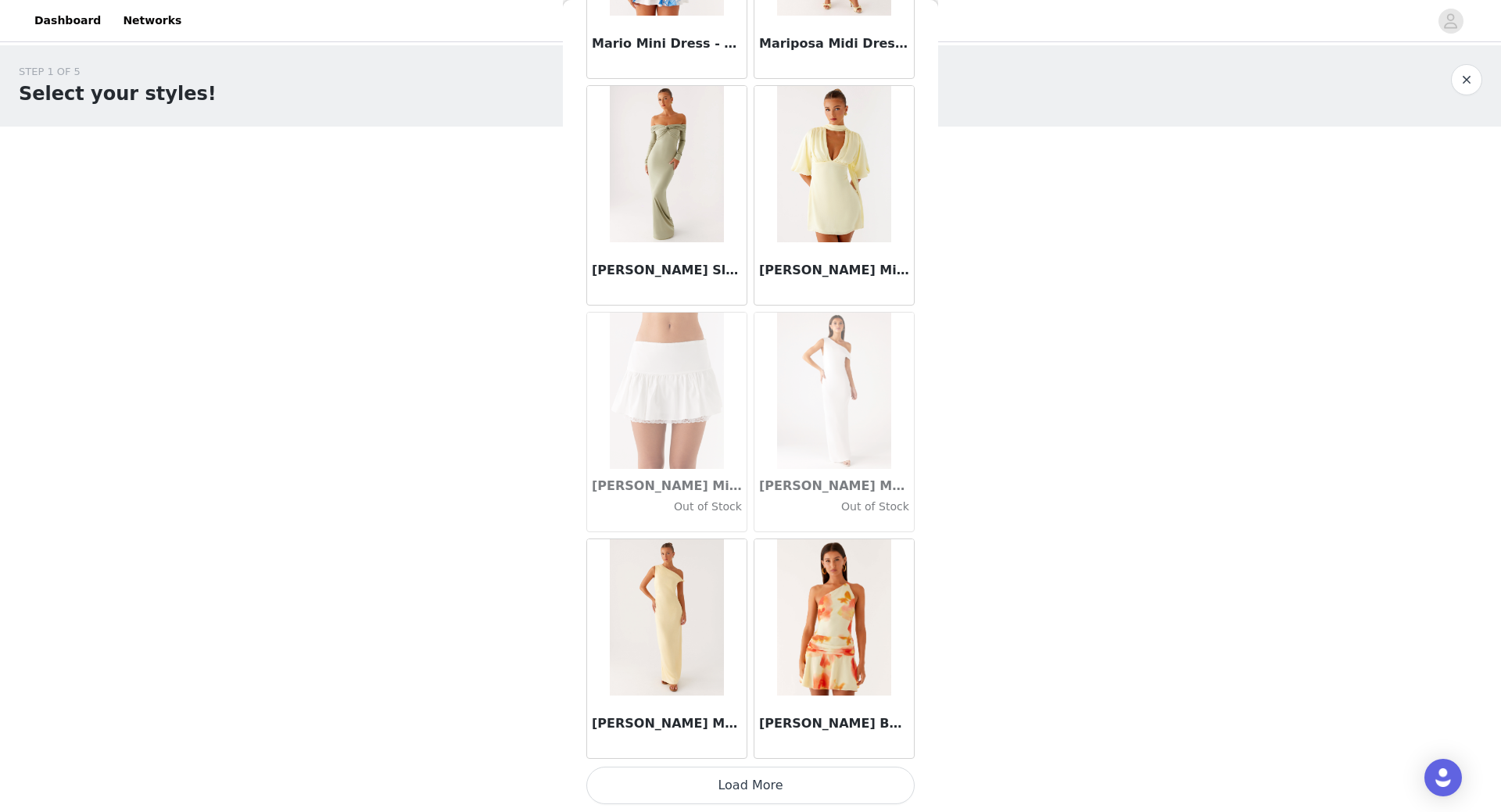
click at [756, 799] on button "Load More" at bounding box center [750, 785] width 328 height 37
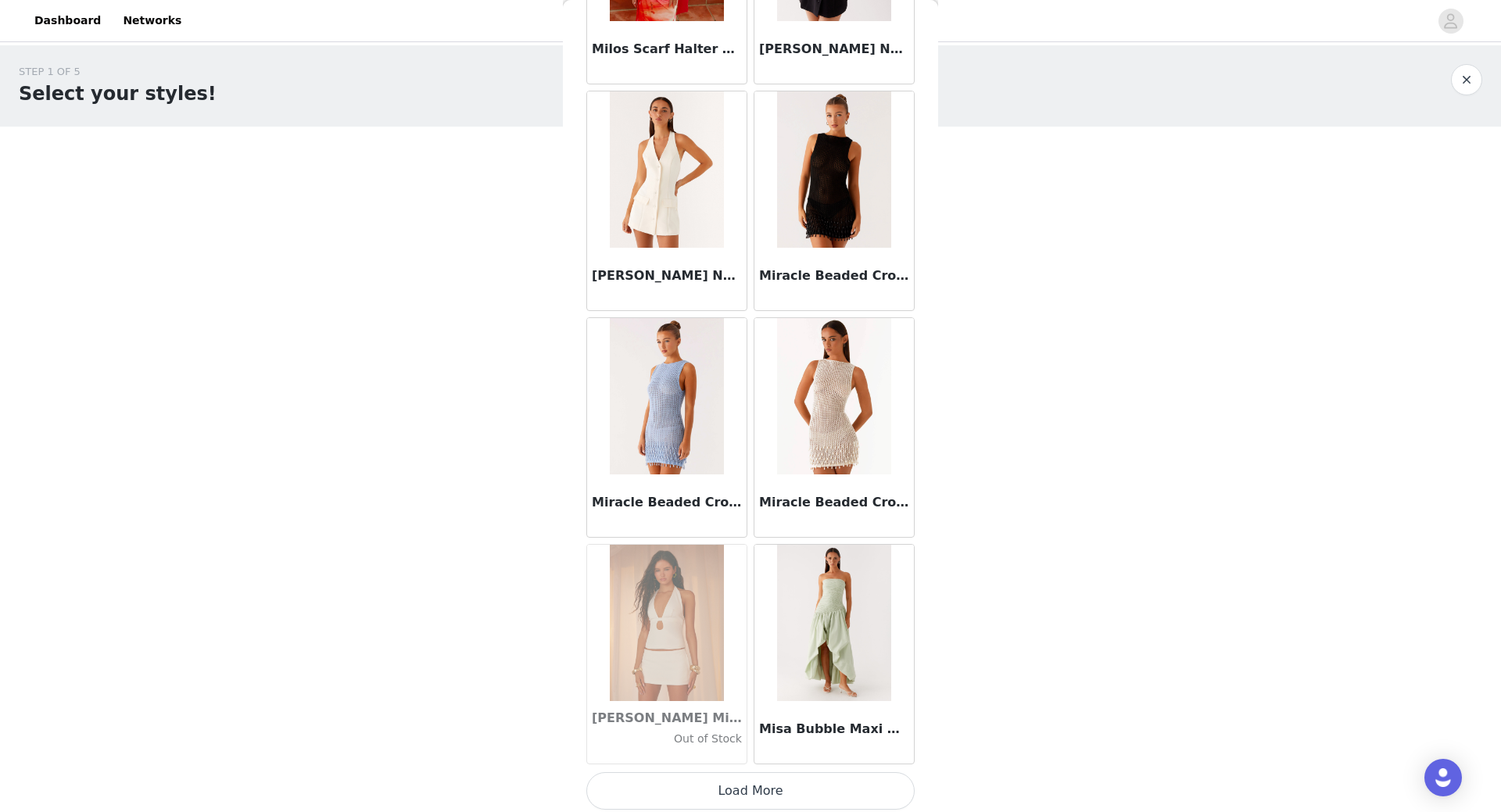
scroll to position [62780, 0]
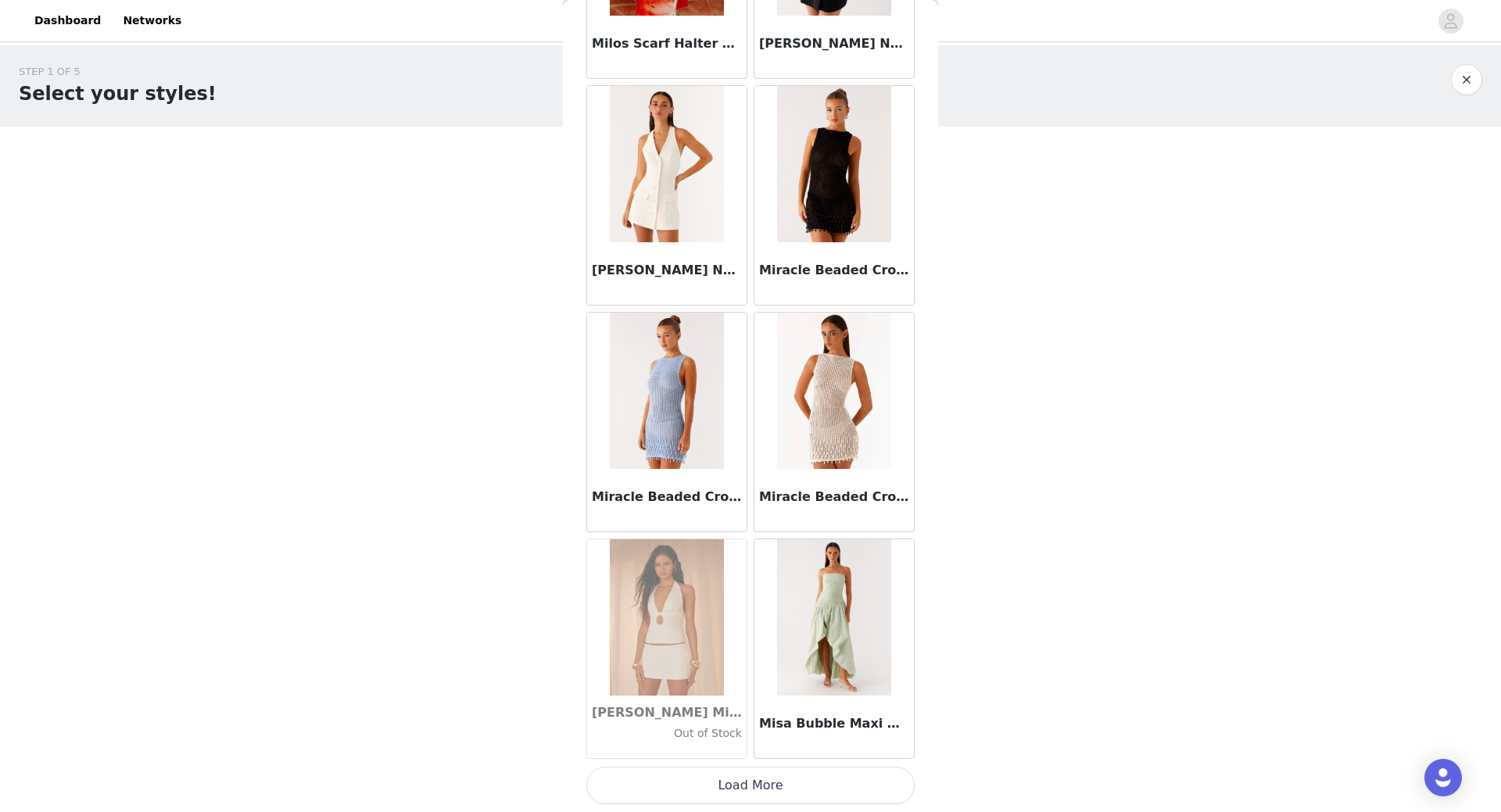
click at [751, 782] on button "Load More" at bounding box center [750, 785] width 328 height 37
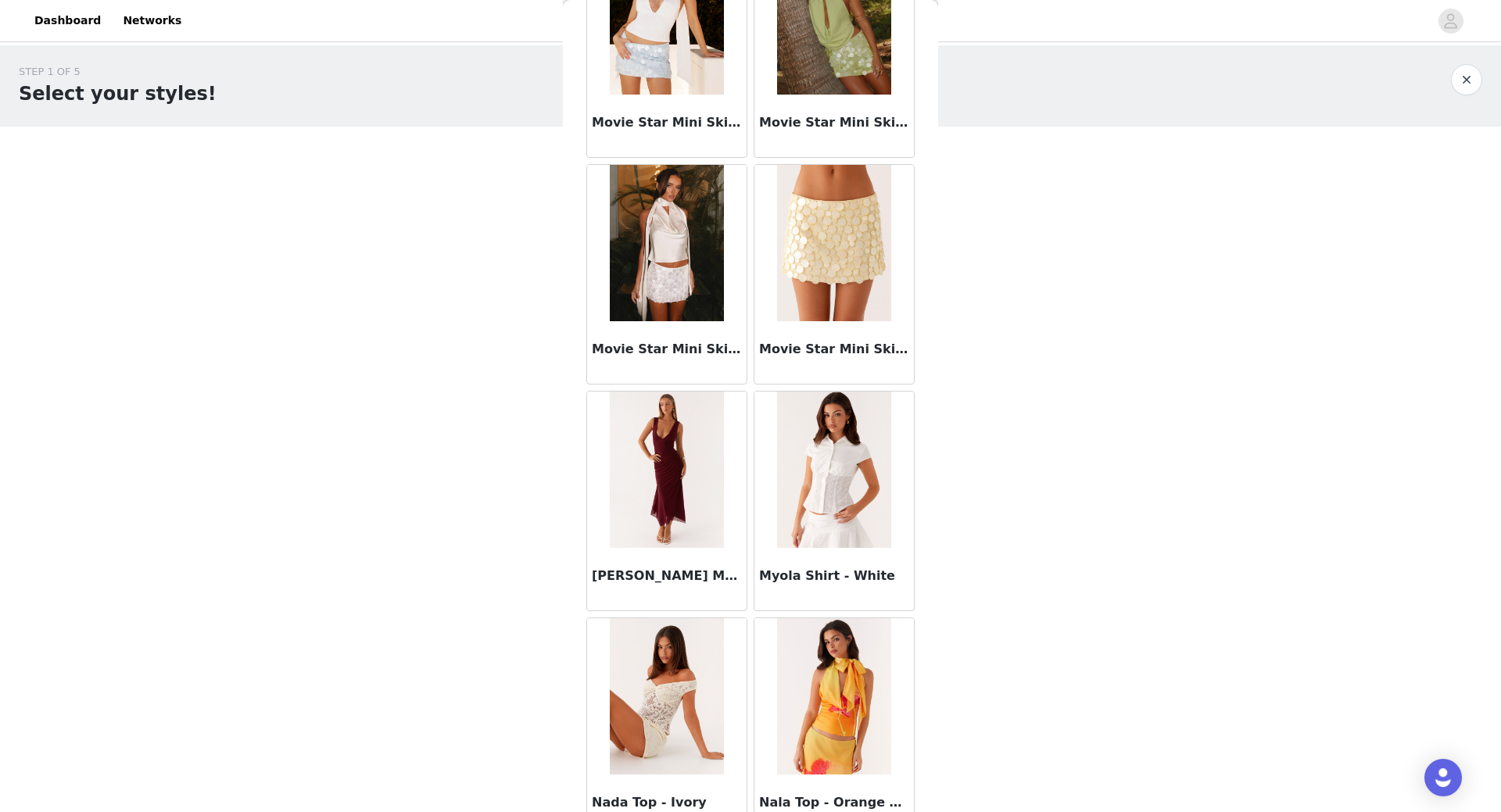
scroll to position [65047, 0]
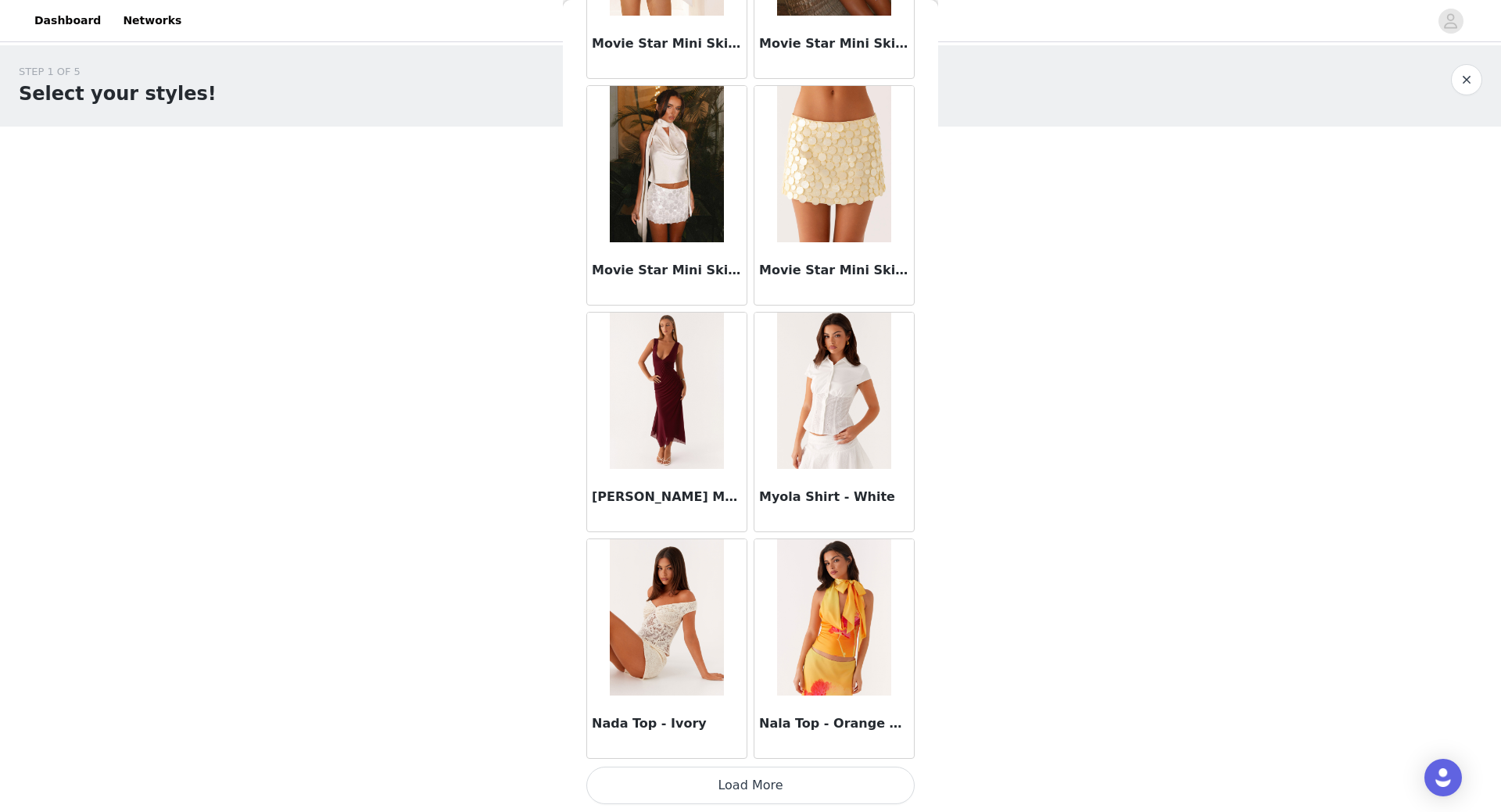
click at [731, 784] on button "Load More" at bounding box center [750, 785] width 328 height 37
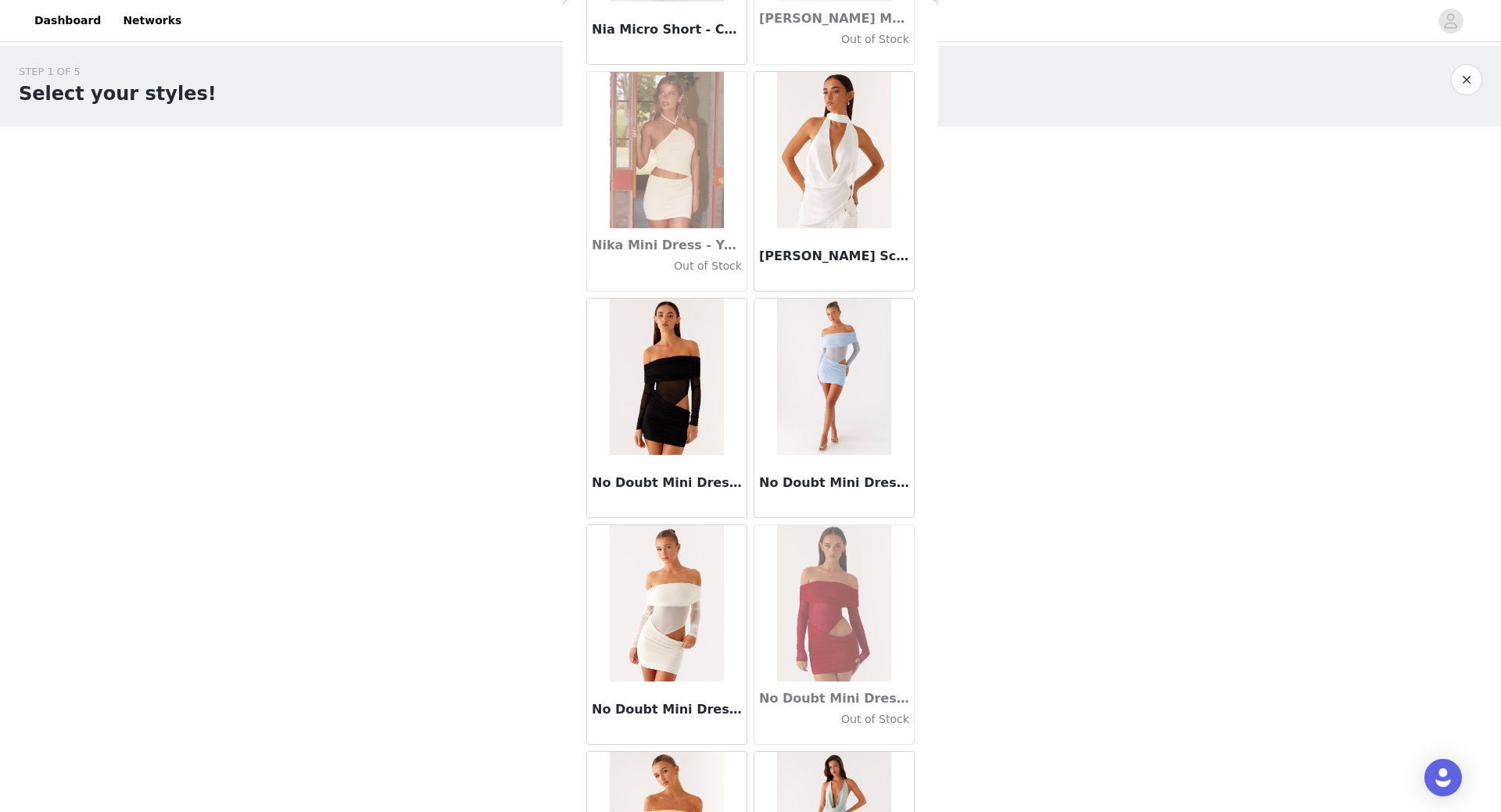
scroll to position [67313, 0]
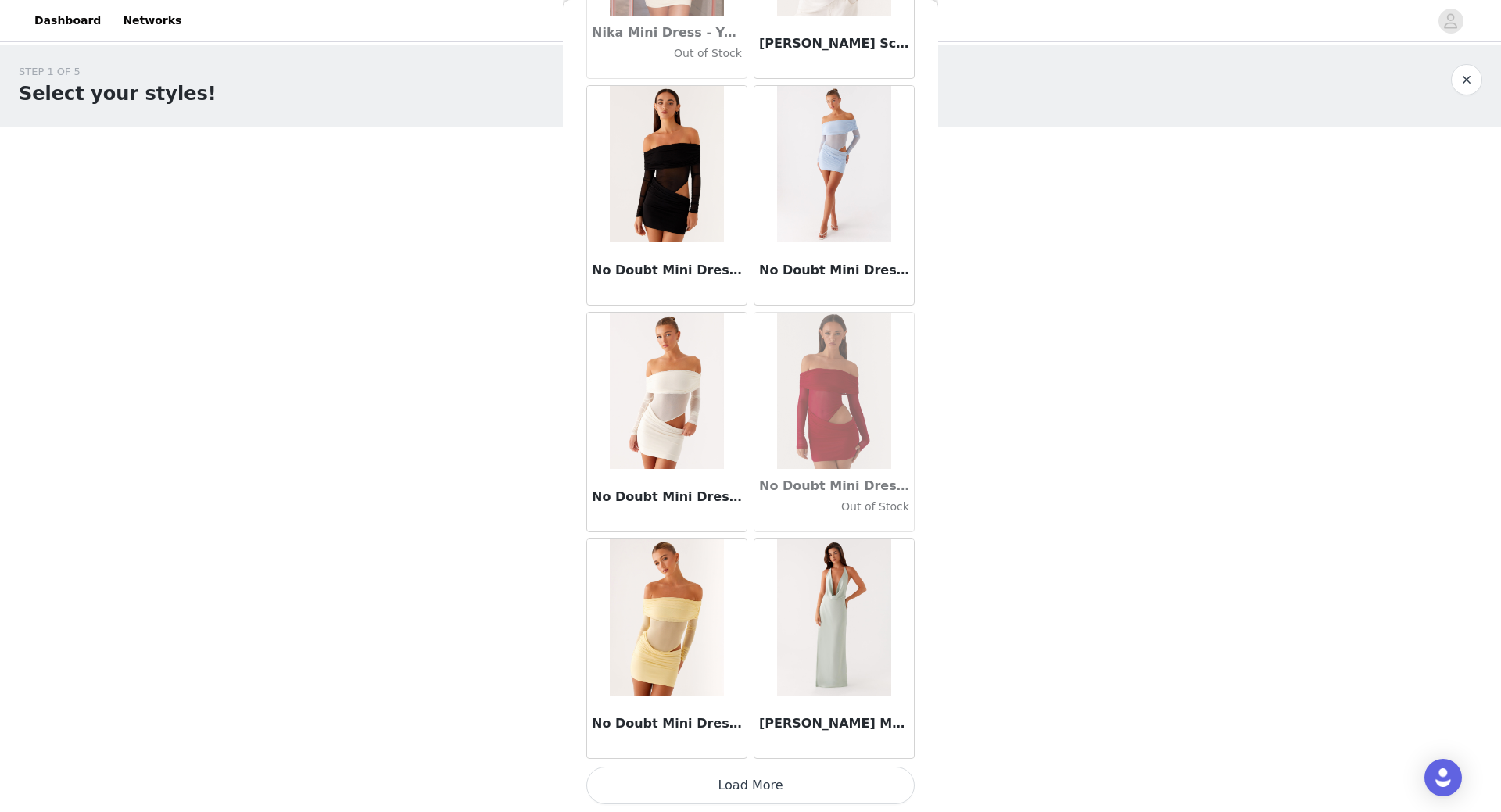
click at [760, 783] on button "Load More" at bounding box center [750, 785] width 328 height 37
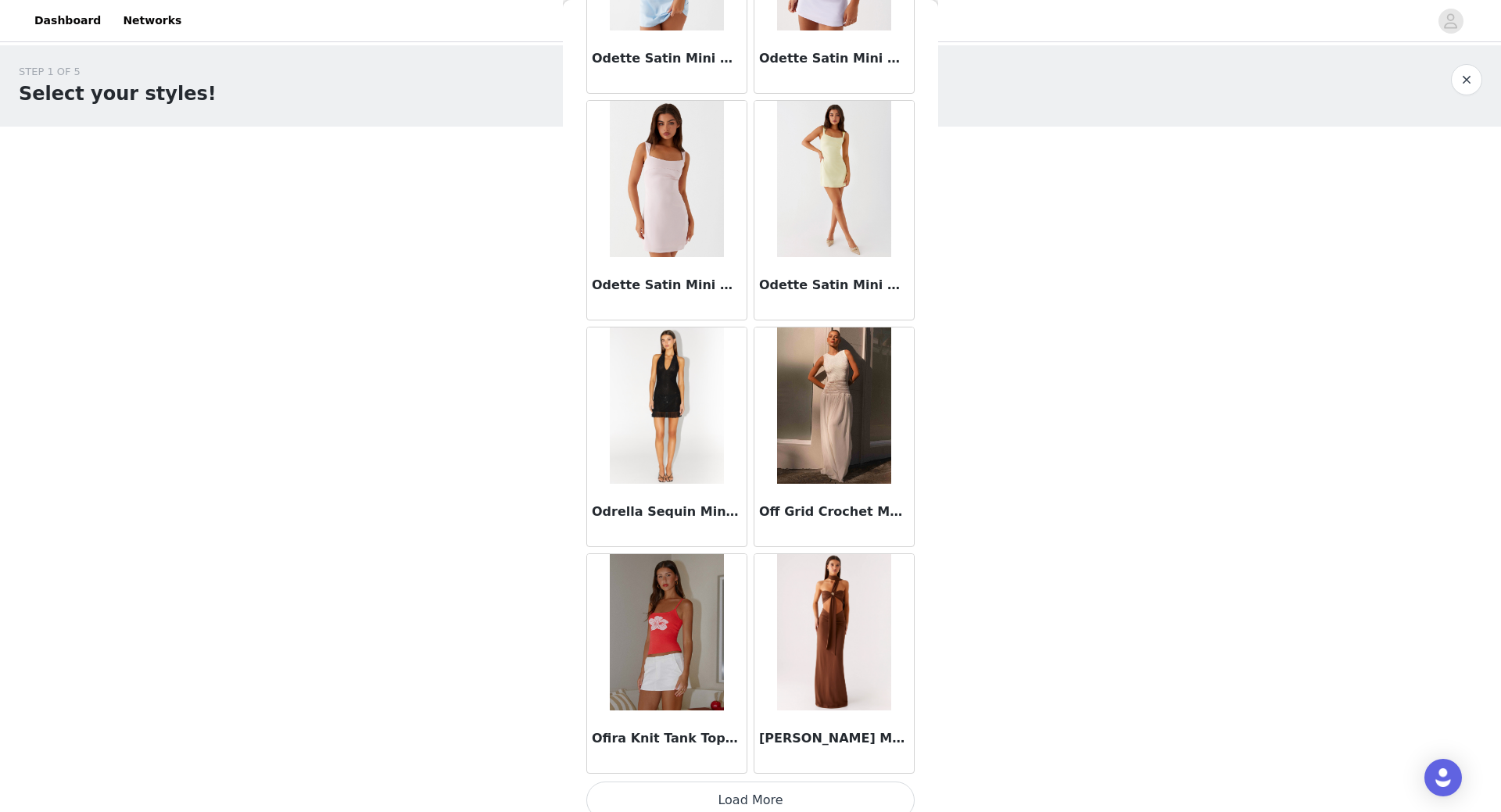
scroll to position [69580, 0]
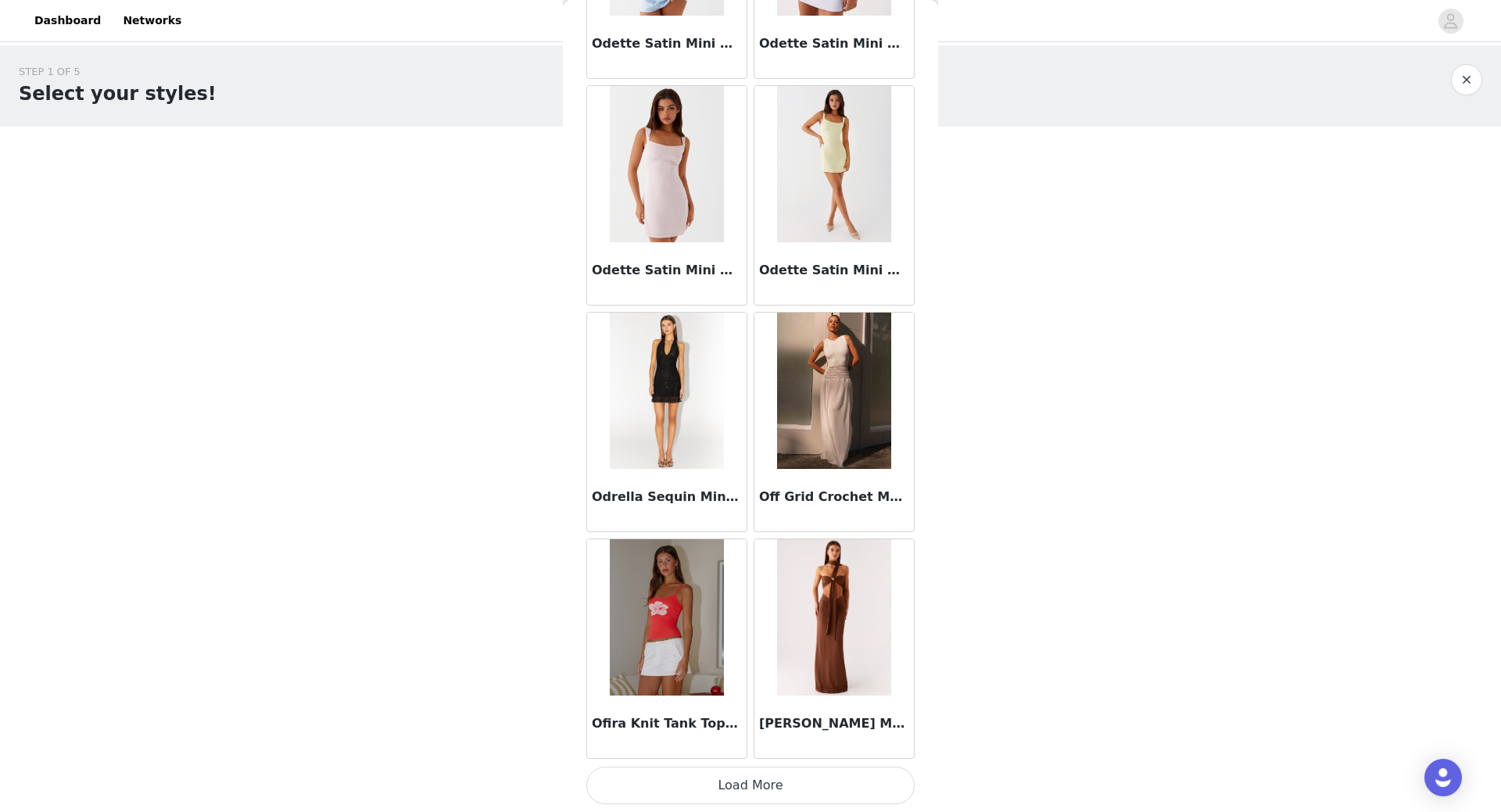
click at [761, 792] on button "Load More" at bounding box center [750, 785] width 328 height 37
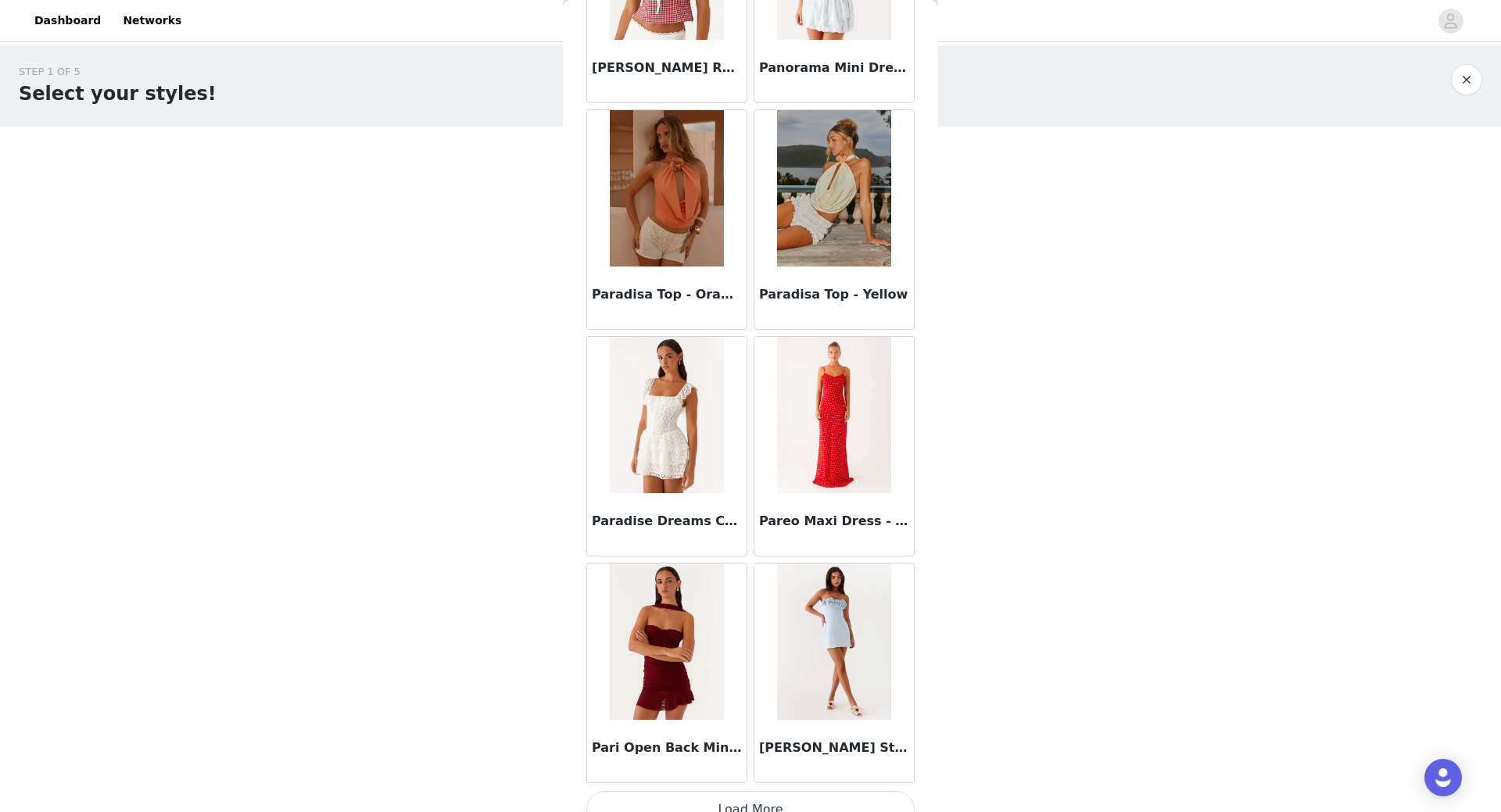
scroll to position [71847, 0]
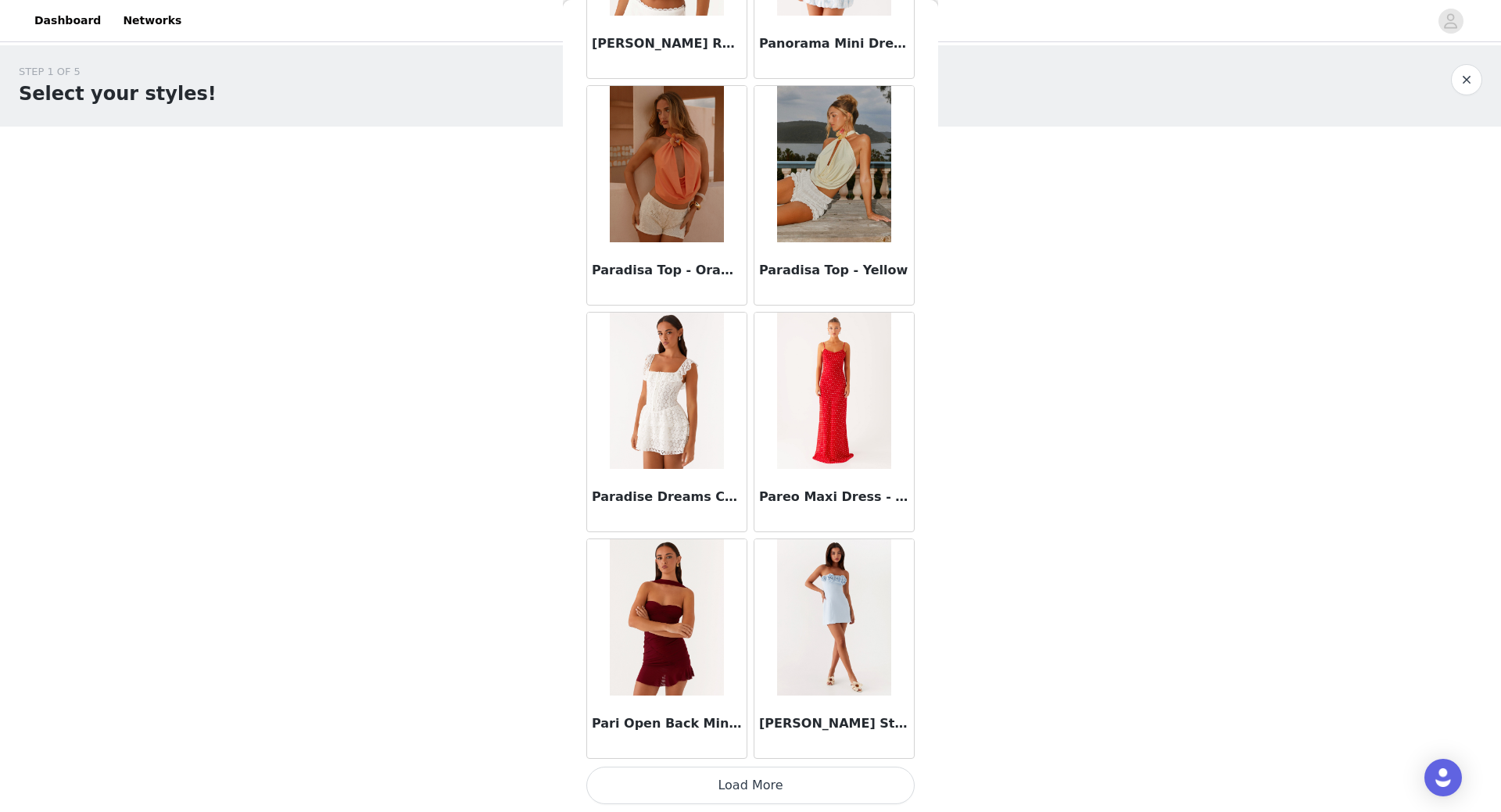
click at [755, 793] on button "Load More" at bounding box center [750, 785] width 328 height 37
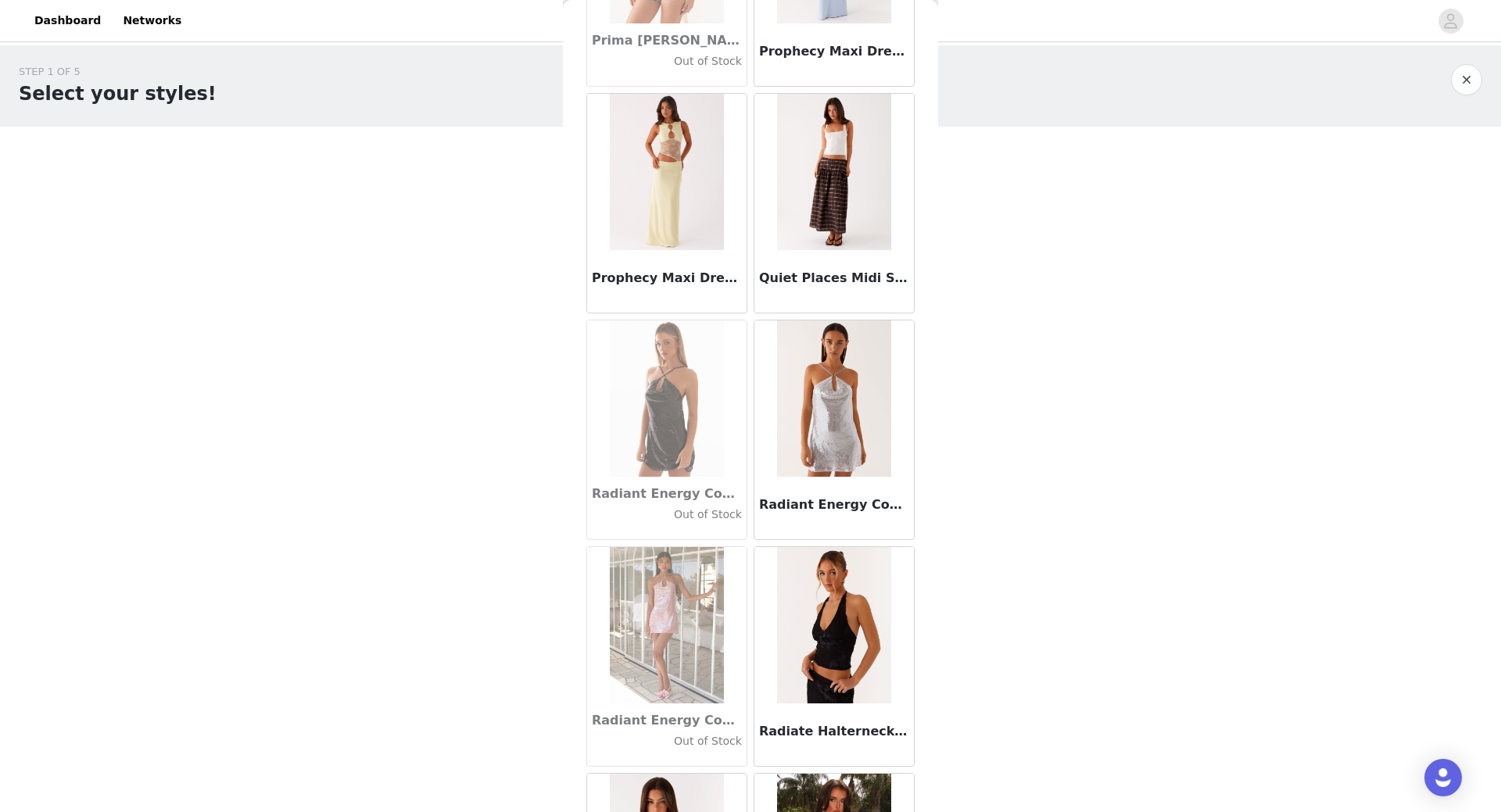
scroll to position [74113, 0]
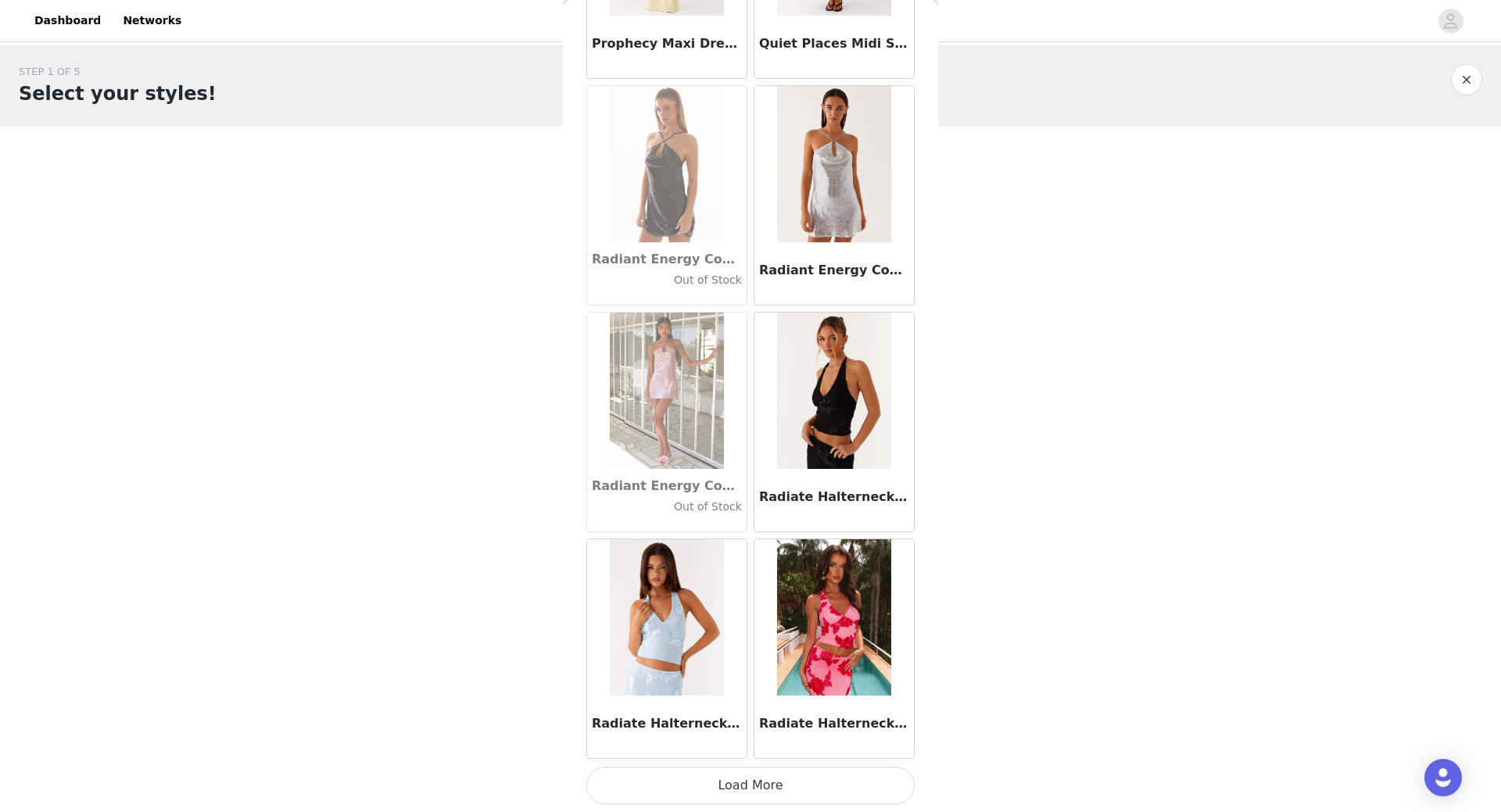
click at [747, 782] on button "Load More" at bounding box center [750, 785] width 328 height 37
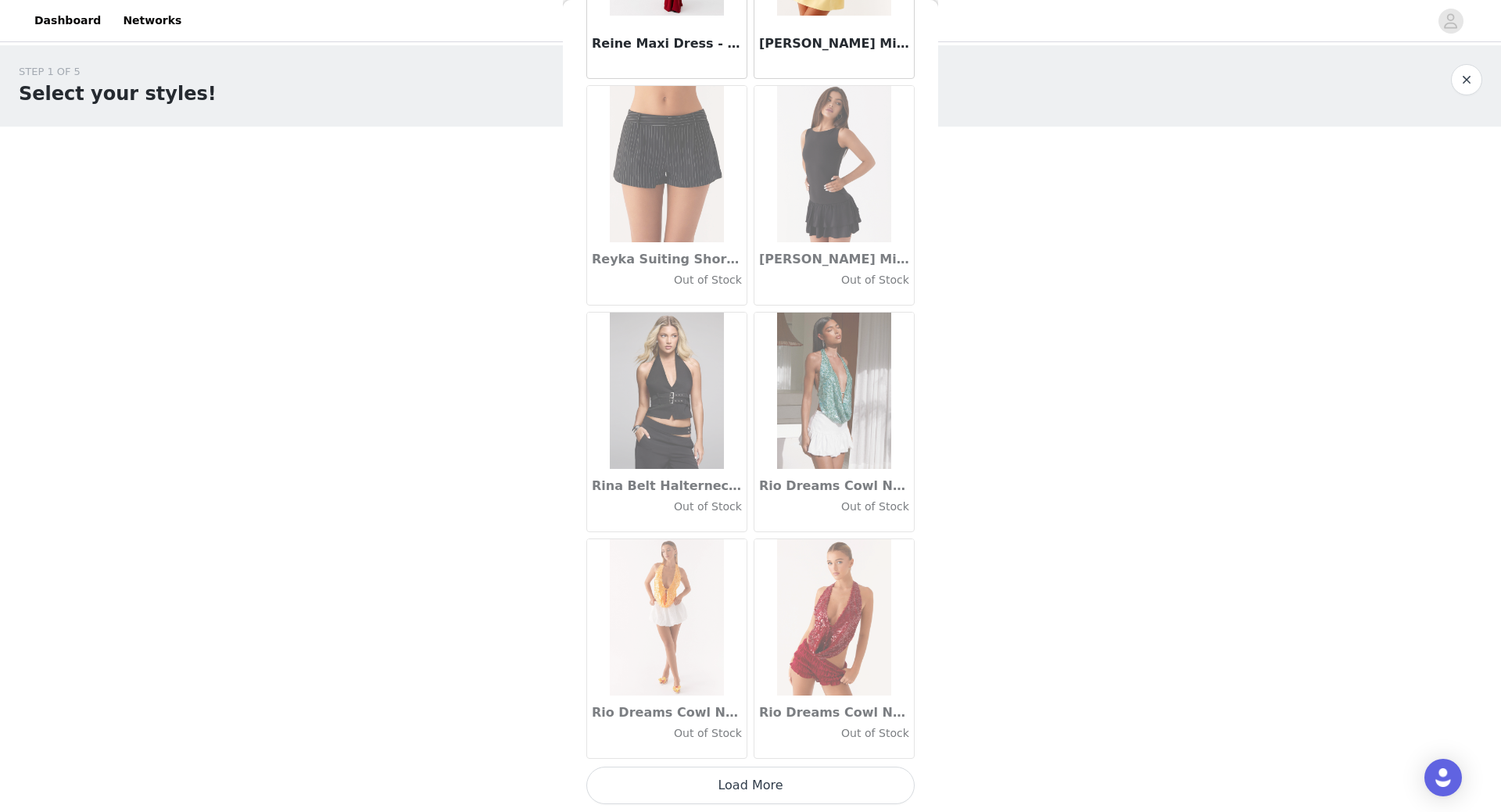
scroll to position [14817, 0]
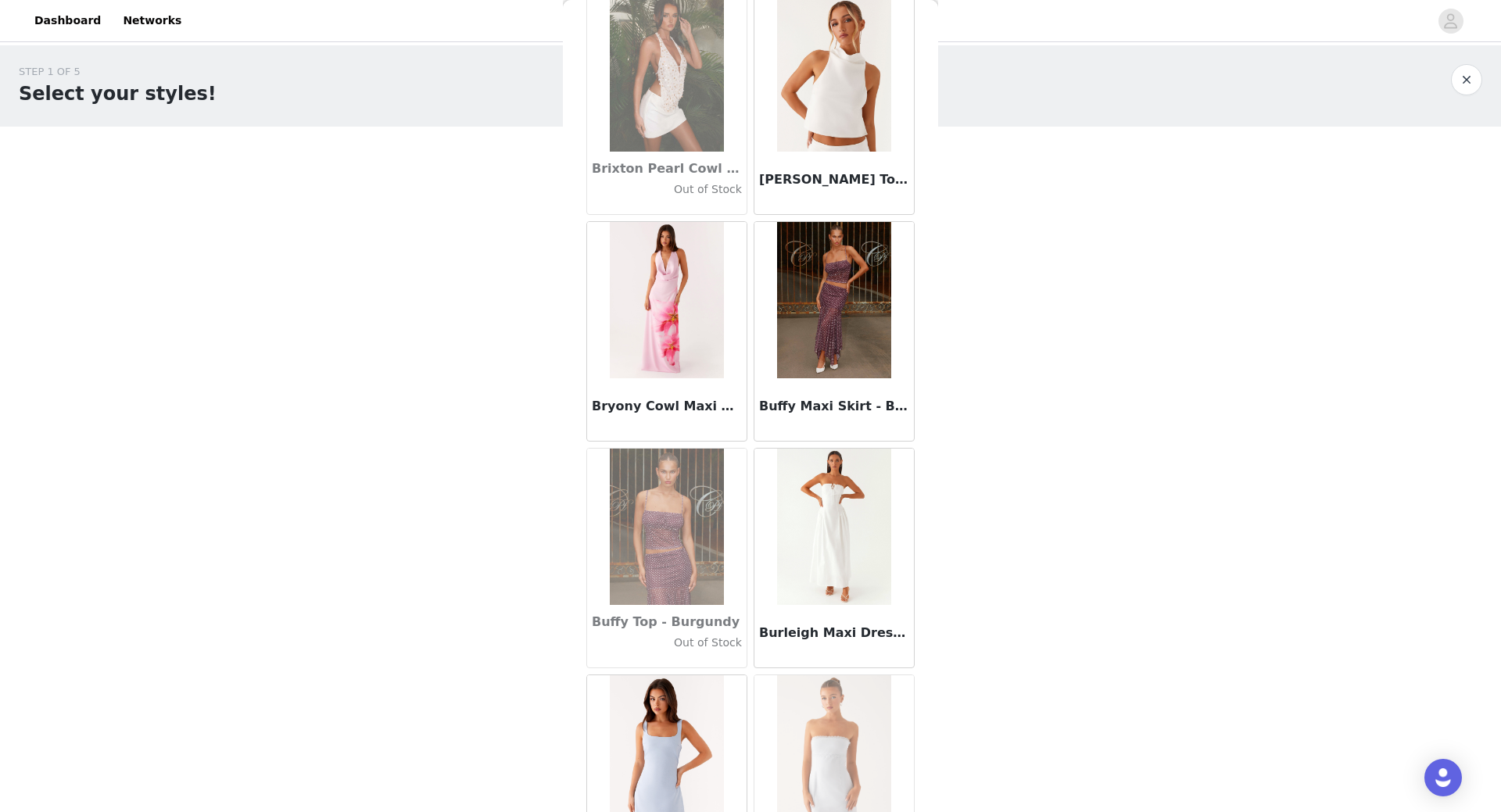
click at [826, 404] on h3 "Buffy Maxi Skirt - Burgundy" at bounding box center [834, 406] width 150 height 19
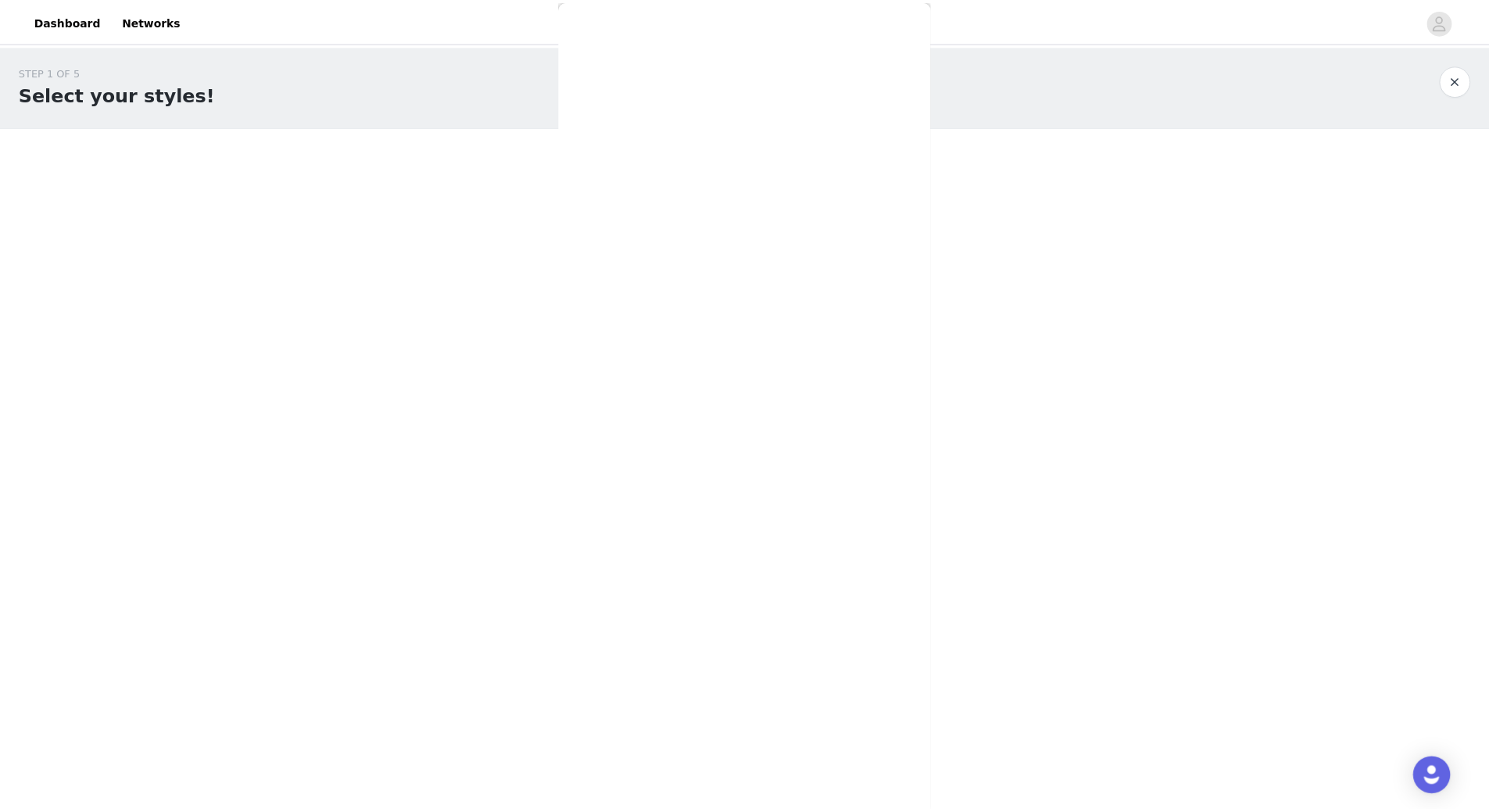
scroll to position [0, 0]
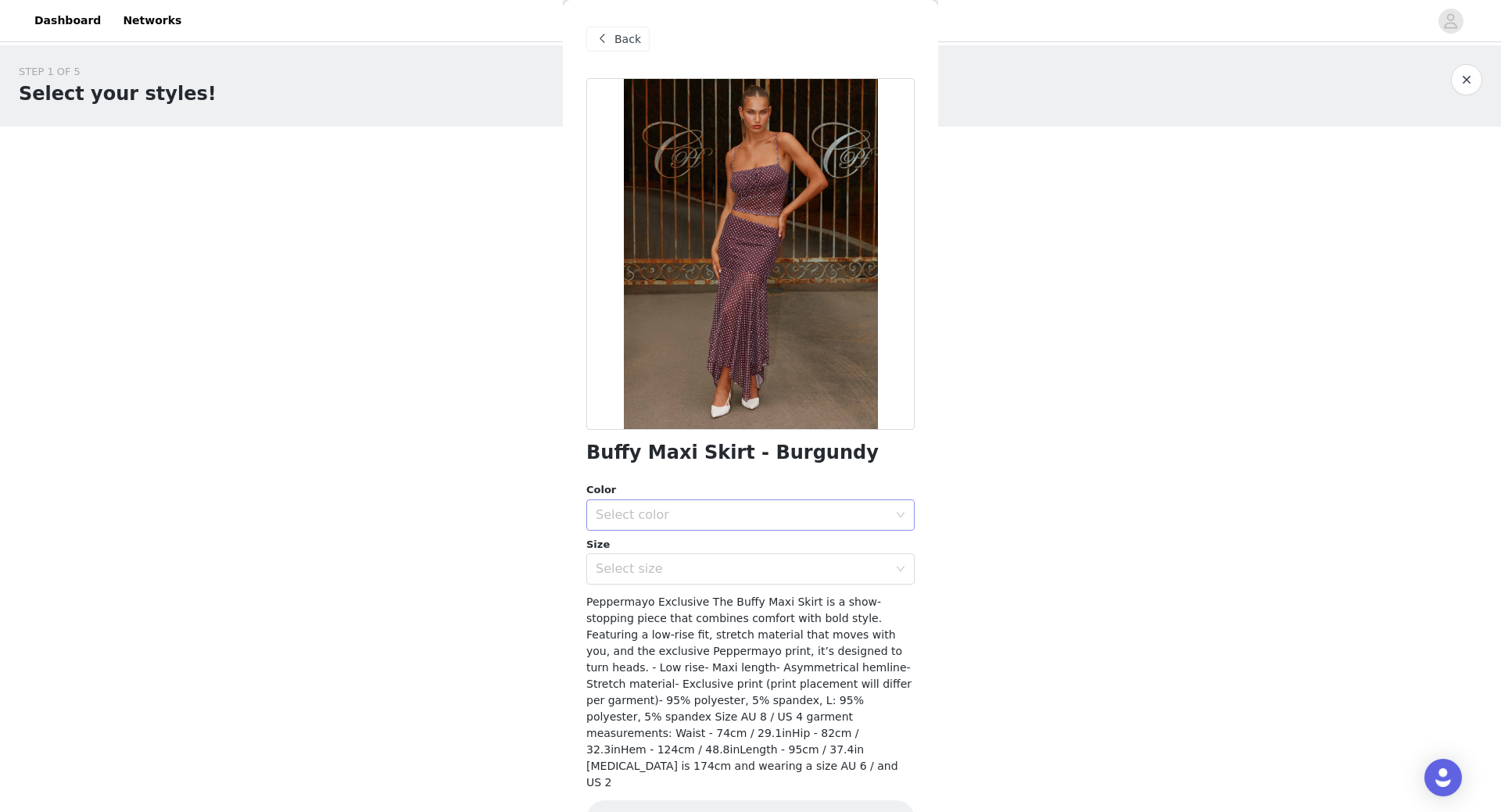
click at [743, 507] on div "Select color" at bounding box center [742, 515] width 293 height 15
click at [699, 549] on li "Burgundy" at bounding box center [744, 549] width 317 height 25
click at [668, 592] on div "Buffy Maxi Skirt - Burgundy Color Select color Burgundy Size Select size Pepper…" at bounding box center [750, 467] width 328 height 779
click at [674, 571] on div "Select size" at bounding box center [742, 569] width 293 height 15
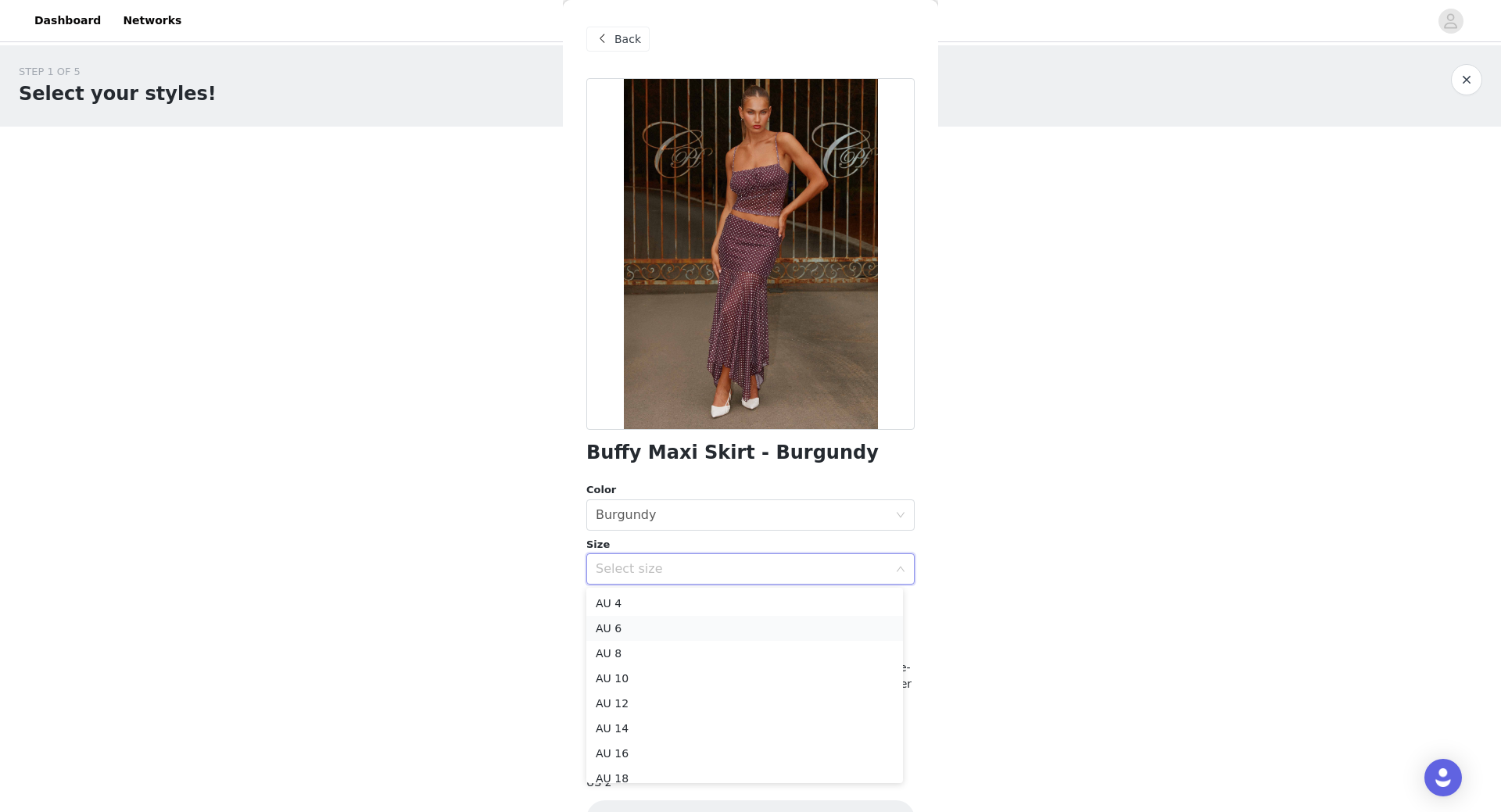
click at [657, 627] on li "AU 6" at bounding box center [744, 628] width 317 height 25
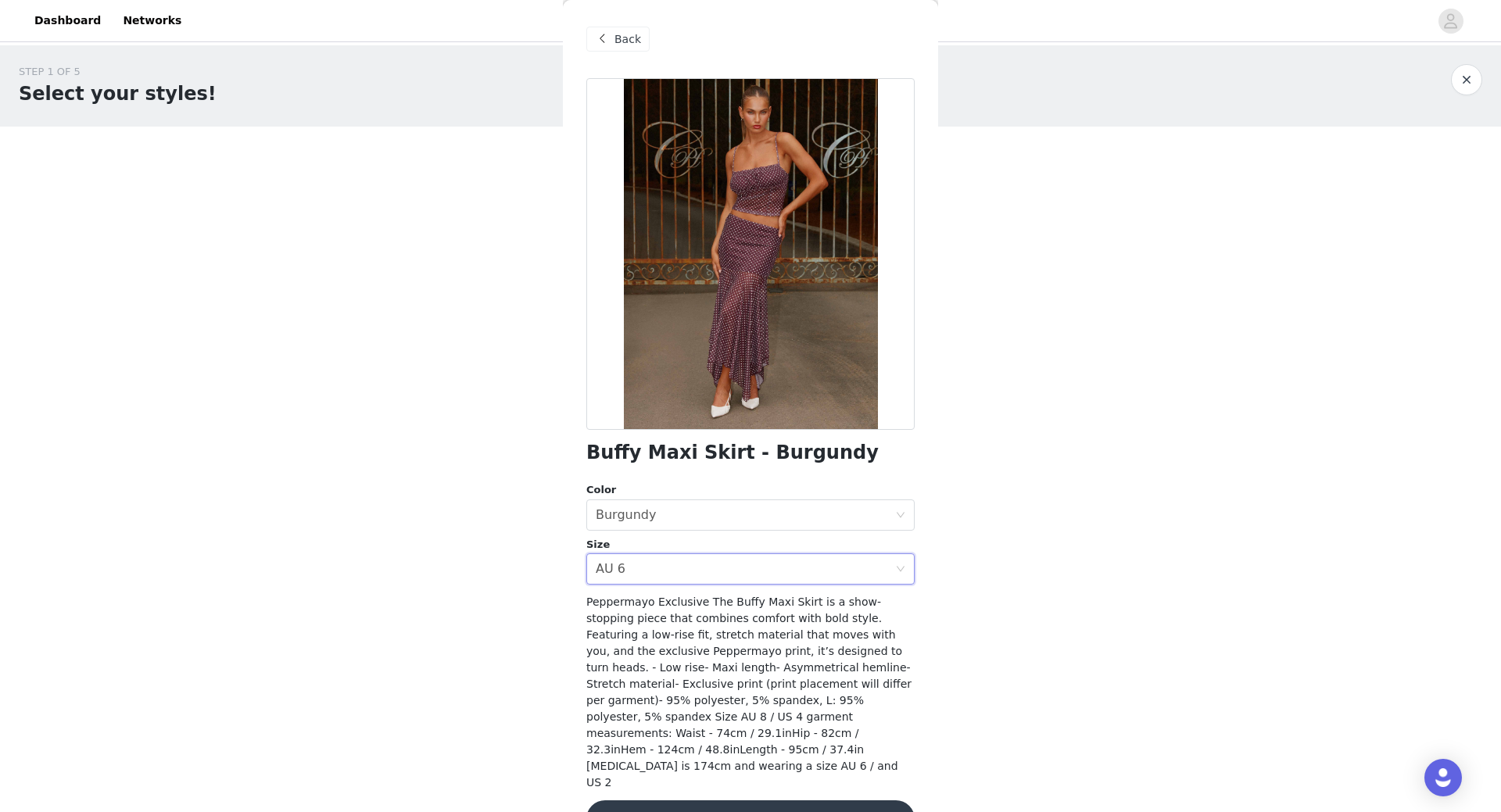
click at [805, 801] on button "Add Product" at bounding box center [750, 819] width 328 height 37
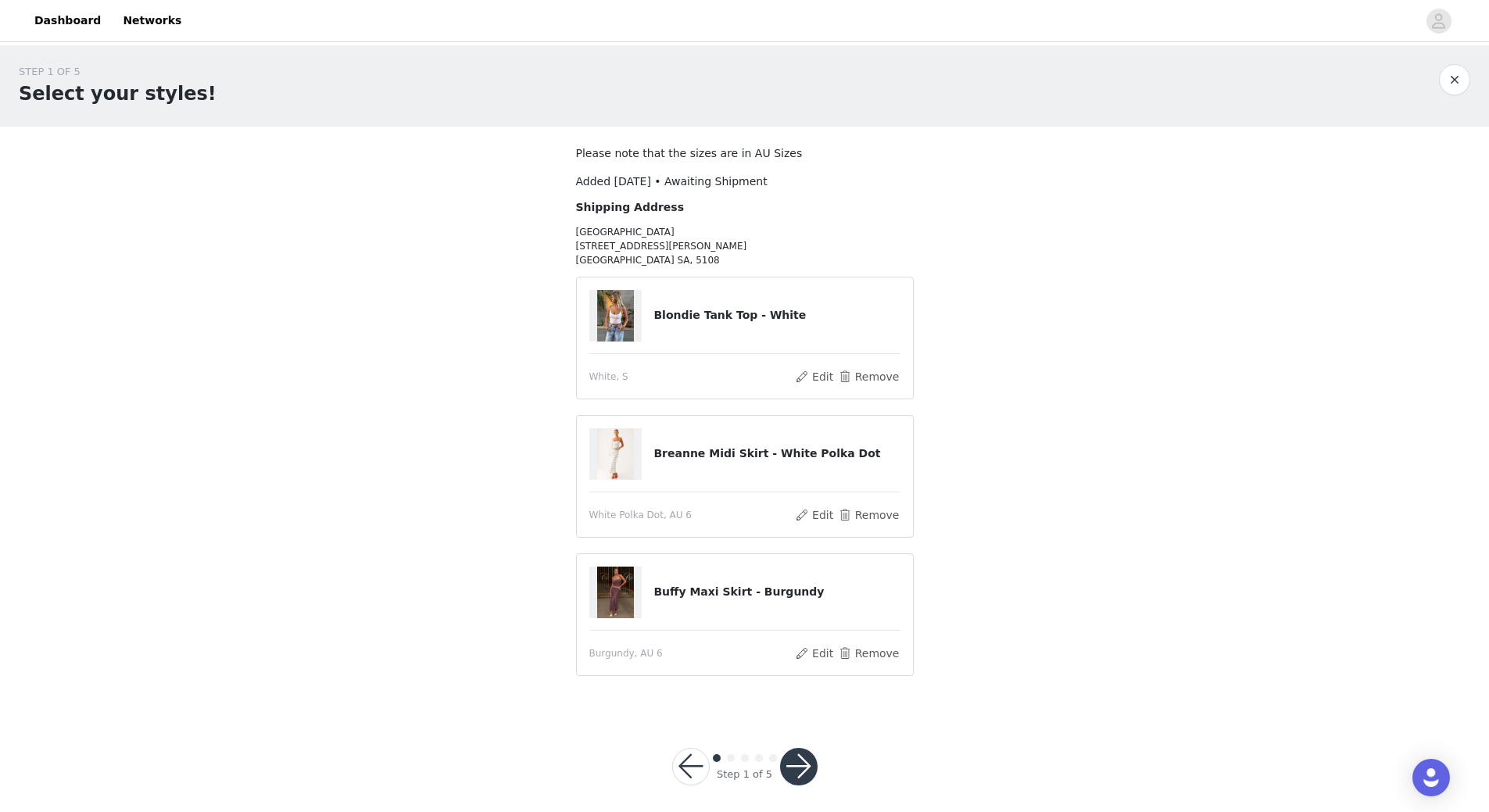
click at [802, 762] on button "button" at bounding box center [799, 767] width 37 height 37
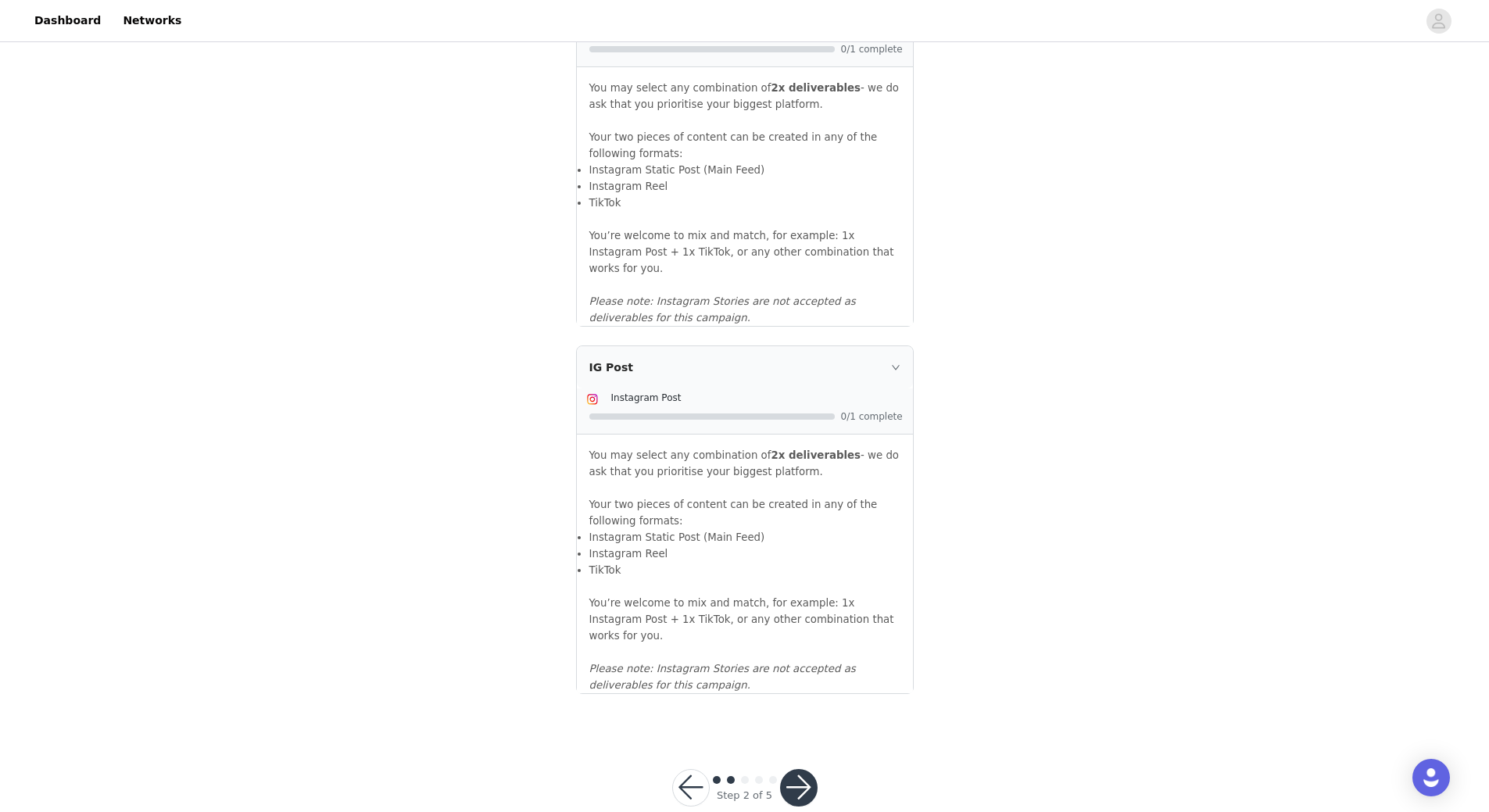
scroll to position [1498, 0]
click at [794, 767] on button "button" at bounding box center [799, 786] width 37 height 37
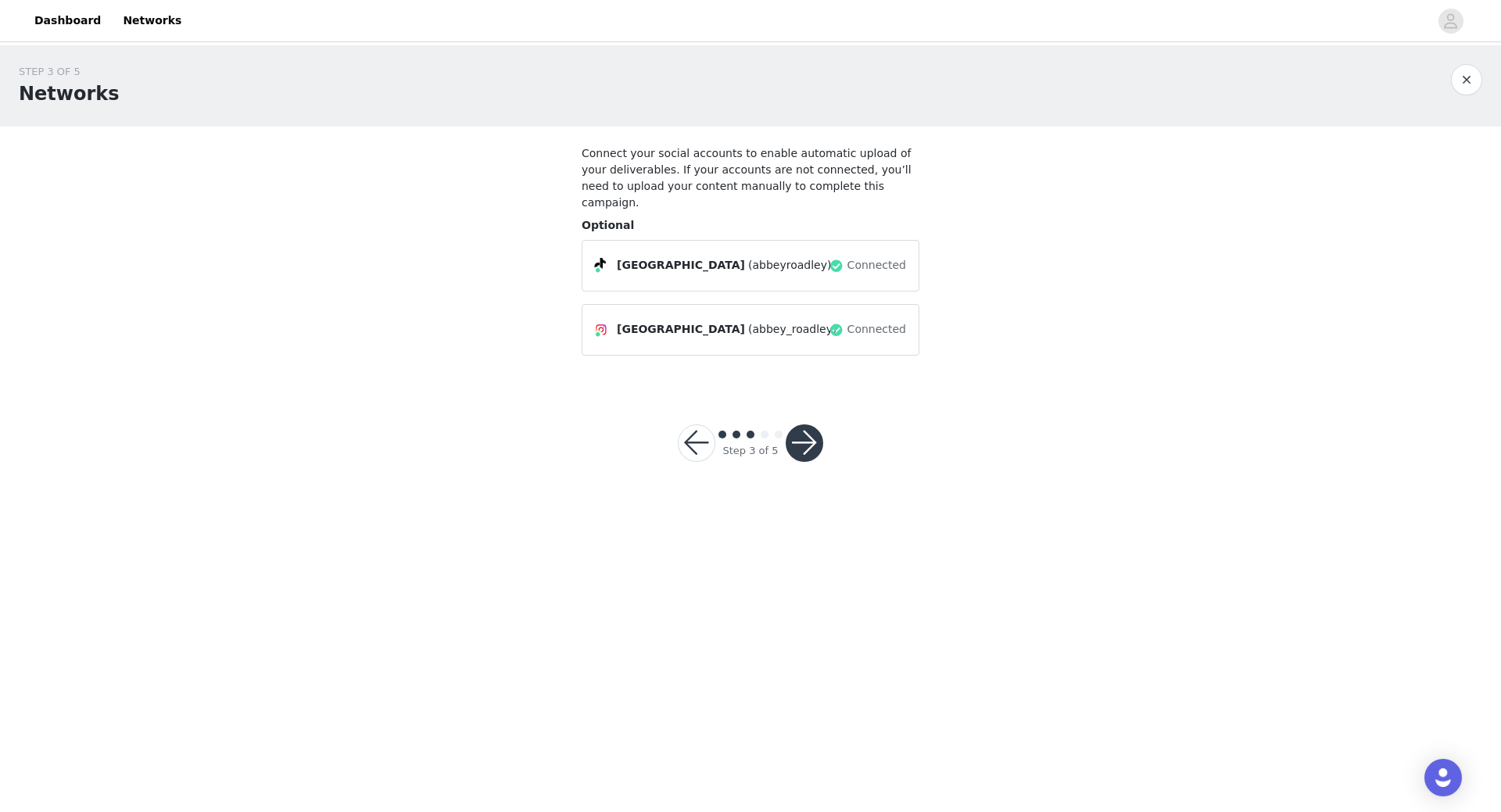
click at [803, 425] on button "button" at bounding box center [804, 443] width 37 height 37
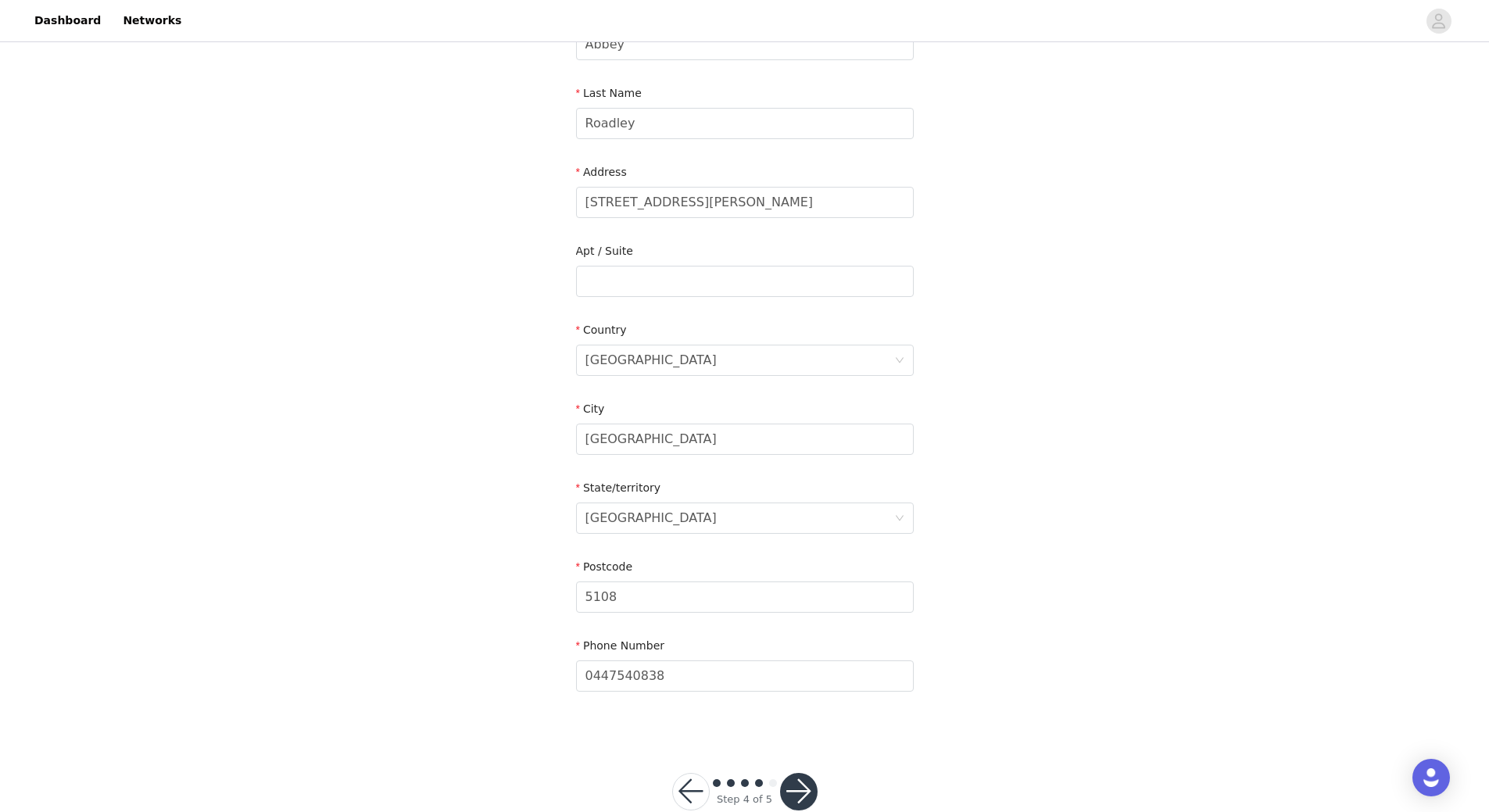
scroll to position [319, 0]
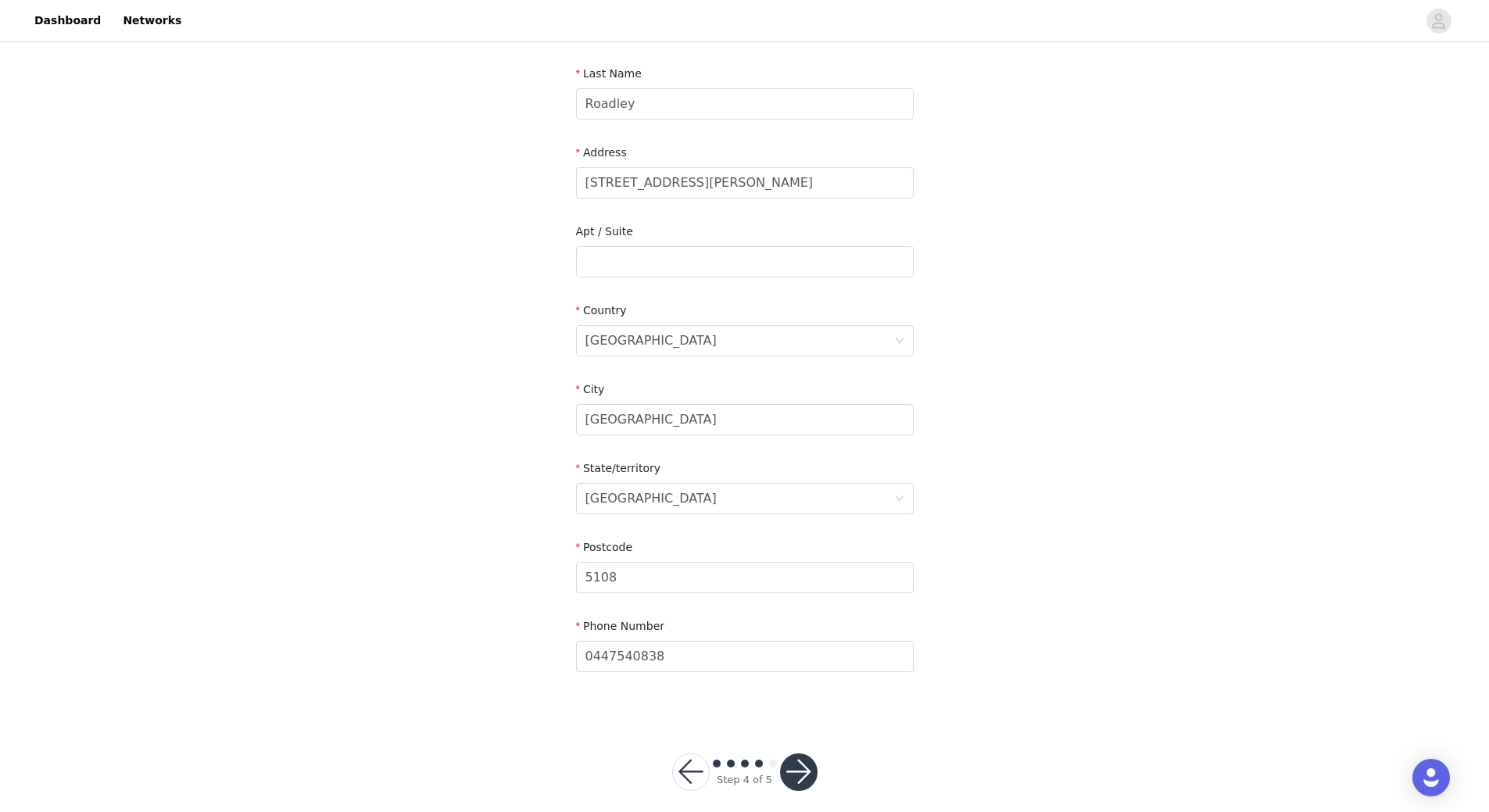
click at [814, 763] on button "button" at bounding box center [799, 772] width 37 height 37
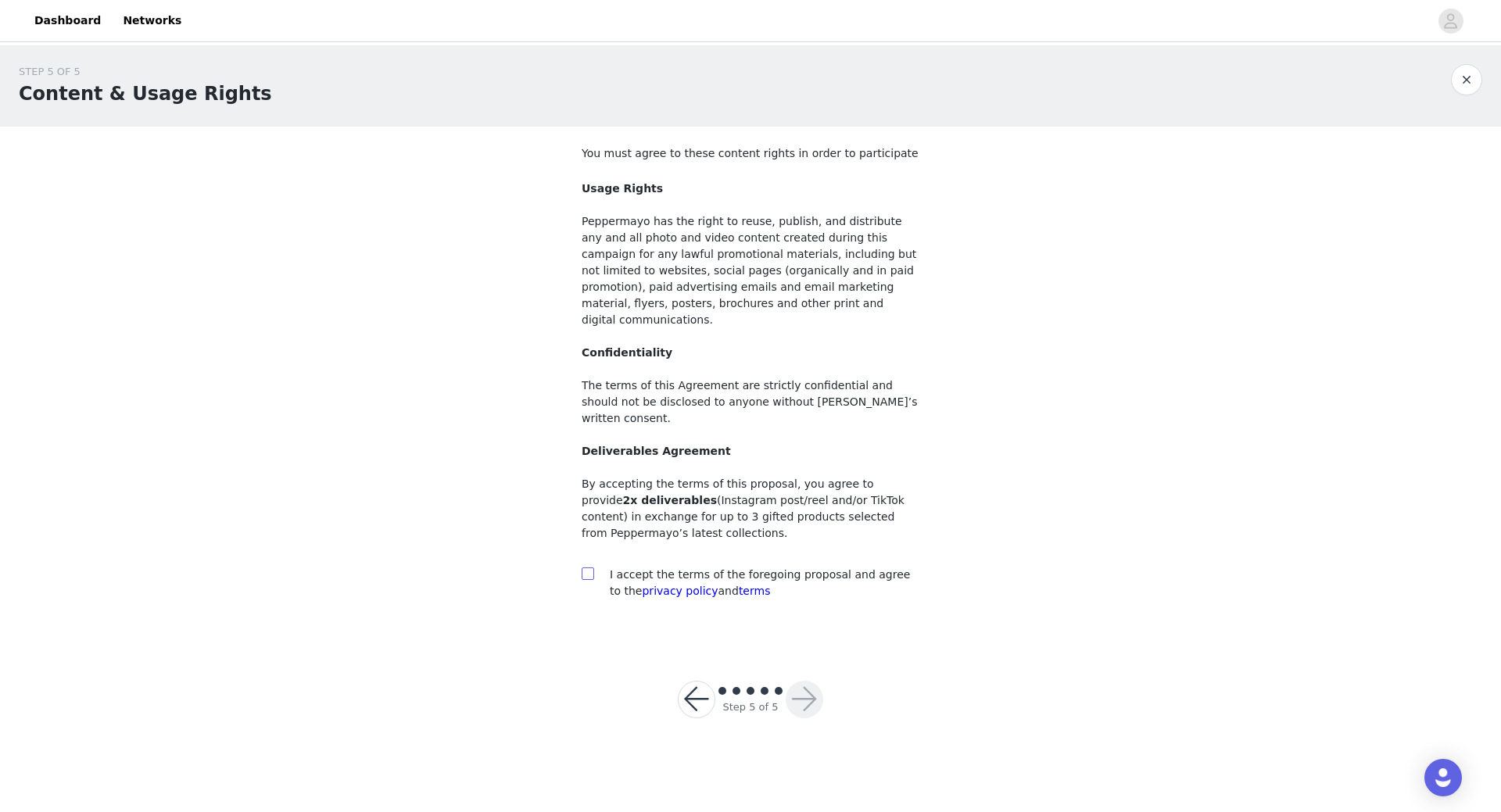
click at [592, 567] on input "checkbox" at bounding box center [588, 573] width 11 height 11
checkbox input "true"
click at [809, 681] on button "button" at bounding box center [804, 699] width 37 height 37
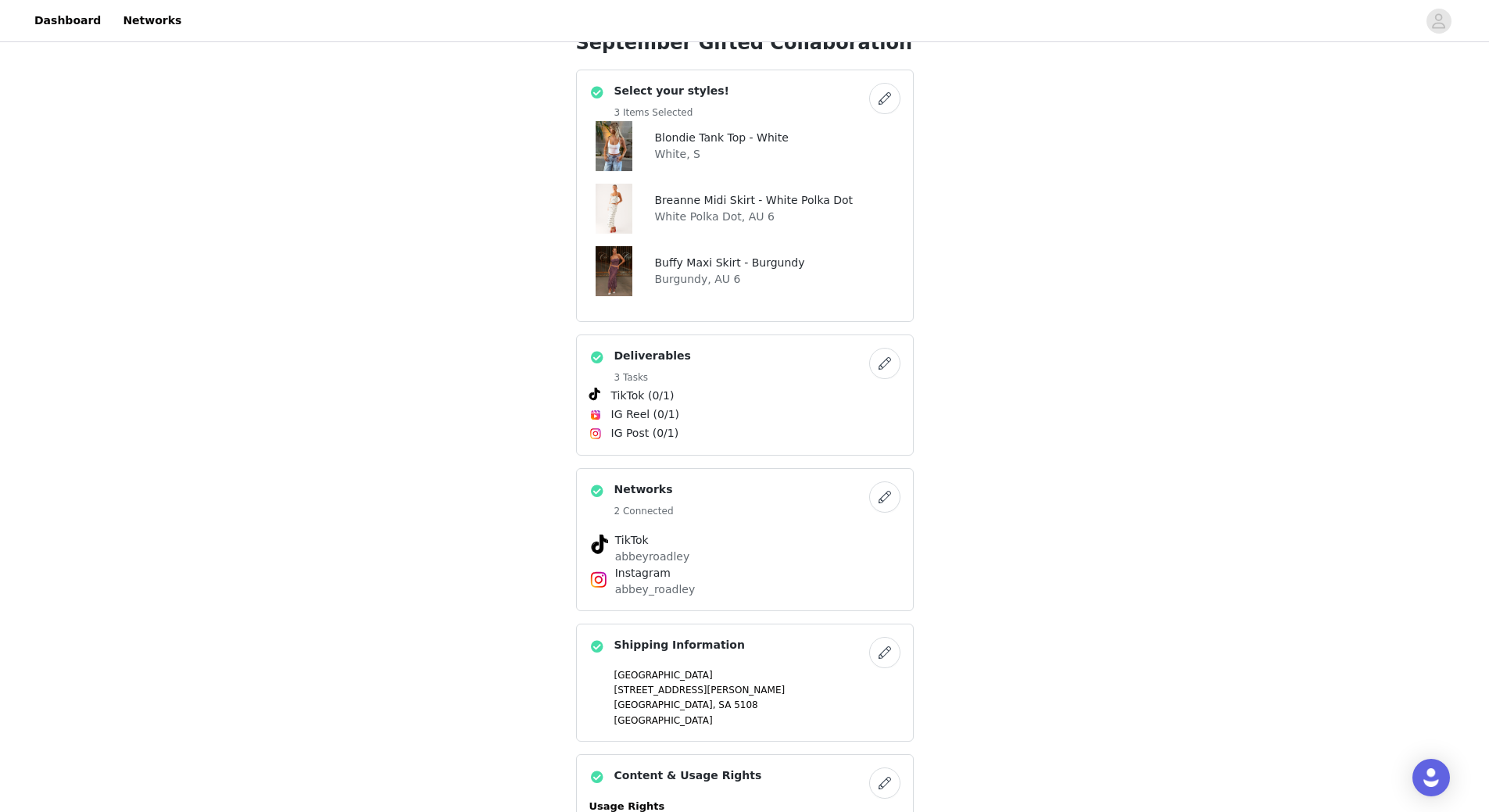
scroll to position [391, 0]
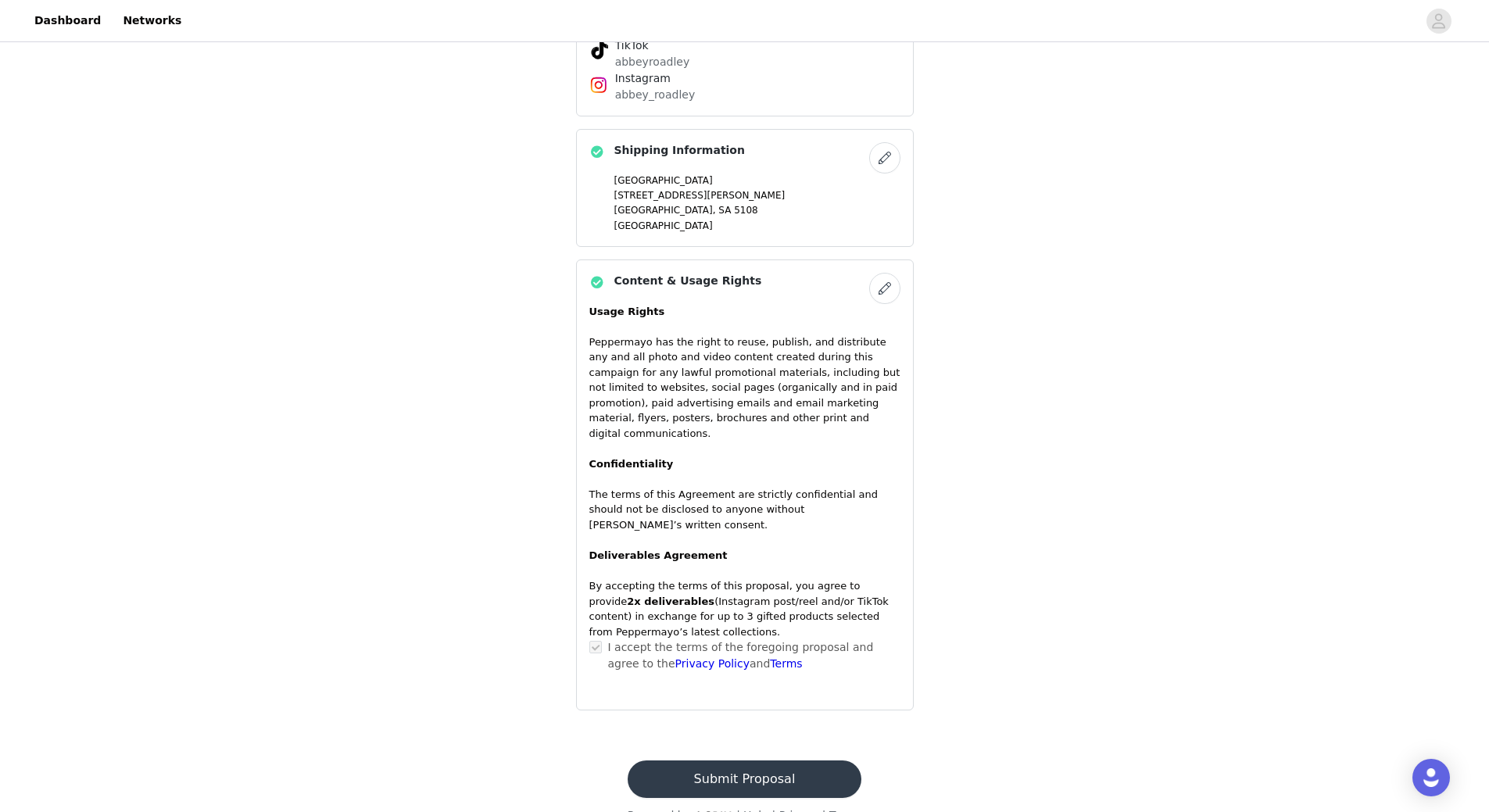
click at [722, 760] on button "Submit Proposal" at bounding box center [744, 779] width 233 height 37
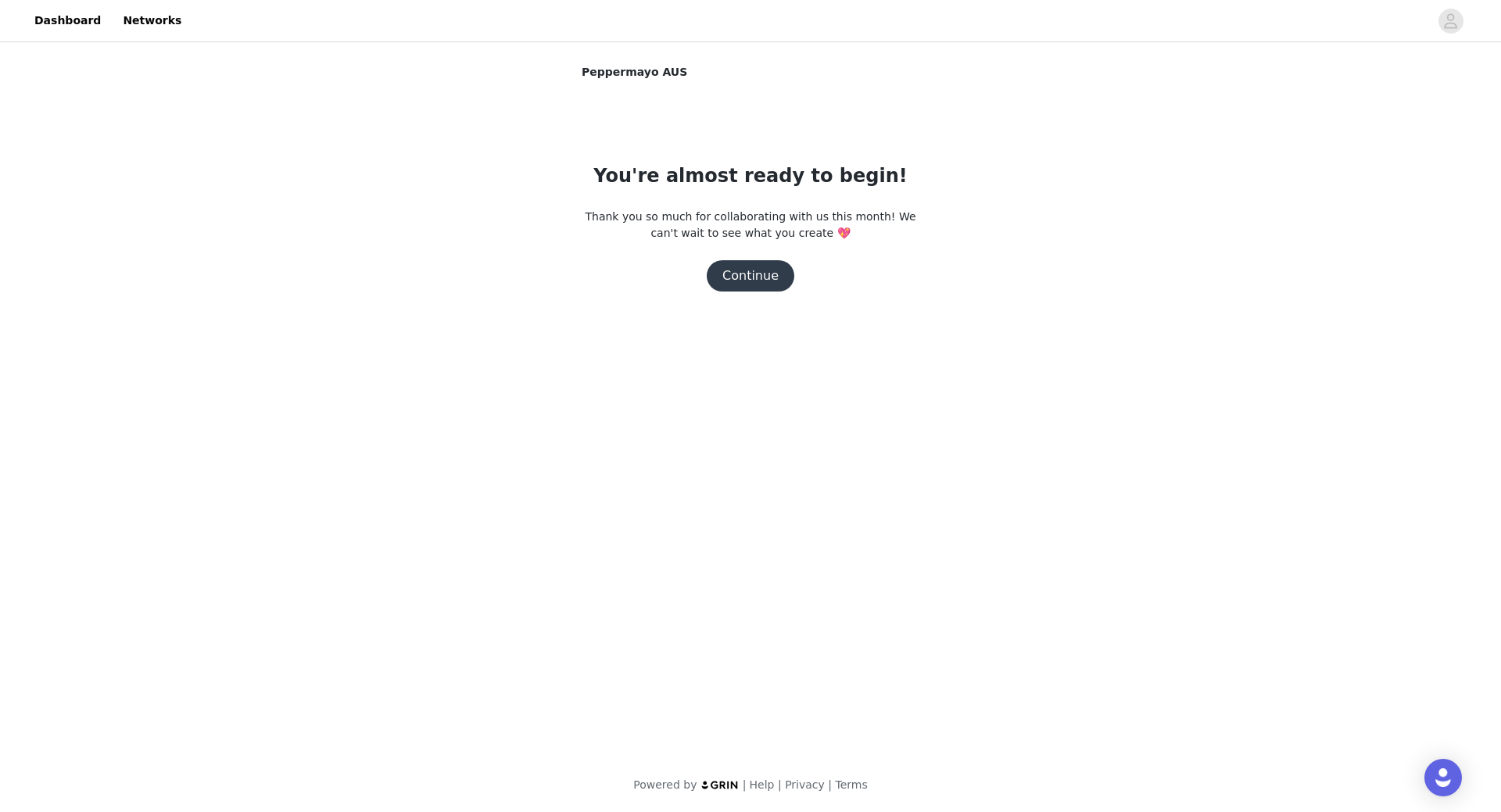
click at [789, 276] on button "Continue" at bounding box center [750, 276] width 88 height 32
